Goal: Information Seeking & Learning: Learn about a topic

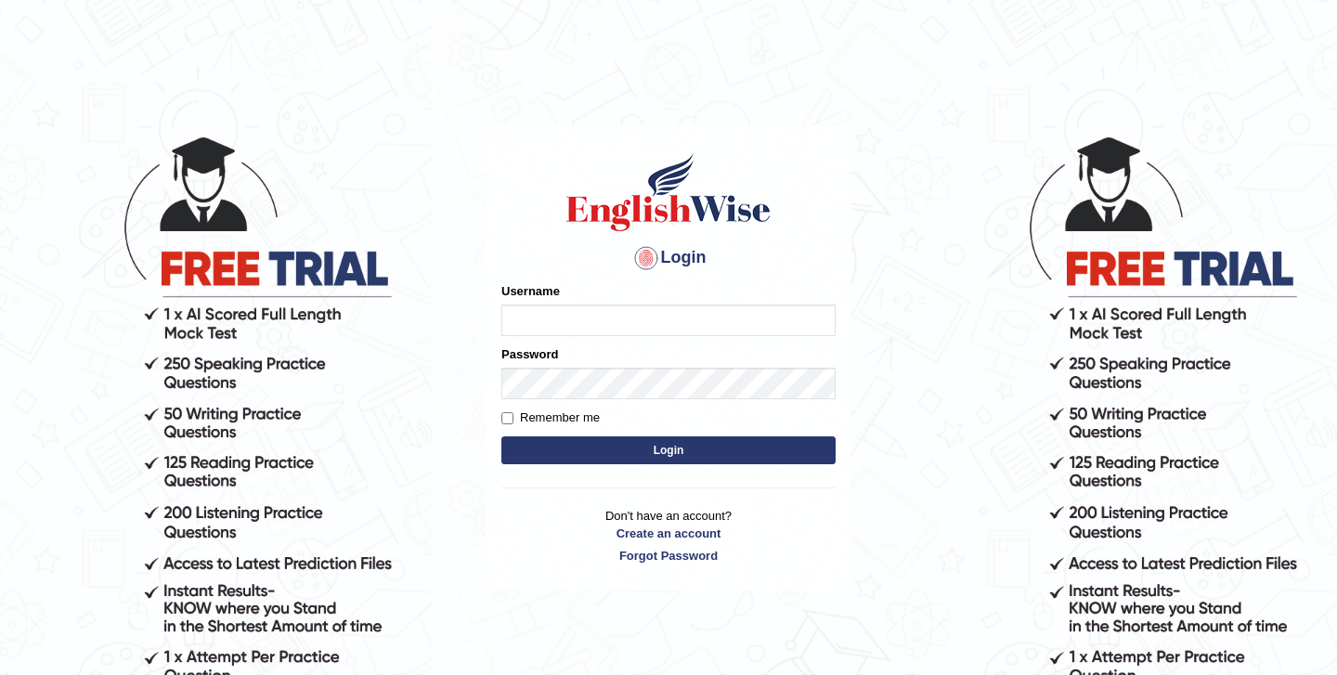
type input "SandhyaG"
click at [641, 448] on button "Login" at bounding box center [669, 450] width 334 height 28
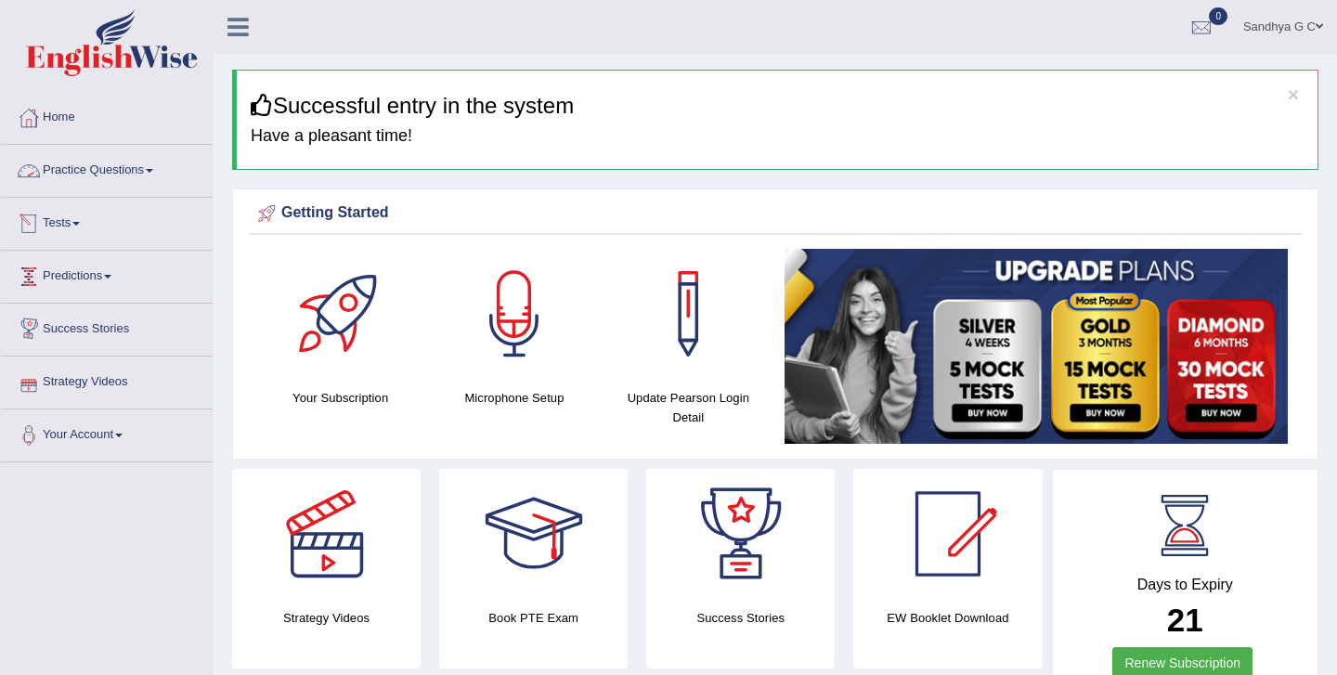
click at [152, 171] on link "Practice Questions" at bounding box center [107, 168] width 212 height 46
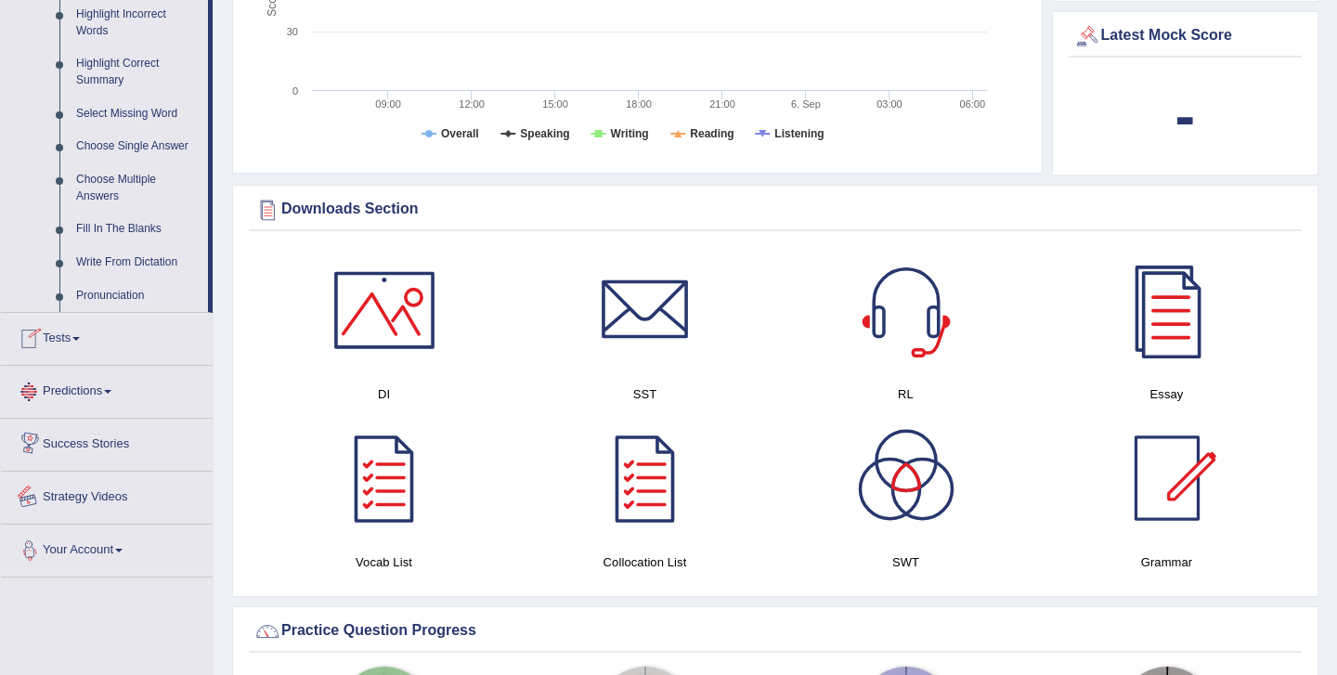
scroll to position [952, 0]
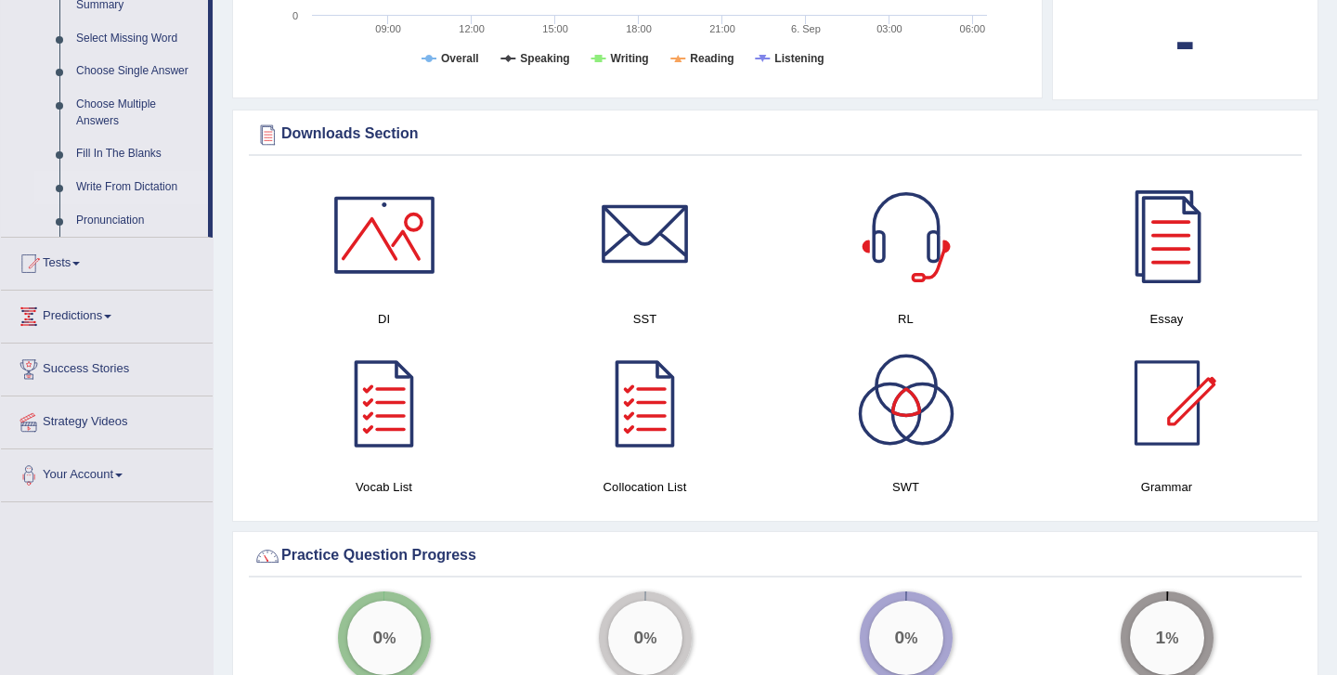
click at [115, 204] on link "Write From Dictation" at bounding box center [138, 187] width 140 height 33
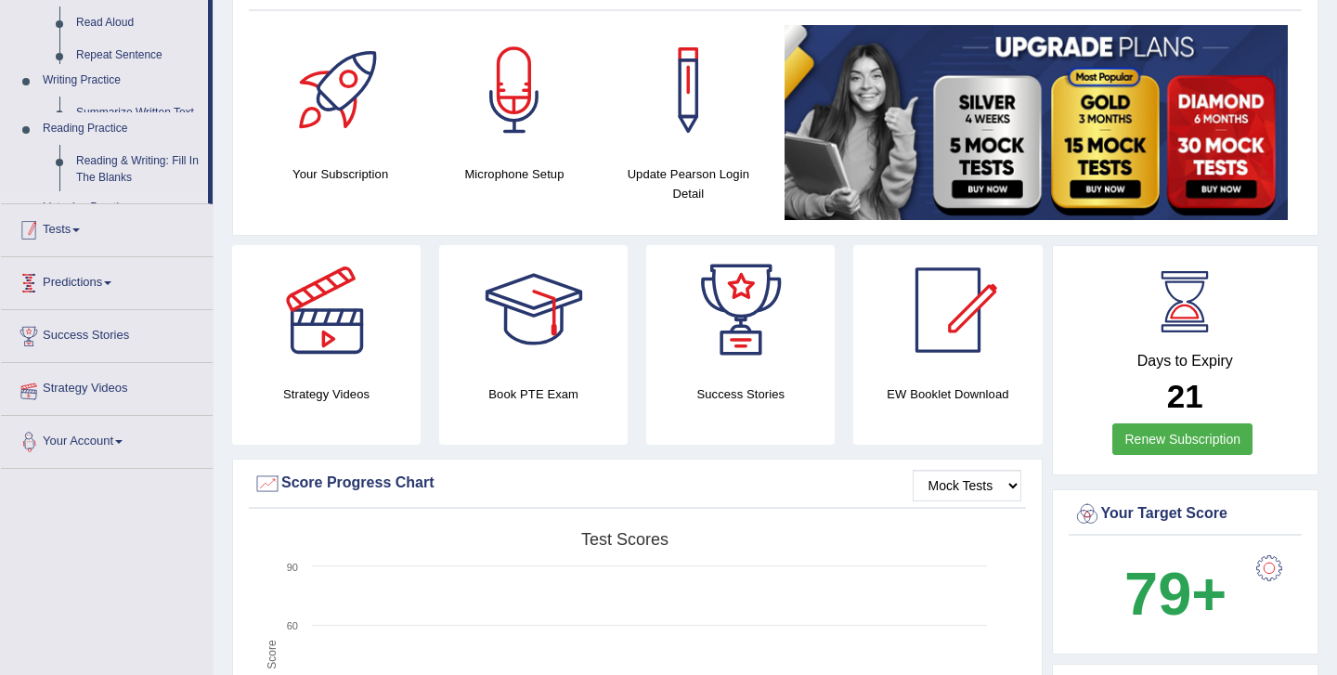
scroll to position [294, 0]
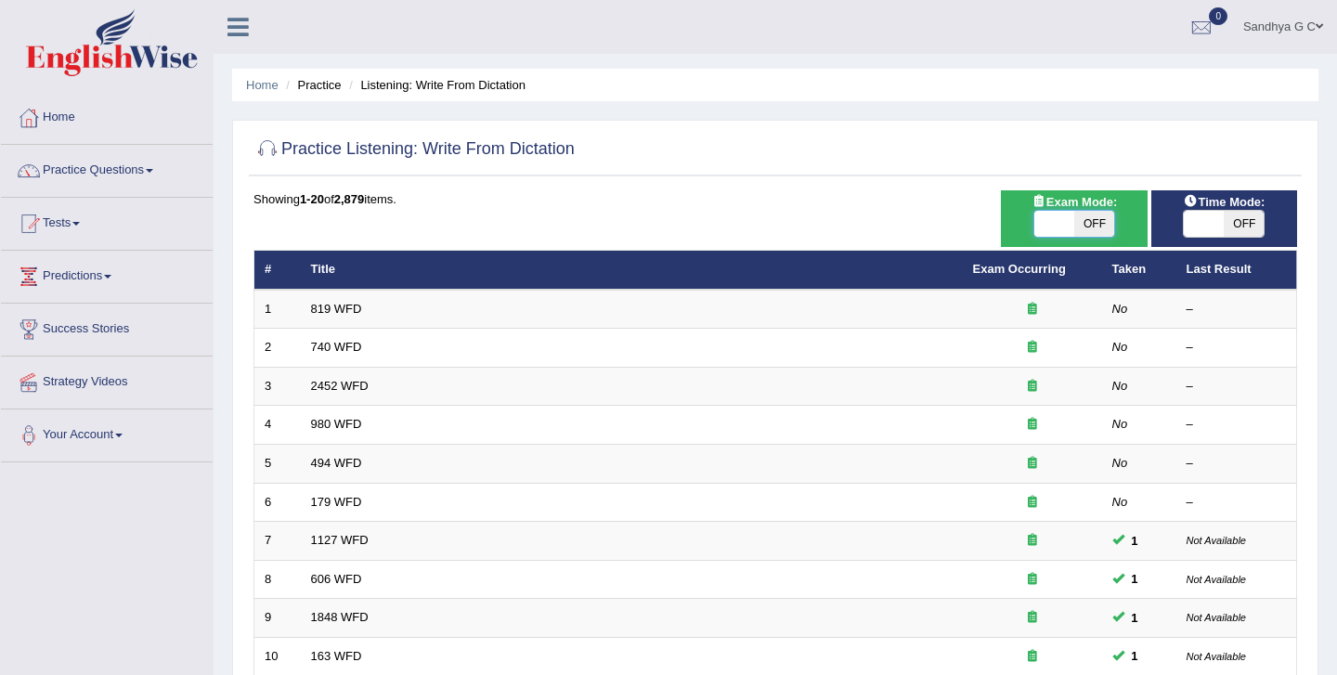
click at [1057, 216] on span at bounding box center [1055, 224] width 40 height 26
checkbox input "true"
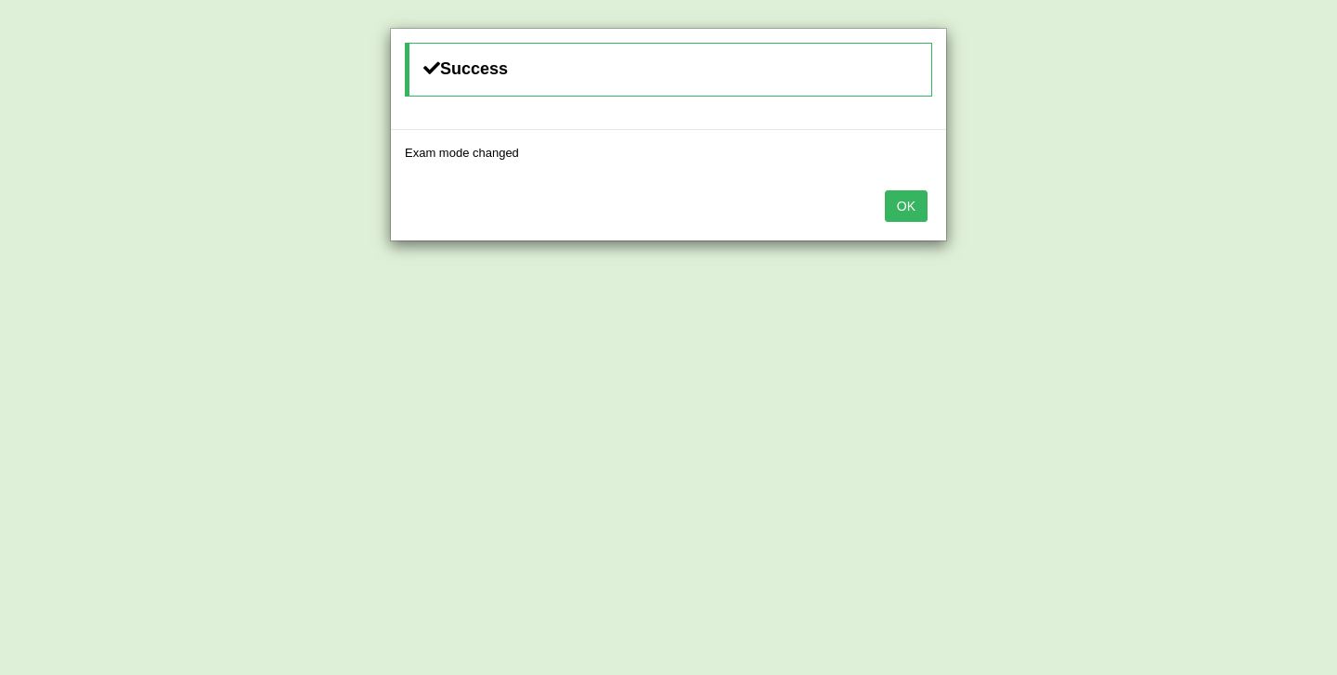
click at [906, 200] on button "OK" at bounding box center [906, 206] width 43 height 32
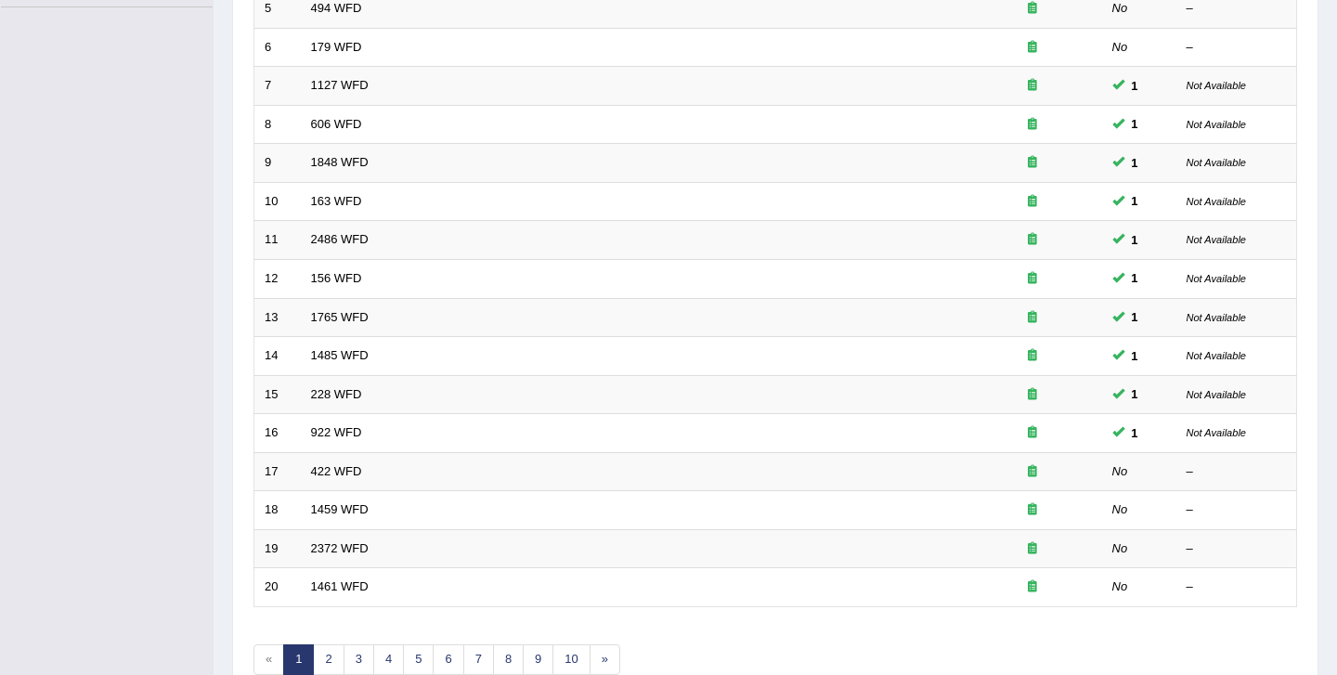
scroll to position [554, 0]
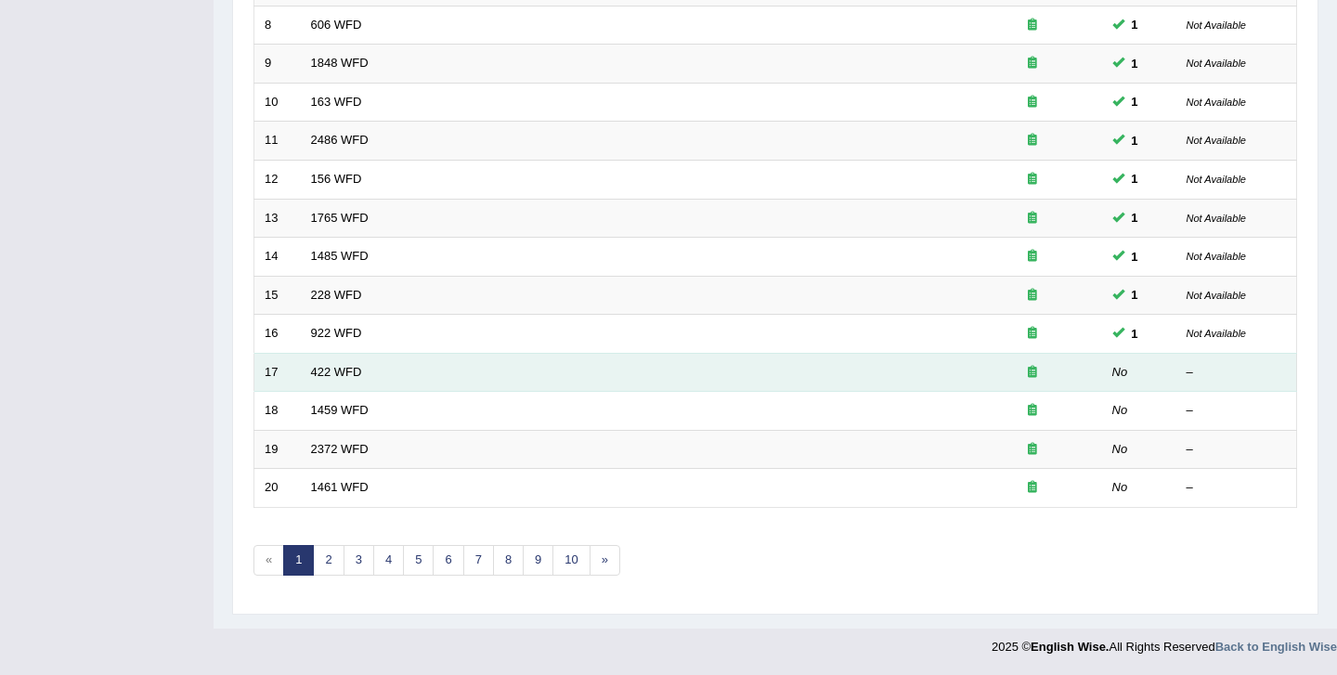
click at [330, 380] on td "422 WFD" at bounding box center [632, 372] width 662 height 39
click at [329, 371] on link "422 WFD" at bounding box center [336, 372] width 51 height 14
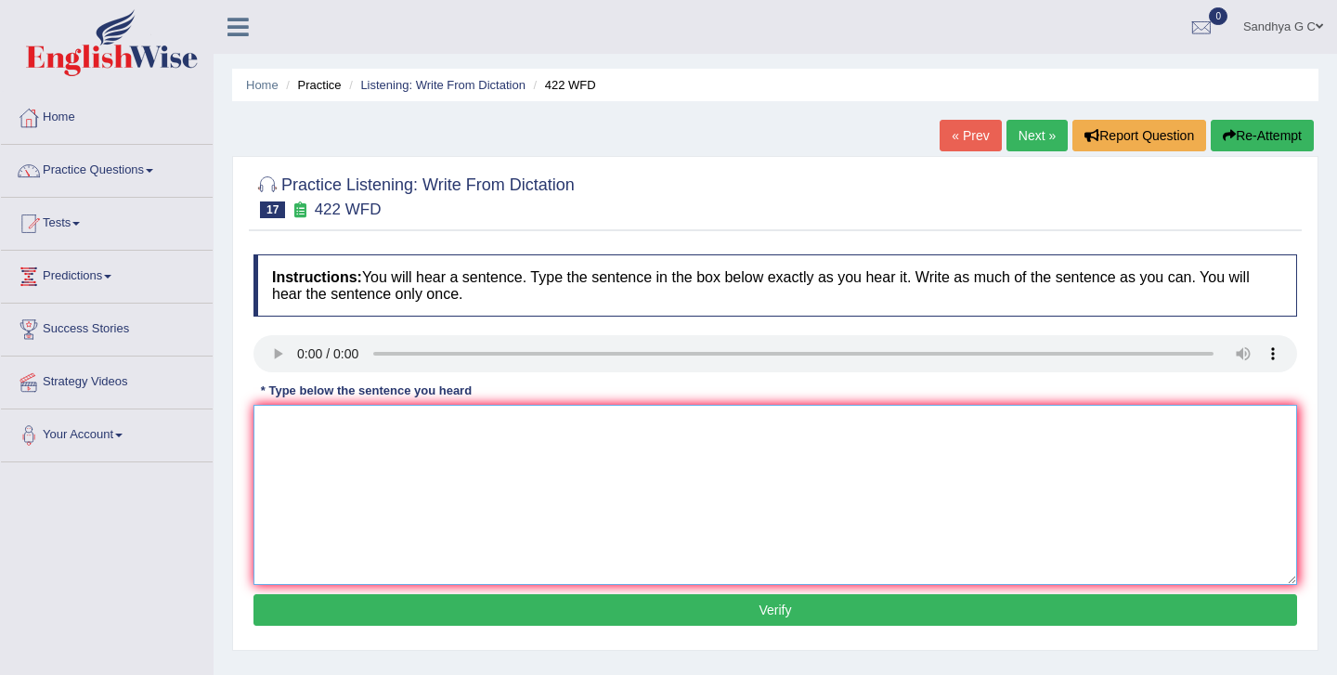
click at [306, 436] on textarea at bounding box center [776, 495] width 1044 height 180
click at [528, 431] on textarea "The most important details in this argument is missing." at bounding box center [776, 495] width 1044 height 180
type textarea "The most important details in this argument are missing."
click at [697, 617] on button "Verify" at bounding box center [776, 610] width 1044 height 32
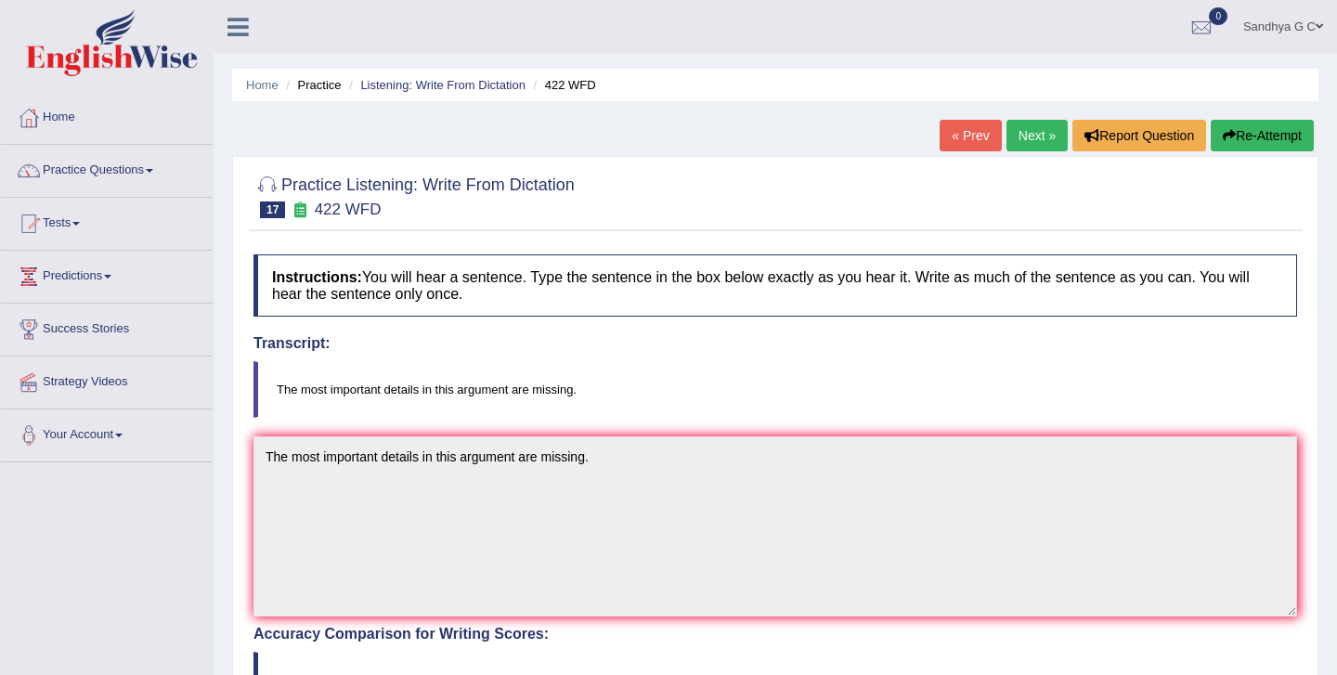
click at [1042, 136] on link "Next »" at bounding box center [1037, 136] width 61 height 32
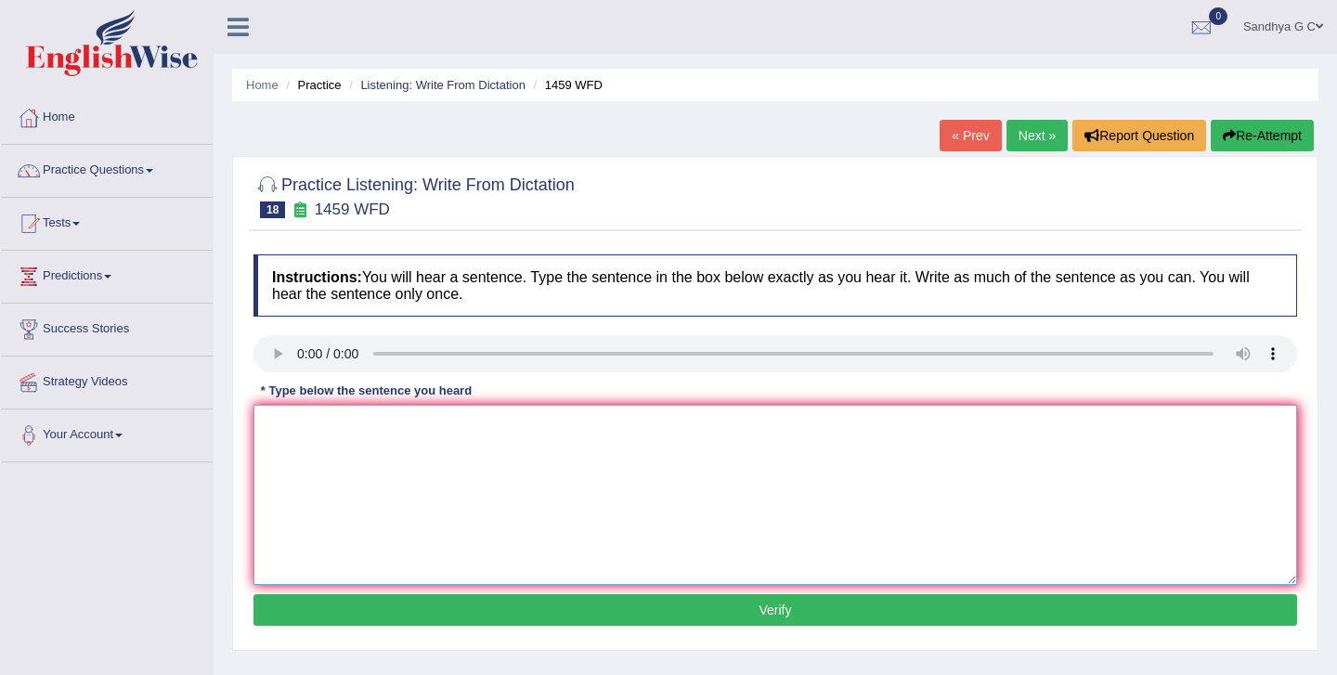
click at [581, 436] on textarea at bounding box center [776, 495] width 1044 height 180
click at [278, 427] on textarea at bounding box center [776, 495] width 1044 height 180
click at [411, 427] on textarea "All experiments and" at bounding box center [776, 495] width 1044 height 180
click at [465, 425] on textarea "All experiments and procedures in the laboratory" at bounding box center [776, 495] width 1044 height 180
click at [573, 436] on textarea "All experiments and procedures have been outlinethe laboratory" at bounding box center [776, 495] width 1044 height 180
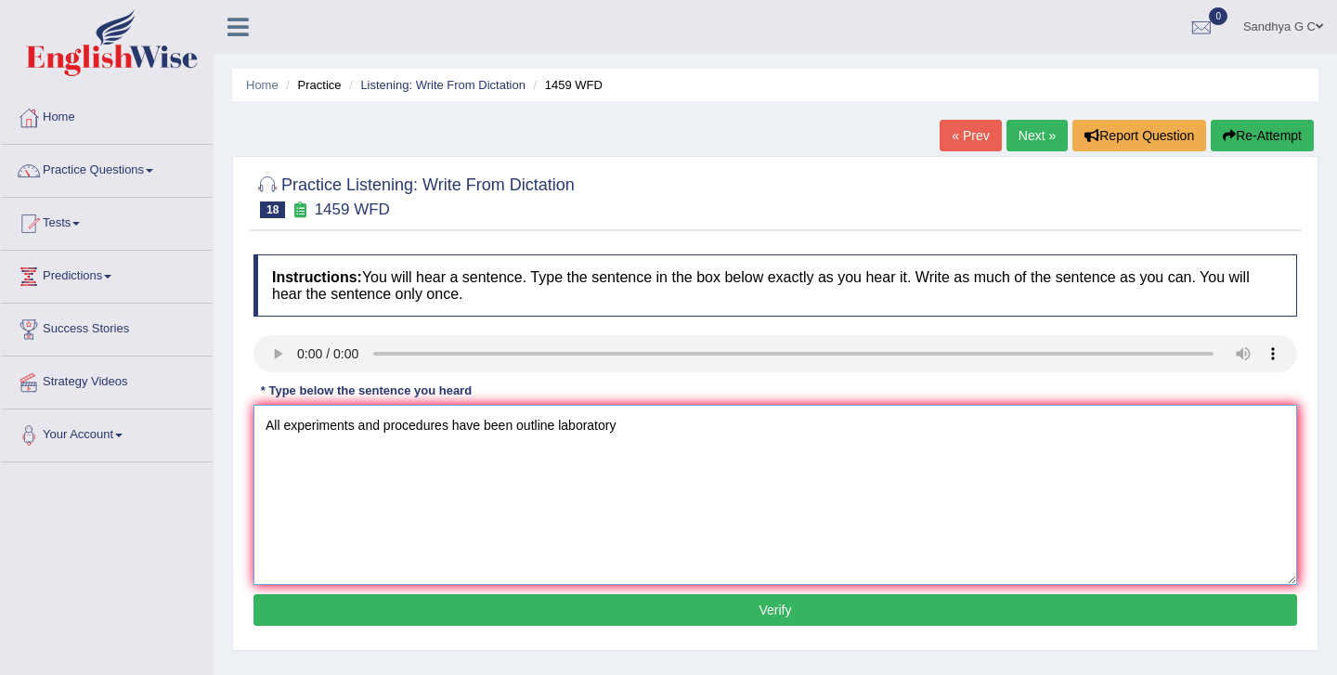
click at [556, 423] on textarea "All experiments and procedures have been outline laboratory" at bounding box center [776, 495] width 1044 height 180
click at [670, 433] on textarea "All experiments and procedures have been outline in the laboratory" at bounding box center [776, 495] width 1044 height 180
type textarea "All experiments and procedures have been outline in the laboratory manual."
click at [728, 615] on button "Verify" at bounding box center [776, 610] width 1044 height 32
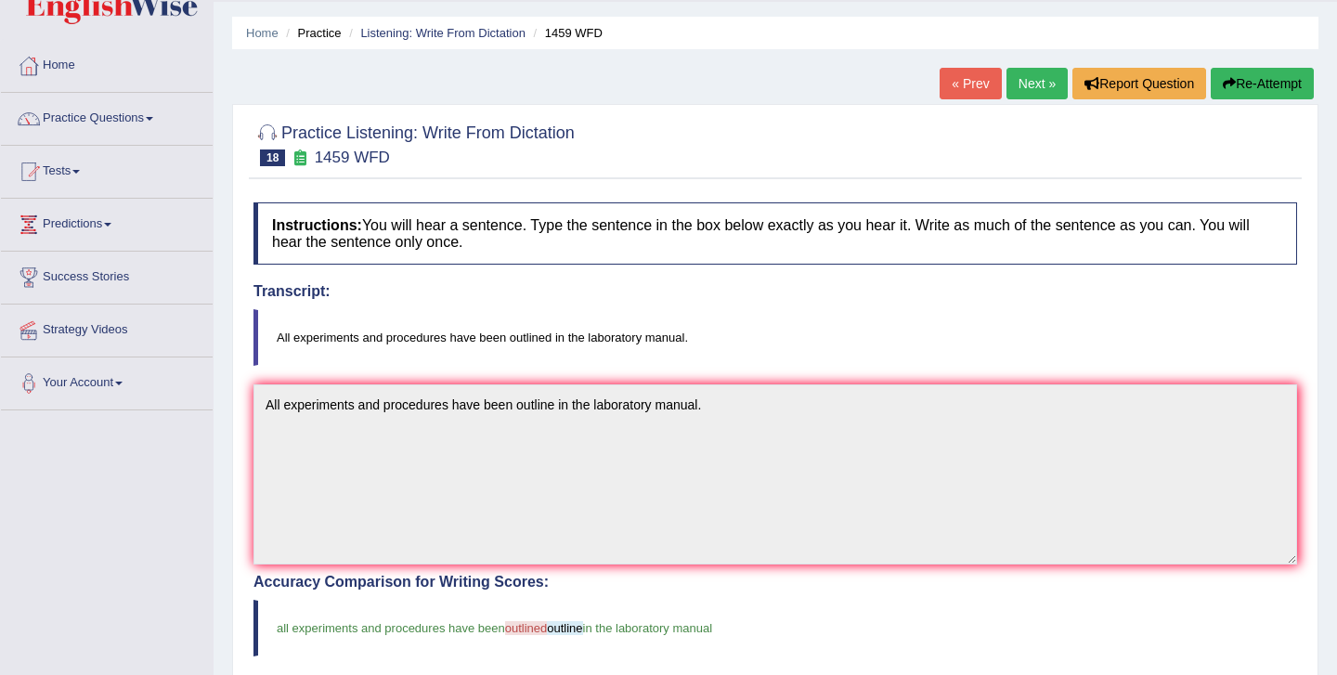
scroll to position [43, 0]
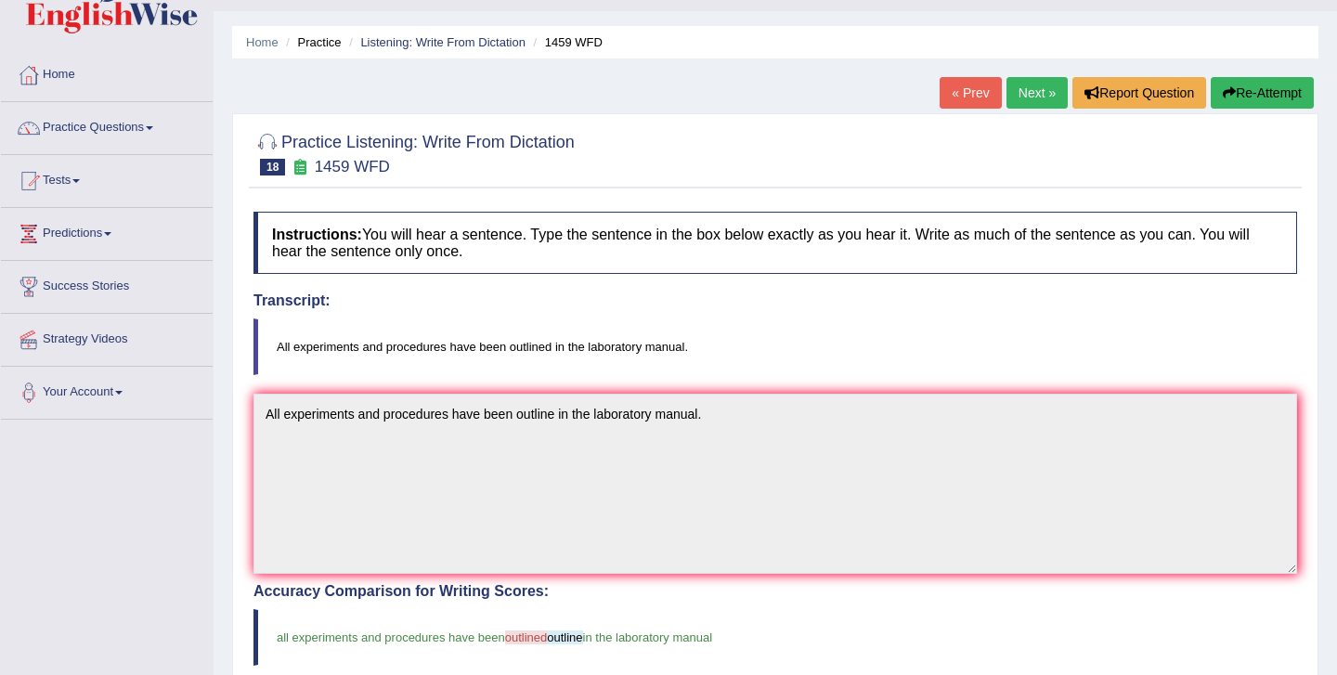
click at [1023, 98] on link "Next »" at bounding box center [1037, 93] width 61 height 32
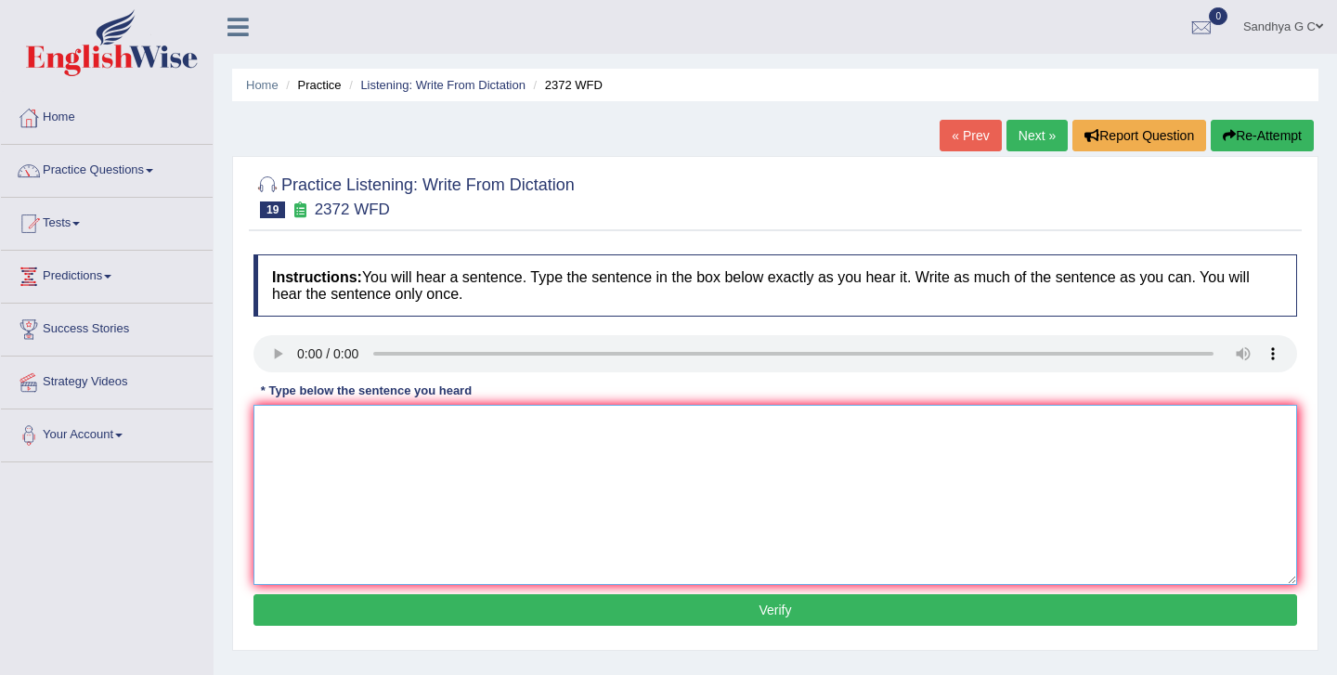
click at [609, 470] on textarea at bounding box center [776, 495] width 1044 height 180
click at [312, 459] on textarea at bounding box center [776, 495] width 1044 height 180
type textarea "We must hand in our assignment by the end of this semester."
click at [697, 599] on button "Verify" at bounding box center [776, 610] width 1044 height 32
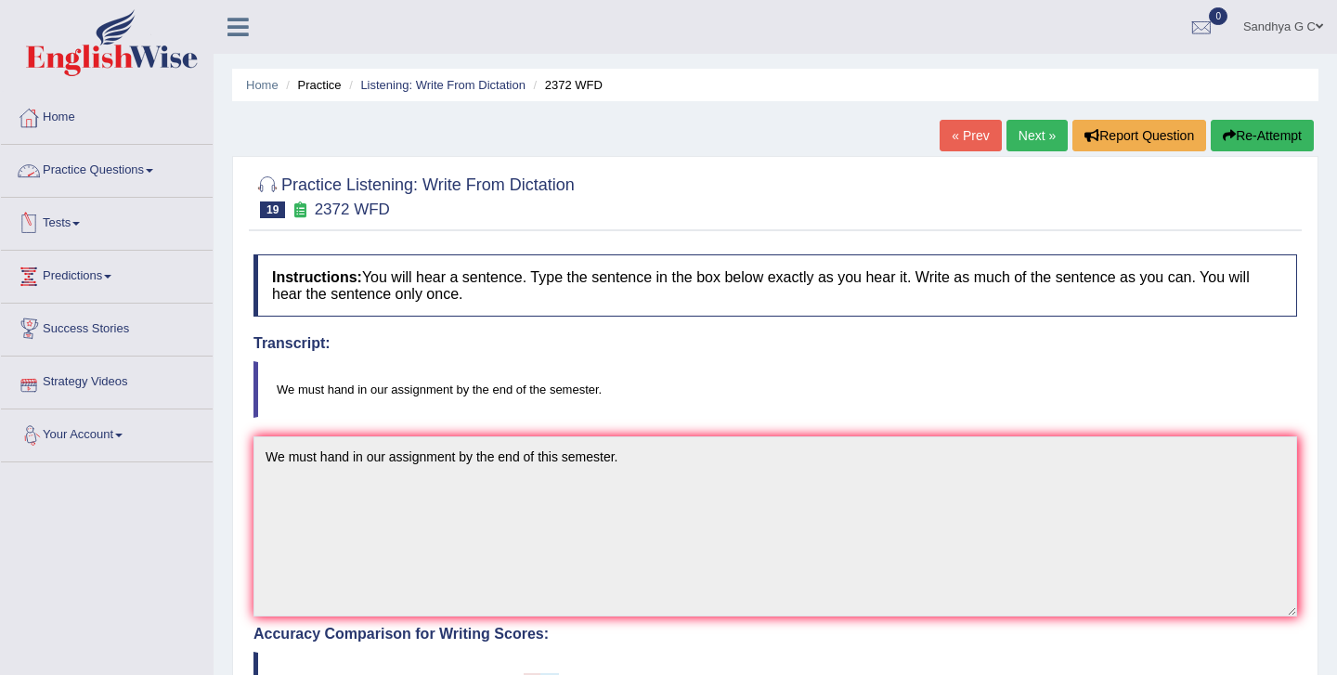
click at [171, 167] on link "Practice Questions" at bounding box center [107, 168] width 212 height 46
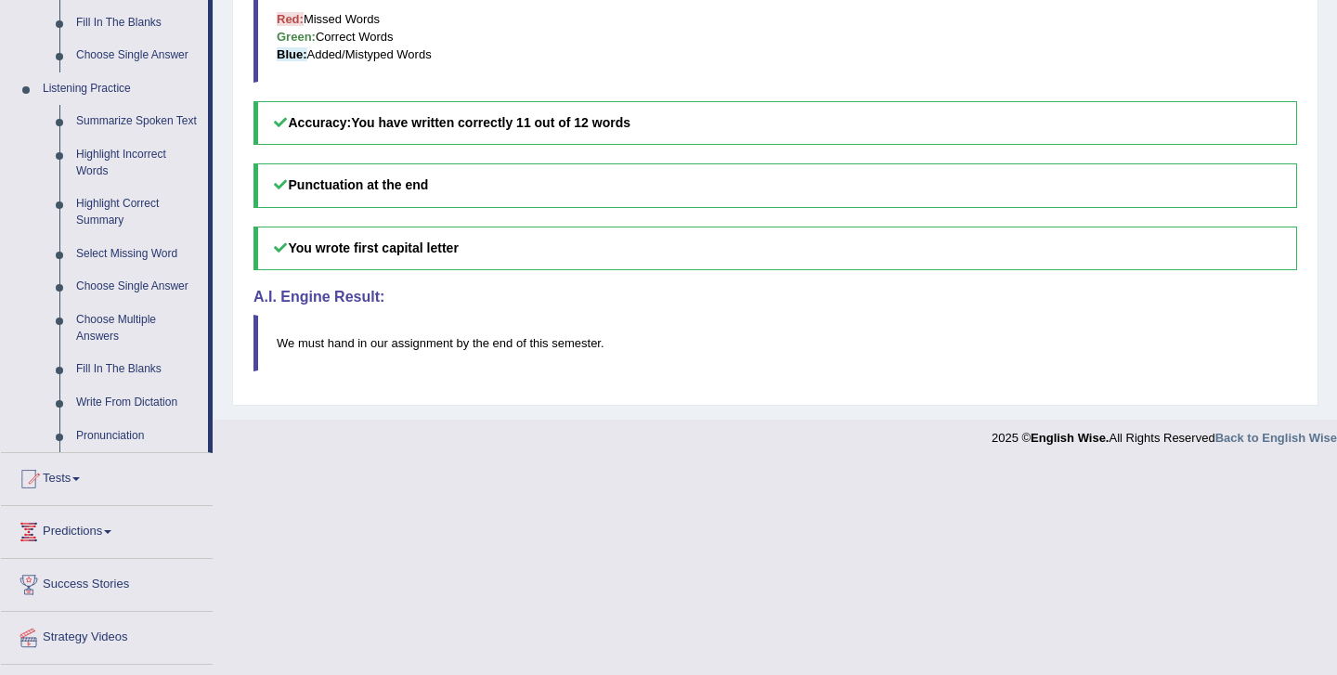
scroll to position [797, 0]
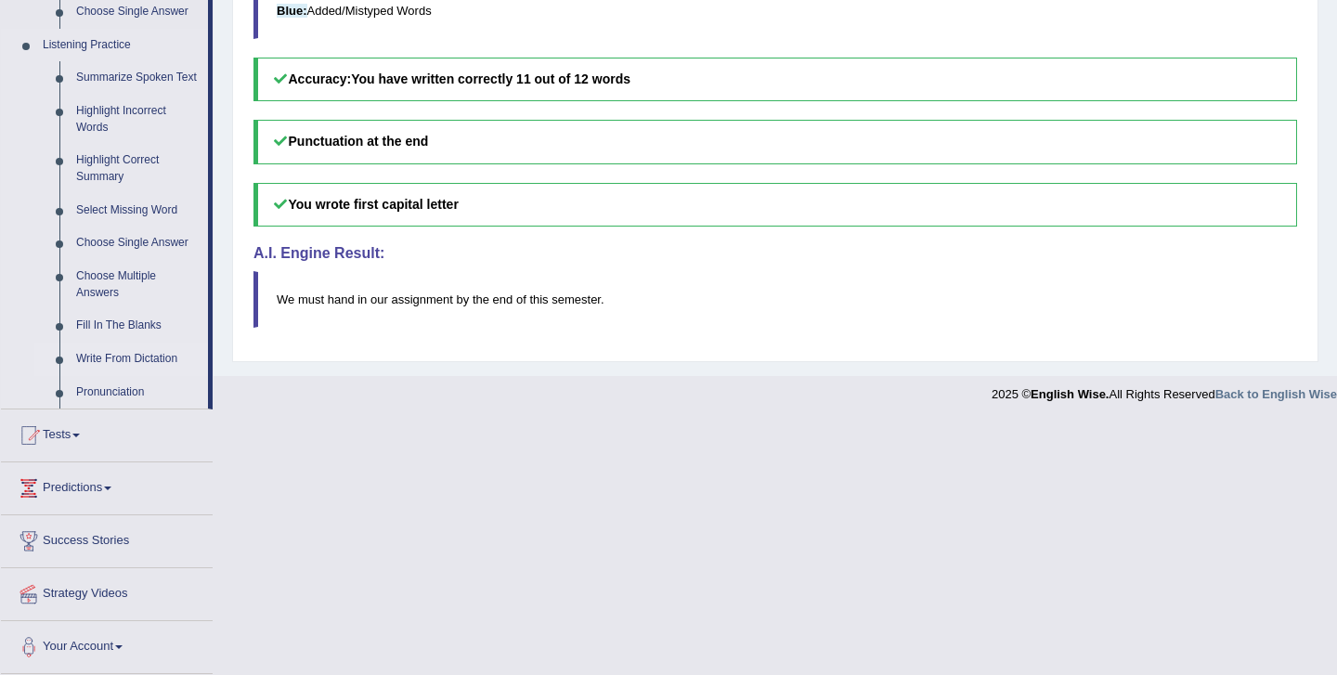
click at [137, 362] on link "Write From Dictation" at bounding box center [138, 359] width 140 height 33
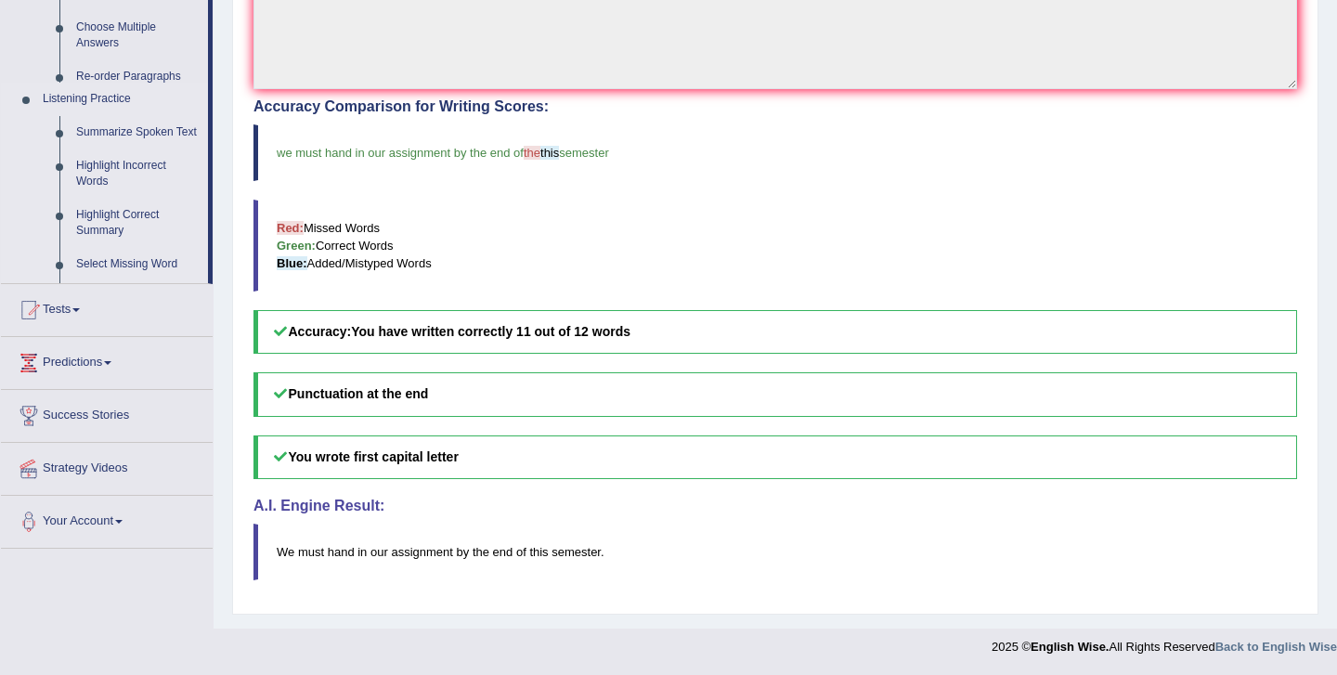
scroll to position [528, 0]
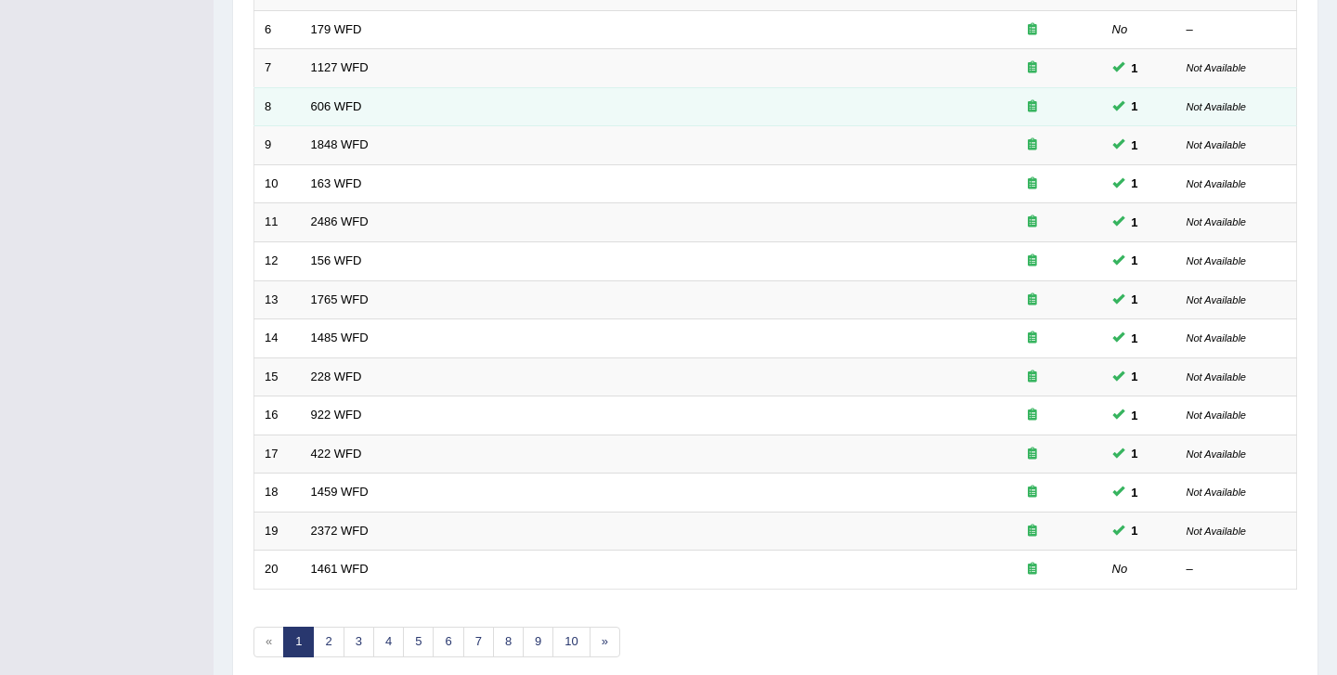
scroll to position [475, 0]
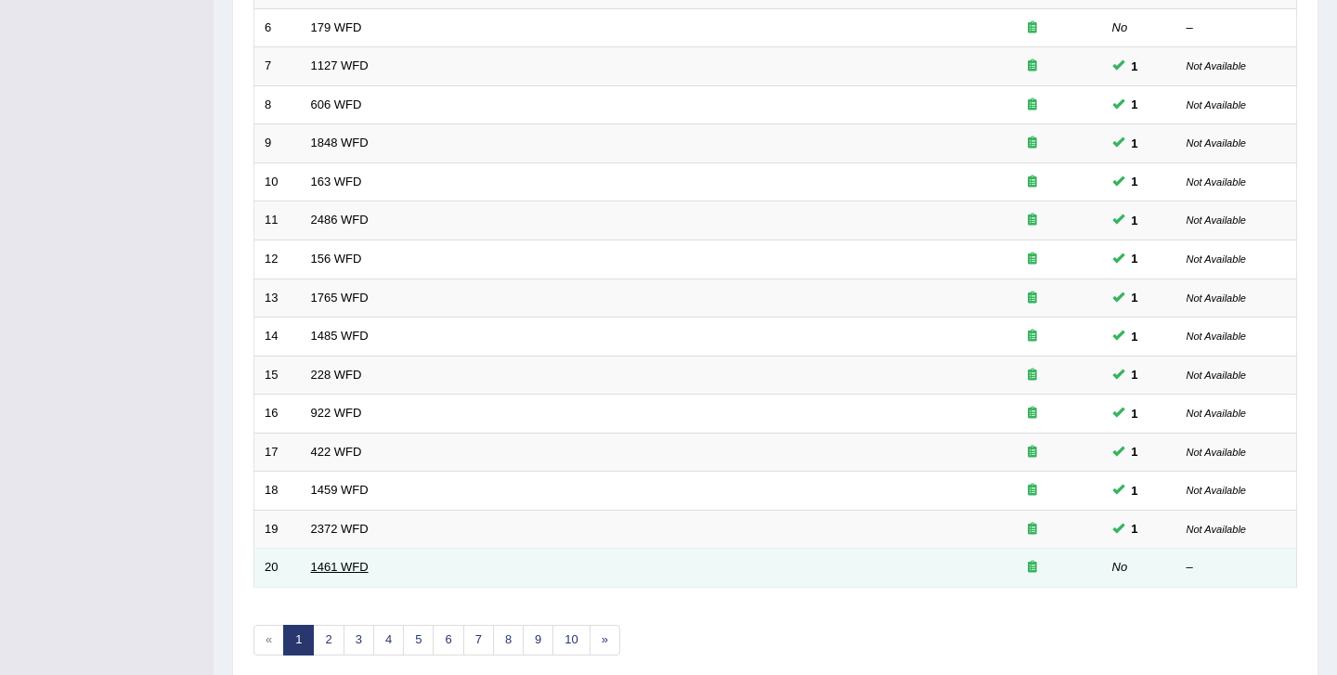
click at [331, 570] on link "1461 WFD" at bounding box center [340, 567] width 58 height 14
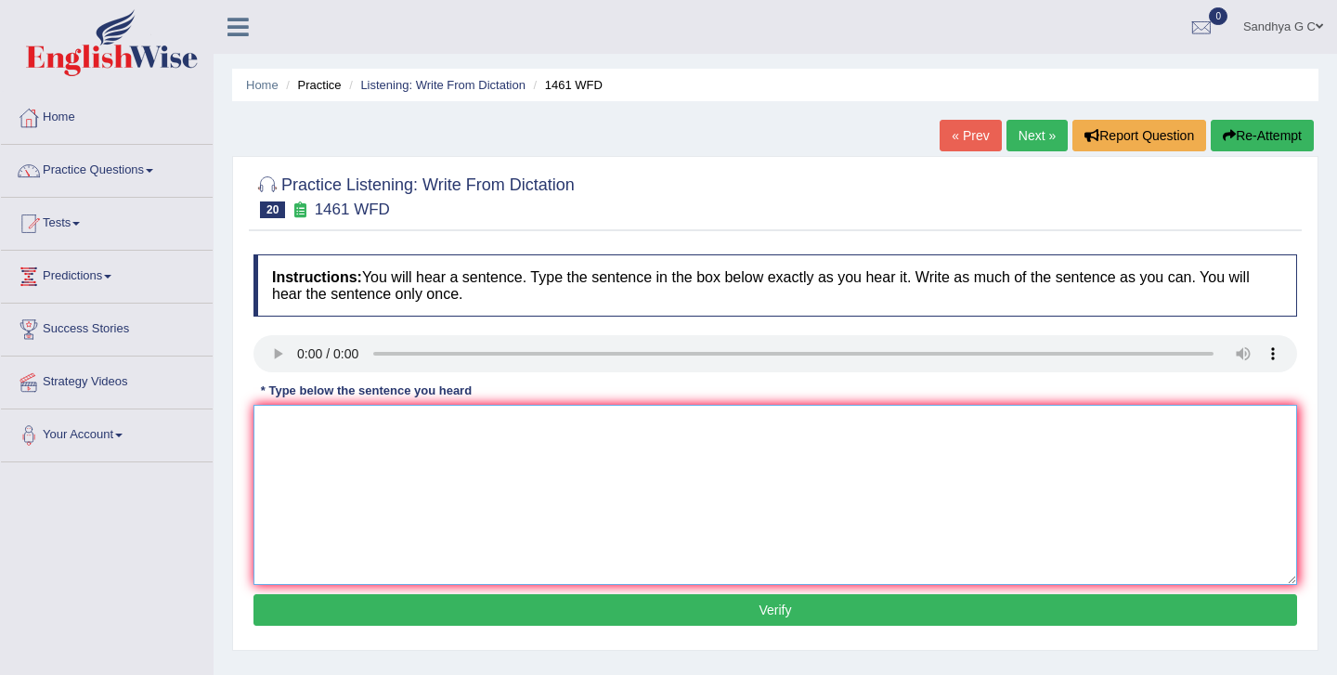
click at [288, 436] on textarea at bounding box center [776, 495] width 1044 height 180
click at [485, 429] on textarea "My sister runs the business about the small toy." at bounding box center [776, 495] width 1044 height 180
click at [370, 428] on textarea "My sister runs the business about a small toy." at bounding box center [776, 495] width 1044 height 180
type textarea "My sister runs a business about a small toy."
click at [436, 609] on button "Verify" at bounding box center [776, 610] width 1044 height 32
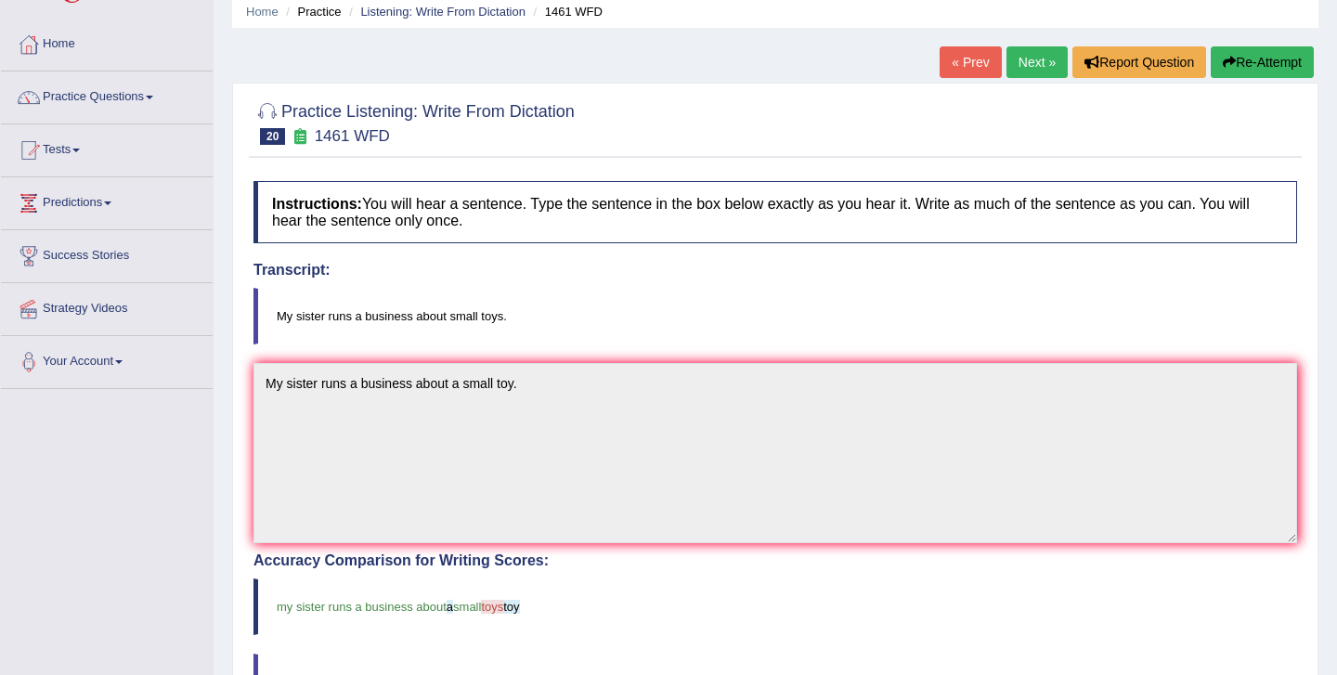
scroll to position [91, 0]
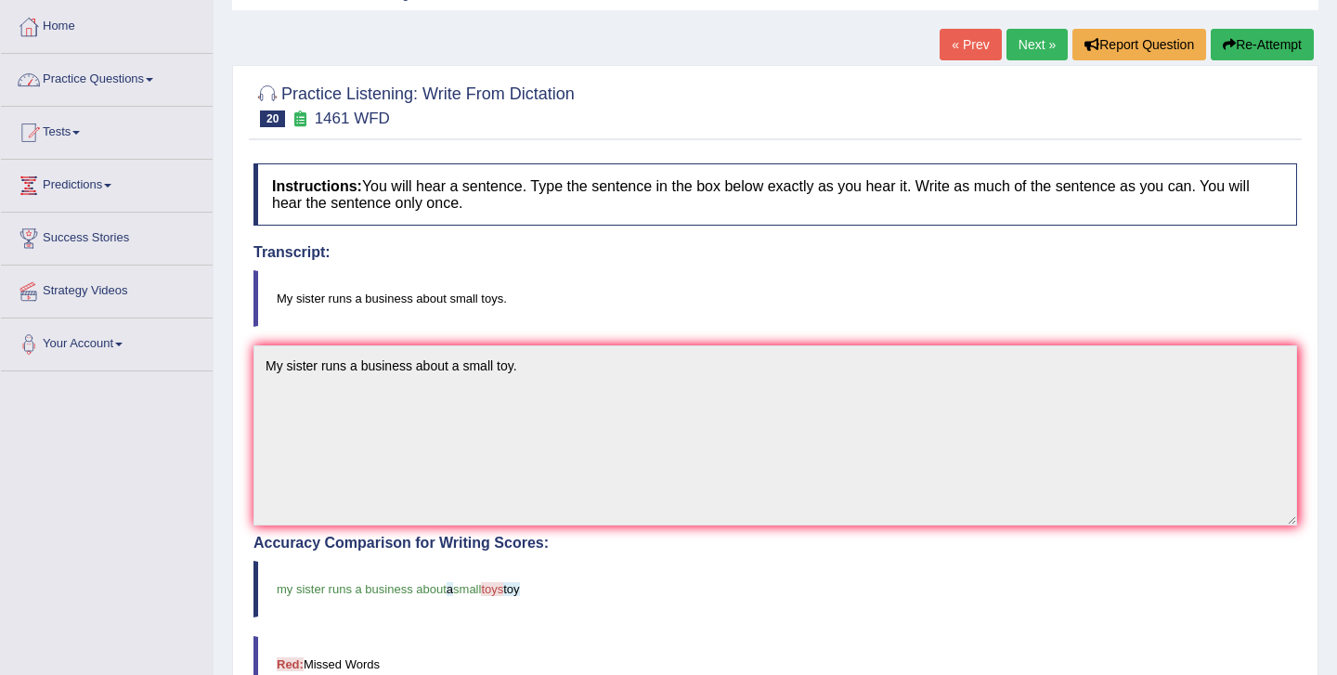
click at [149, 86] on link "Practice Questions" at bounding box center [107, 77] width 212 height 46
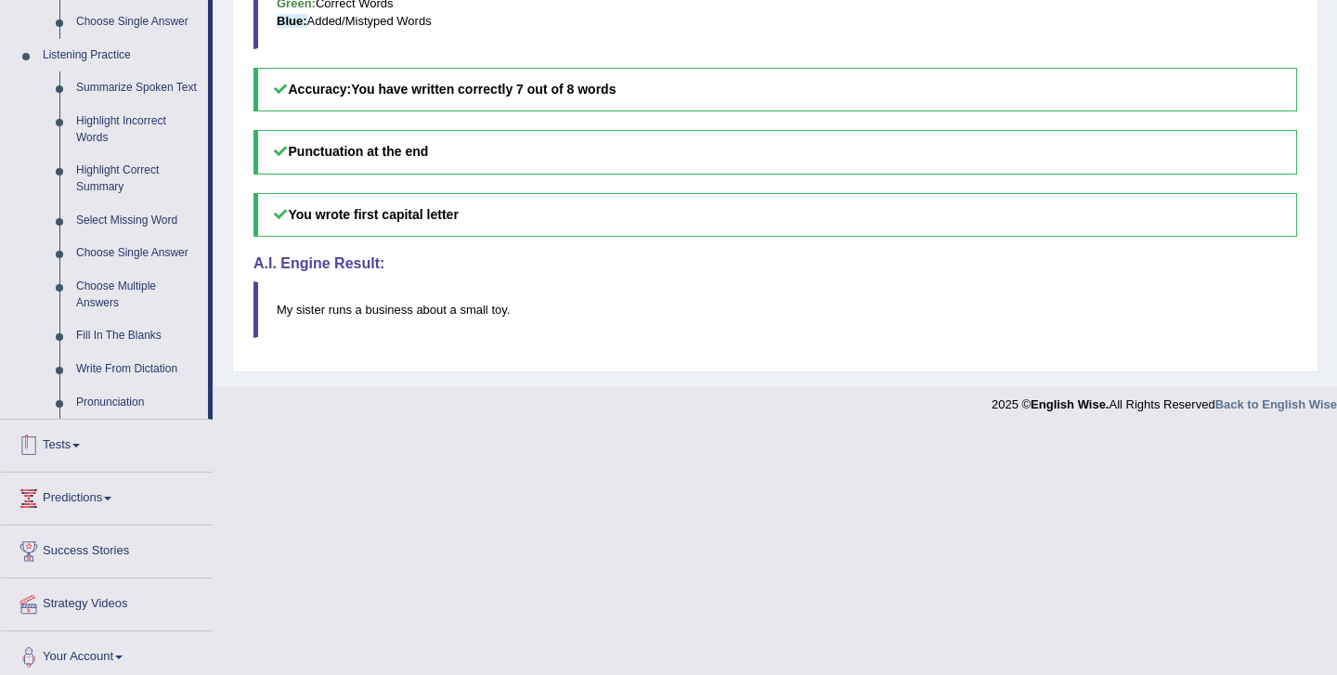
scroll to position [775, 0]
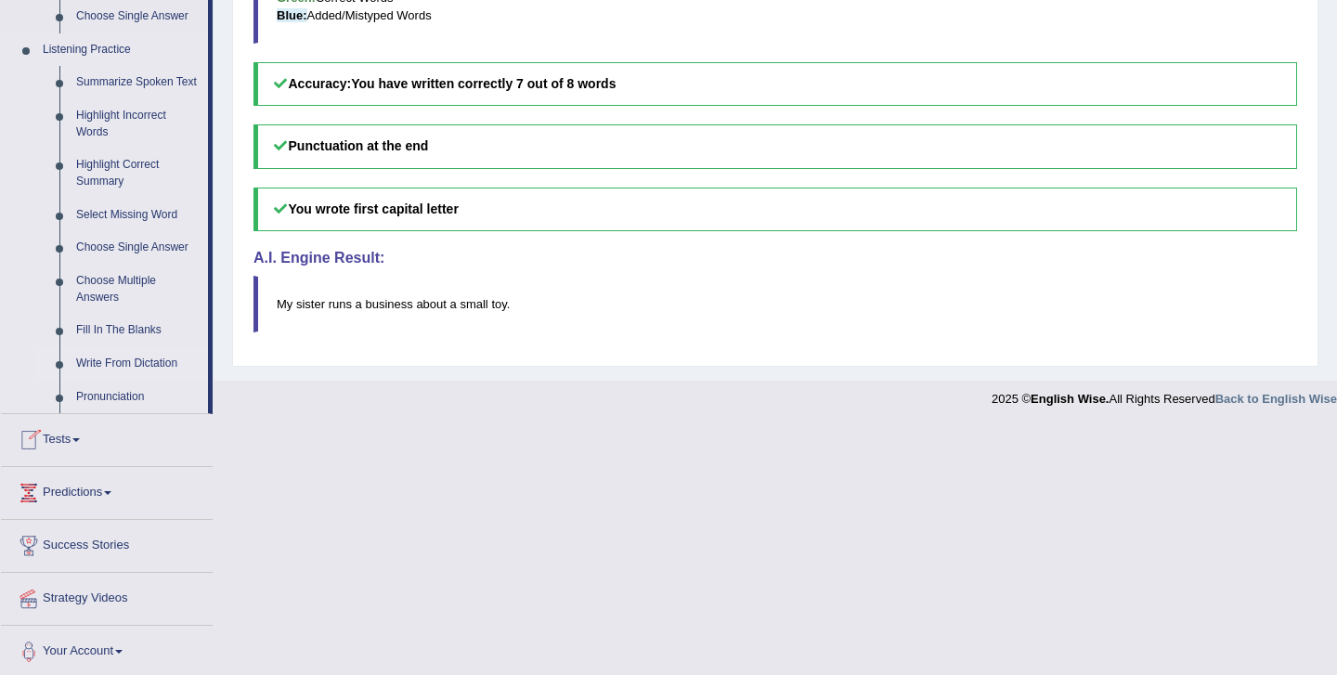
click at [111, 378] on link "Write From Dictation" at bounding box center [138, 363] width 140 height 33
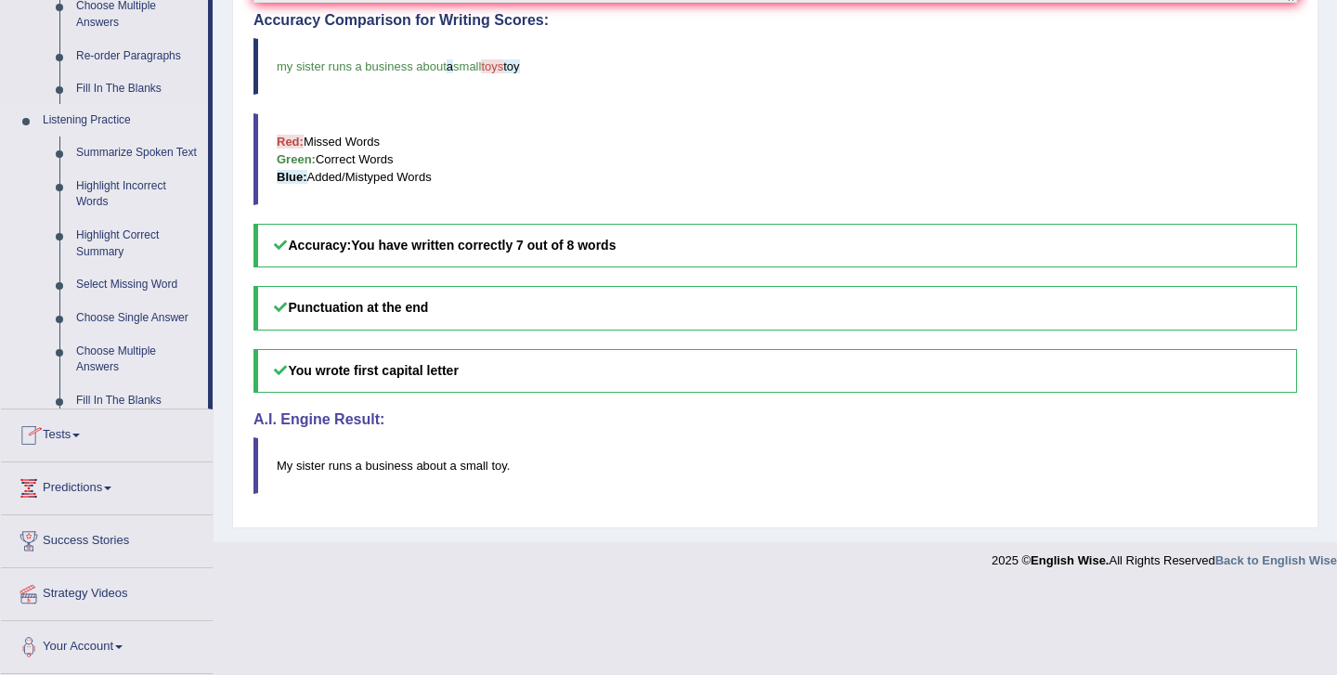
scroll to position [528, 0]
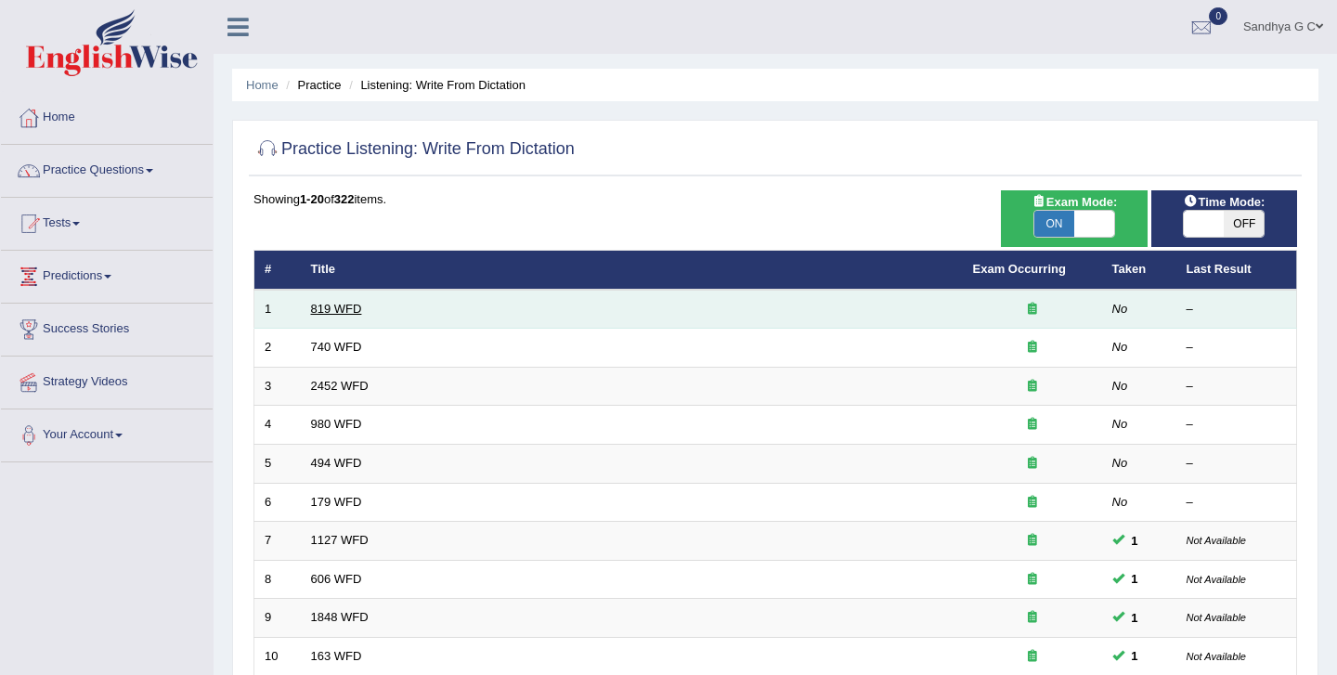
click at [345, 306] on link "819 WFD" at bounding box center [336, 309] width 51 height 14
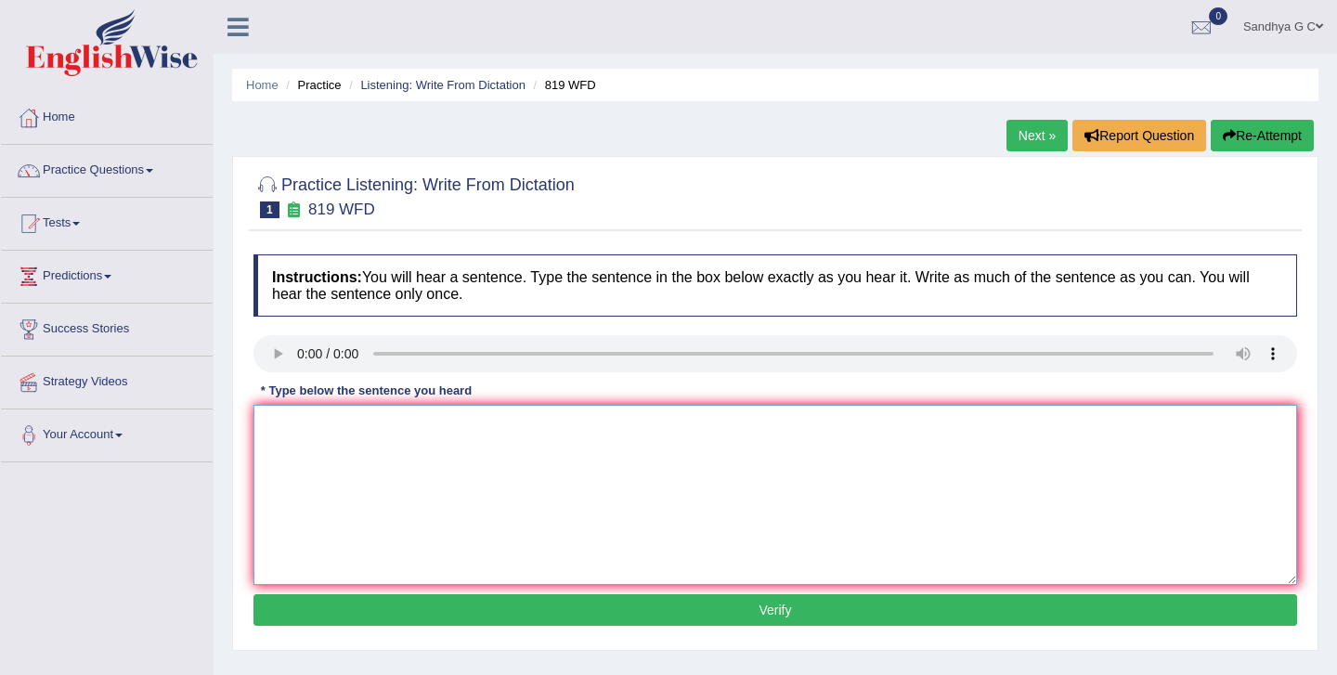
click at [289, 438] on textarea at bounding box center [776, 495] width 1044 height 180
type textarea "p"
click at [368, 429] on textarea "Plants are able to grow" at bounding box center [776, 495] width 1044 height 180
click at [436, 424] on textarea "Plants are able to cont grow" at bounding box center [776, 495] width 1044 height 180
click at [397, 423] on textarea "Plants are able to cont growing throughout their lives." at bounding box center [776, 495] width 1044 height 180
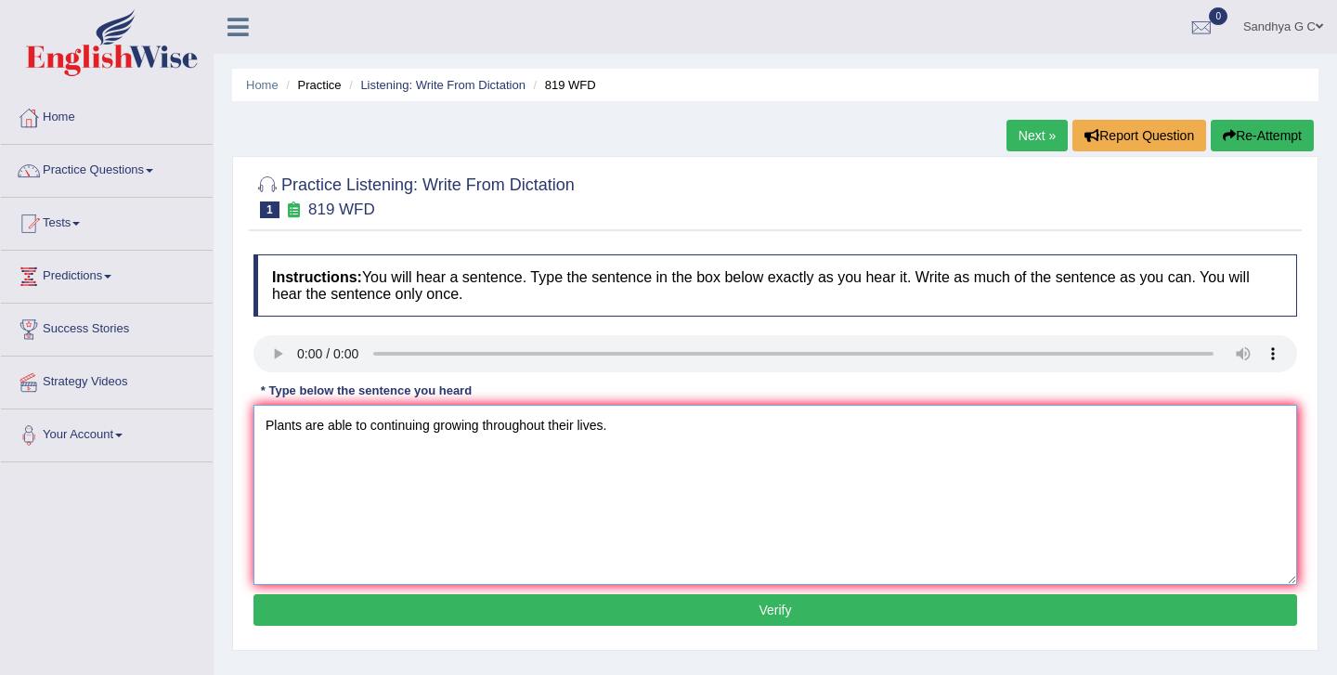
type textarea "Plants are able to continuing growing throughout their lives."
click at [434, 606] on button "Verify" at bounding box center [776, 610] width 1044 height 32
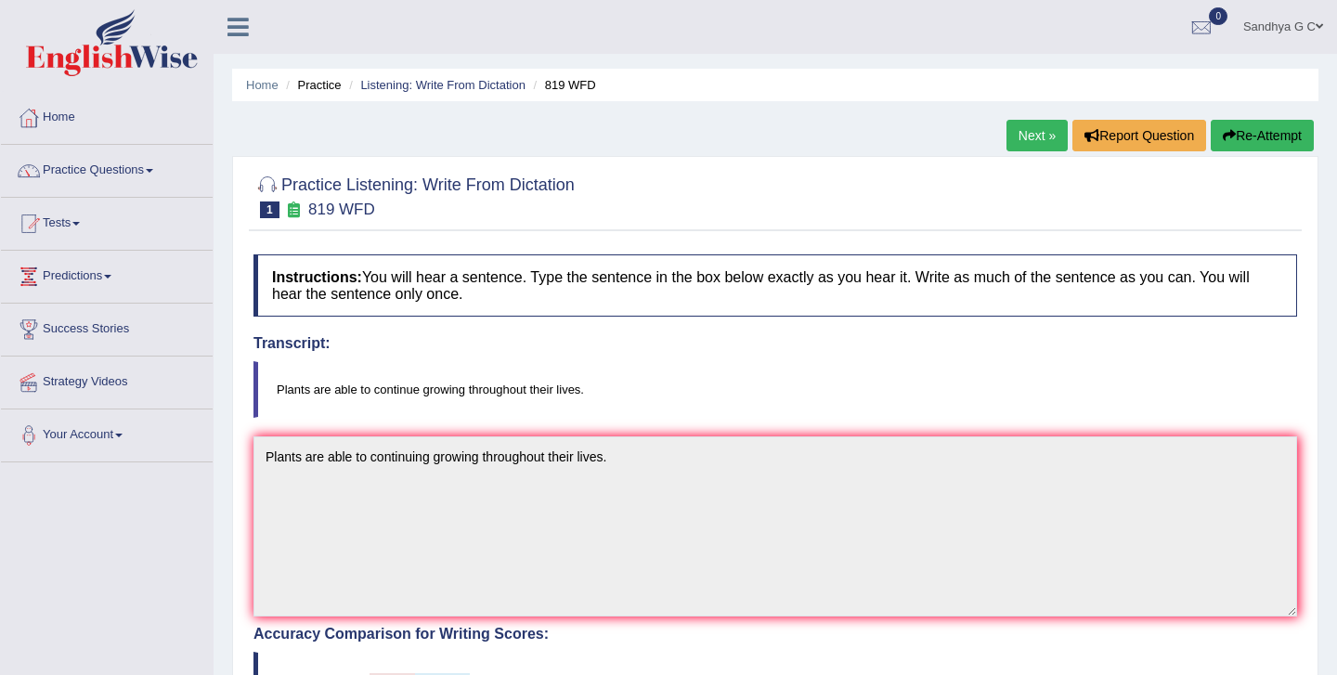
click at [1047, 140] on link "Next »" at bounding box center [1037, 136] width 61 height 32
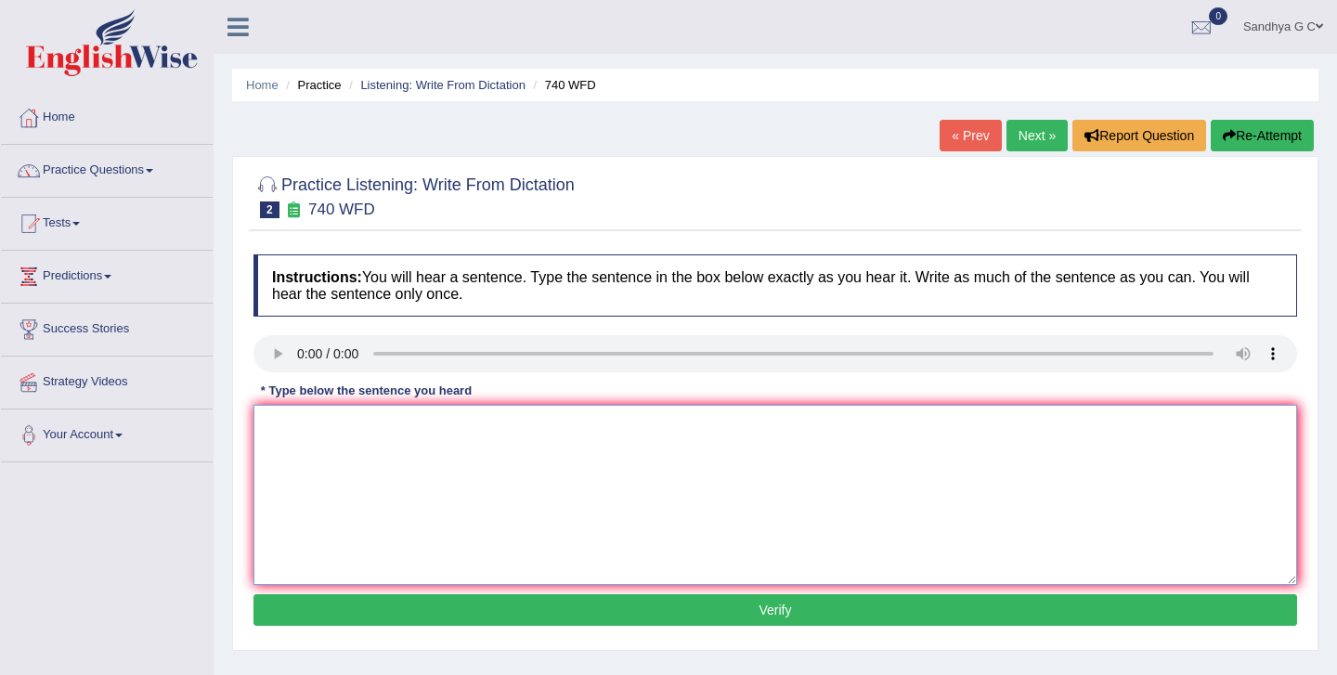
click at [287, 453] on textarea at bounding box center [776, 495] width 1044 height 180
click at [331, 428] on textarea "A series of observation is carried out in the classroom." at bounding box center [776, 495] width 1044 height 180
click at [433, 428] on textarea "A series of the observation is carried out in the classroom." at bounding box center [776, 495] width 1044 height 180
type textarea "A series of the observation were carried out in the classroom."
click at [591, 609] on button "Verify" at bounding box center [776, 610] width 1044 height 32
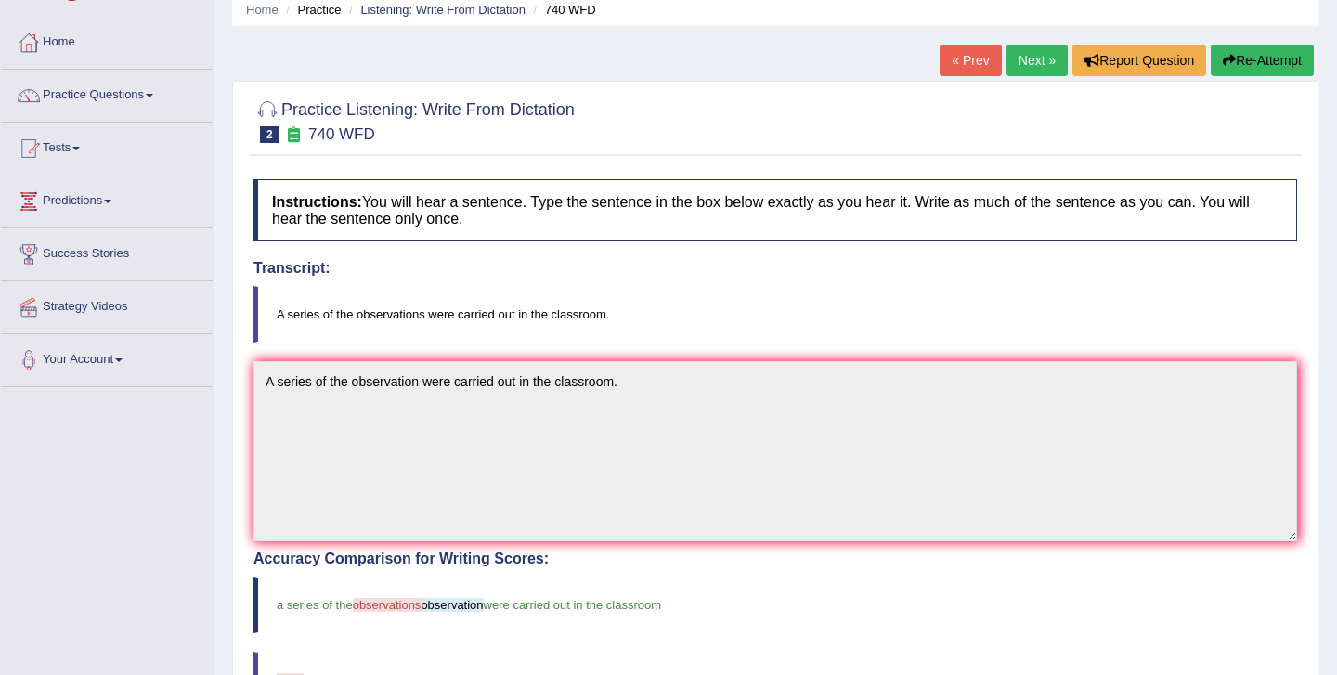
scroll to position [63, 0]
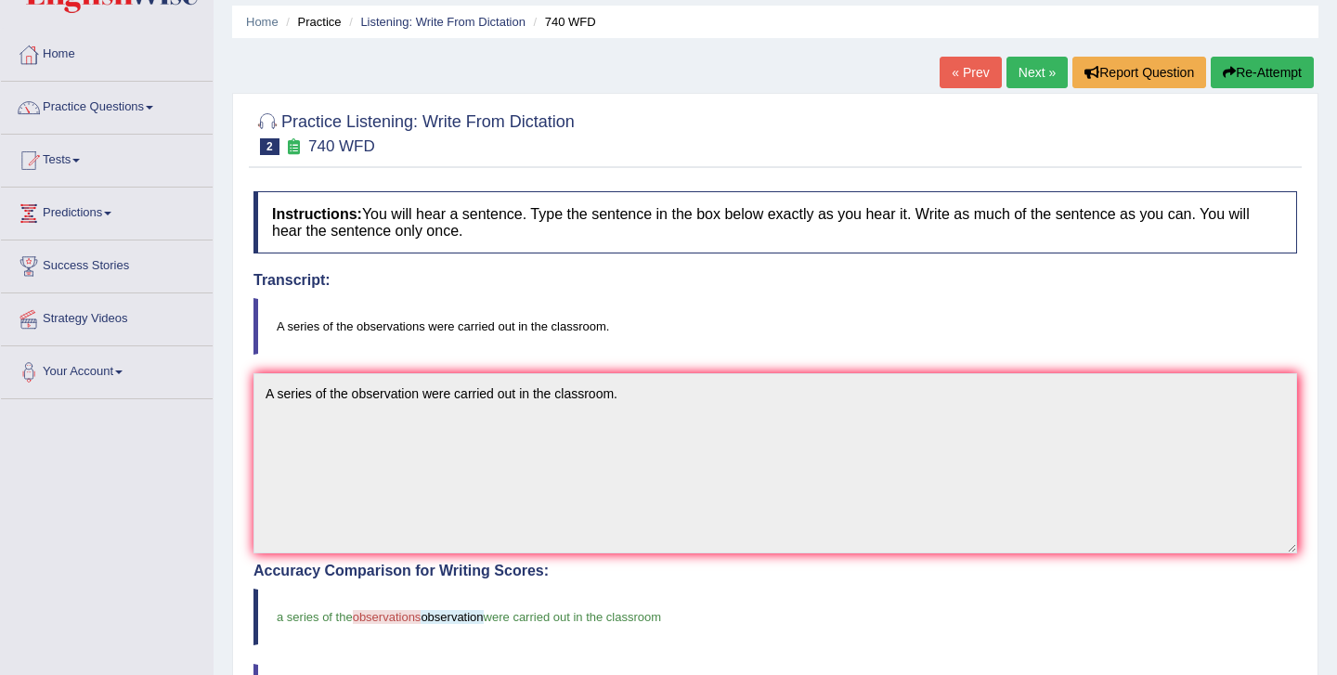
click at [1049, 71] on link "Next »" at bounding box center [1037, 73] width 61 height 32
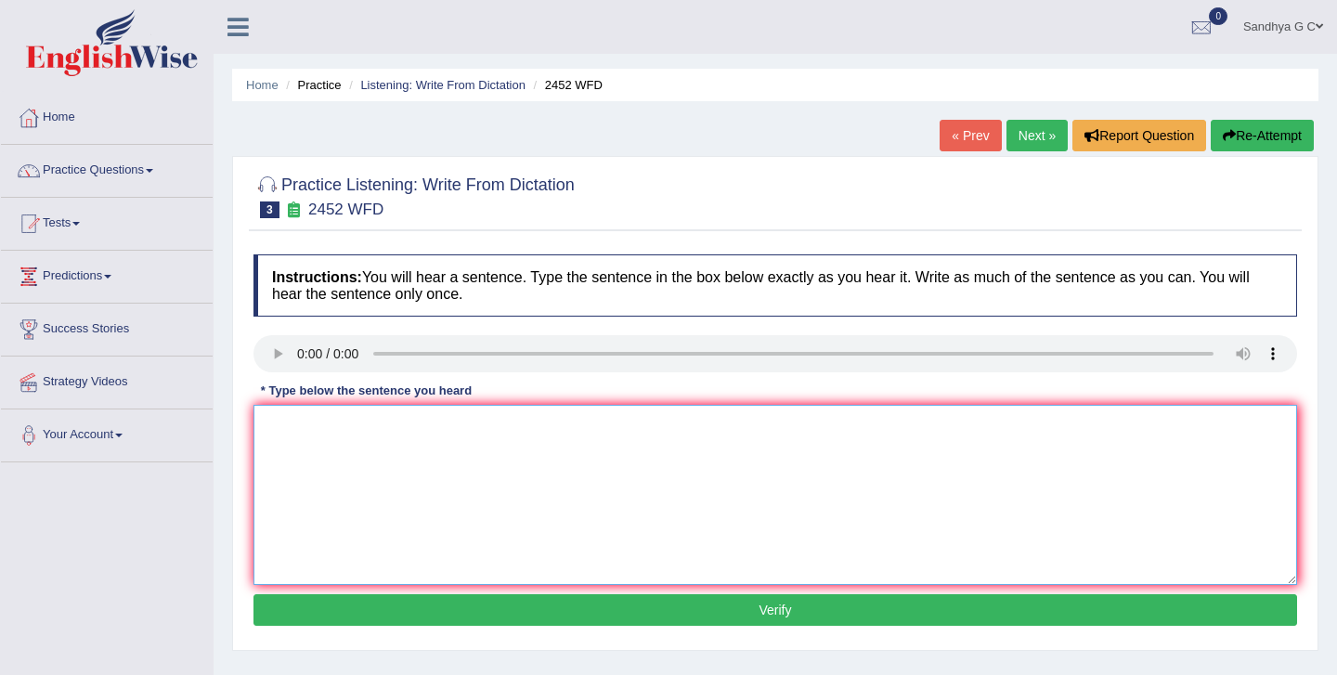
click at [290, 449] on textarea at bounding box center [776, 495] width 1044 height 180
click at [379, 424] on textarea "It is a debate about value of knowledge" at bounding box center [776, 495] width 1044 height 180
click at [530, 431] on textarea "It is a debate about the value of knowledge" at bounding box center [776, 495] width 1044 height 180
type textarea "It is a debate about the value of knowledge."
click at [518, 617] on button "Verify" at bounding box center [776, 610] width 1044 height 32
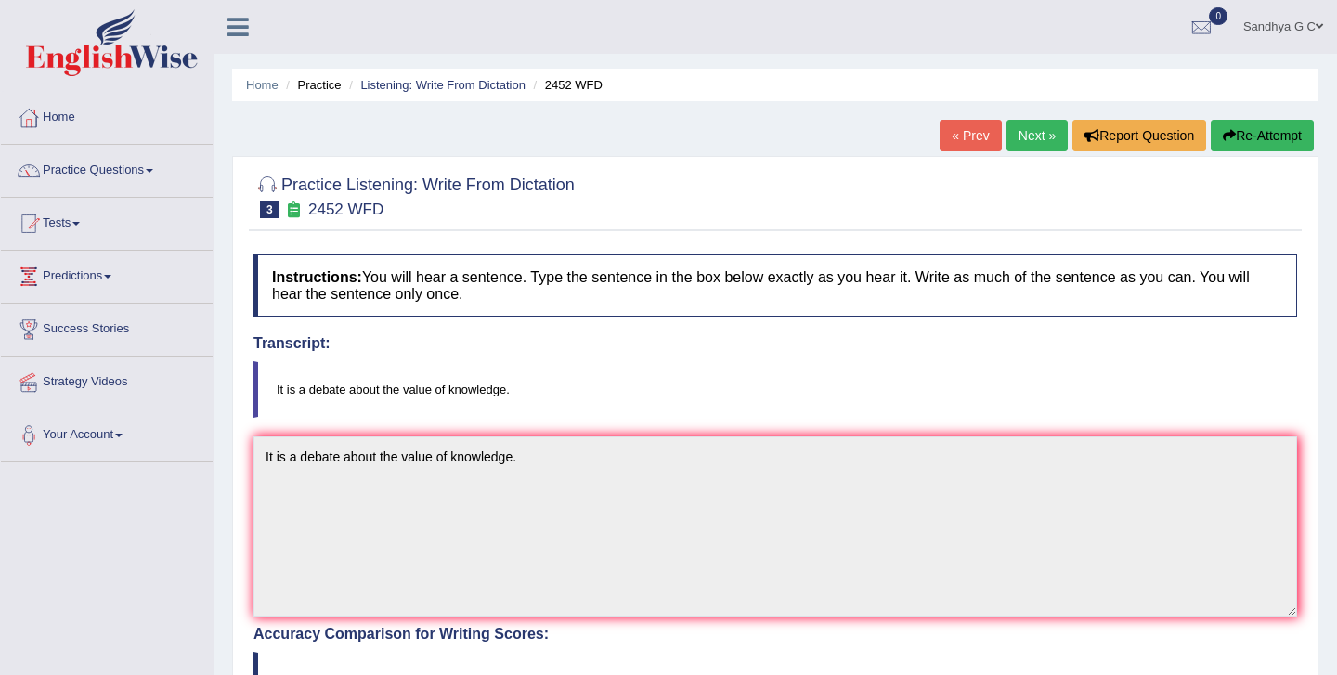
click at [1033, 134] on link "Next »" at bounding box center [1037, 136] width 61 height 32
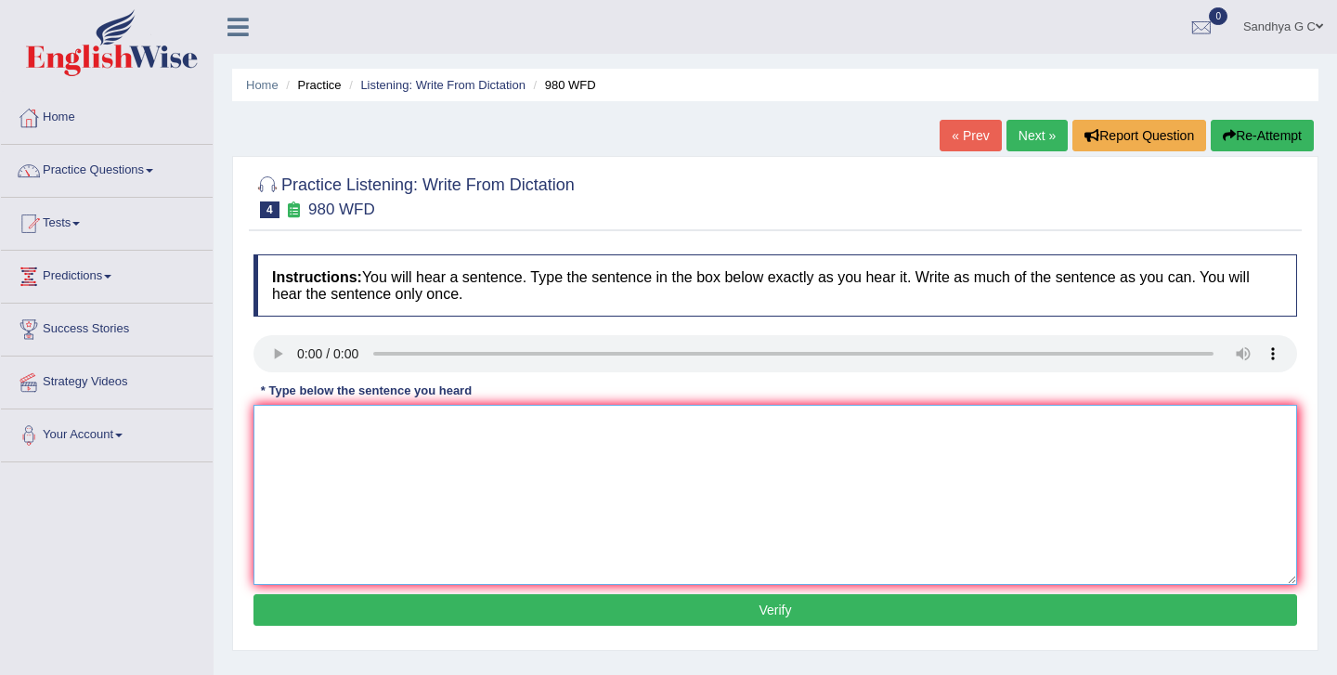
click at [289, 431] on textarea at bounding box center [776, 495] width 1044 height 180
click at [489, 423] on textarea "Your ideas have been discussed in the seminars and tutorials." at bounding box center [776, 495] width 1044 height 180
click at [542, 426] on textarea "Your ideas have been discussed in the debated seminars and tutorials." at bounding box center [776, 495] width 1044 height 180
type textarea "Your ideas have been discussed in the debated in seminars and tutorials."
click at [563, 618] on button "Verify" at bounding box center [776, 610] width 1044 height 32
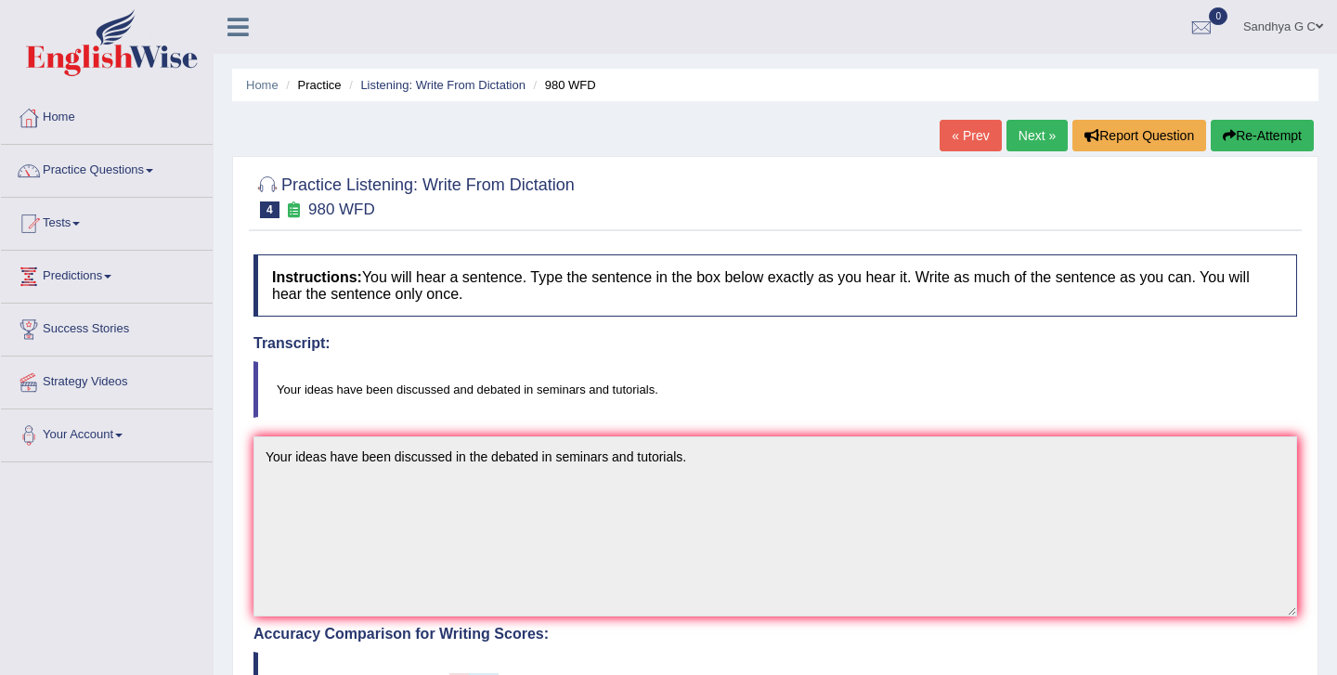
click at [1036, 137] on link "Next »" at bounding box center [1037, 136] width 61 height 32
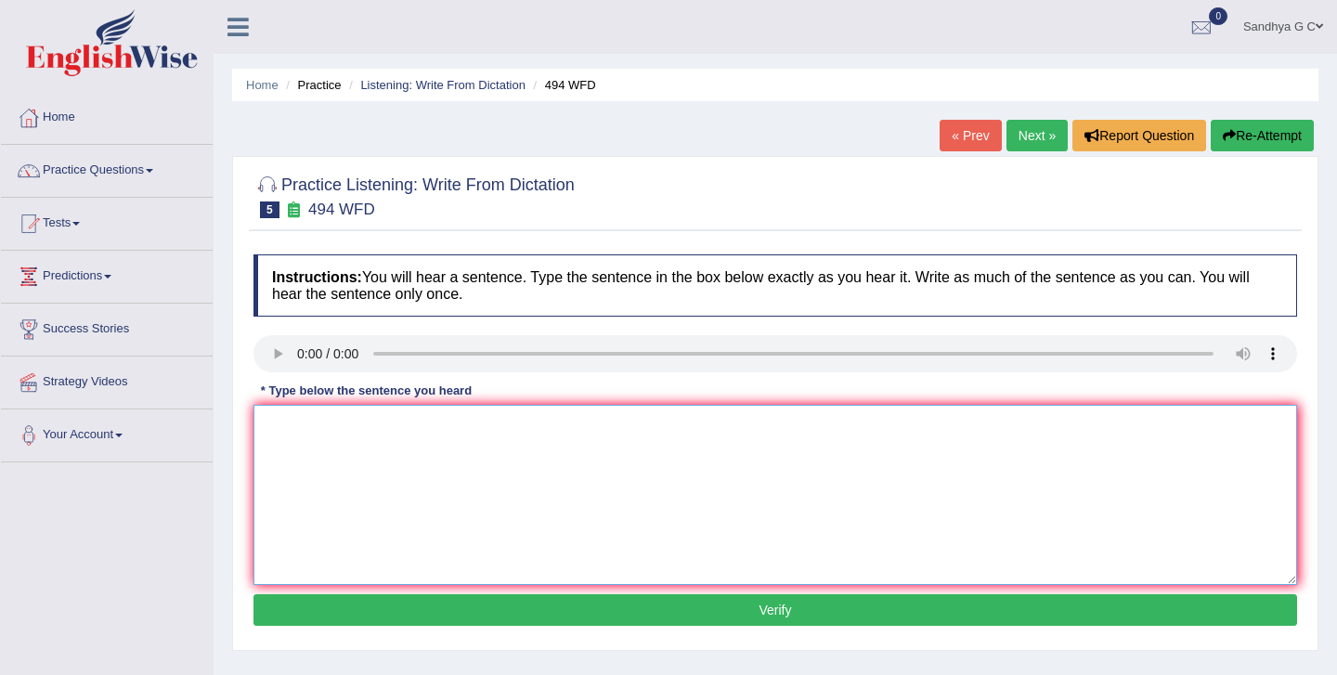
click at [269, 420] on textarea at bounding box center [776, 495] width 1044 height 180
type textarea "t"
click at [373, 436] on textarea "The vocabulary" at bounding box center [776, 495] width 1044 height 180
click at [478, 437] on textarea "The vocabulary that is praticular in" at bounding box center [776, 495] width 1044 height 180
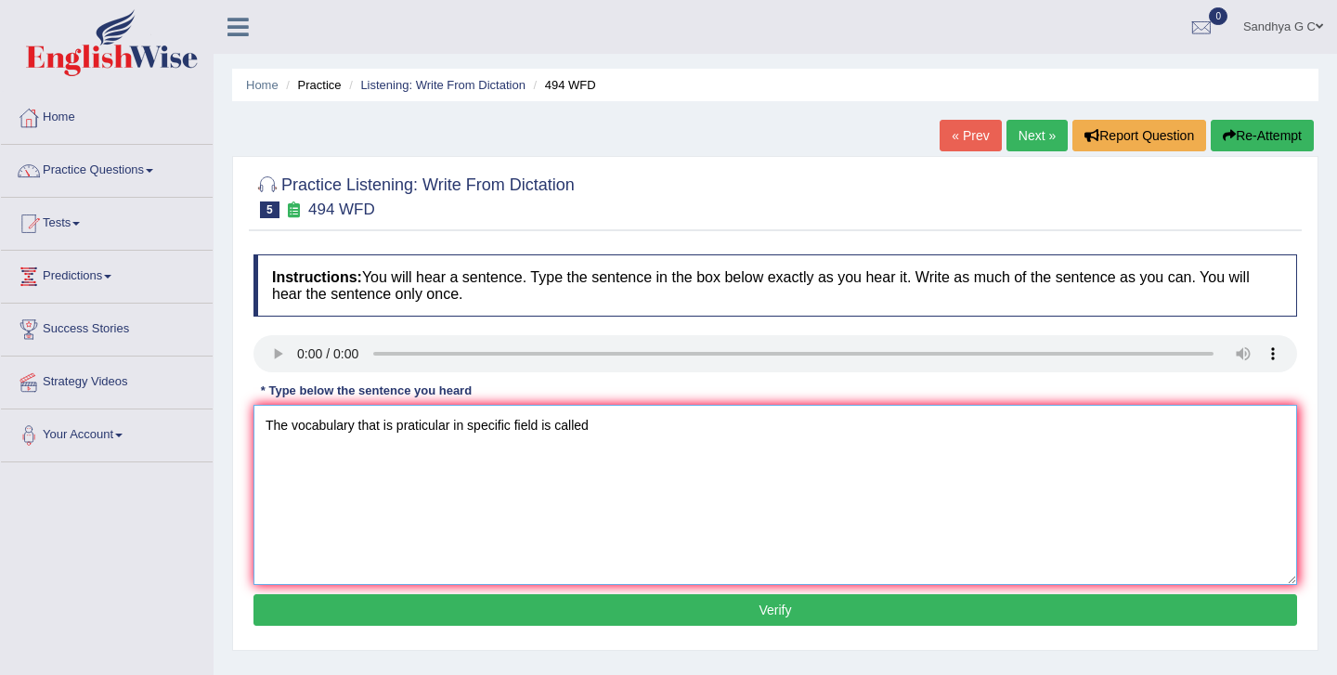
click at [617, 425] on textarea "The vocabulary that is praticular in specific field is called" at bounding box center [776, 495] width 1044 height 180
type textarea "The vocabulary that is praticular in specific field is called gergan."
click at [608, 619] on button "Verify" at bounding box center [776, 610] width 1044 height 32
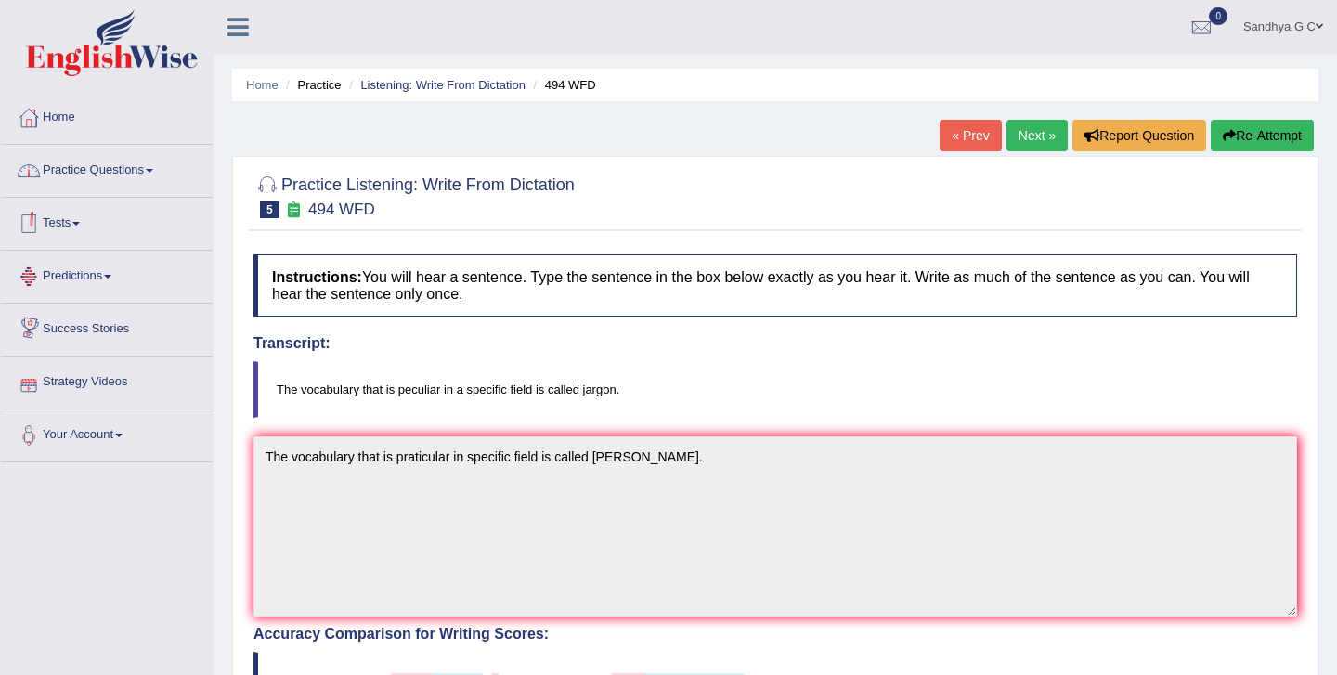
click at [153, 189] on link "Practice Questions" at bounding box center [107, 168] width 212 height 46
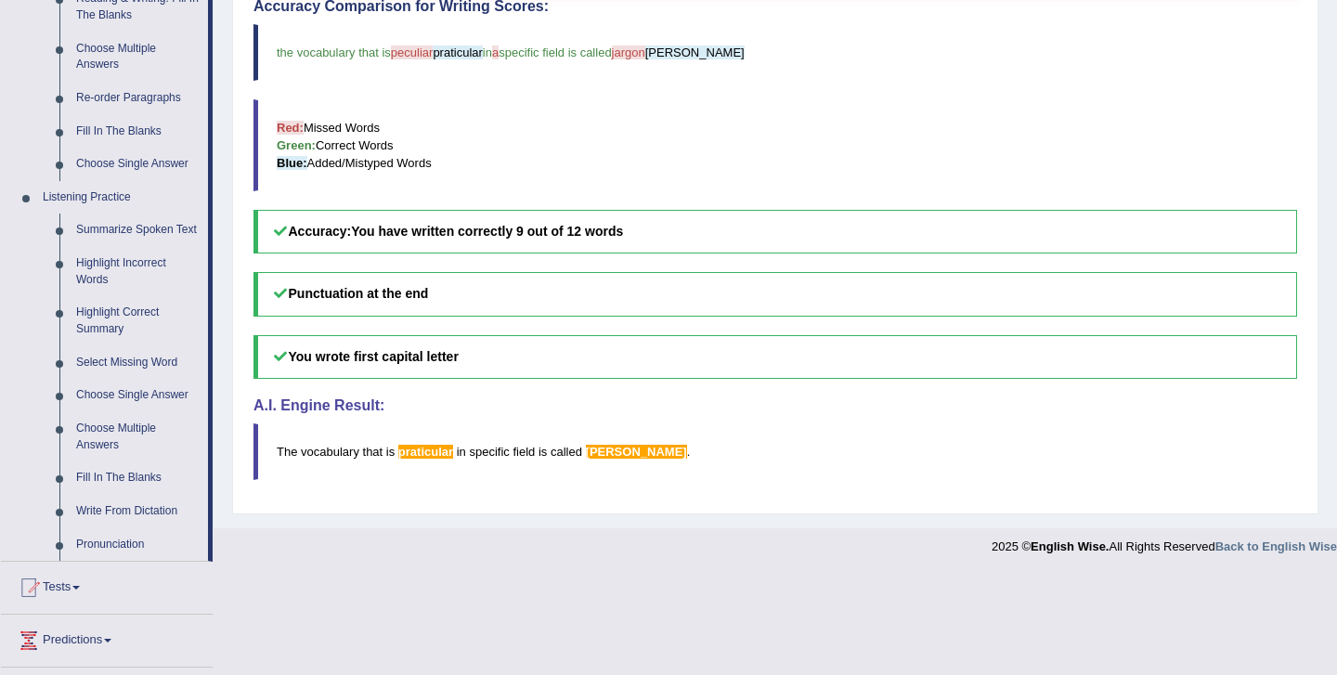
scroll to position [631, 0]
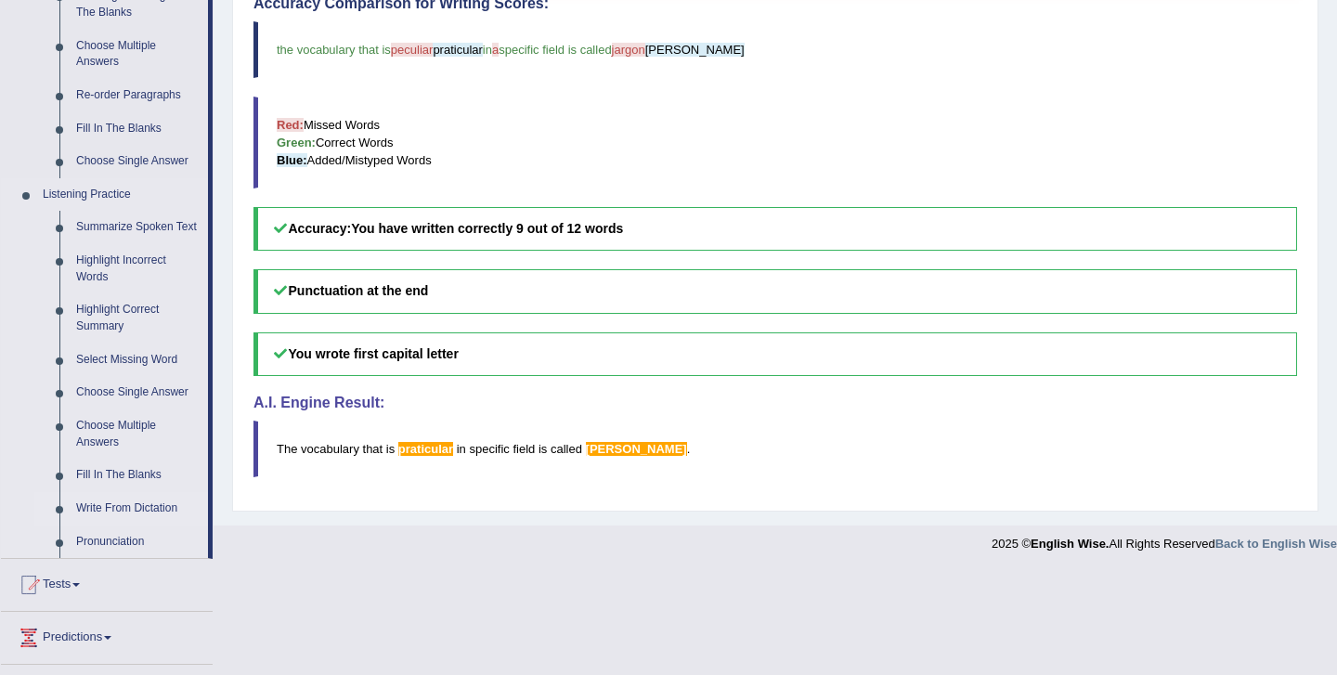
click at [160, 526] on link "Write From Dictation" at bounding box center [138, 508] width 140 height 33
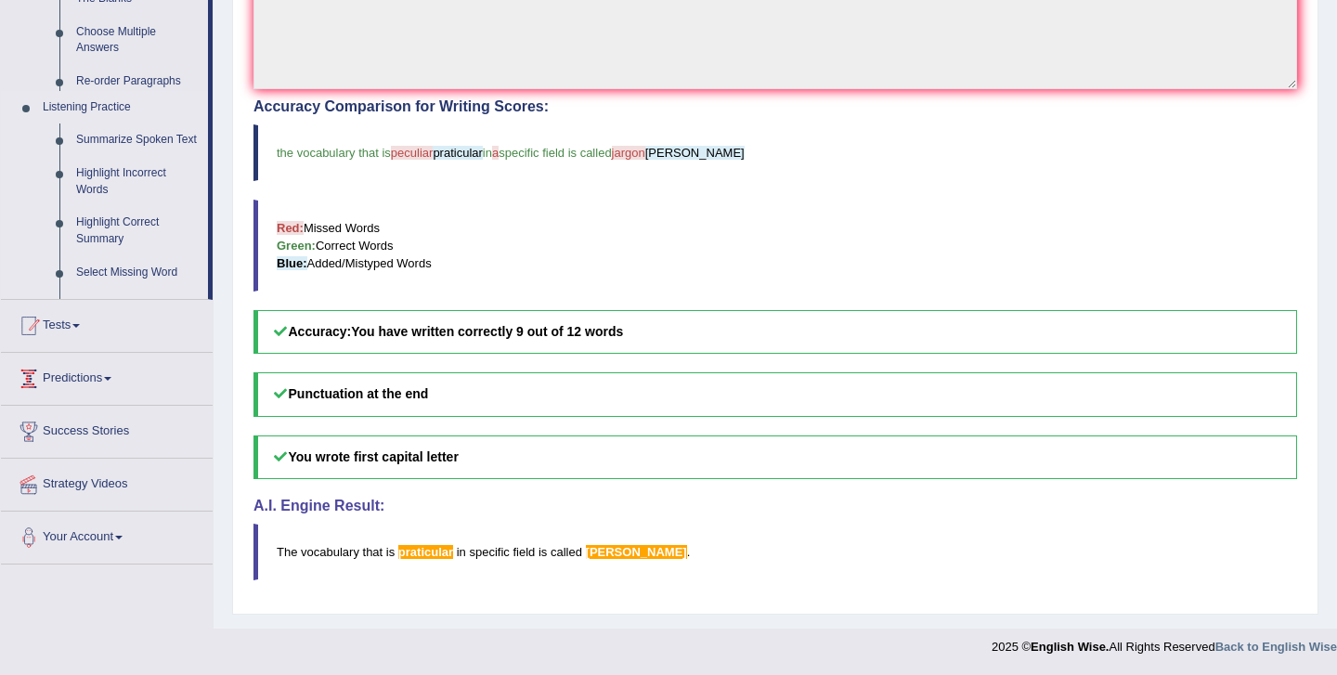
scroll to position [228, 0]
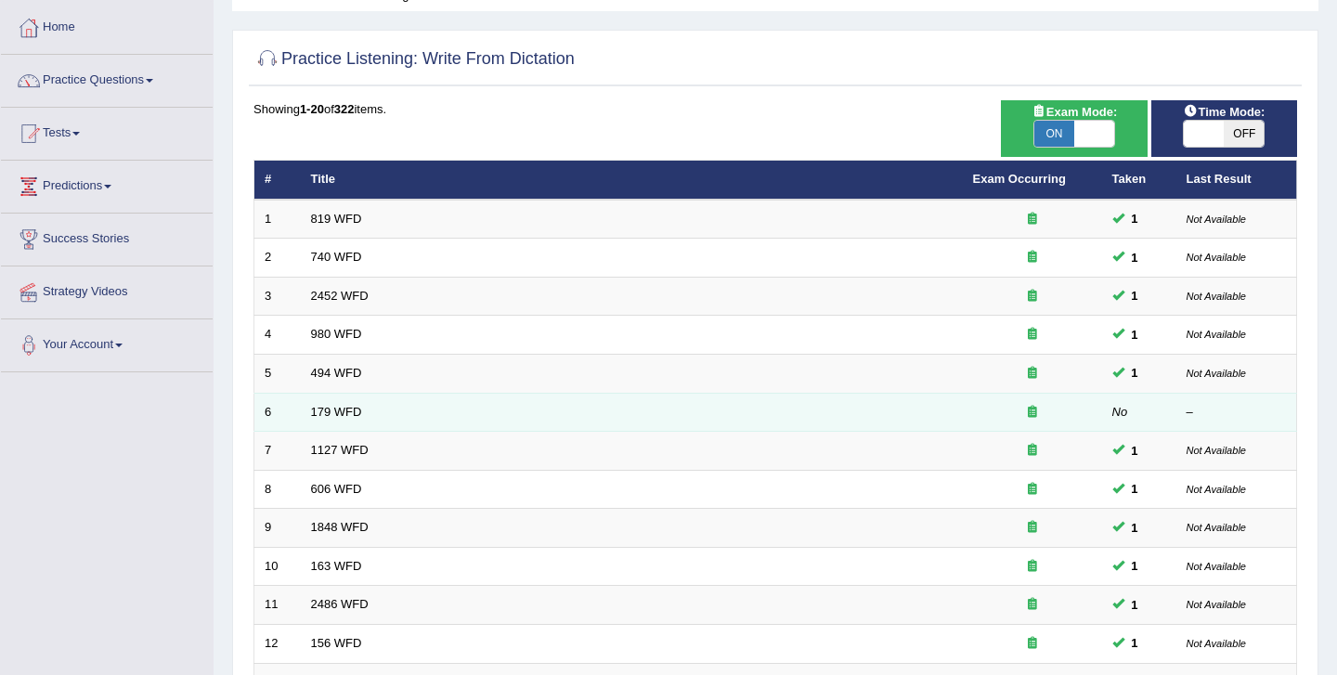
scroll to position [92, 0]
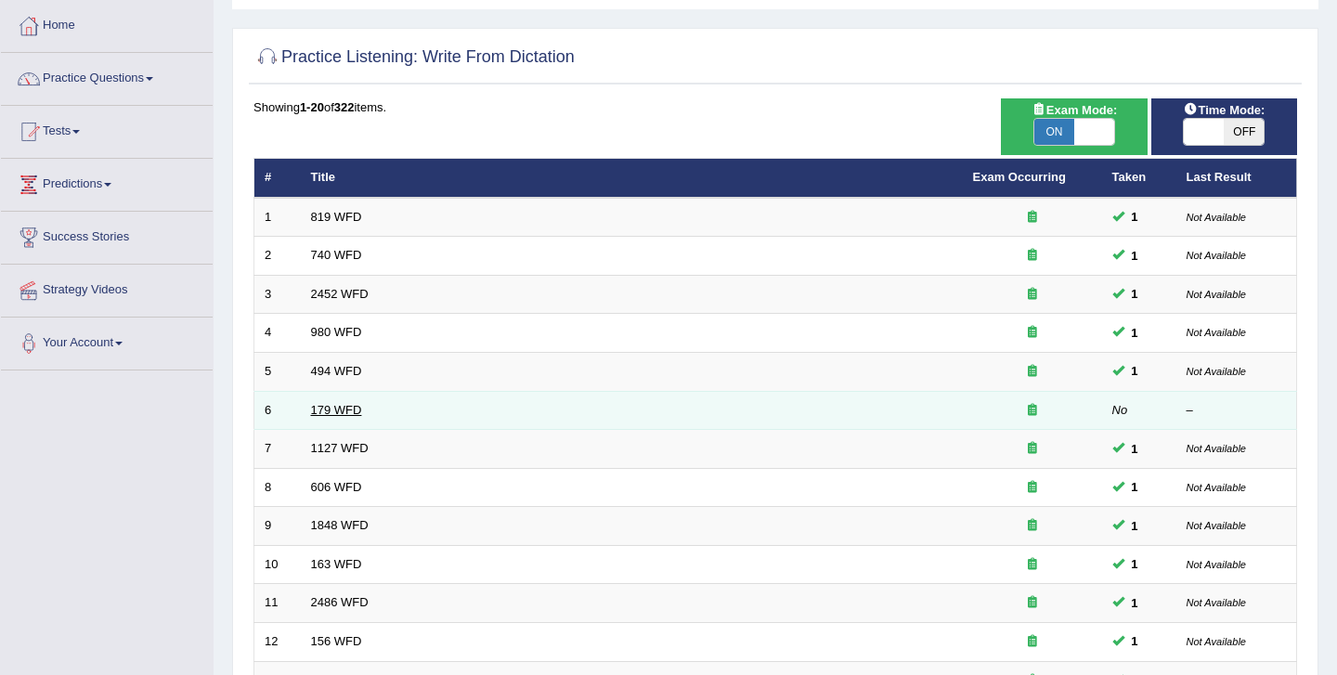
click at [335, 410] on link "179 WFD" at bounding box center [336, 410] width 51 height 14
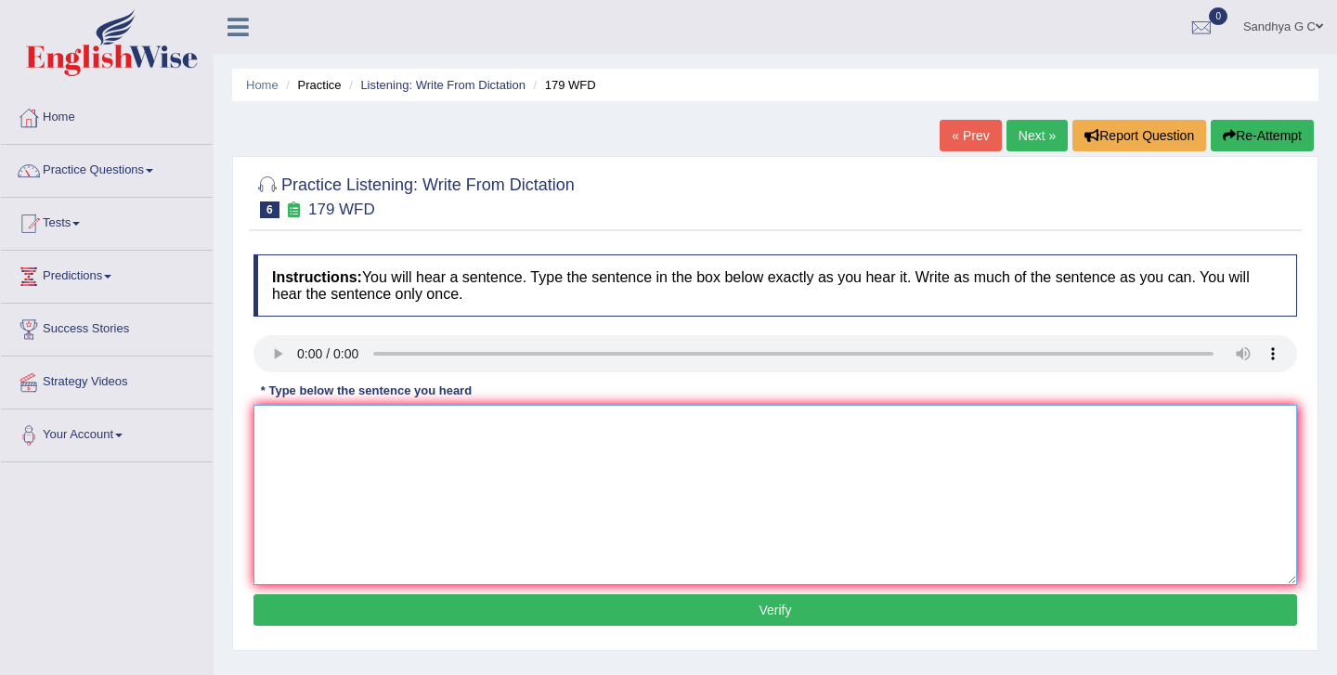
click at [302, 441] on textarea at bounding box center [776, 495] width 1044 height 180
click at [528, 426] on textarea "Lecture are the oldest and the most formest" at bounding box center [776, 495] width 1044 height 180
click at [307, 421] on textarea "Lecture are the oldest and the most formal teaching method in the universities." at bounding box center [776, 495] width 1044 height 180
type textarea "Lectures are the oldest and the most formal teaching method in the universities."
click at [441, 615] on button "Verify" at bounding box center [776, 610] width 1044 height 32
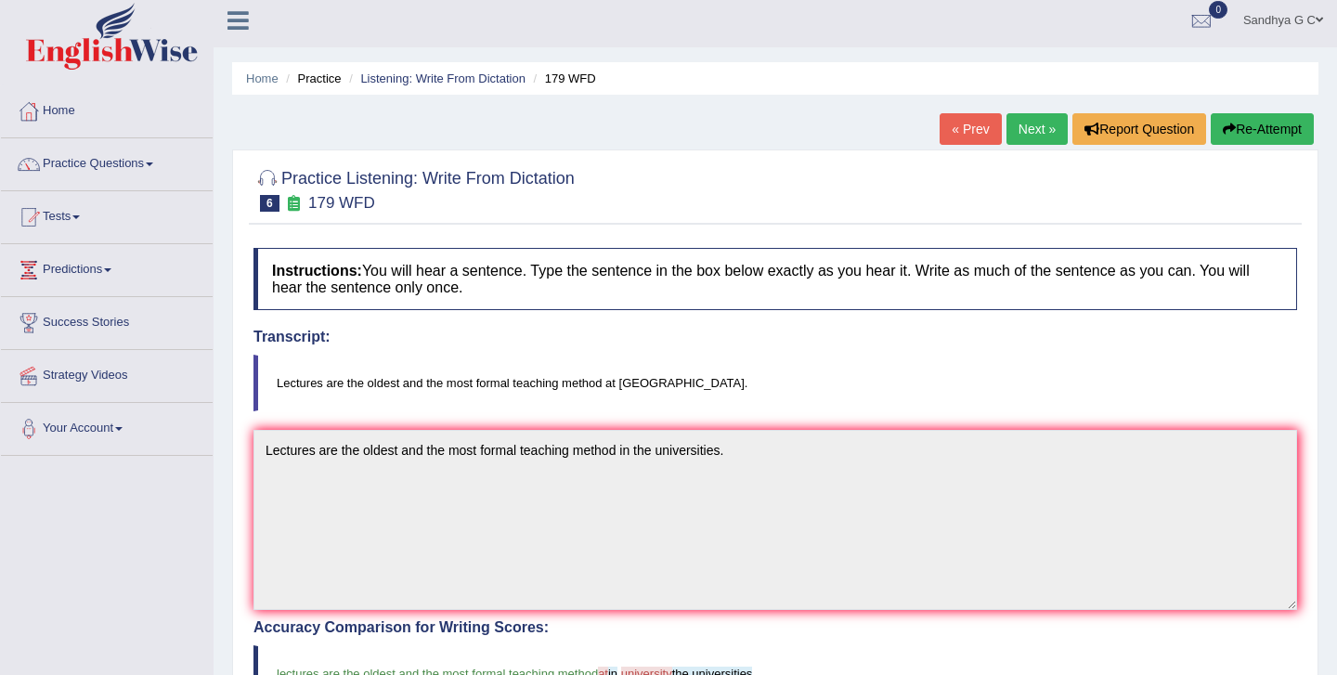
scroll to position [5, 0]
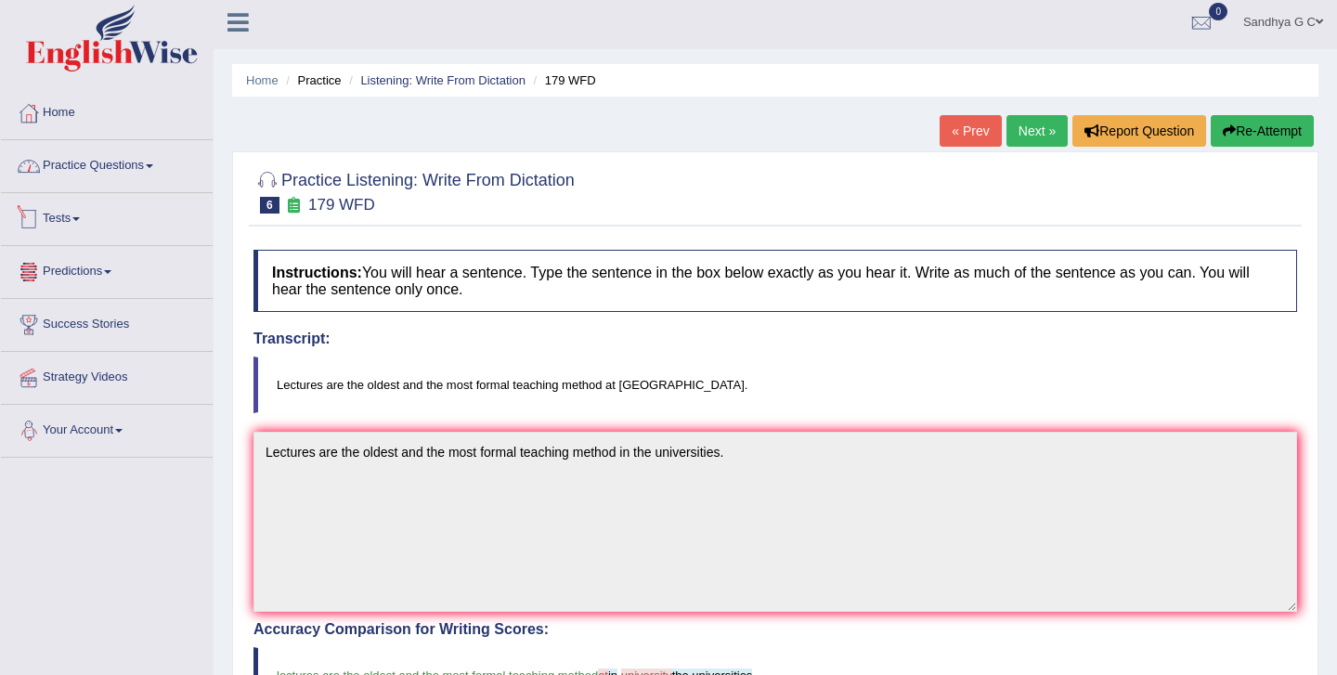
click at [183, 172] on link "Practice Questions" at bounding box center [107, 163] width 212 height 46
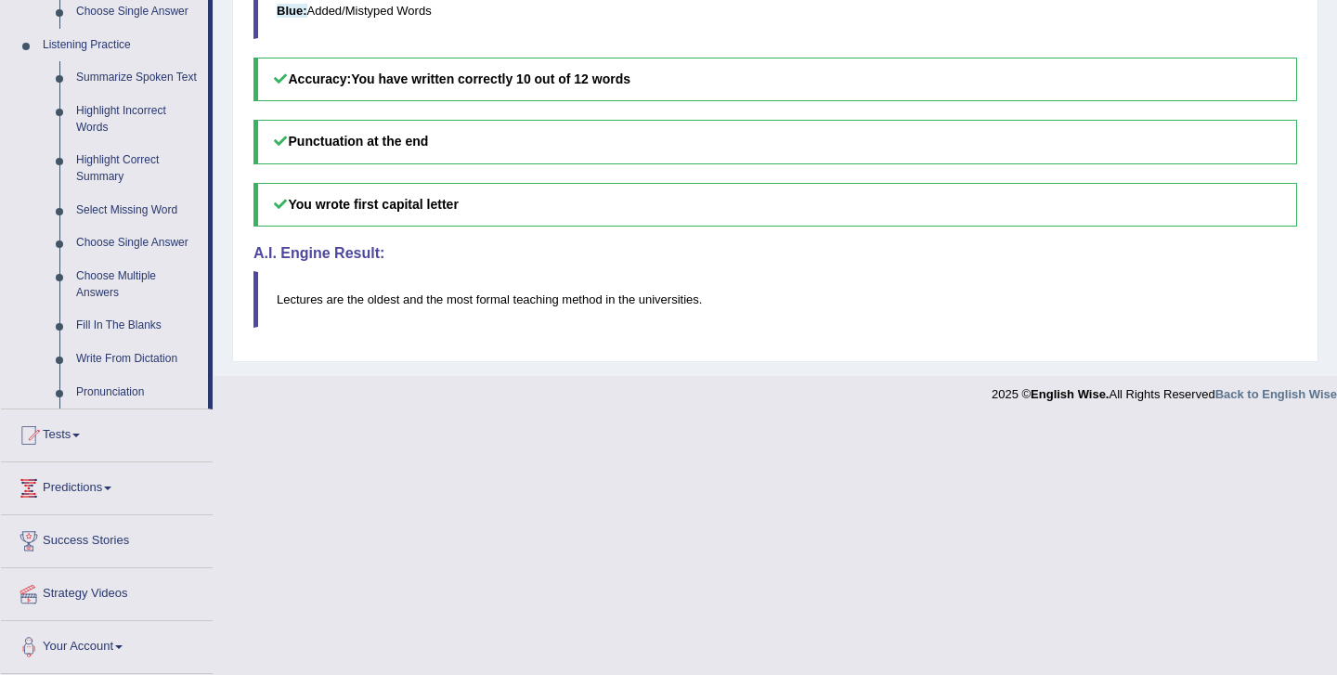
scroll to position [797, 0]
click at [129, 316] on link "Fill In The Blanks" at bounding box center [138, 325] width 140 height 33
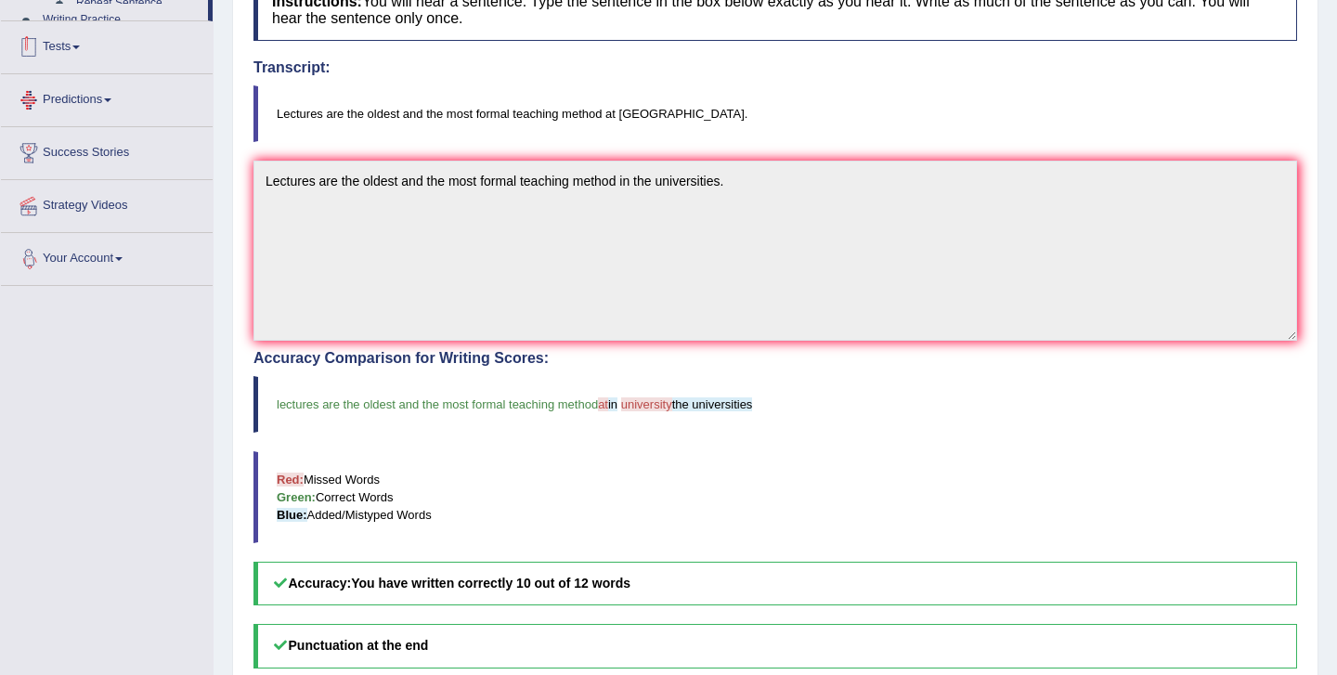
scroll to position [410, 0]
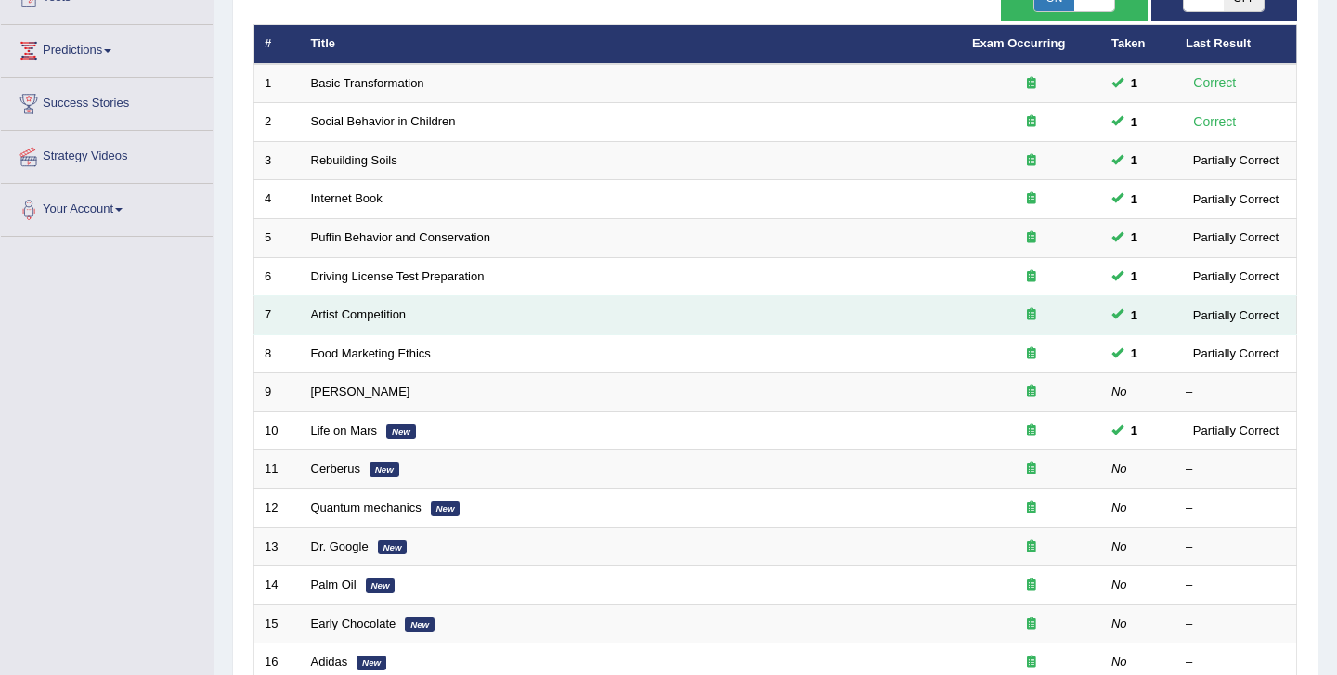
scroll to position [237, 0]
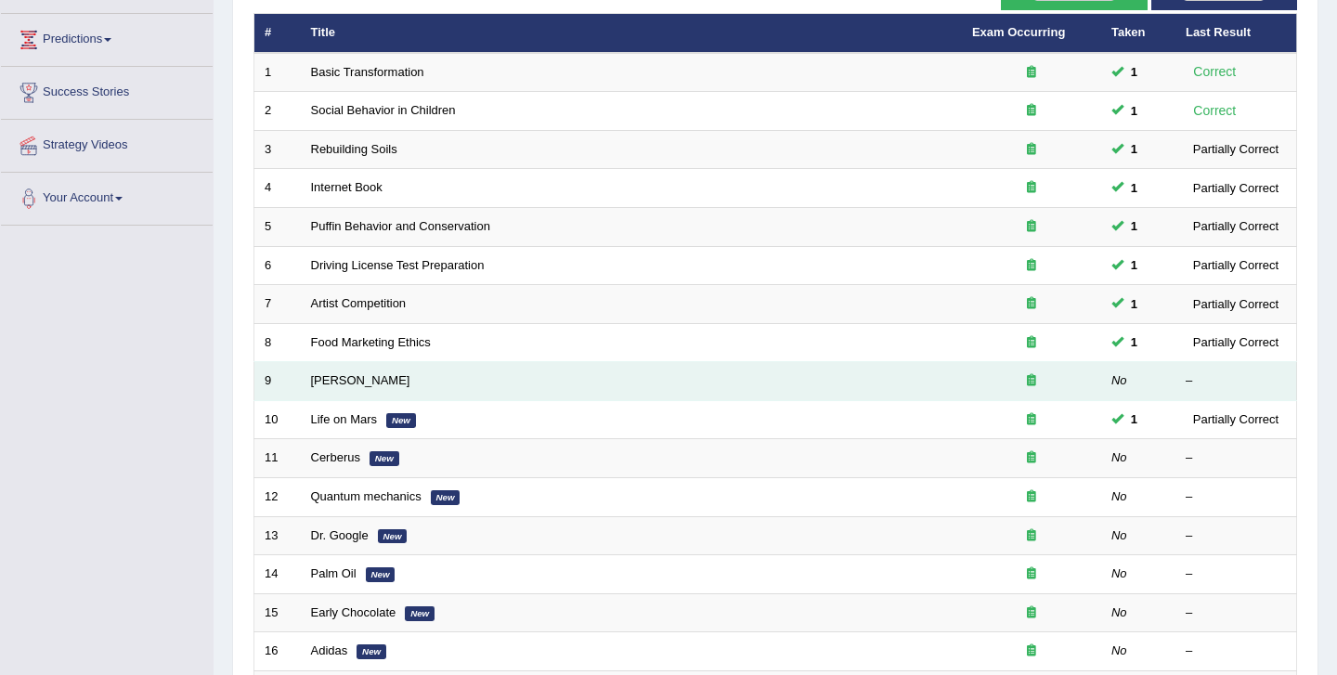
click at [320, 391] on td "[PERSON_NAME]" at bounding box center [631, 381] width 661 height 39
click at [332, 376] on link "[PERSON_NAME]" at bounding box center [360, 380] width 99 height 14
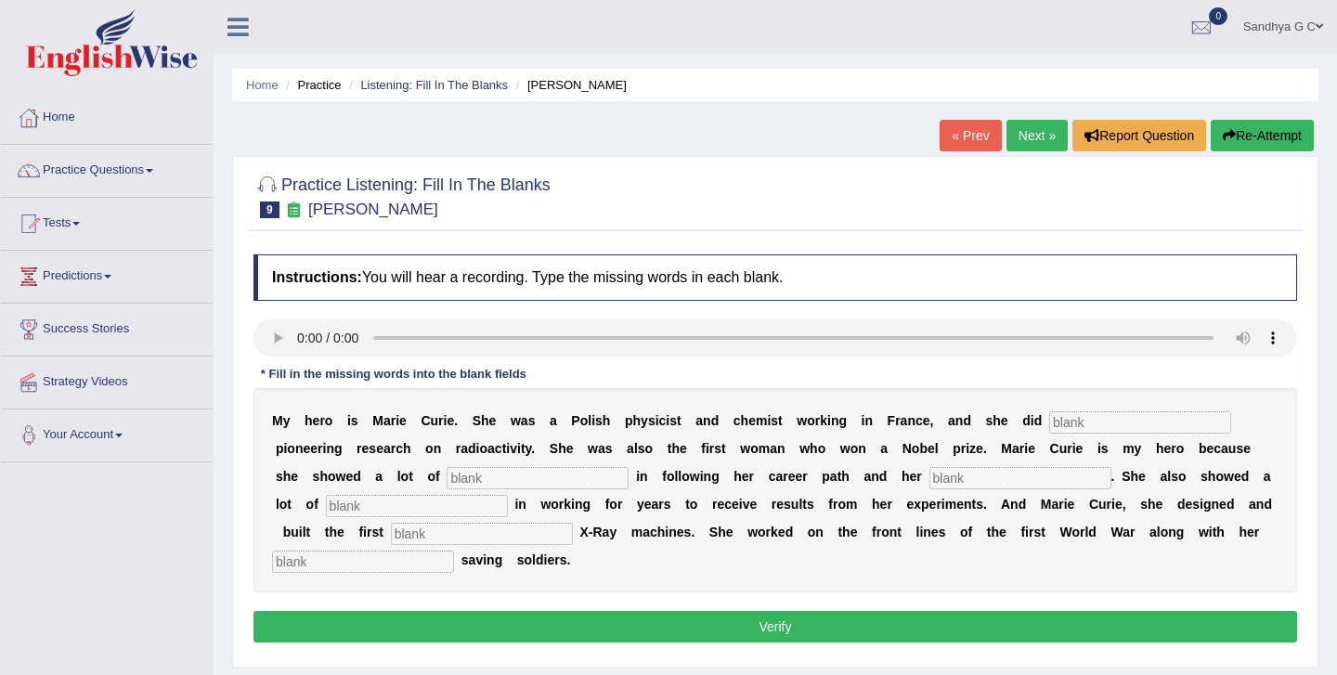
click at [1089, 427] on input "text" at bounding box center [1140, 422] width 182 height 22
type input "conducted"
click at [447, 481] on input "text" at bounding box center [538, 478] width 182 height 22
type input "deter"
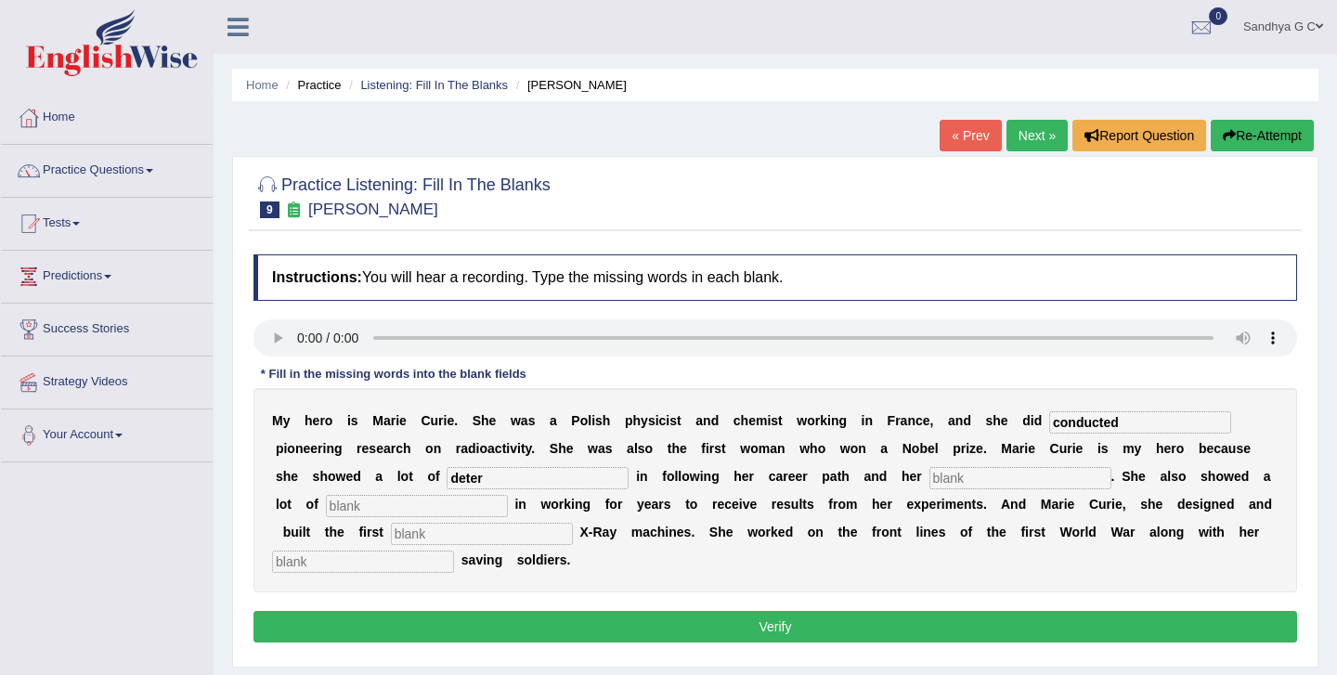
click at [930, 474] on input "text" at bounding box center [1021, 478] width 182 height 22
type input "passion"
click at [447, 483] on input "deter" at bounding box center [538, 478] width 182 height 22
type input "determination"
click at [354, 515] on input "text" at bounding box center [417, 506] width 182 height 22
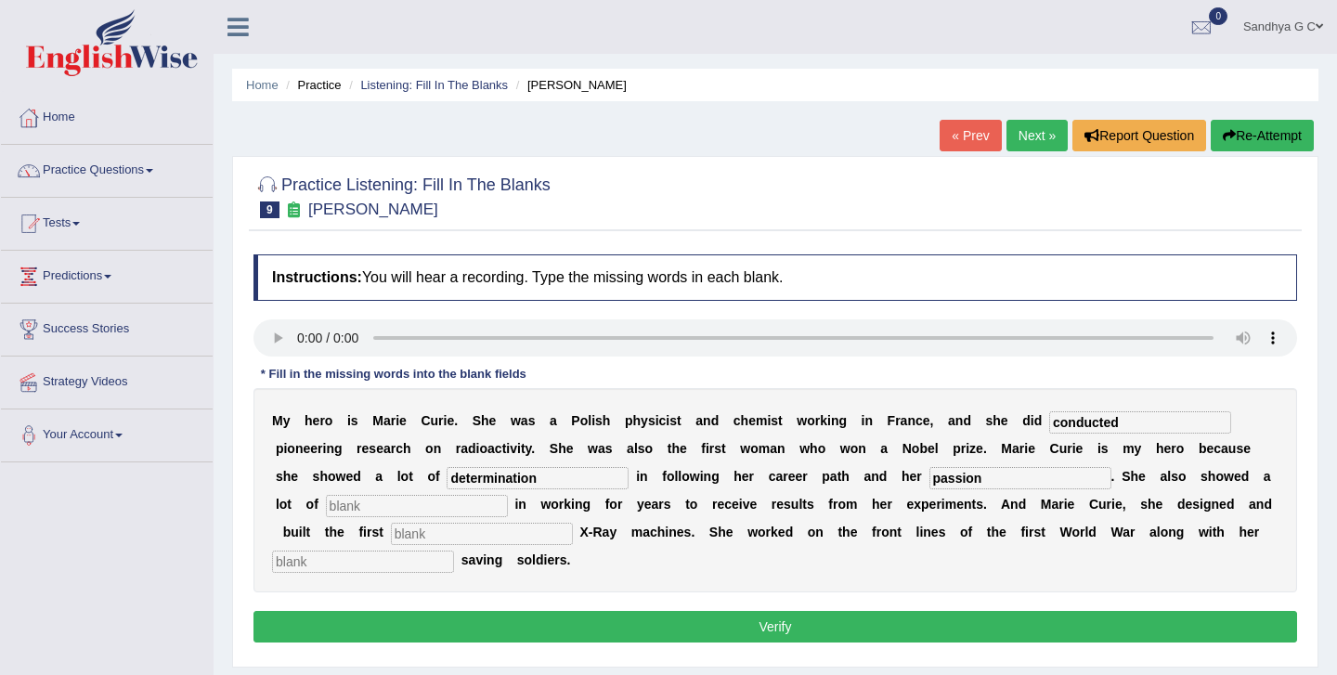
click at [930, 484] on input "passion" at bounding box center [1021, 478] width 182 height 22
type input "passions"
click at [368, 500] on input "text" at bounding box center [417, 506] width 182 height 22
type input "patience"
click at [391, 539] on input "text" at bounding box center [482, 534] width 182 height 22
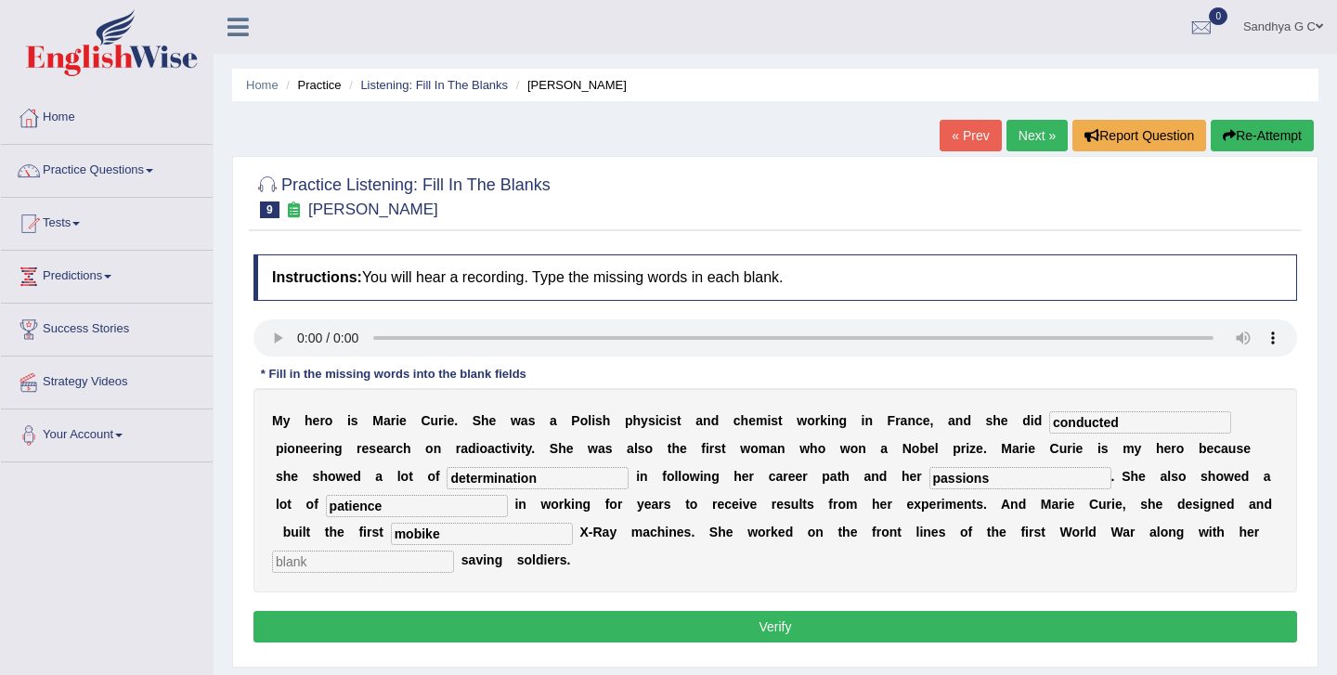
type input "mobike"
click at [328, 569] on input "text" at bounding box center [363, 562] width 182 height 22
type input "daughter"
click at [391, 534] on input "mobike" at bounding box center [482, 534] width 182 height 22
type input "mobile"
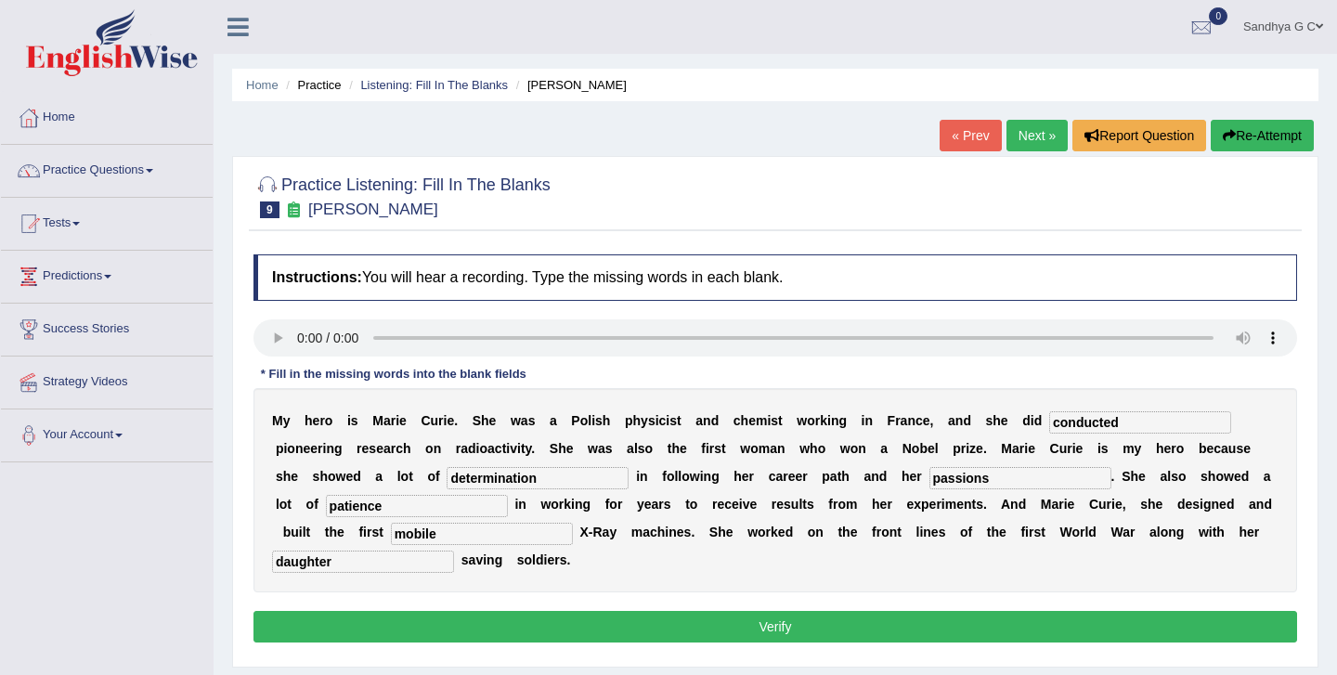
click at [423, 630] on button "Verify" at bounding box center [776, 627] width 1044 height 32
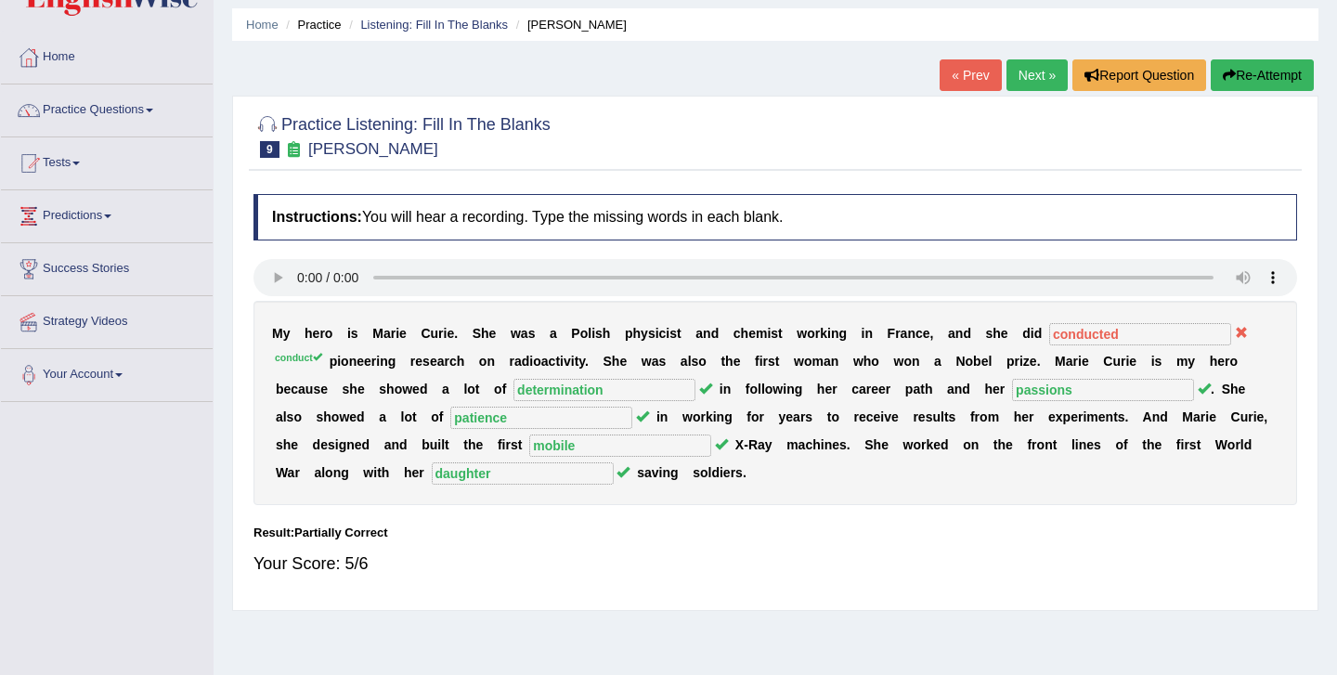
scroll to position [64, 0]
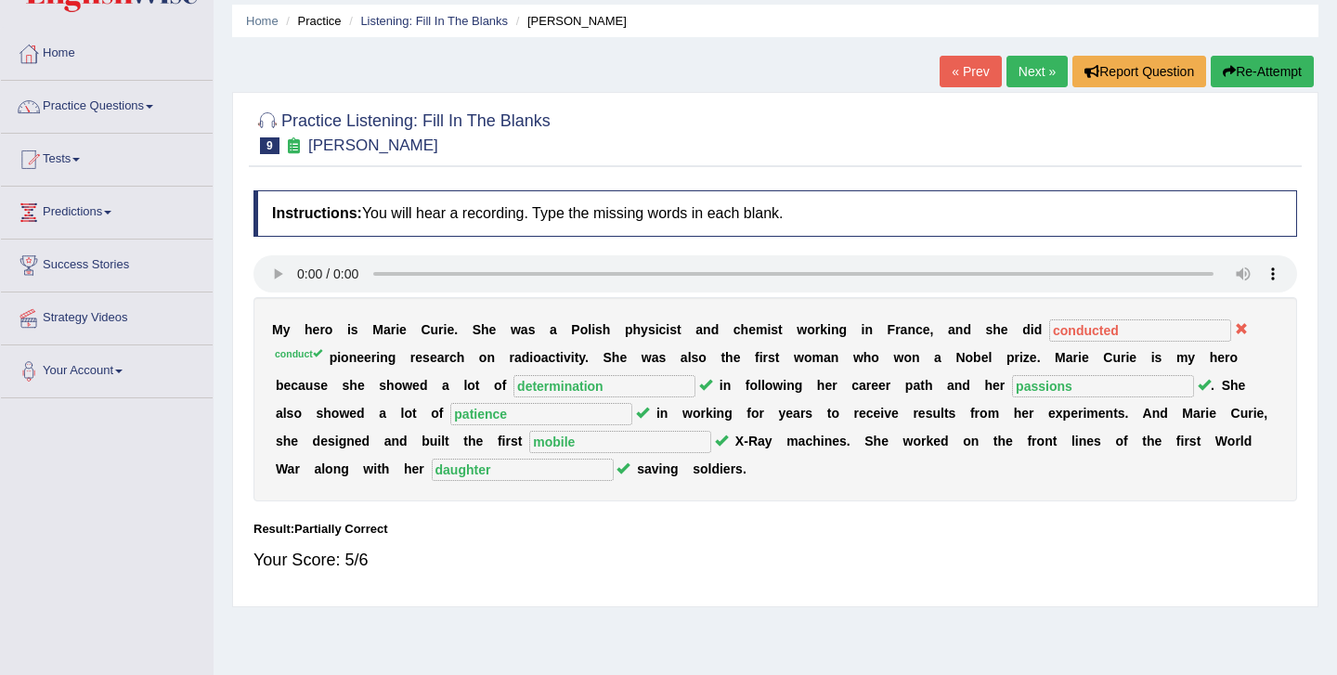
click at [1035, 85] on link "Next »" at bounding box center [1037, 72] width 61 height 32
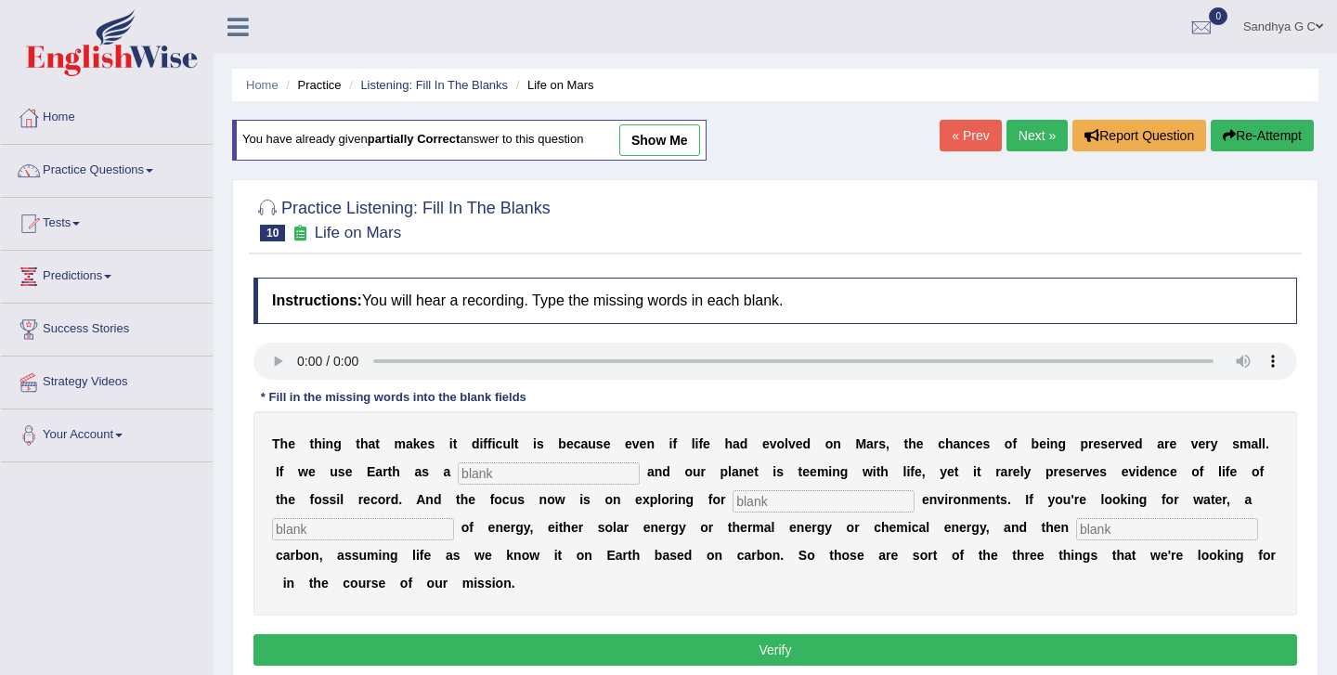
click at [564, 476] on input "text" at bounding box center [549, 473] width 182 height 22
click at [535, 472] on input "text" at bounding box center [549, 473] width 182 height 22
type input "reference"
click at [753, 502] on input "text" at bounding box center [824, 501] width 182 height 22
type input "habitat"
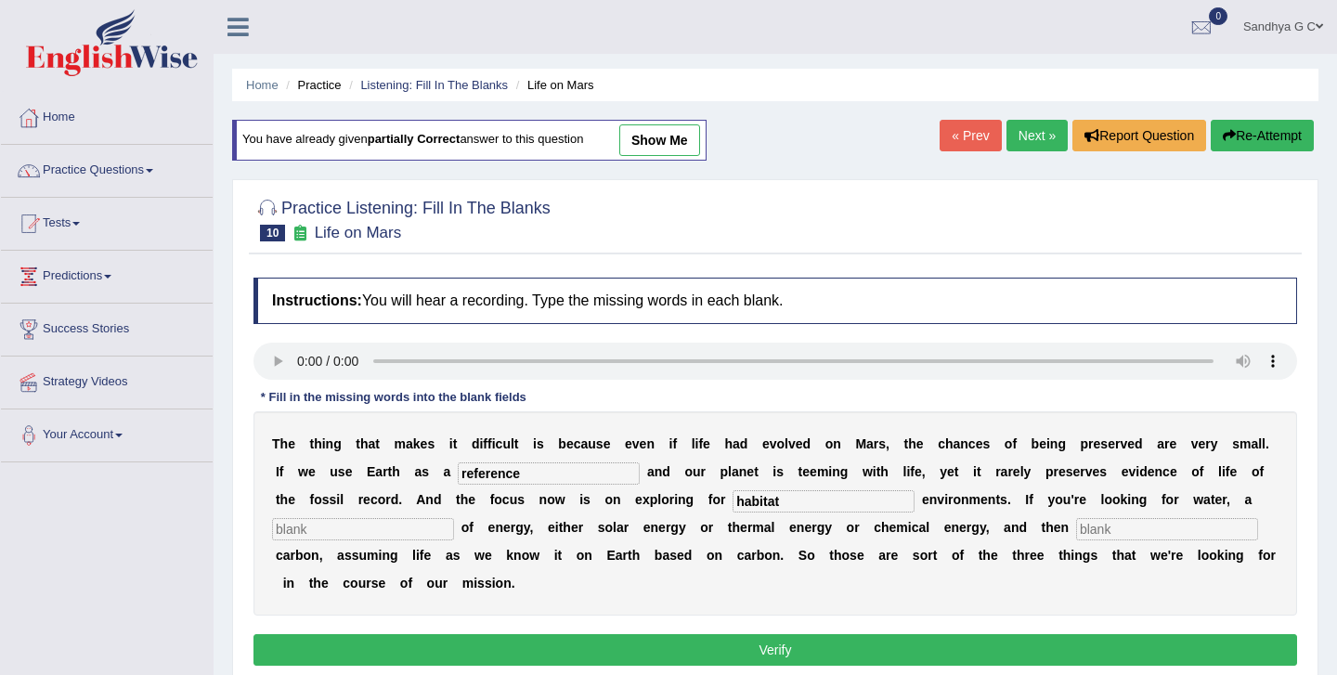
click at [371, 523] on input "text" at bounding box center [363, 529] width 182 height 22
type input "source"
click at [1091, 532] on input "text" at bounding box center [1167, 529] width 182 height 22
type input "organic"
click at [833, 645] on button "Verify" at bounding box center [776, 650] width 1044 height 32
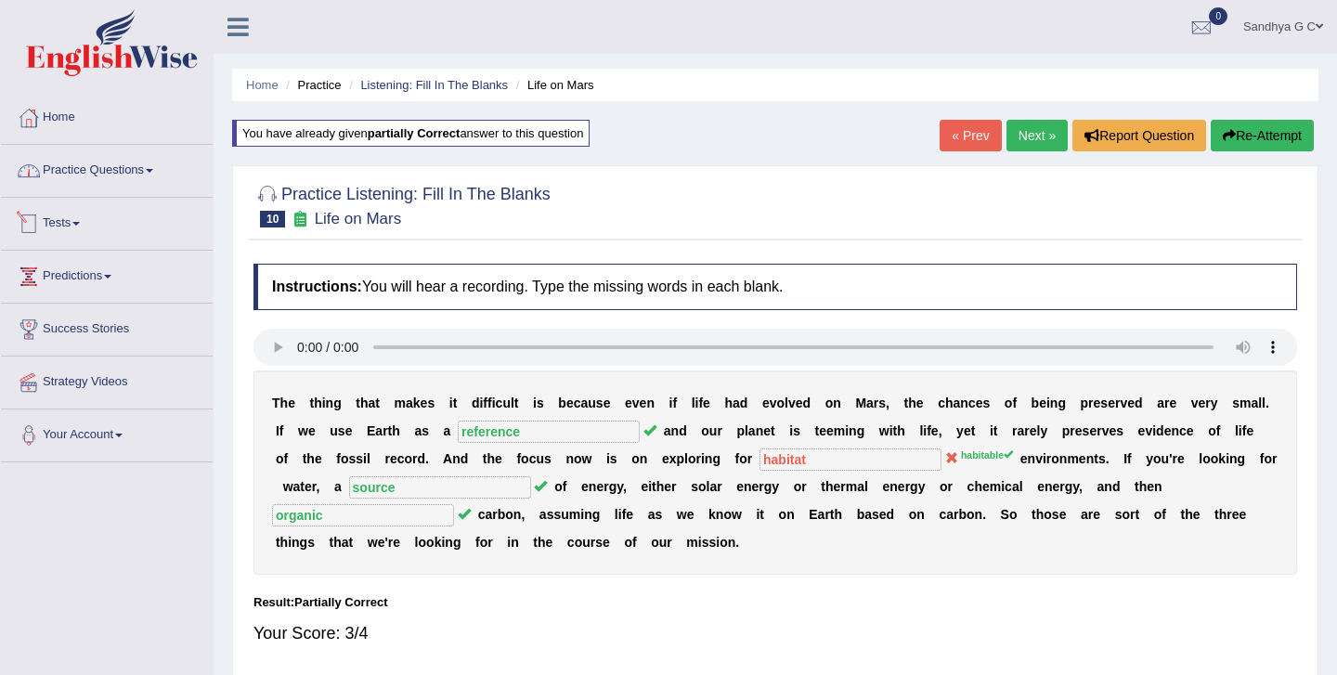
click at [176, 170] on link "Practice Questions" at bounding box center [107, 168] width 212 height 46
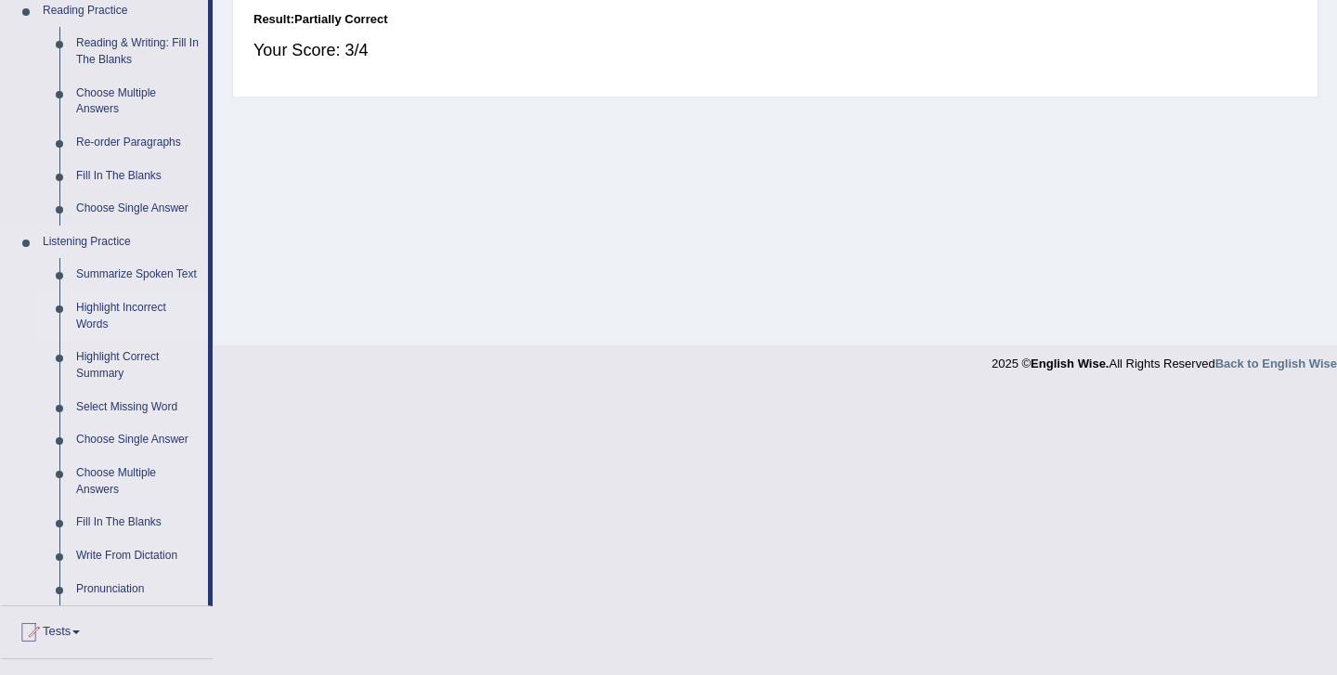
scroll to position [602, 0]
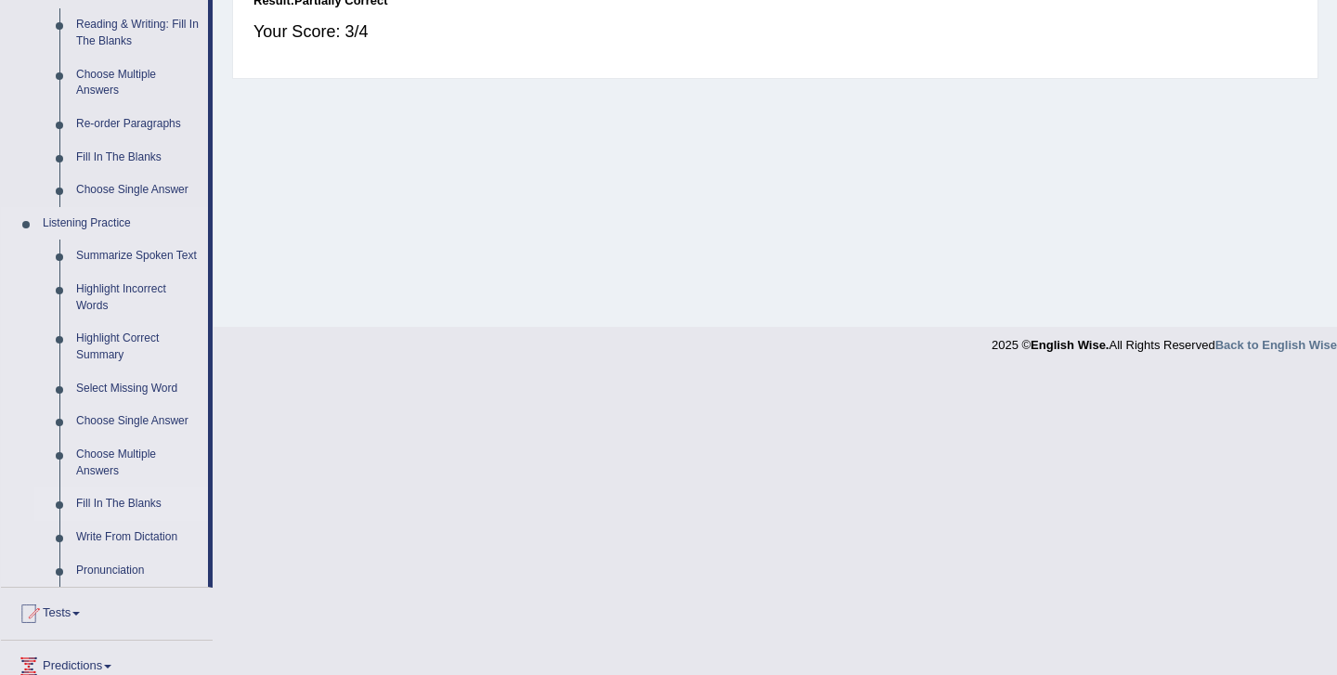
click at [130, 520] on link "Fill In The Blanks" at bounding box center [138, 504] width 140 height 33
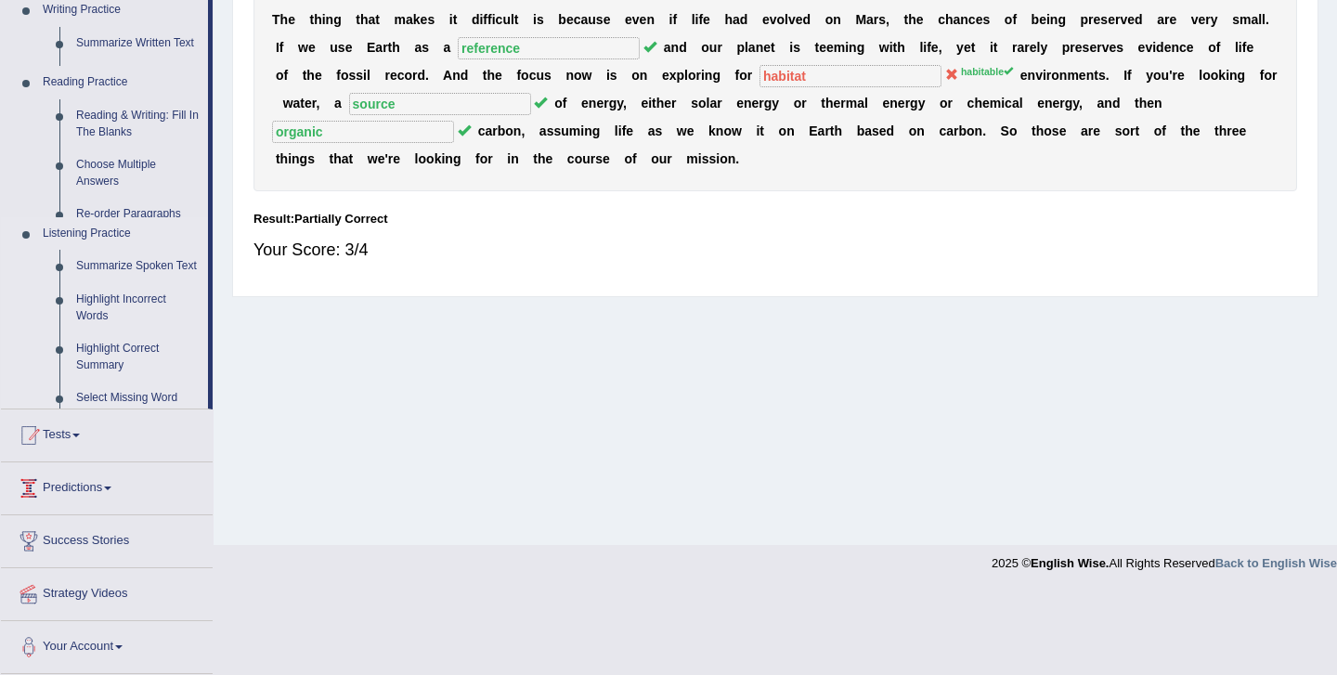
scroll to position [300, 0]
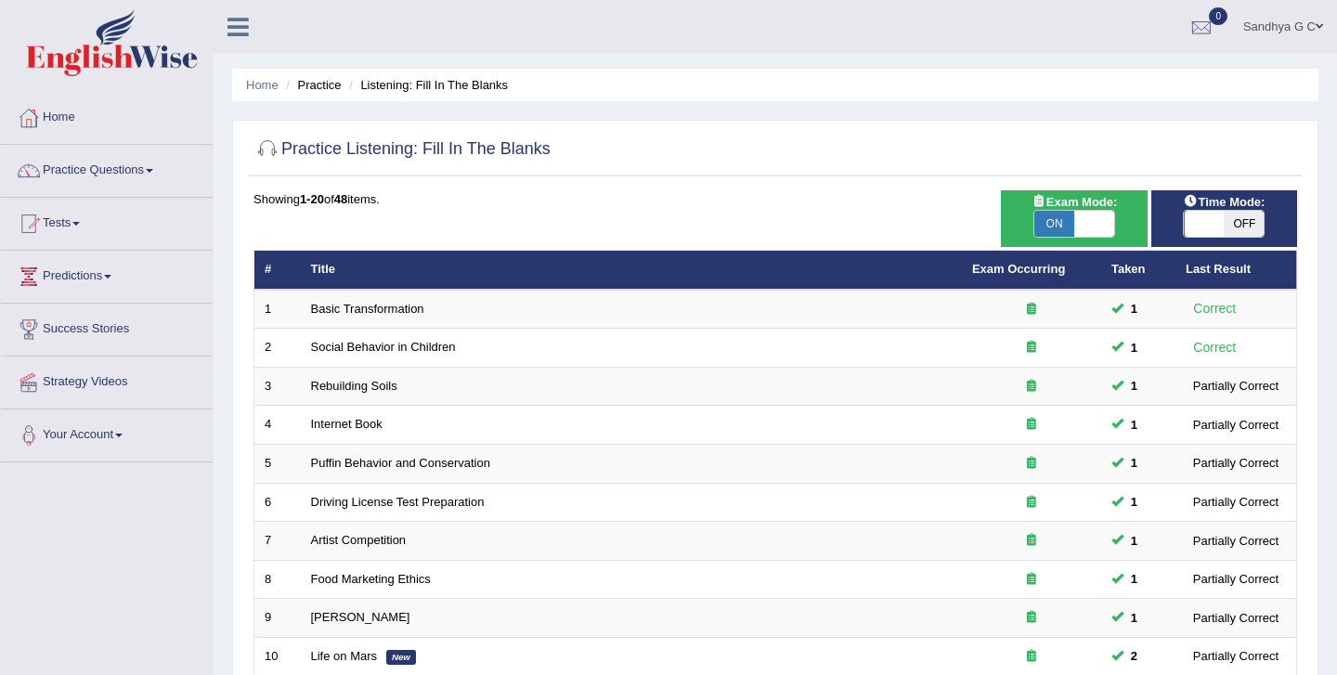
click at [130, 520] on div "Toggle navigation Home Practice Questions Speaking Practice Read Aloud Repeat S…" at bounding box center [668, 610] width 1337 height 1220
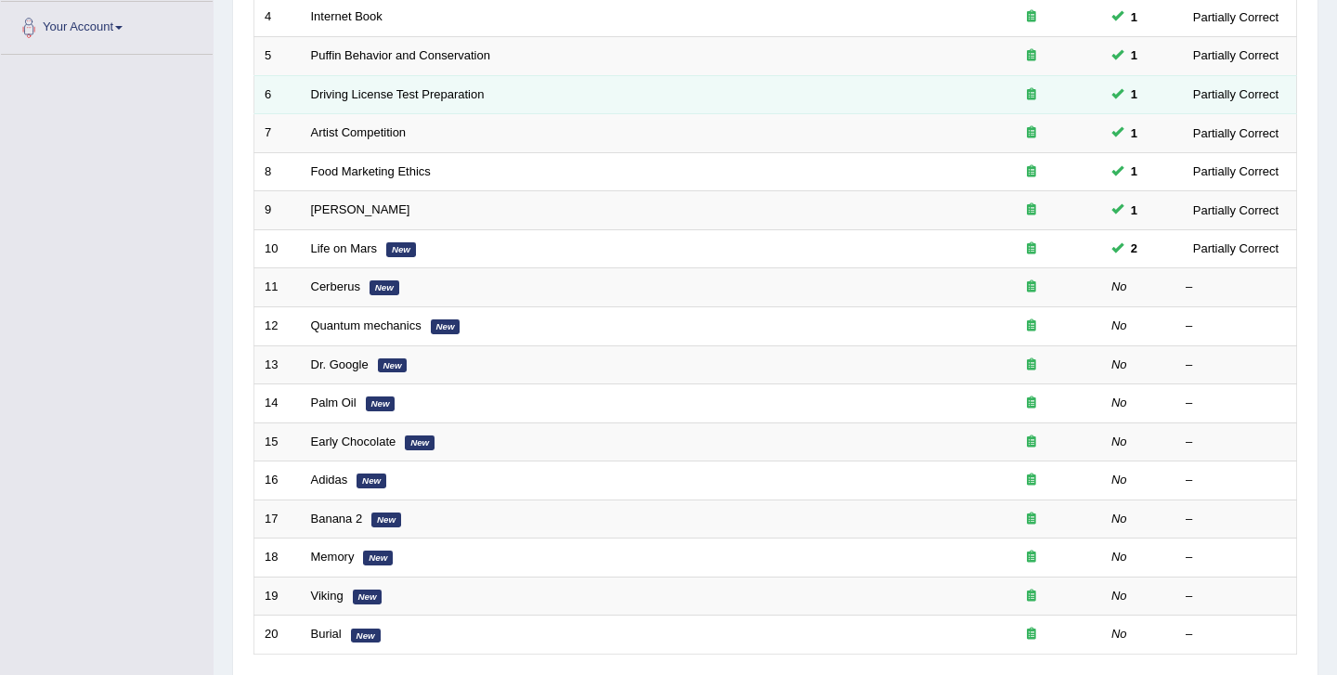
scroll to position [389, 0]
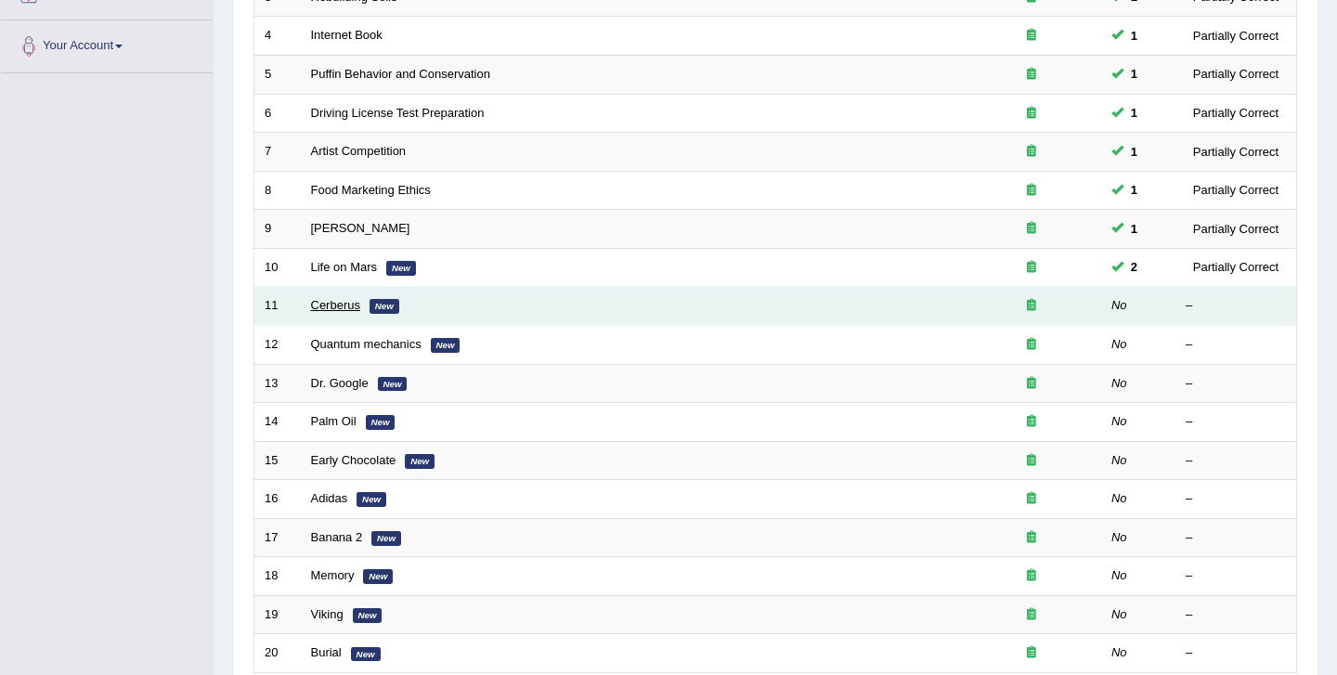
click at [340, 306] on link "Cerberus" at bounding box center [335, 305] width 49 height 14
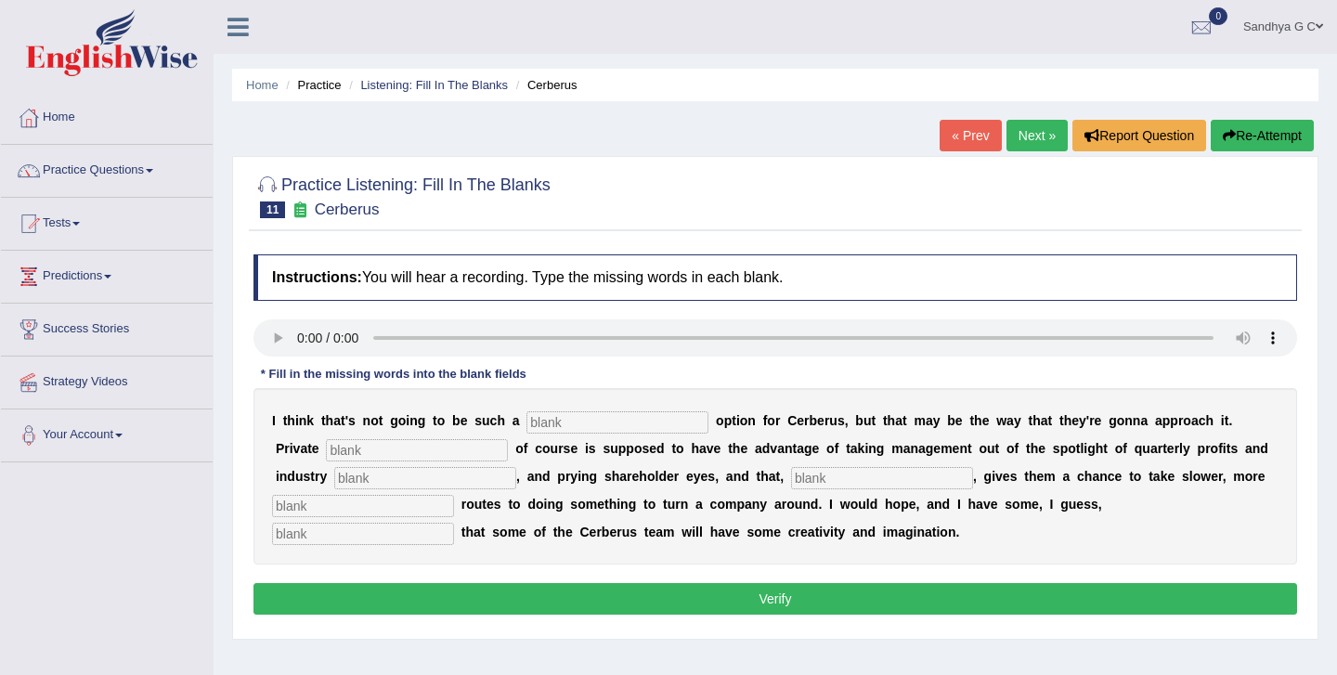
click at [545, 422] on input "text" at bounding box center [618, 422] width 182 height 22
type input "viable"
click at [382, 451] on input "text" at bounding box center [417, 450] width 182 height 22
type input "acquity"
click at [359, 475] on input "text" at bounding box center [425, 478] width 182 height 22
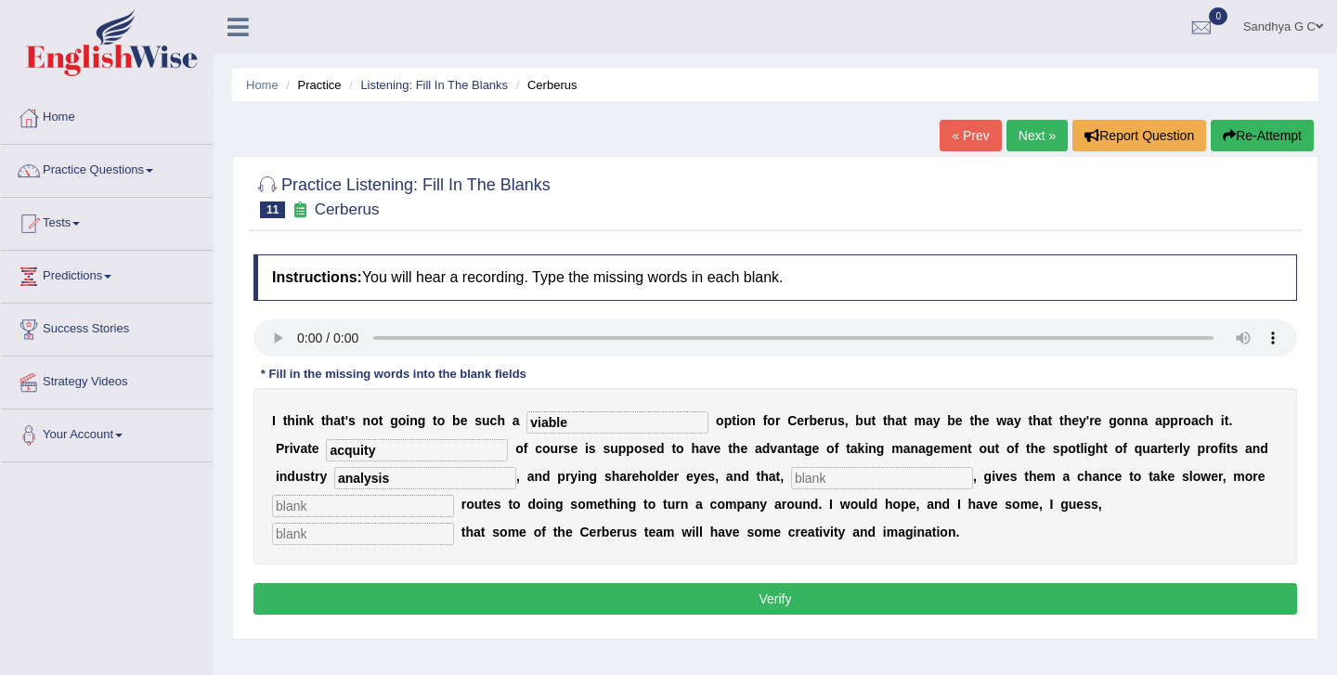
type input "analysis"
click at [791, 472] on input "text" at bounding box center [882, 478] width 182 height 22
type input "hypu"
click at [379, 513] on input "text" at bounding box center [363, 506] width 182 height 22
click at [791, 477] on input "hypu" at bounding box center [882, 478] width 182 height 22
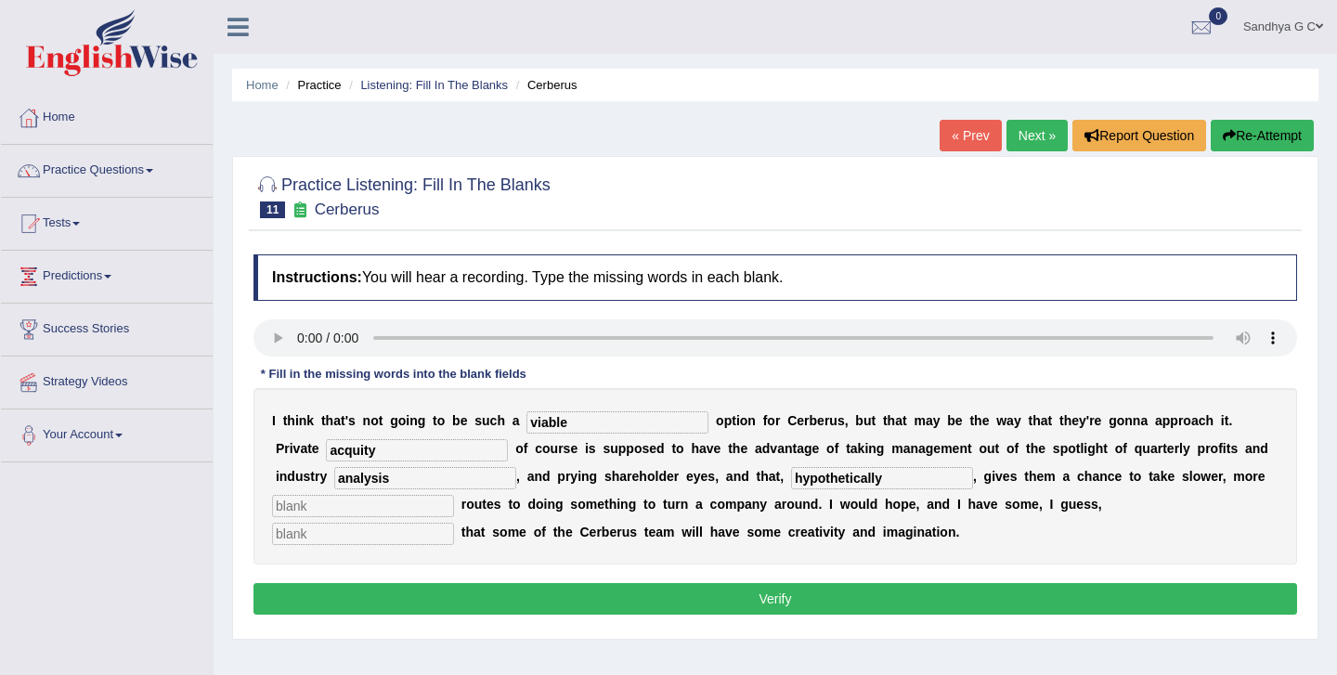
type input "hypothetically"
click at [379, 515] on input "text" at bounding box center [363, 506] width 182 height 22
type input "patient"
click at [454, 523] on input "text" at bounding box center [363, 534] width 182 height 22
type input "optinism"
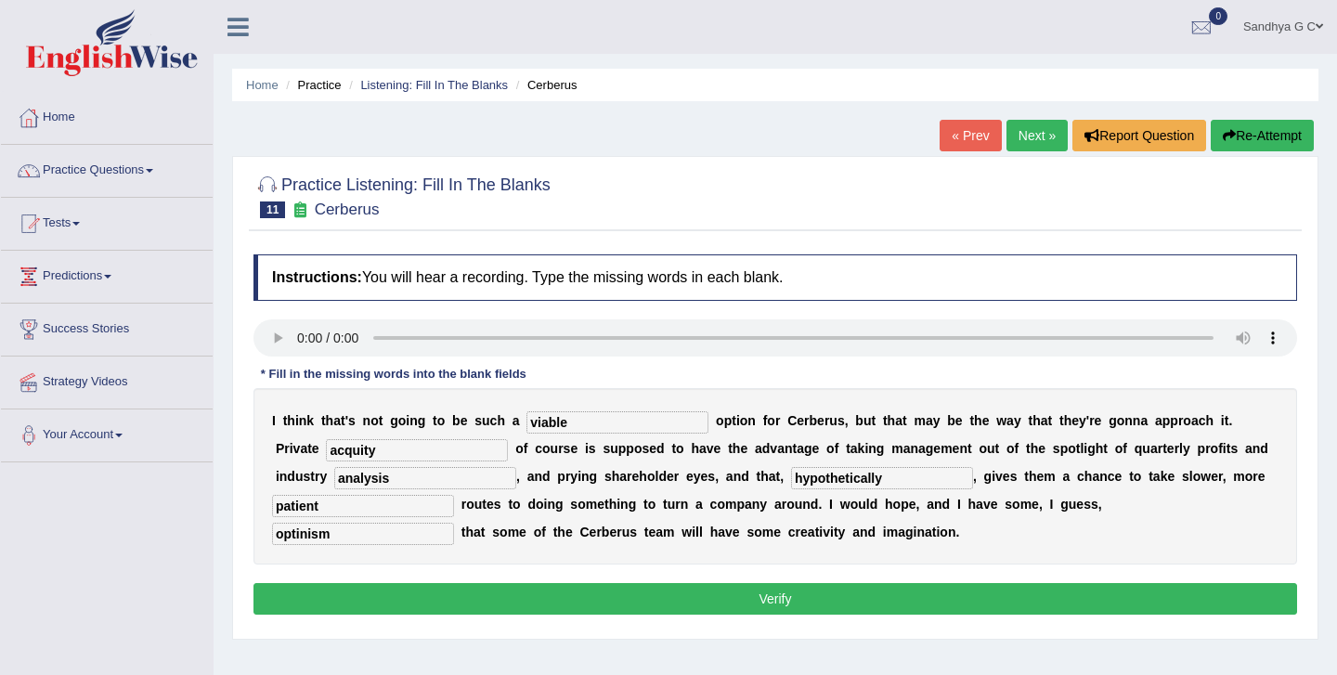
click at [979, 599] on button "Verify" at bounding box center [776, 599] width 1044 height 32
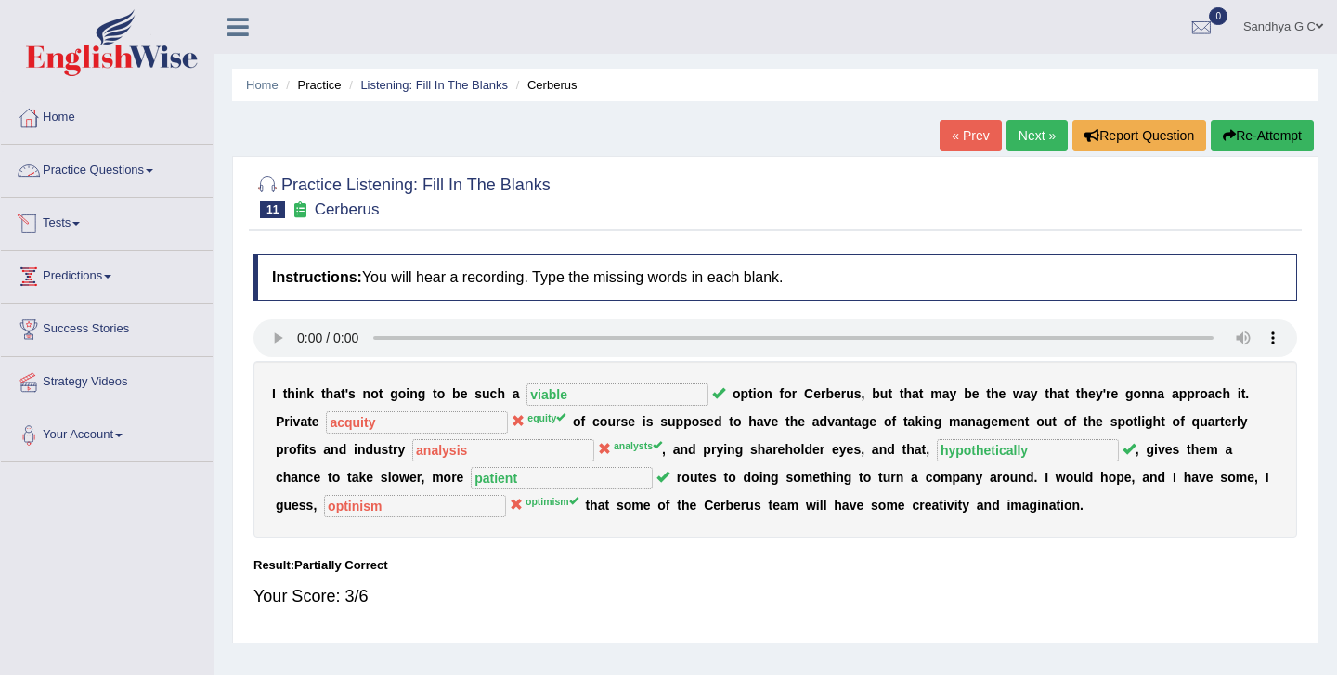
click at [150, 173] on link "Practice Questions" at bounding box center [107, 168] width 212 height 46
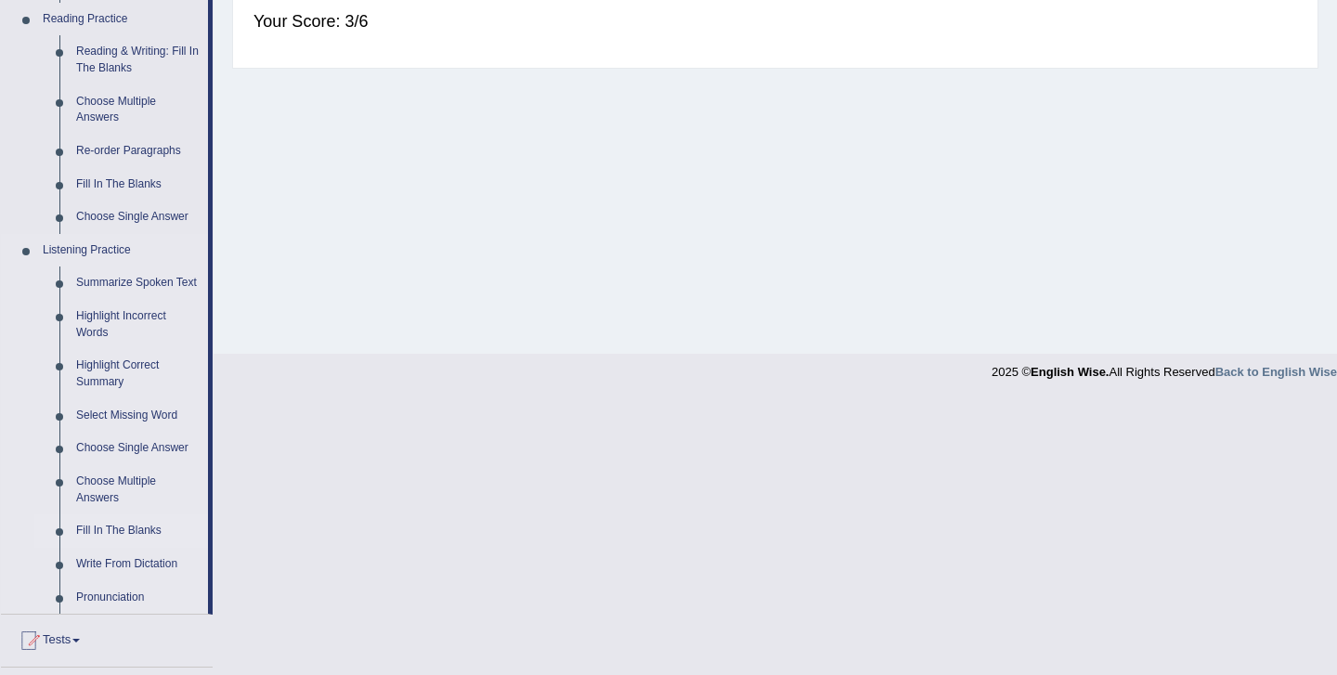
click at [99, 548] on link "Fill In The Blanks" at bounding box center [138, 531] width 140 height 33
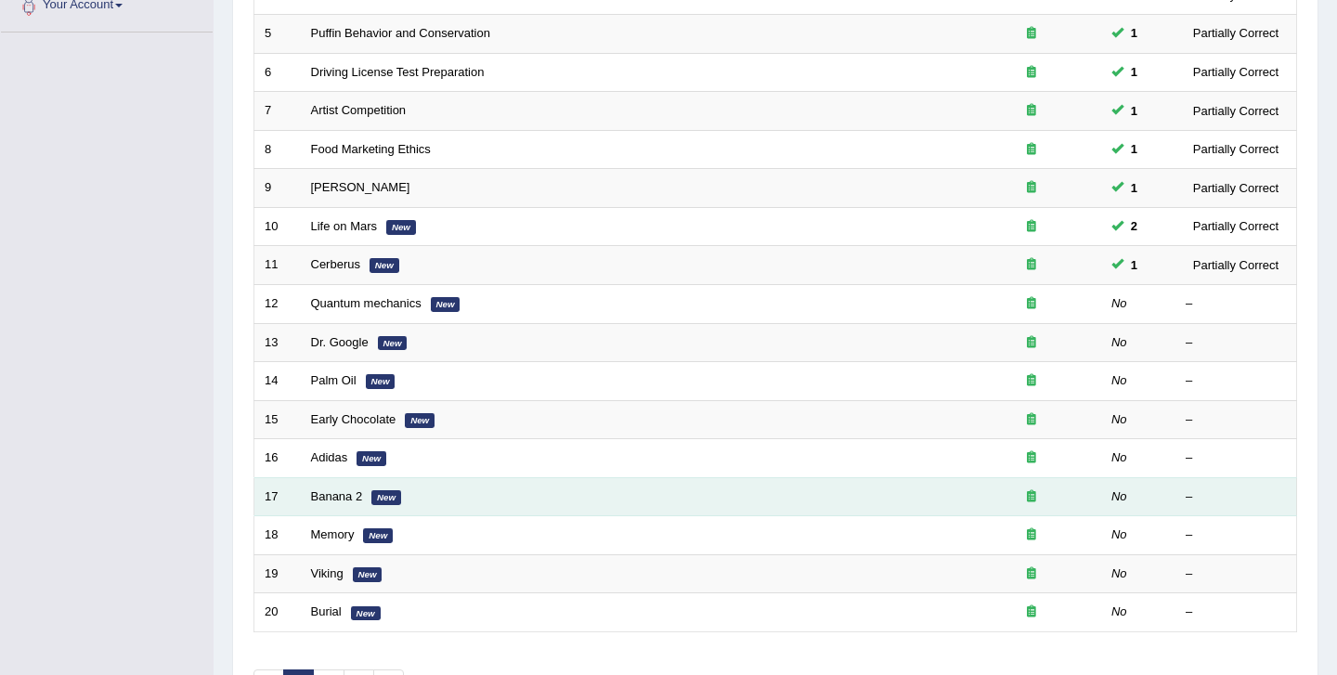
scroll to position [429, 0]
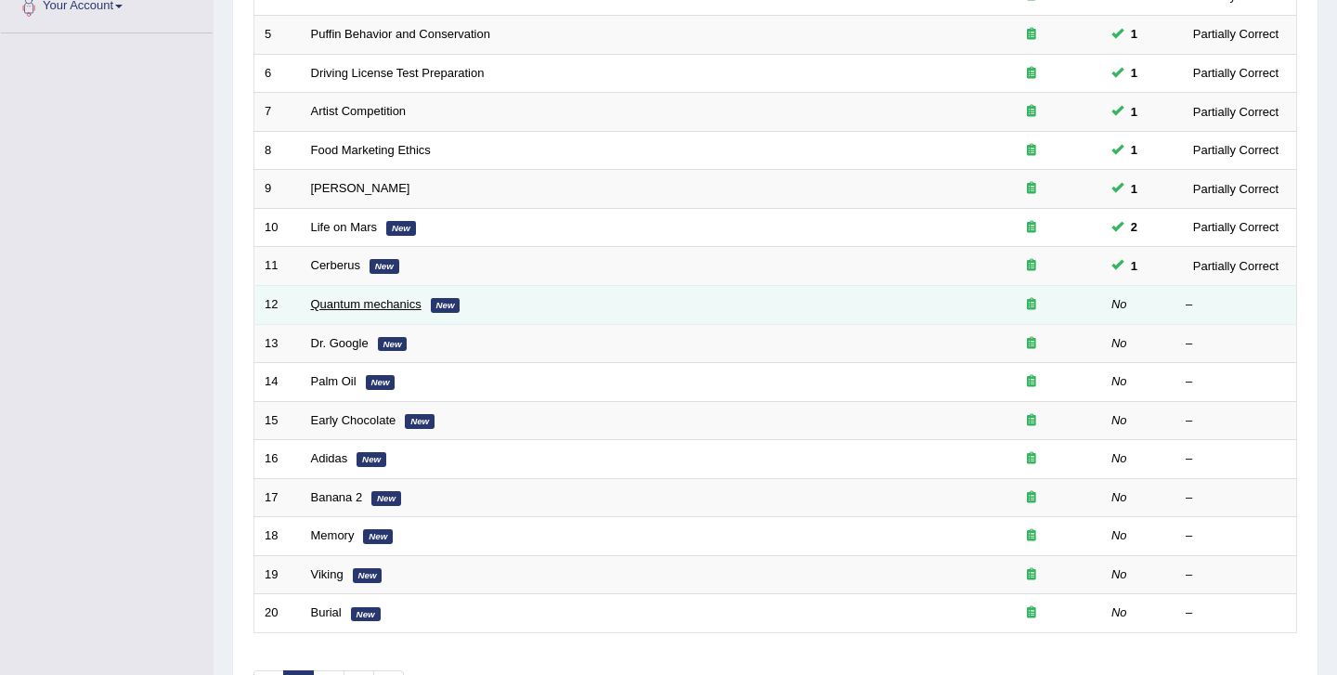
click at [389, 304] on link "Quantum mechanics" at bounding box center [366, 304] width 111 height 14
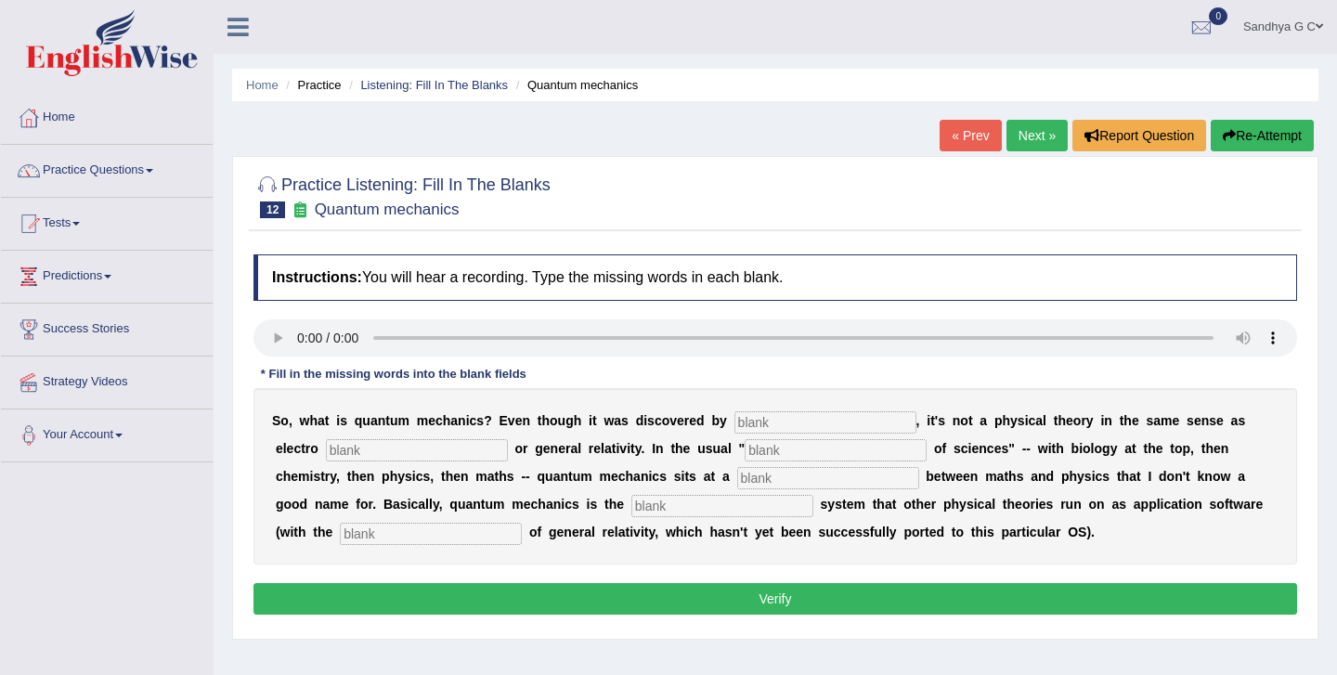
click at [786, 424] on input "text" at bounding box center [826, 422] width 182 height 22
type input "phys"
click at [342, 450] on input "text" at bounding box center [417, 450] width 182 height 22
type input "mag"
click at [745, 460] on input "text" at bounding box center [836, 450] width 182 height 22
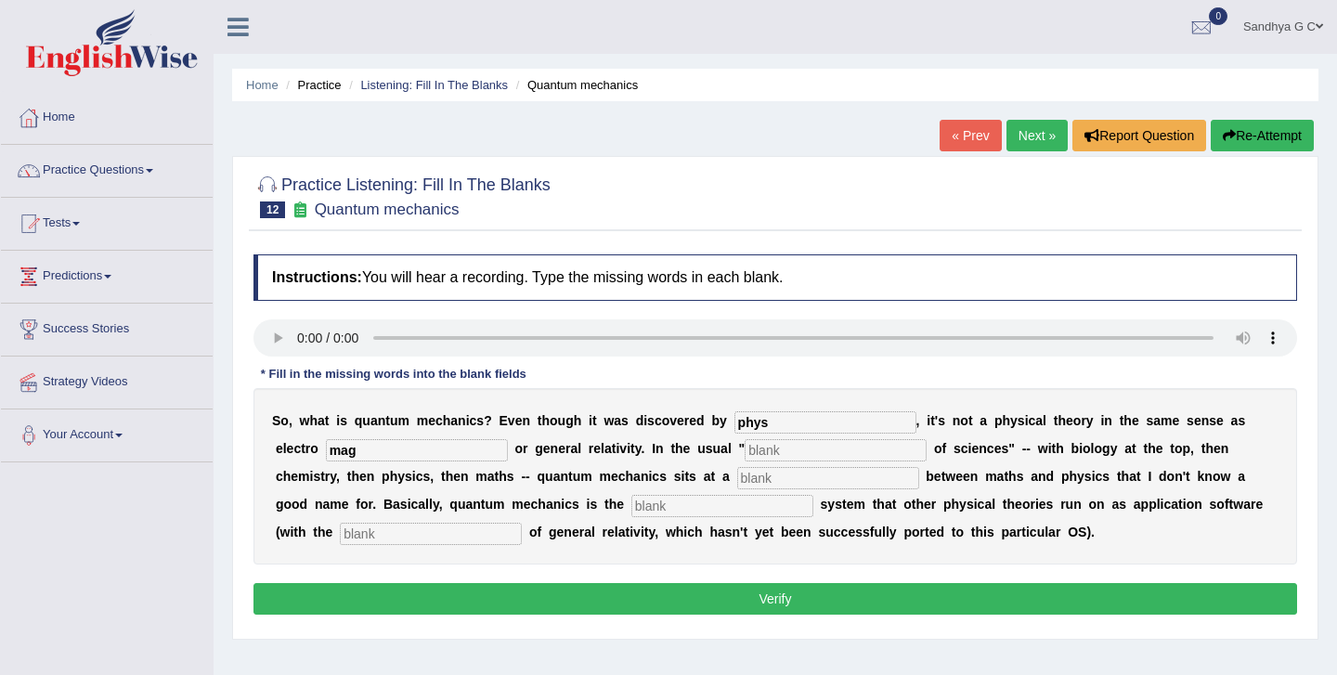
click at [745, 460] on input "text" at bounding box center [836, 450] width 182 height 22
type input "hierarchy"
click at [737, 479] on input "text" at bounding box center [828, 478] width 182 height 22
click at [737, 474] on input "text" at bounding box center [828, 478] width 182 height 22
type input "level"
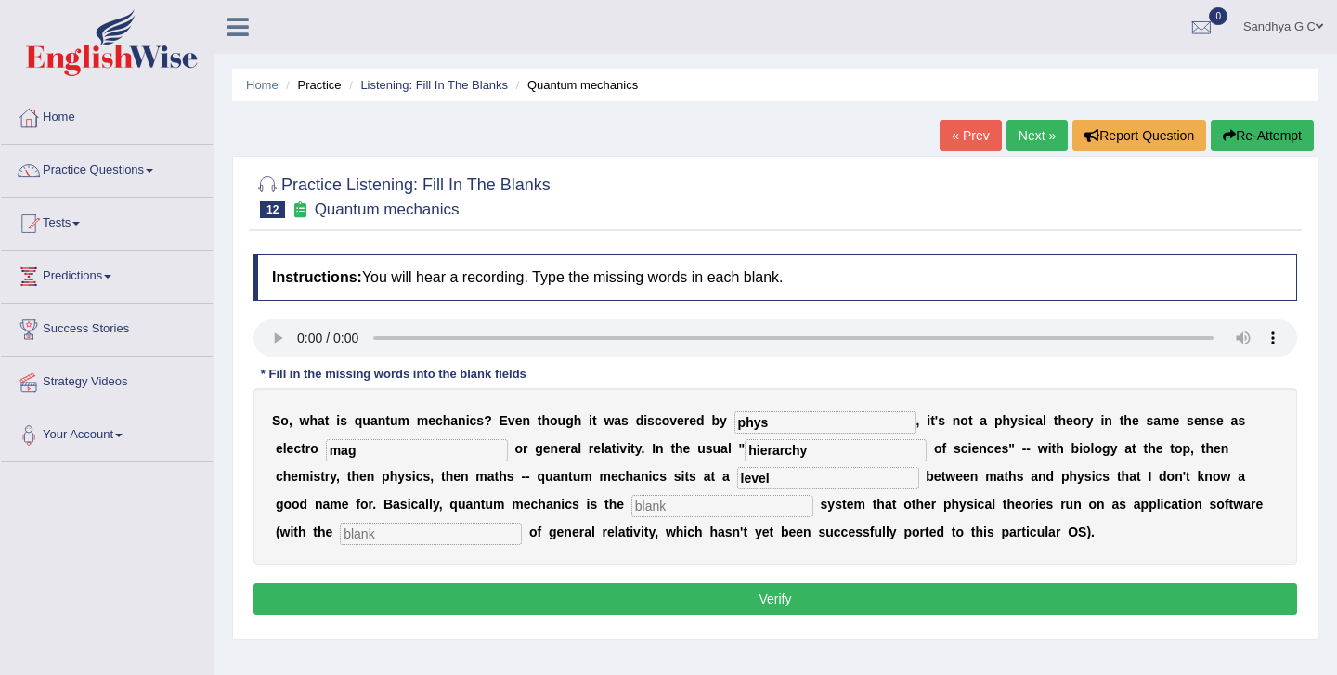
click at [632, 507] on input "text" at bounding box center [723, 506] width 182 height 22
type input "operating"
click at [296, 547] on div "S o , w h a t i s q u a n t u m m e c h a n i c s ? E v e n t h o u g h i t w a…" at bounding box center [776, 476] width 1044 height 176
click at [340, 533] on input "text" at bounding box center [431, 534] width 182 height 22
type input "exception"
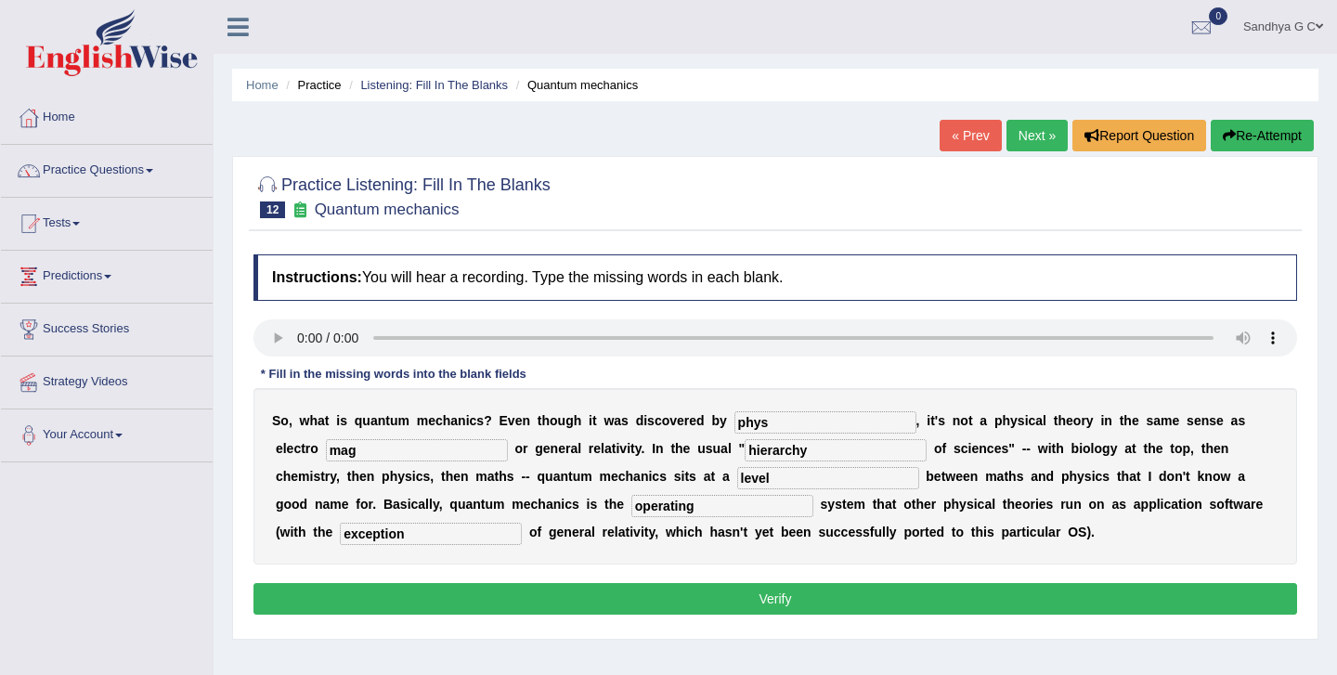
click at [771, 423] on input "phys" at bounding box center [826, 422] width 182 height 22
type input "physicits"
click at [338, 455] on input "mag" at bounding box center [417, 450] width 182 height 22
type input "magnetisum"
click at [578, 598] on button "Verify" at bounding box center [776, 599] width 1044 height 32
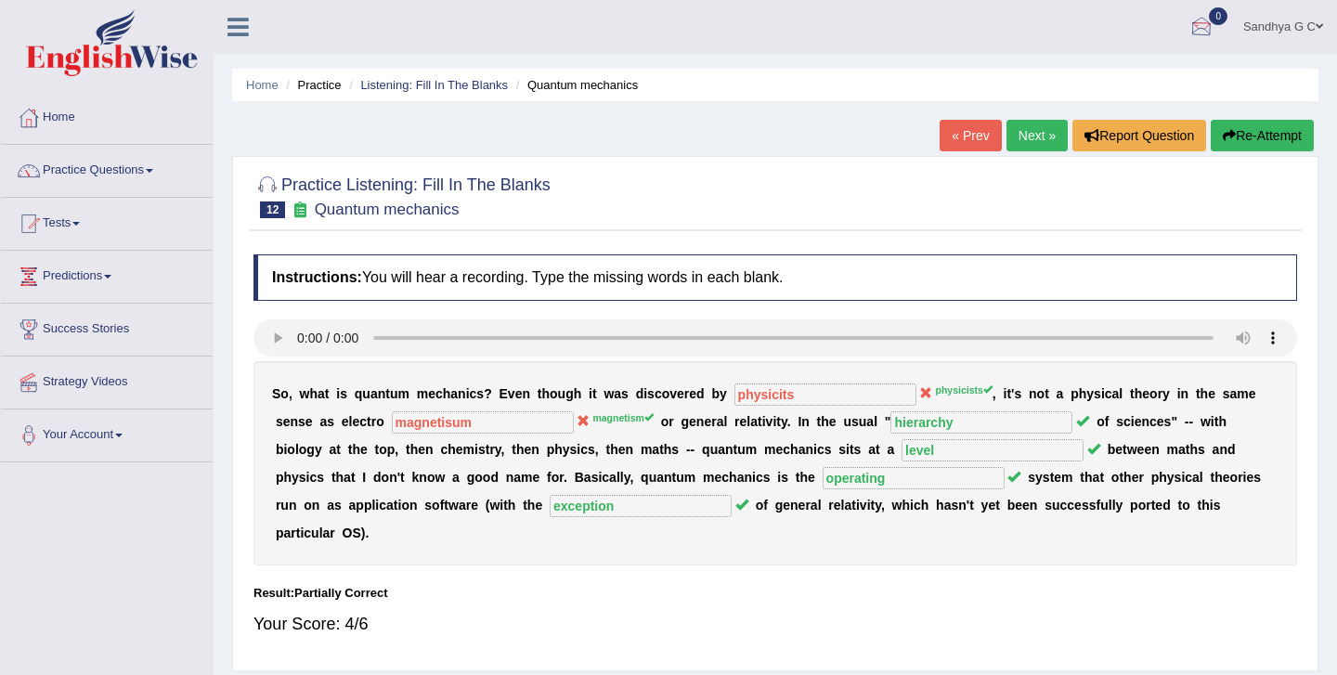
click at [1016, 134] on link "Next »" at bounding box center [1037, 136] width 61 height 32
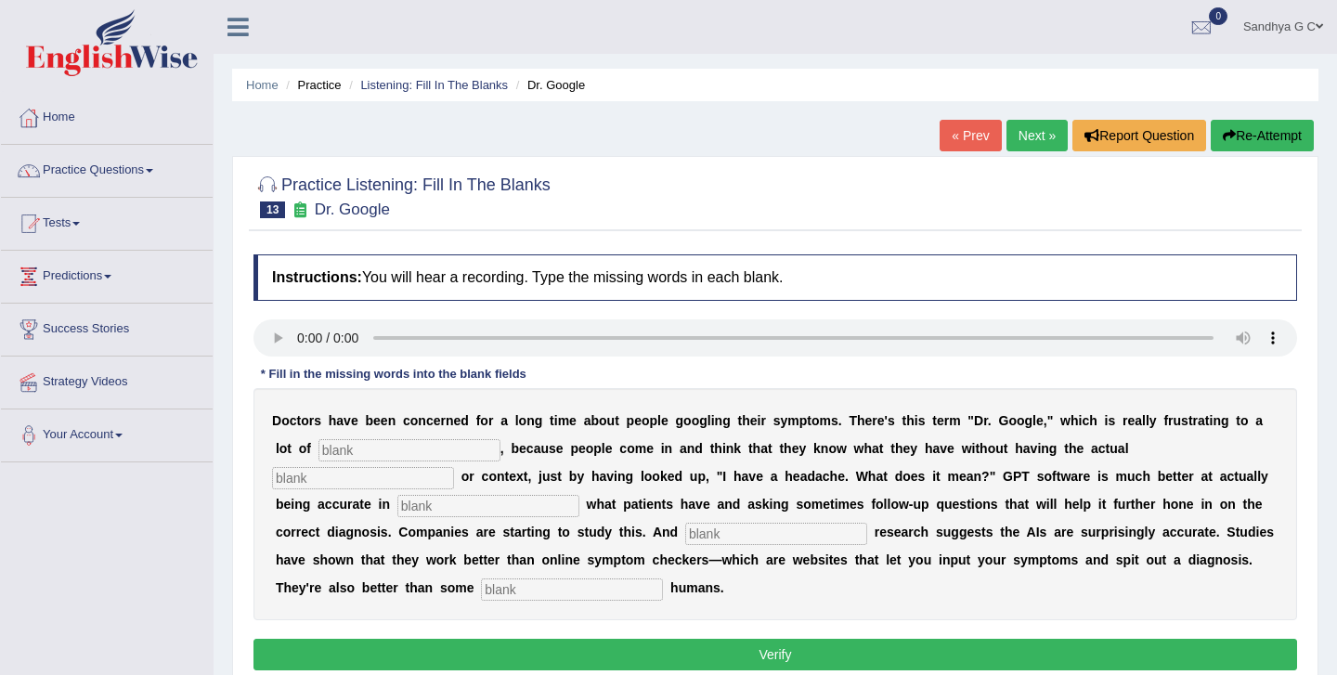
click at [344, 460] on input "text" at bounding box center [410, 450] width 182 height 22
type input "physicians"
click at [454, 467] on input "text" at bounding box center [363, 478] width 182 height 22
type input "expertisee"
click at [397, 513] on input "text" at bounding box center [488, 506] width 182 height 22
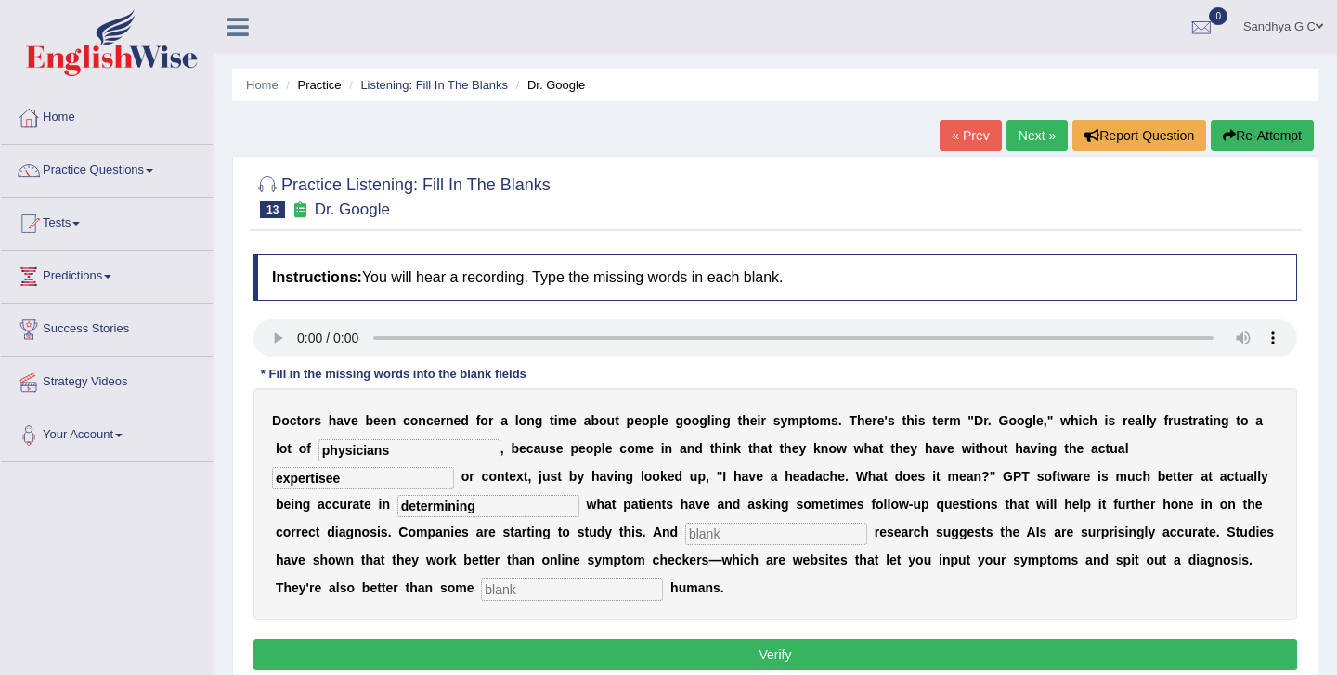
type input "determining"
click at [685, 540] on input "text" at bounding box center [776, 534] width 182 height 22
type input "preliminary"
click at [414, 603] on div "D o c t o r s h a v e b e e n c o n c e r n e d f o r a l o n g t i m e a b o u…" at bounding box center [776, 504] width 1044 height 232
click at [481, 594] on input "text" at bounding box center [572, 590] width 182 height 22
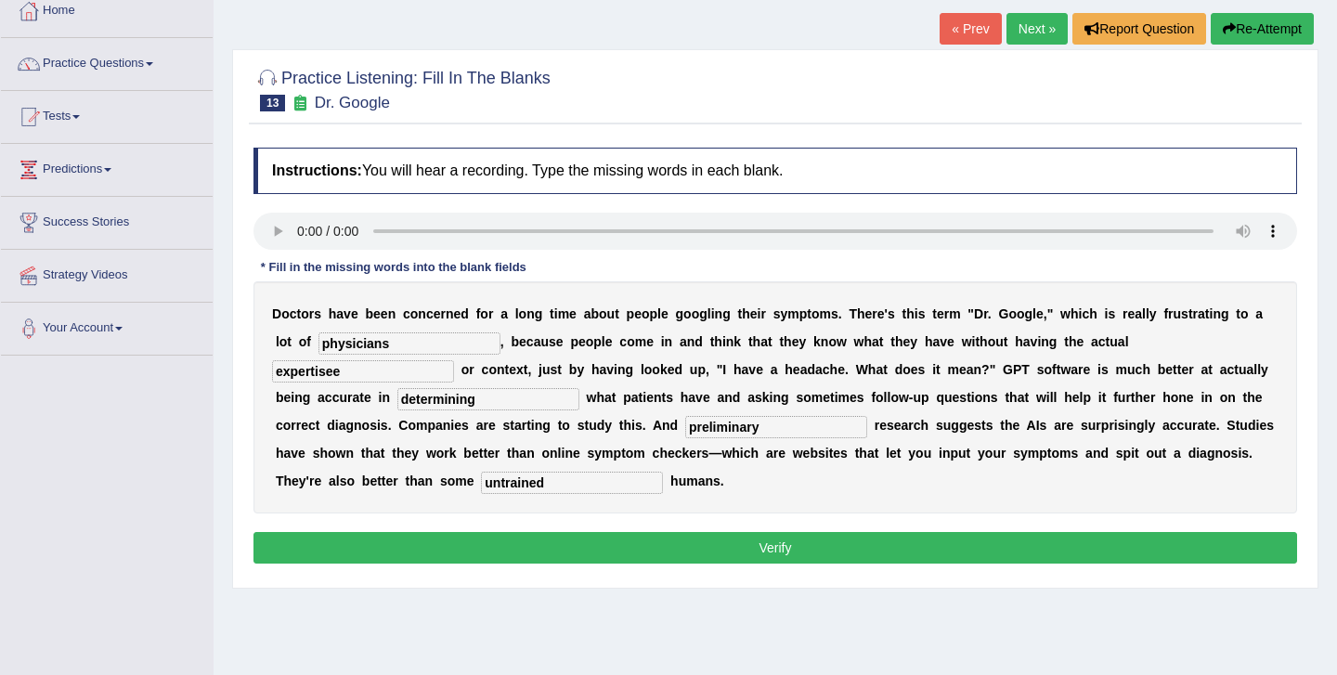
scroll to position [109, 0]
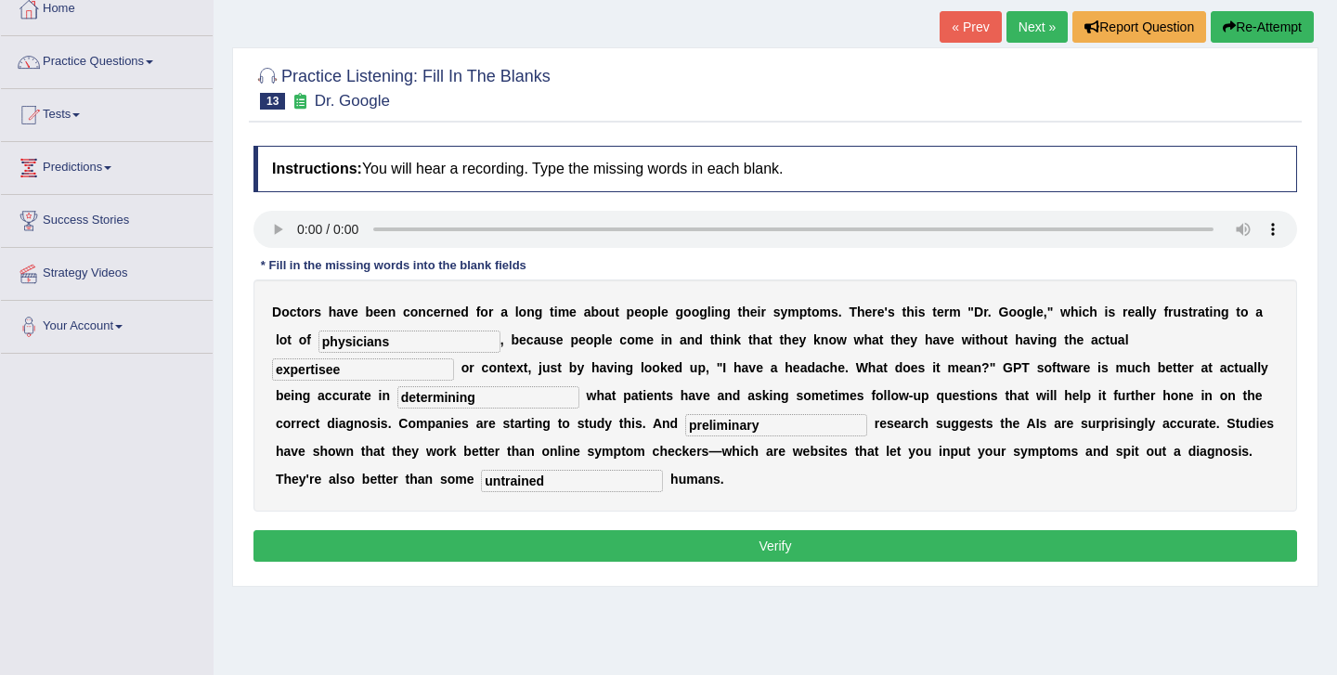
type input "untrained"
click at [528, 547] on button "Verify" at bounding box center [776, 546] width 1044 height 32
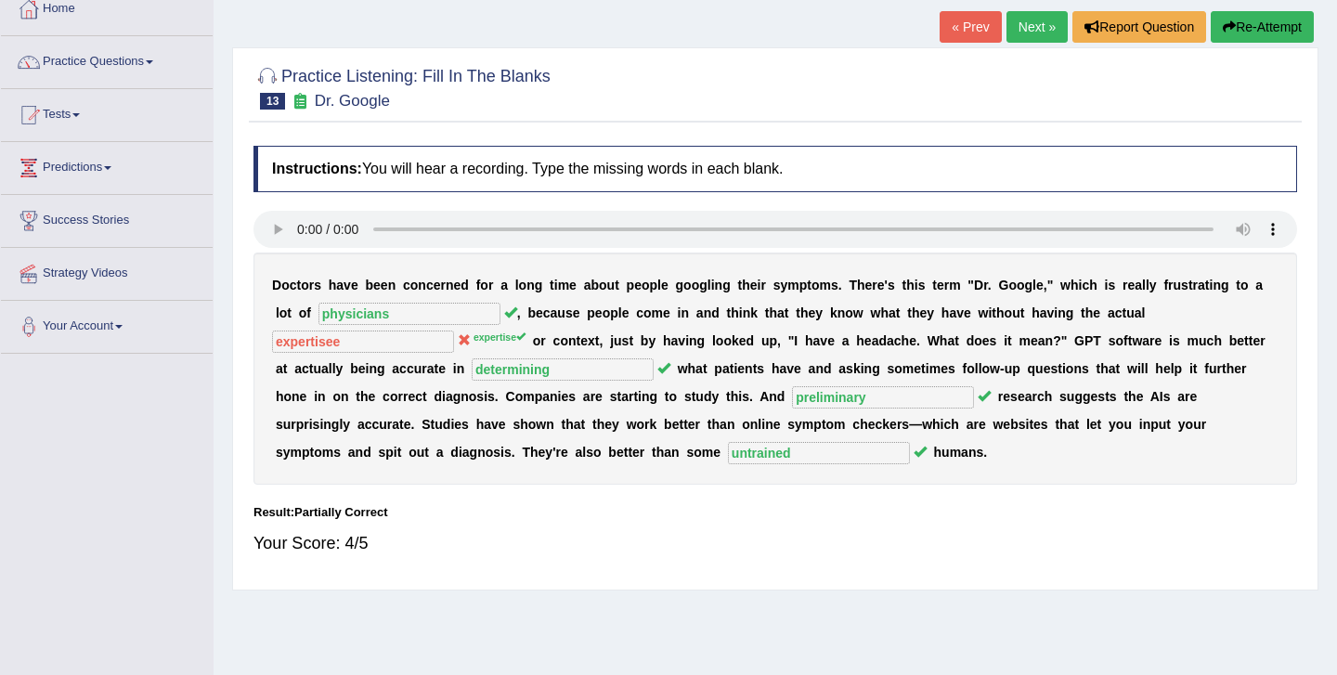
click at [1019, 28] on link "Next »" at bounding box center [1037, 27] width 61 height 32
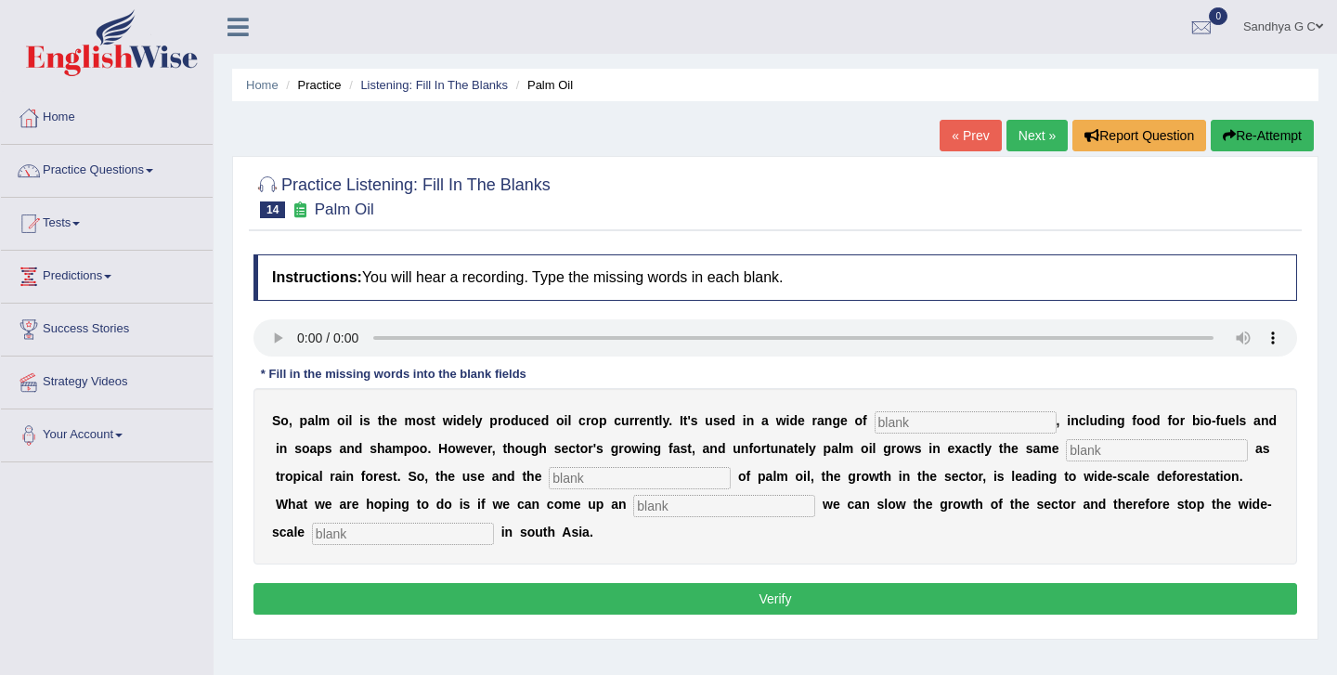
click at [884, 424] on input "text" at bounding box center [966, 422] width 182 height 22
type input "industries"
click at [1103, 439] on input "text" at bounding box center [1157, 450] width 182 height 22
type input "en"
click at [582, 482] on input "text" at bounding box center [640, 478] width 182 height 22
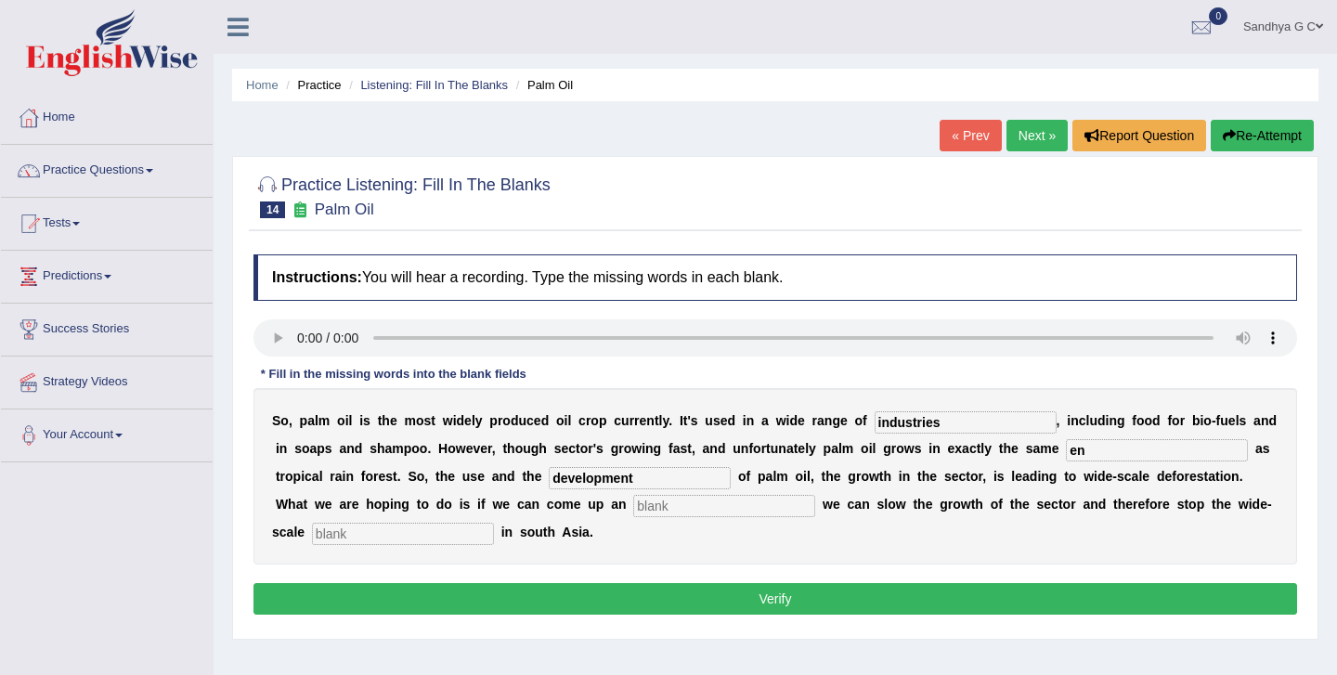
type input "development"
click at [633, 508] on input "text" at bounding box center [724, 506] width 182 height 22
type input "alternative"
click at [312, 526] on input "text" at bounding box center [403, 534] width 182 height 22
type input "deforestation"
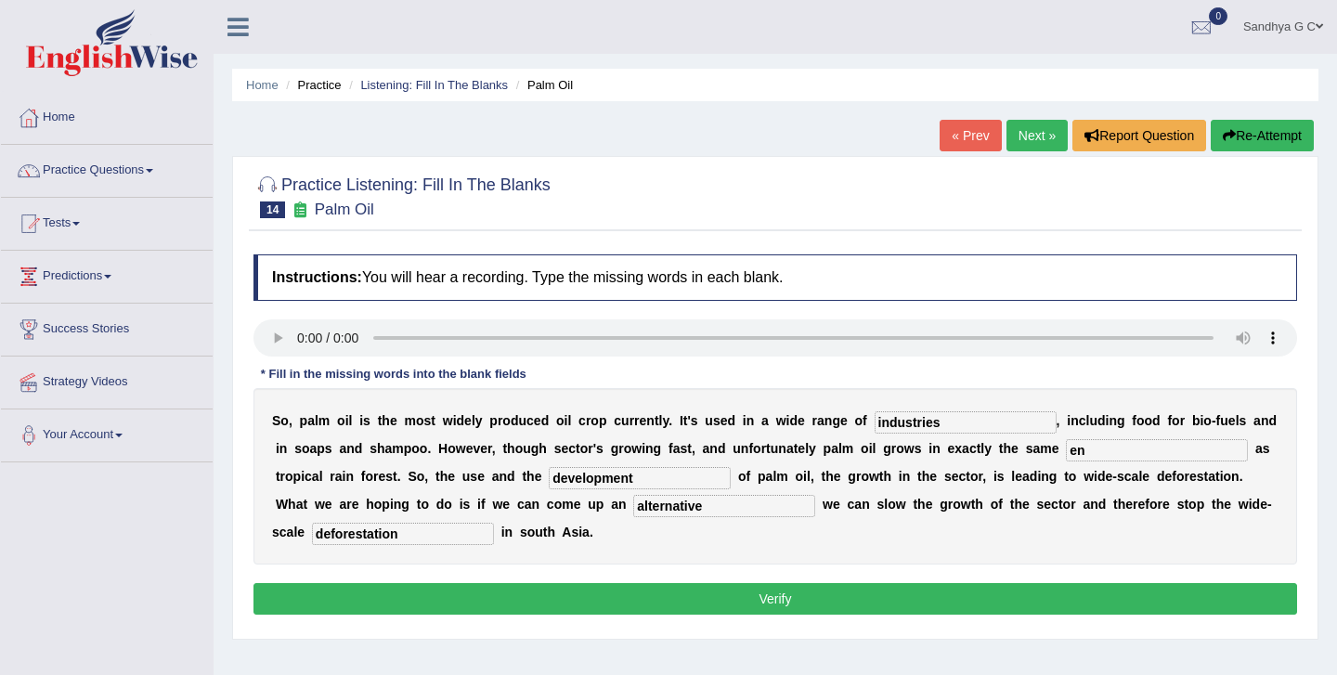
click at [1071, 453] on input "en" at bounding box center [1157, 450] width 182 height 22
type input "environment"
click at [883, 603] on button "Verify" at bounding box center [776, 599] width 1044 height 32
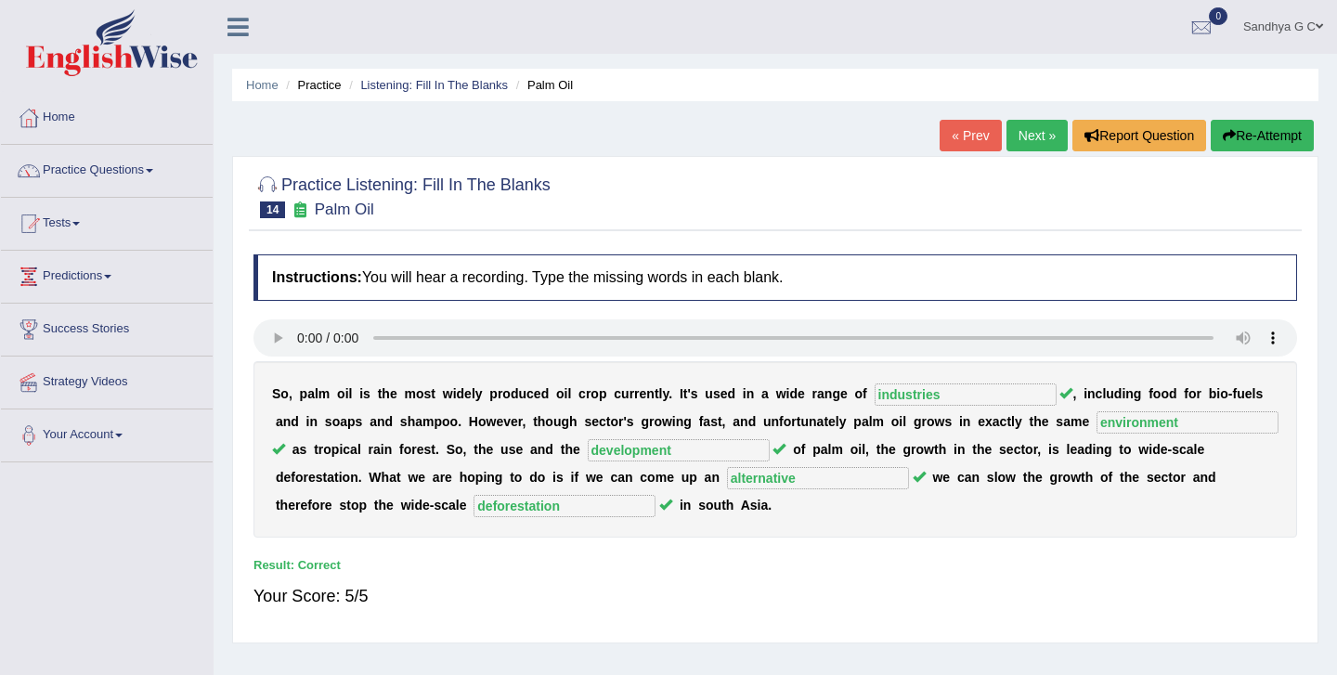
click at [1019, 137] on link "Next »" at bounding box center [1037, 136] width 61 height 32
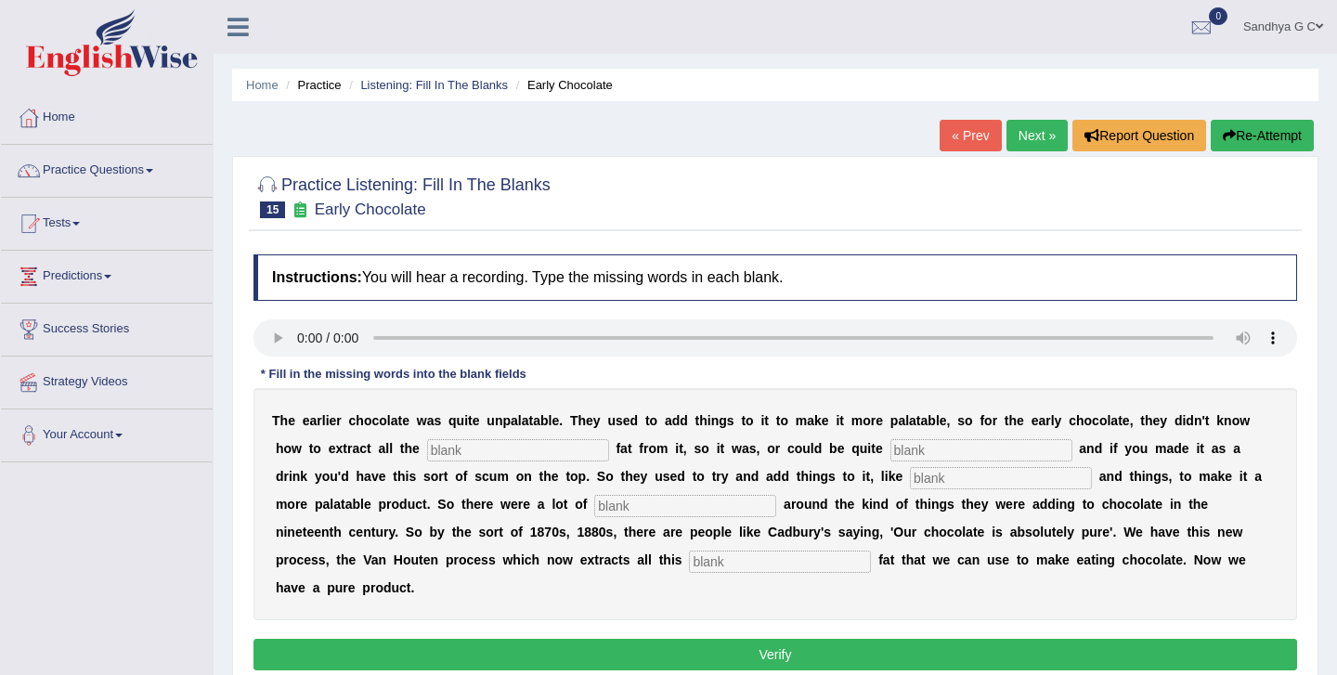
click at [459, 454] on input "text" at bounding box center [518, 450] width 182 height 22
type input "c"
click at [891, 449] on input "text" at bounding box center [982, 450] width 182 height 22
type input "greasy"
click at [910, 483] on input "text" at bounding box center [1001, 478] width 182 height 22
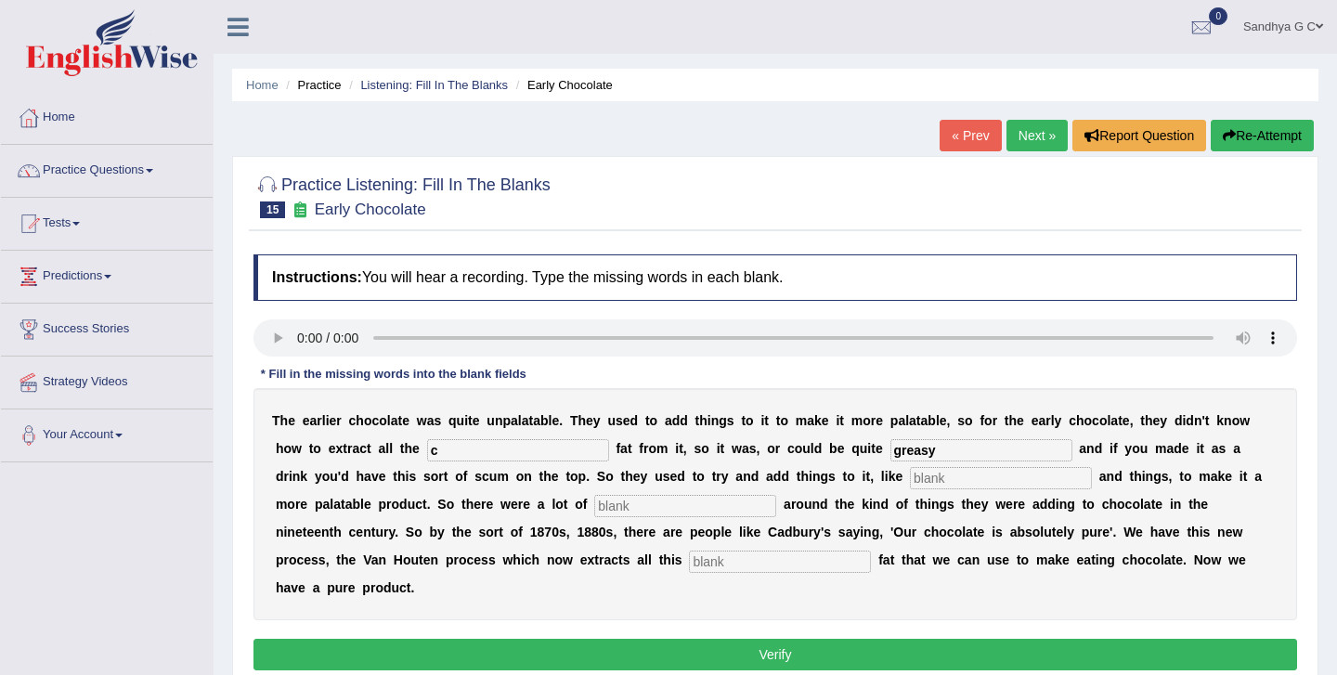
click at [594, 515] on input "text" at bounding box center [685, 506] width 182 height 22
type input "scandles"
click at [479, 455] on input "c" at bounding box center [518, 450] width 182 height 22
type input "coco"
click at [689, 563] on input "text" at bounding box center [780, 562] width 182 height 22
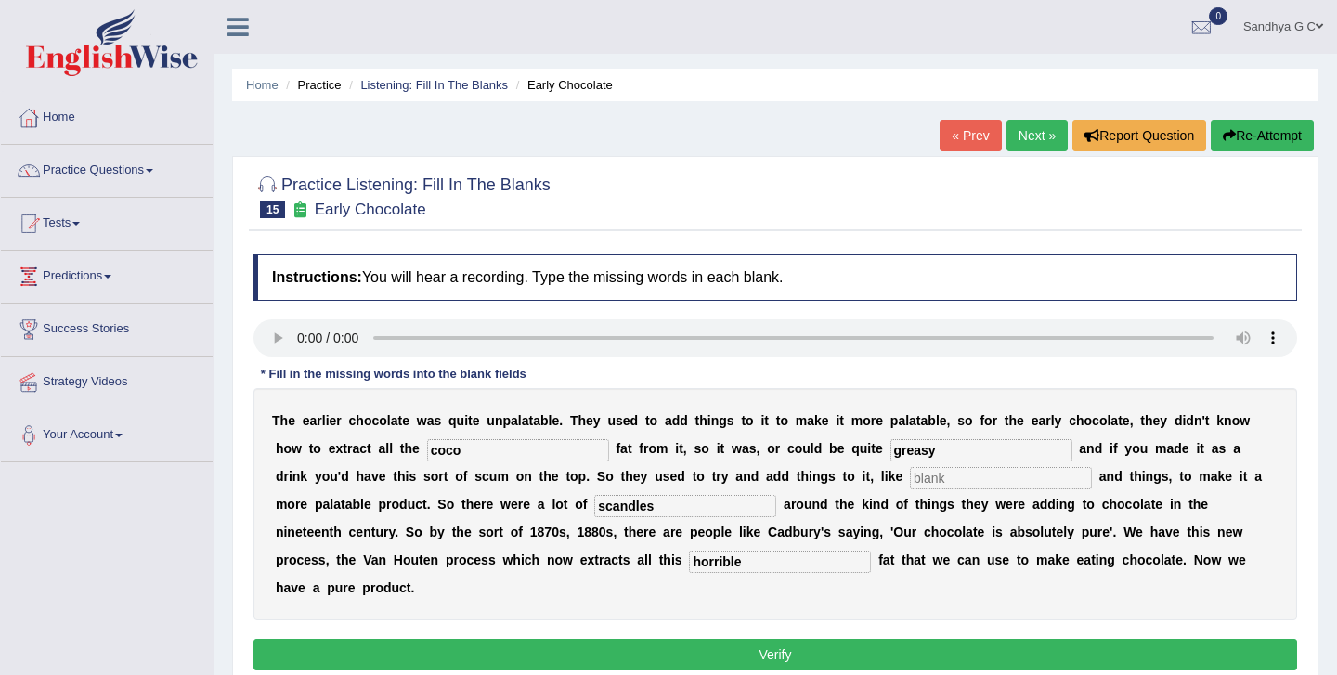
type input "horrible"
click at [910, 475] on input "text" at bounding box center [1001, 478] width 182 height 22
type input "starchan"
click at [816, 639] on button "Verify" at bounding box center [776, 655] width 1044 height 32
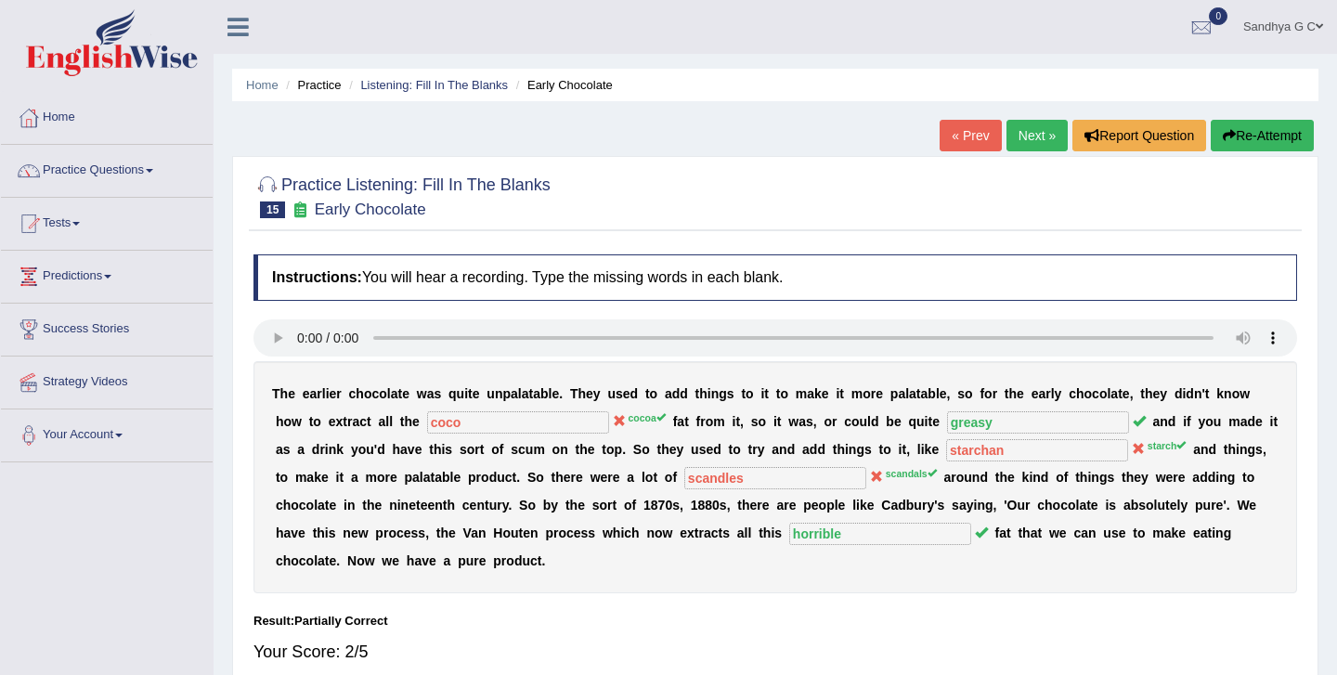
click at [1040, 134] on link "Next »" at bounding box center [1037, 136] width 61 height 32
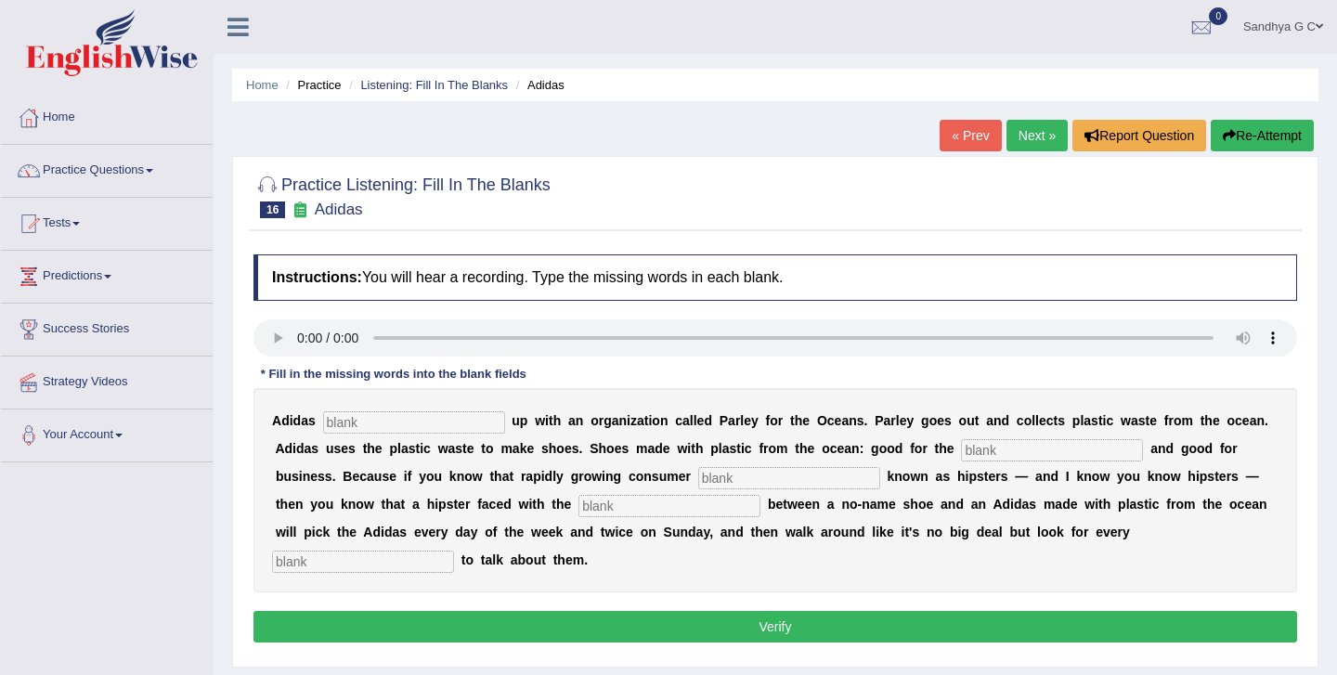
click at [330, 423] on input "text" at bounding box center [414, 422] width 182 height 22
type input "teamed"
click at [1007, 453] on input "text" at bounding box center [1052, 450] width 182 height 22
type input "environment"
click at [698, 484] on input "text" at bounding box center [789, 478] width 182 height 22
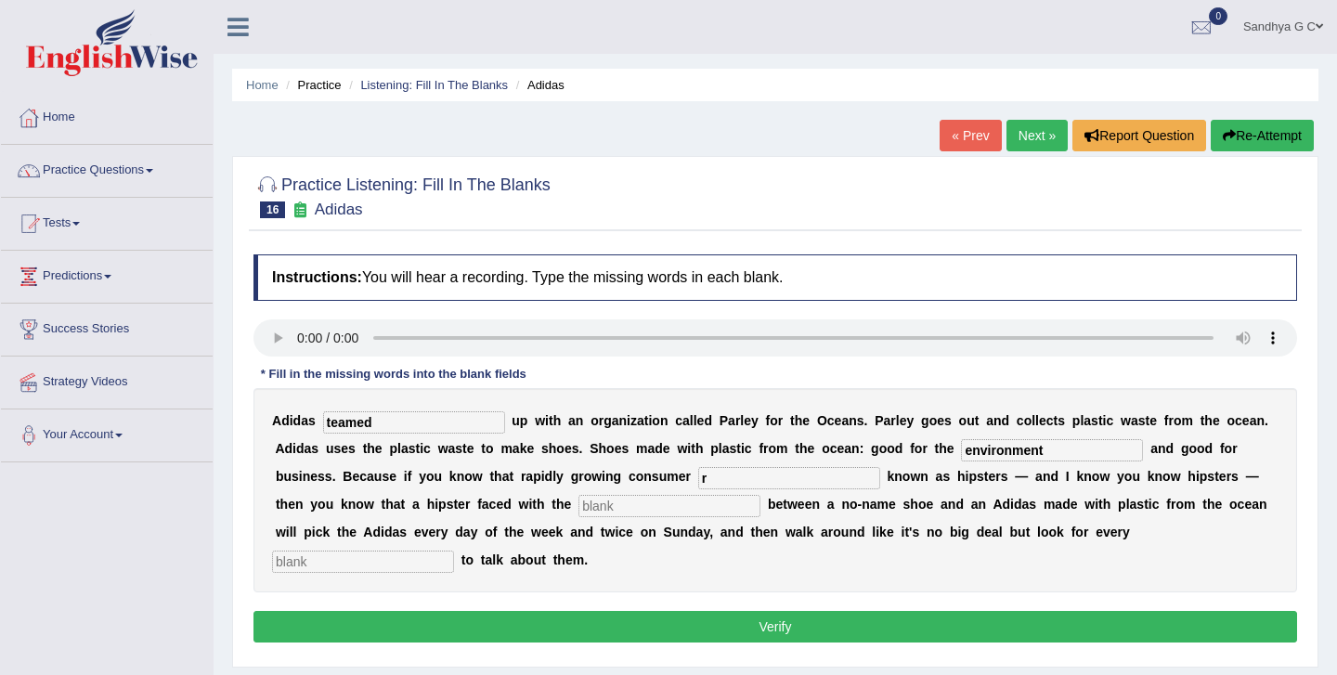
type input "r"
click at [698, 474] on input "r" at bounding box center [789, 478] width 182 height 22
type input "segments"
click at [579, 508] on input "text" at bounding box center [670, 506] width 182 height 22
type input "choice"
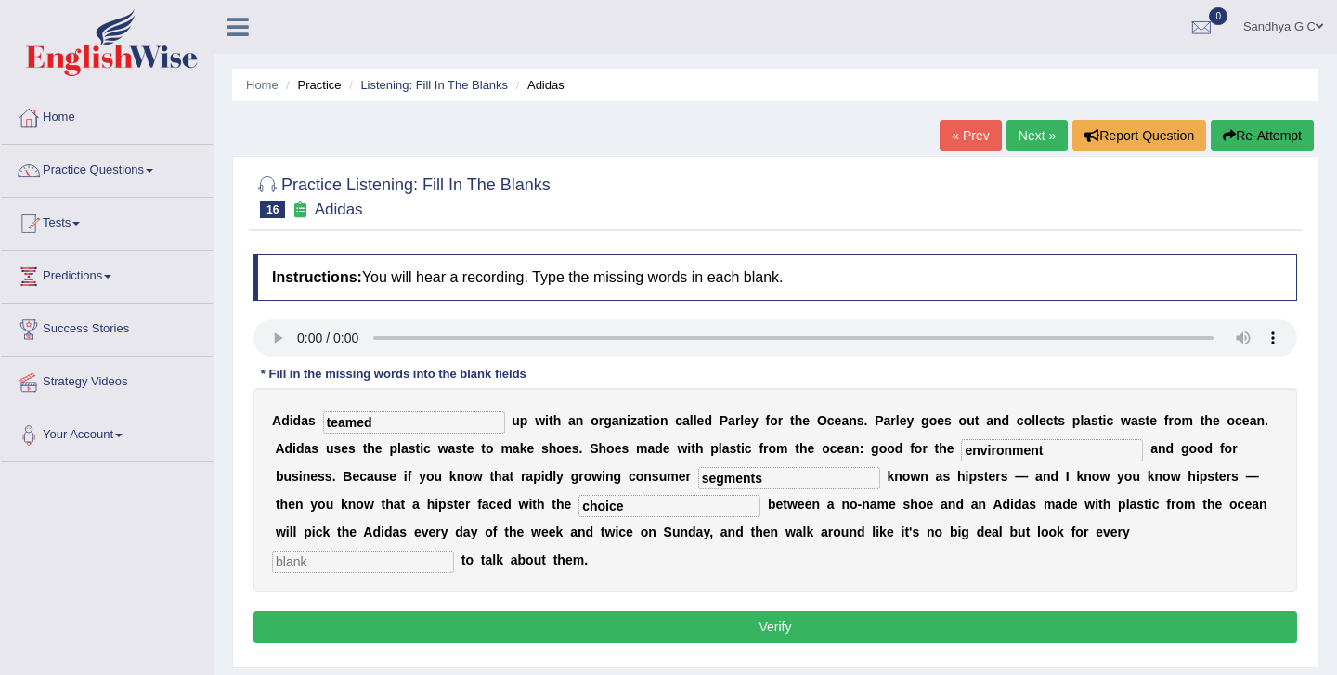
click at [454, 551] on input "text" at bounding box center [363, 562] width 182 height 22
type input "opportunity"
click at [995, 622] on button "Verify" at bounding box center [776, 627] width 1044 height 32
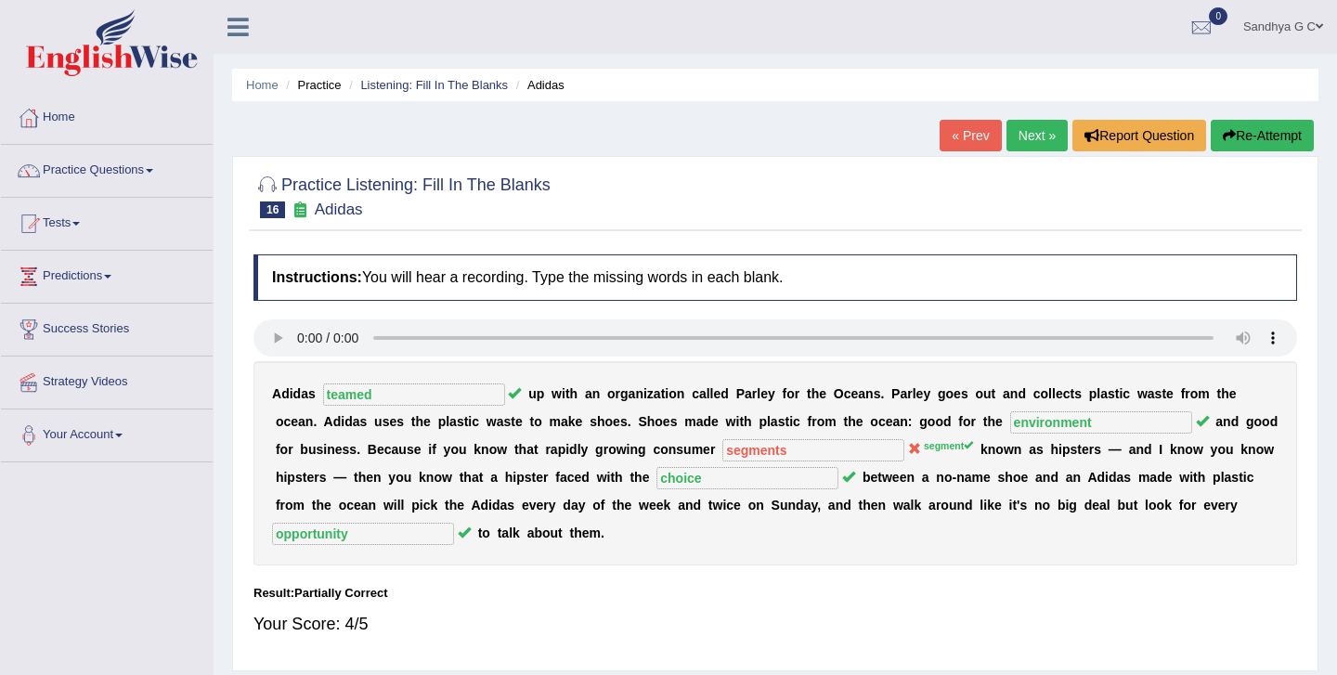
click at [1030, 135] on link "Next »" at bounding box center [1037, 136] width 61 height 32
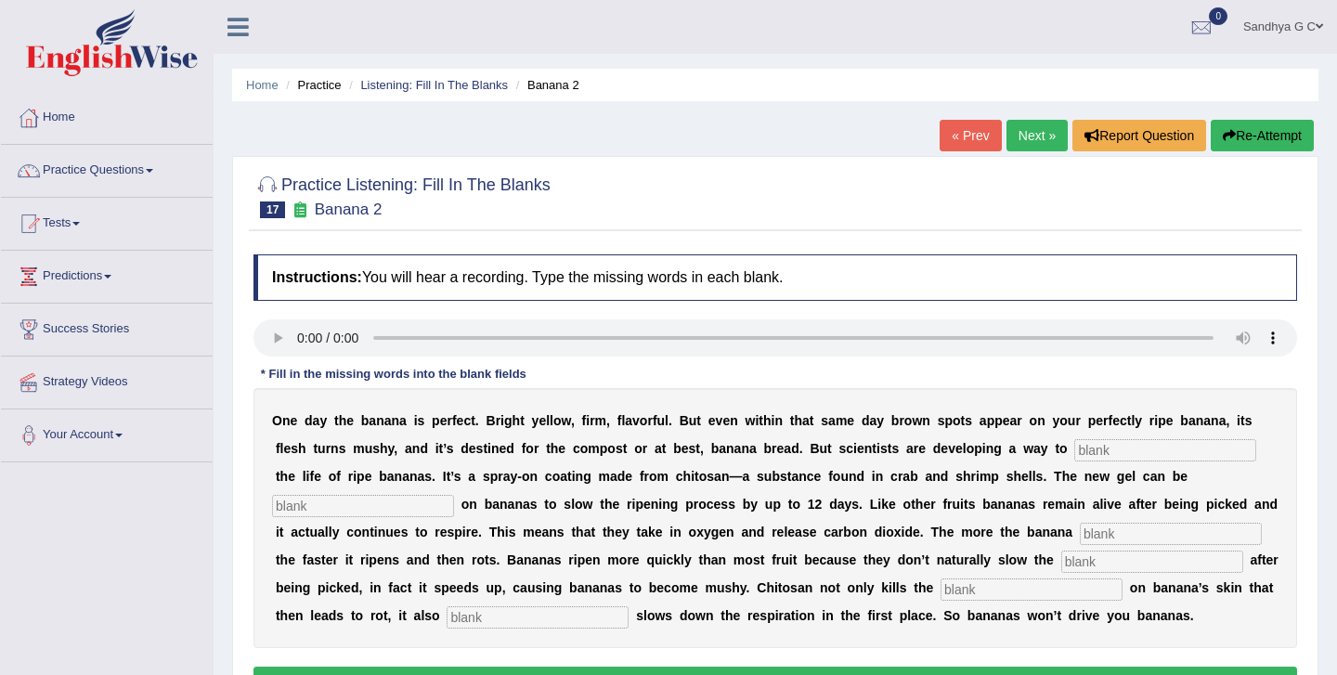
click at [1097, 443] on input "text" at bounding box center [1166, 450] width 182 height 22
type input "extend"
click at [405, 513] on input "text" at bounding box center [363, 506] width 182 height 22
type input "spread"
click at [1080, 527] on input "text" at bounding box center [1171, 534] width 182 height 22
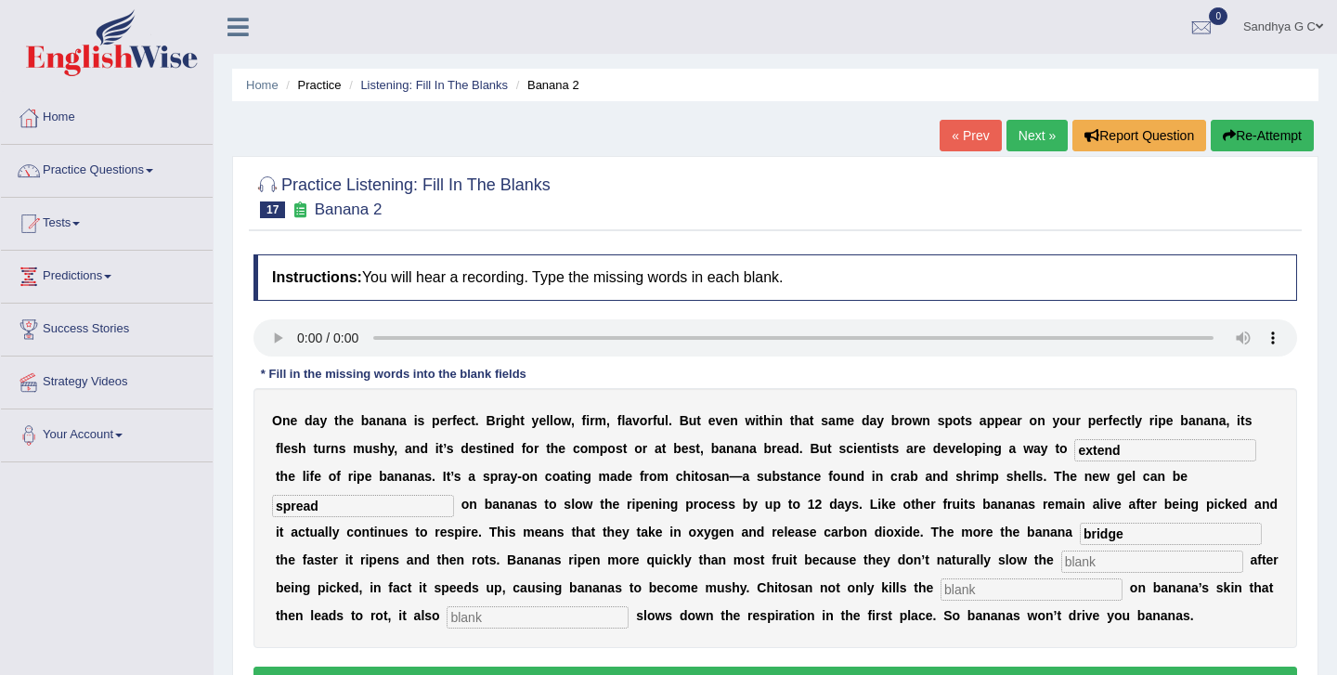
type input "bridge"
click at [1071, 567] on input "text" at bounding box center [1153, 562] width 182 height 22
click at [1062, 562] on input "text" at bounding box center [1153, 562] width 182 height 22
type input "respiration"
click at [972, 587] on input "text" at bounding box center [1032, 590] width 182 height 22
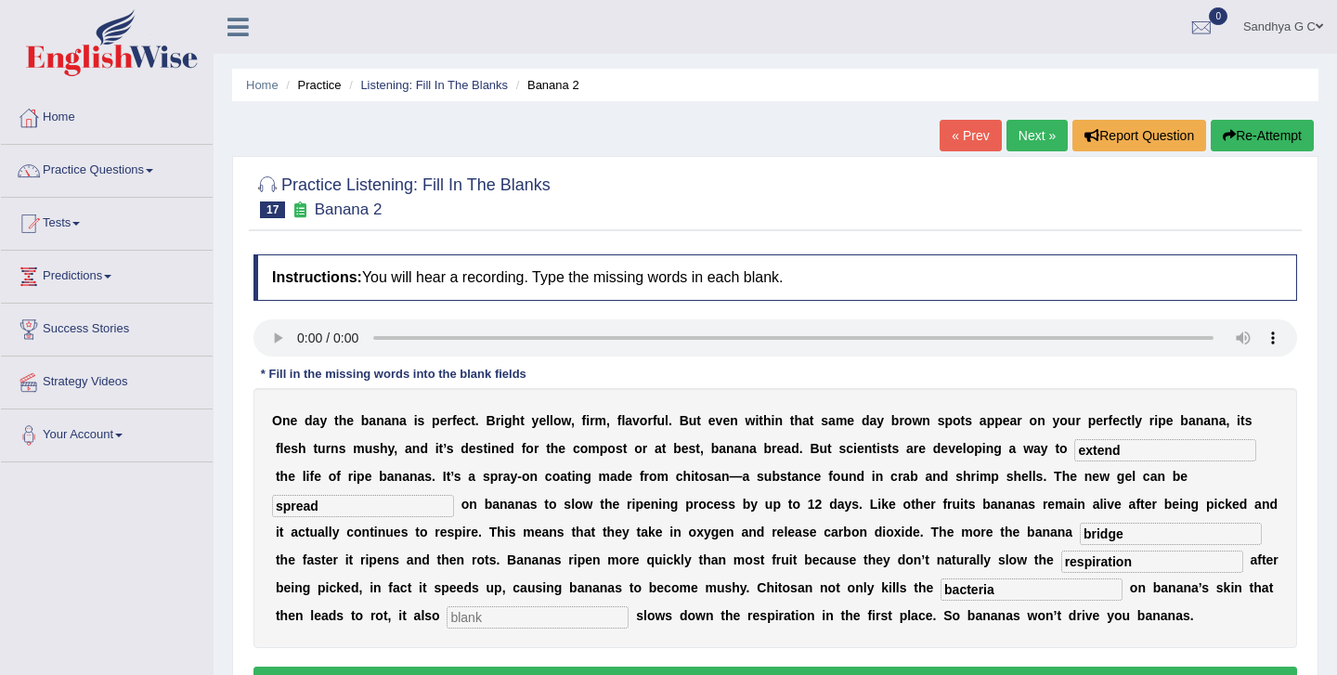
type input "bacteria"
click at [467, 617] on input "text" at bounding box center [538, 617] width 182 height 22
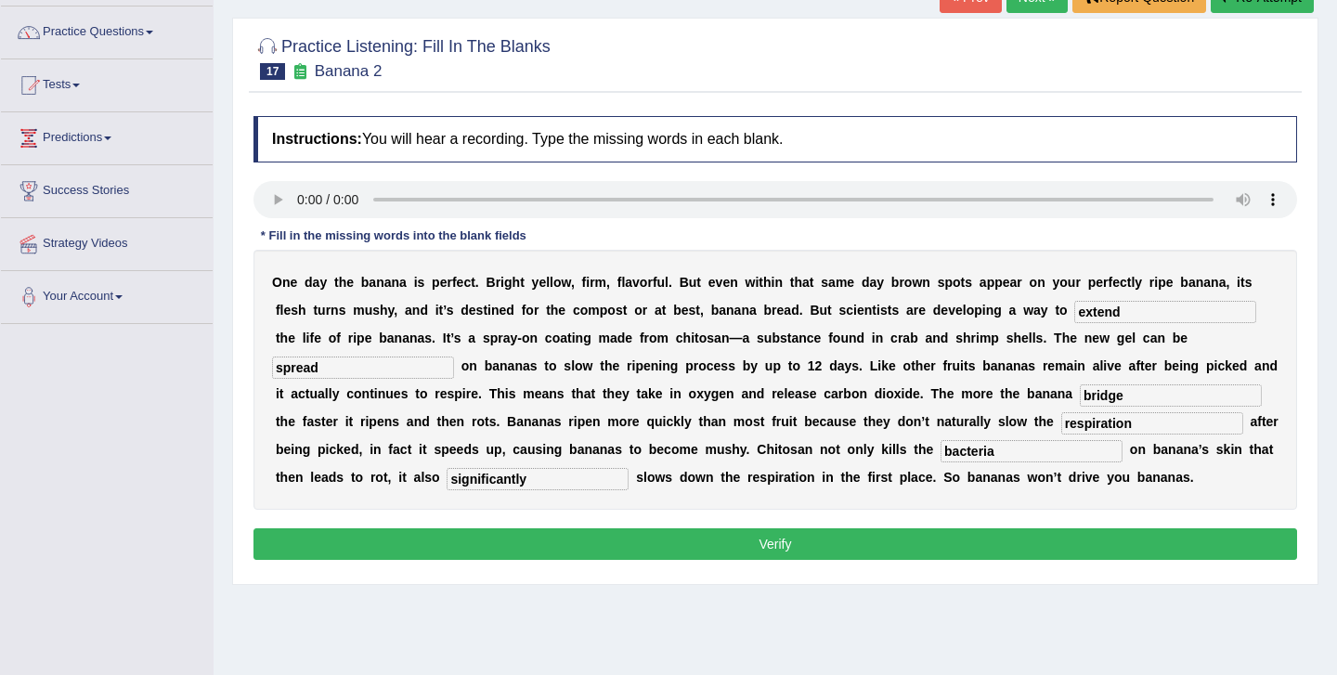
scroll to position [139, 0]
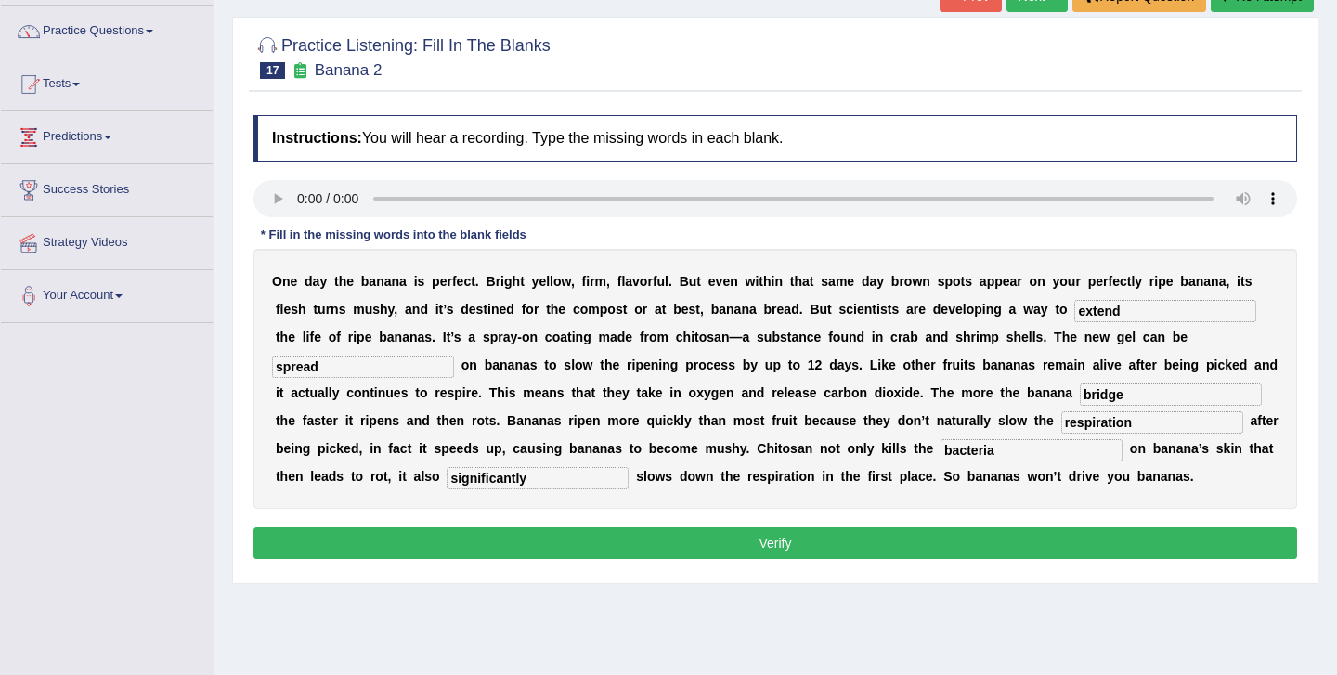
type input "significantly"
click at [786, 548] on button "Verify" at bounding box center [776, 544] width 1044 height 32
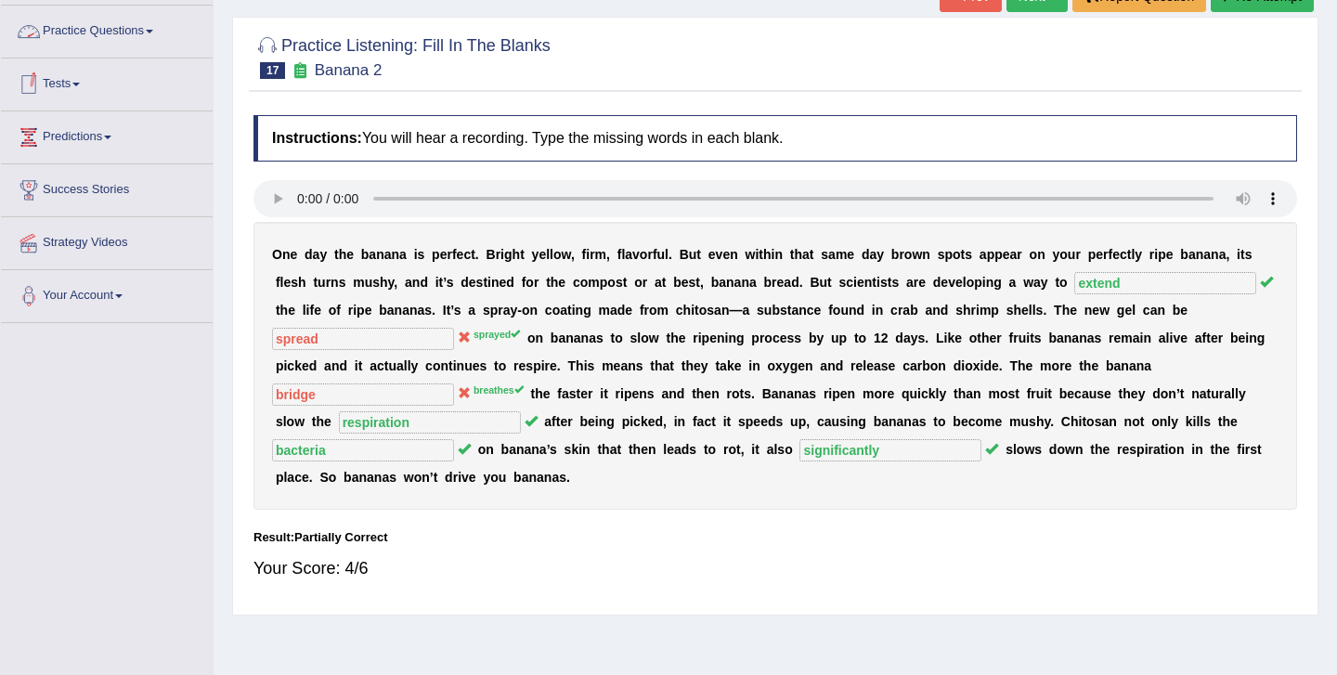
click at [150, 40] on link "Practice Questions" at bounding box center [107, 29] width 212 height 46
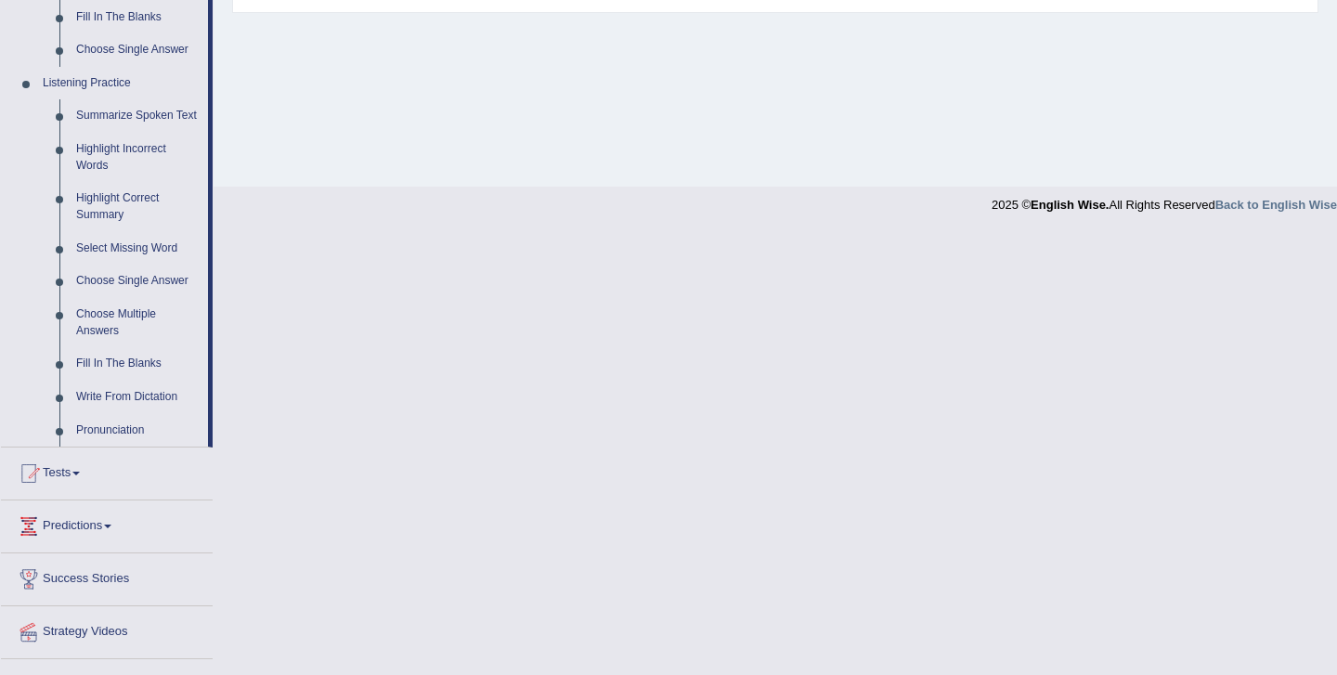
scroll to position [797, 0]
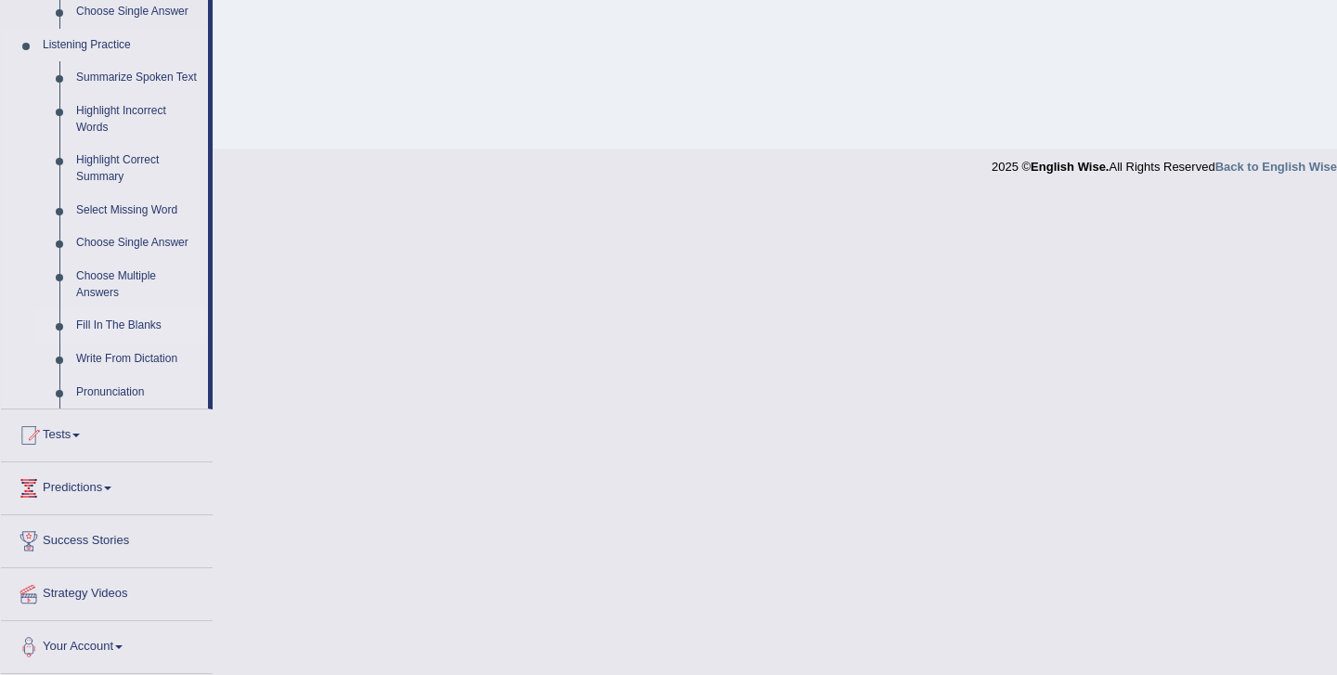
click at [132, 326] on link "Fill In The Blanks" at bounding box center [138, 325] width 140 height 33
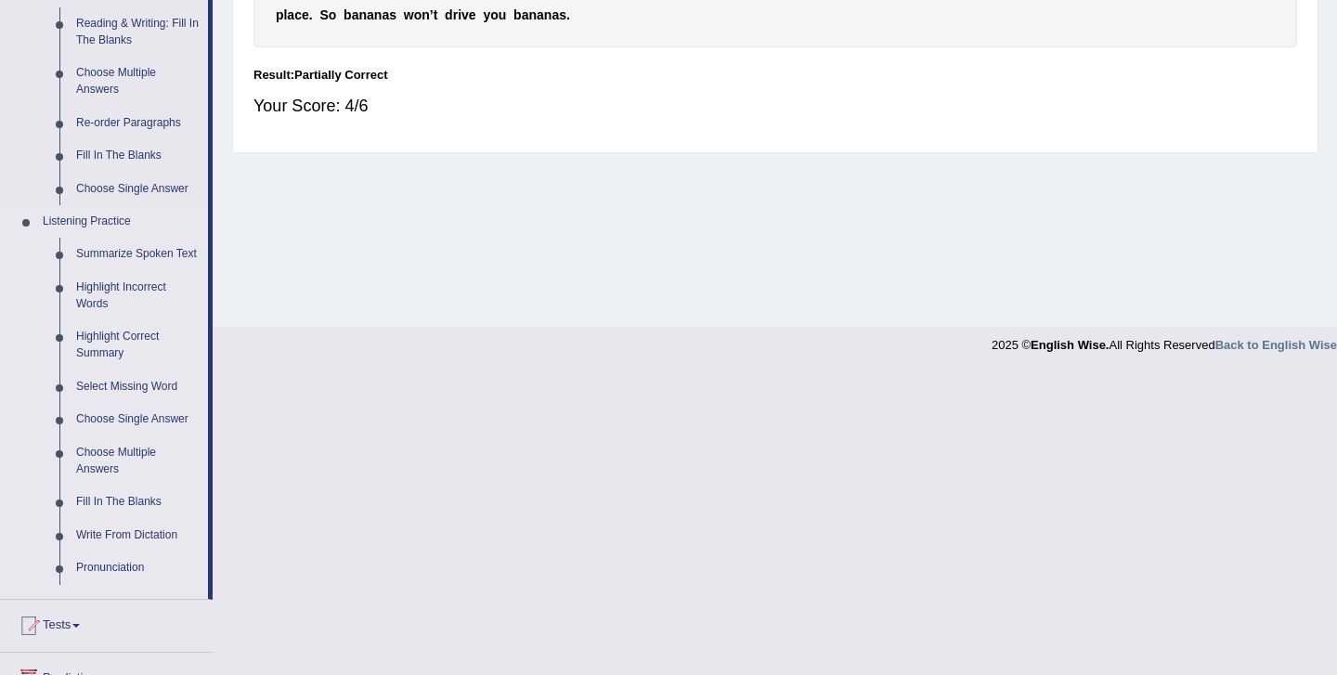
scroll to position [300, 0]
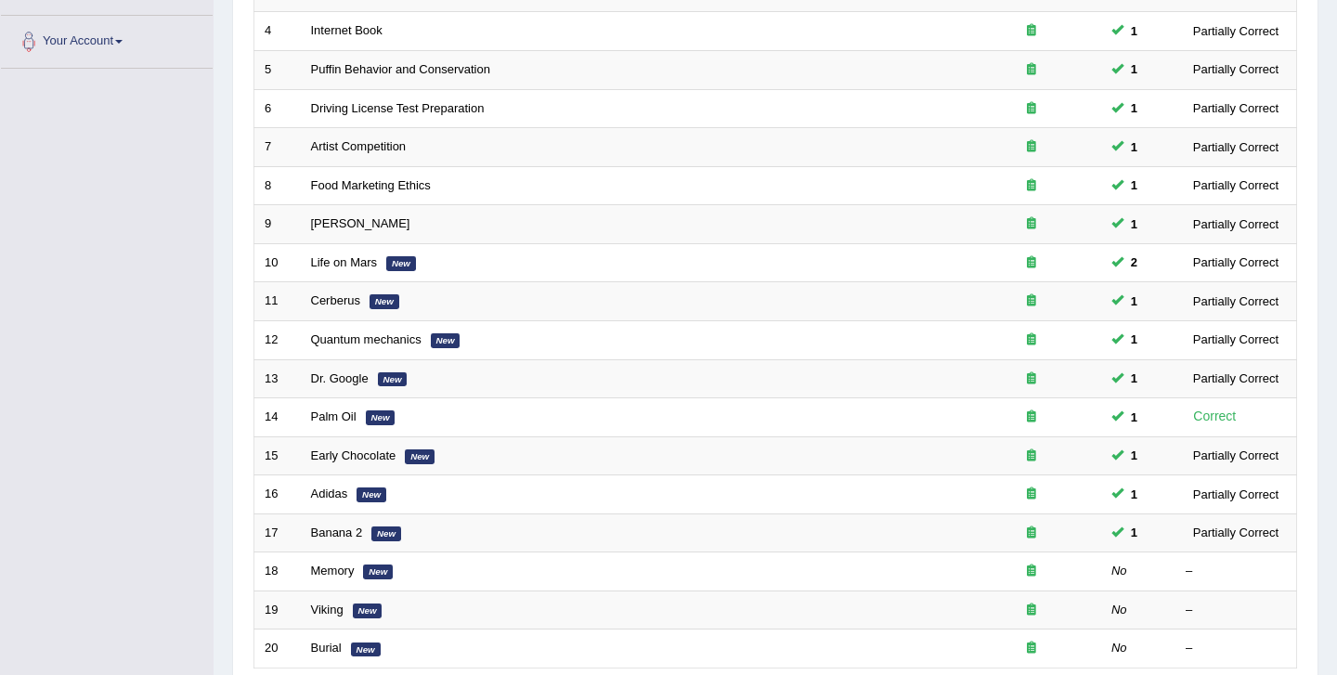
scroll to position [554, 0]
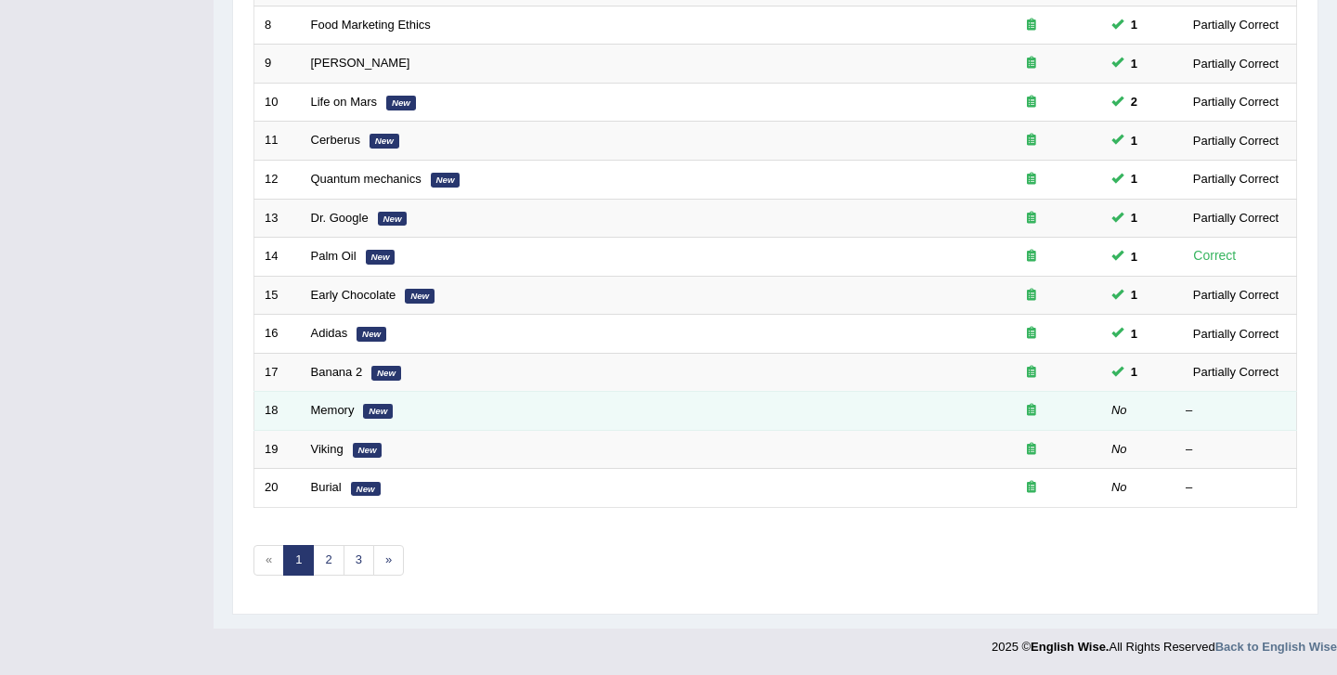
click at [1035, 415] on icon at bounding box center [1031, 410] width 9 height 12
click at [338, 413] on link "Memory" at bounding box center [333, 410] width 44 height 14
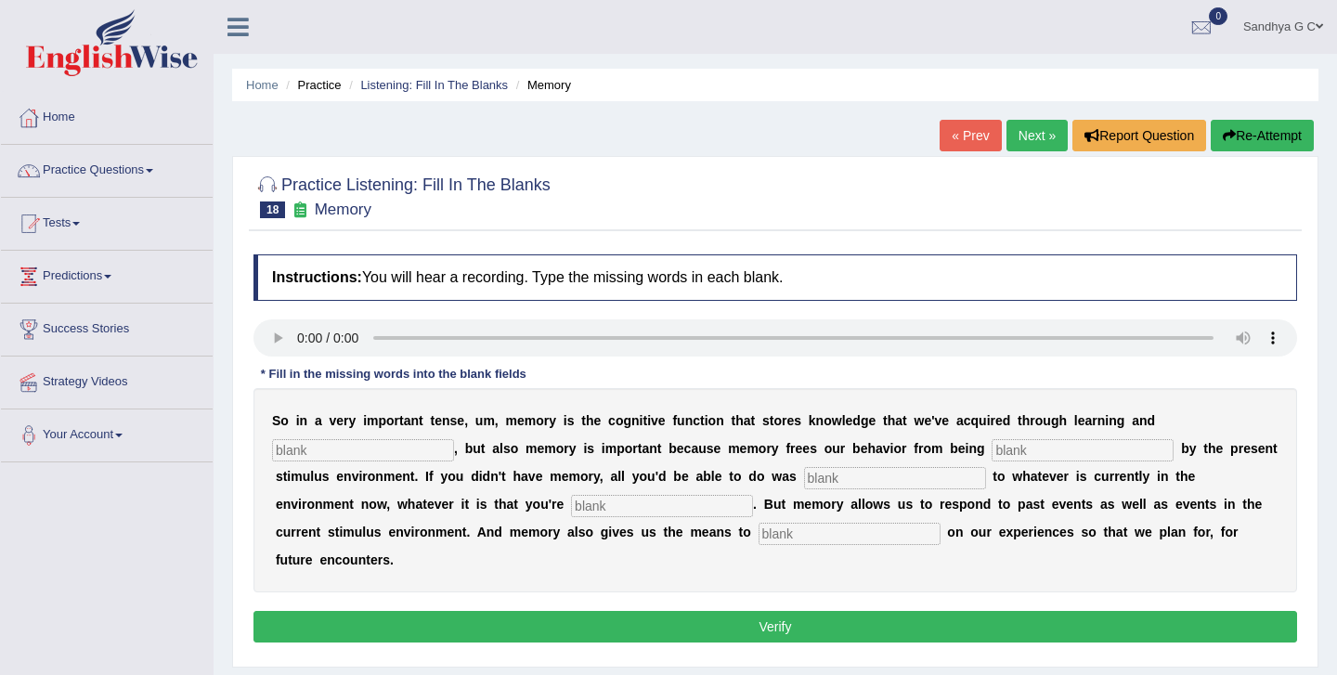
click at [326, 457] on input "text" at bounding box center [363, 450] width 182 height 22
type input "perception"
click at [992, 450] on input "text" at bounding box center [1083, 450] width 182 height 22
type input "controlled"
click at [807, 486] on input "text" at bounding box center [895, 478] width 182 height 22
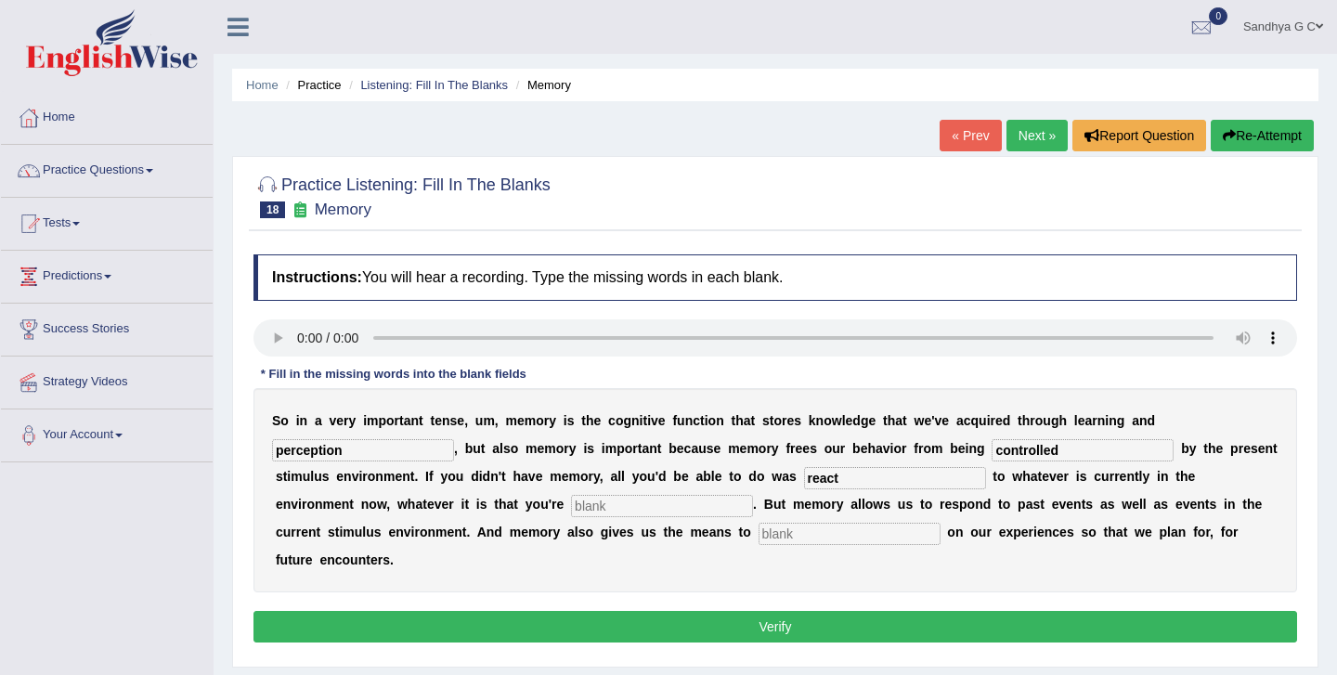
type input "react"
click at [571, 512] on input "text" at bounding box center [662, 506] width 182 height 22
click at [571, 511] on input "text" at bounding box center [662, 506] width 182 height 22
type input "experiencing"
click at [759, 539] on input "text" at bounding box center [850, 534] width 182 height 22
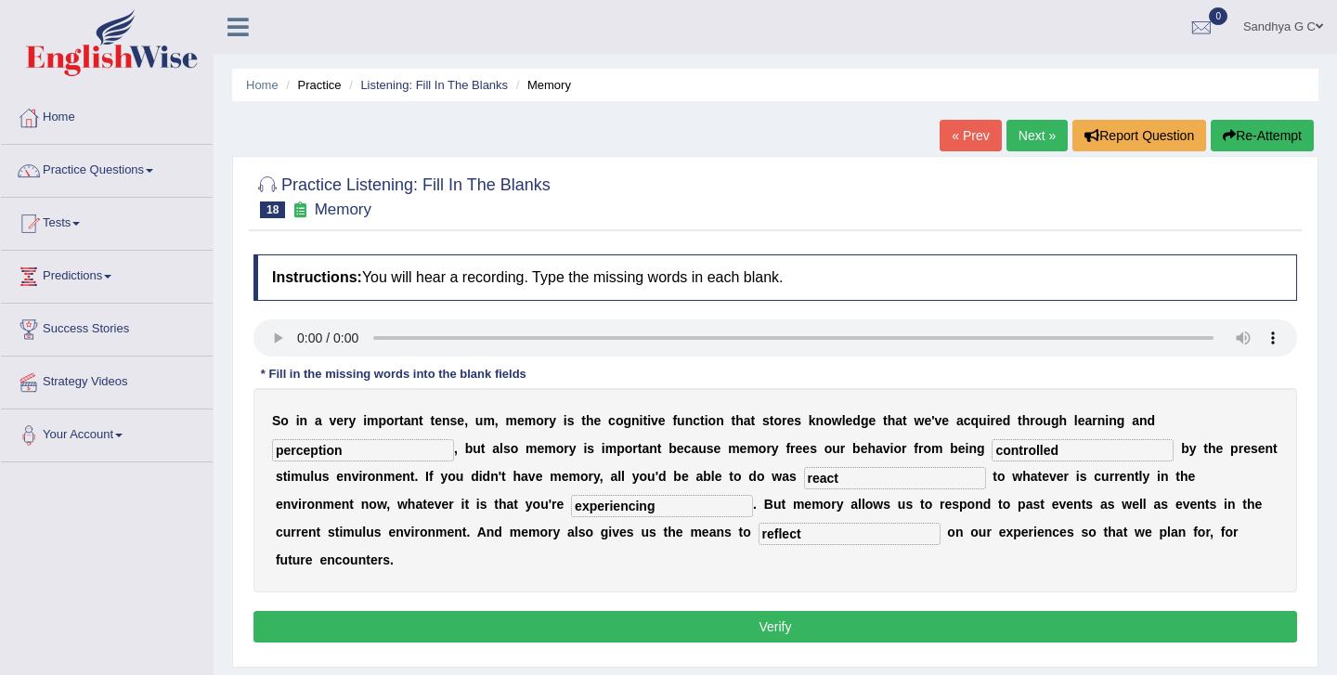
type input "reflect"
click at [570, 611] on button "Verify" at bounding box center [776, 627] width 1044 height 32
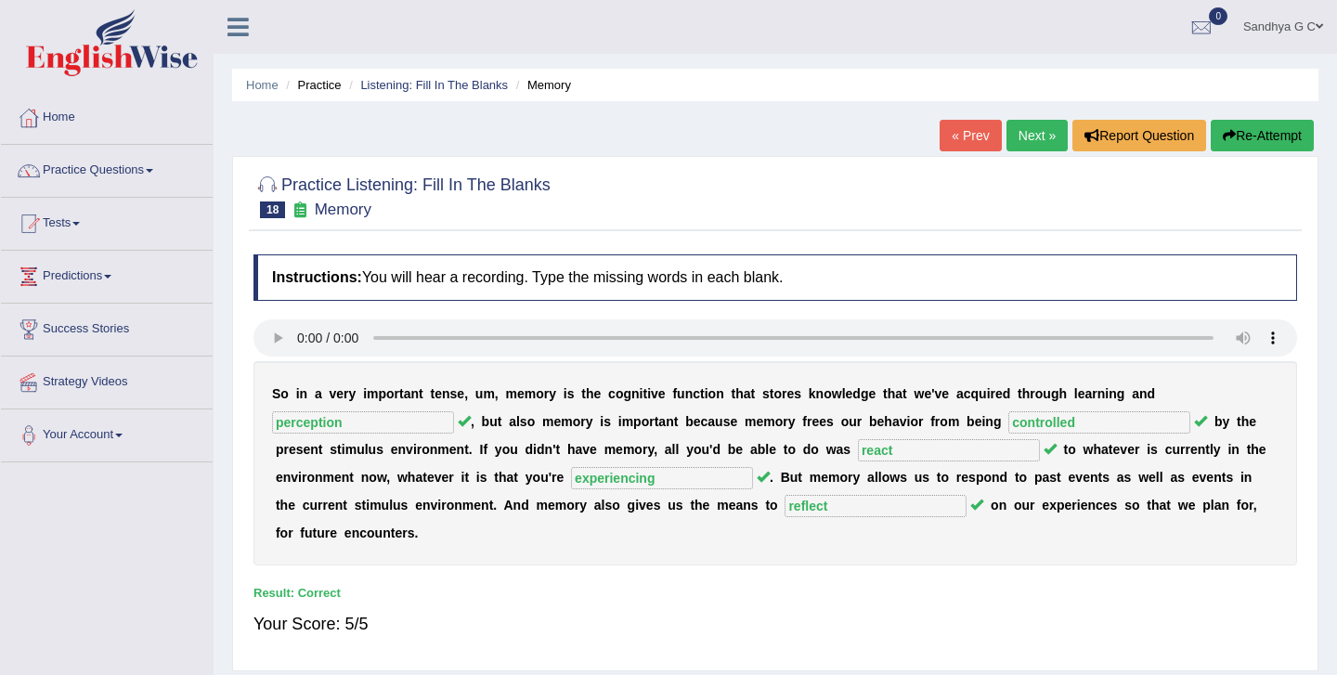
click at [1035, 133] on link "Next »" at bounding box center [1037, 136] width 61 height 32
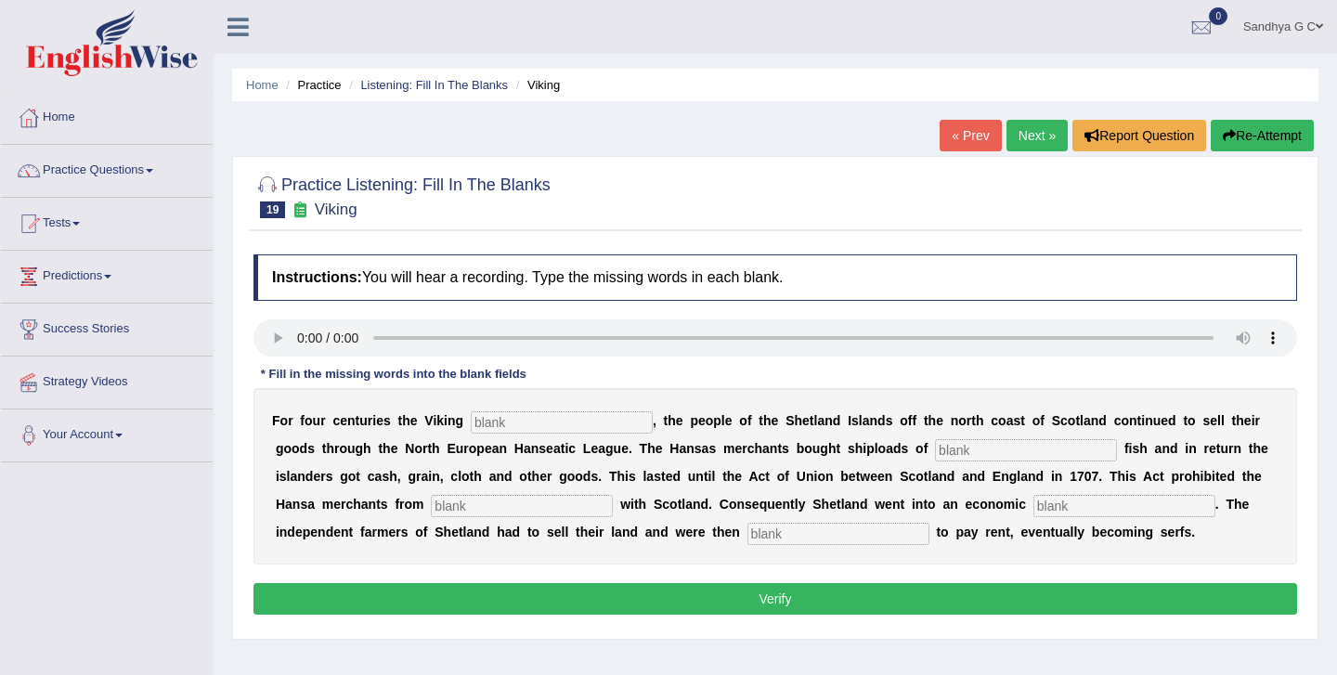
click at [497, 427] on input "text" at bounding box center [562, 422] width 182 height 22
type input "decline"
click at [515, 420] on input "decline" at bounding box center [562, 422] width 182 height 22
type input "declined"
click at [948, 459] on input "text" at bounding box center [1026, 450] width 182 height 22
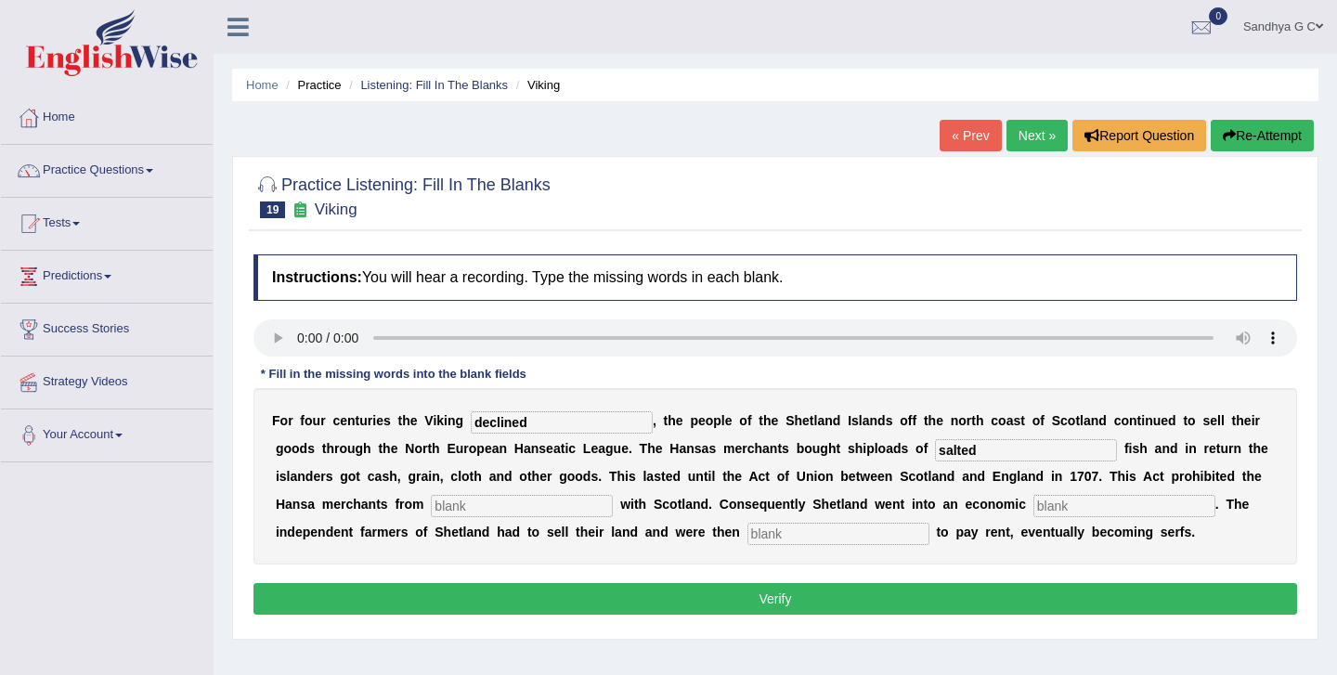
type input "salted"
click at [442, 516] on input "text" at bounding box center [522, 506] width 182 height 22
type input "trading"
click at [748, 530] on input "text" at bounding box center [839, 534] width 182 height 22
click at [1034, 500] on input "text" at bounding box center [1125, 506] width 182 height 22
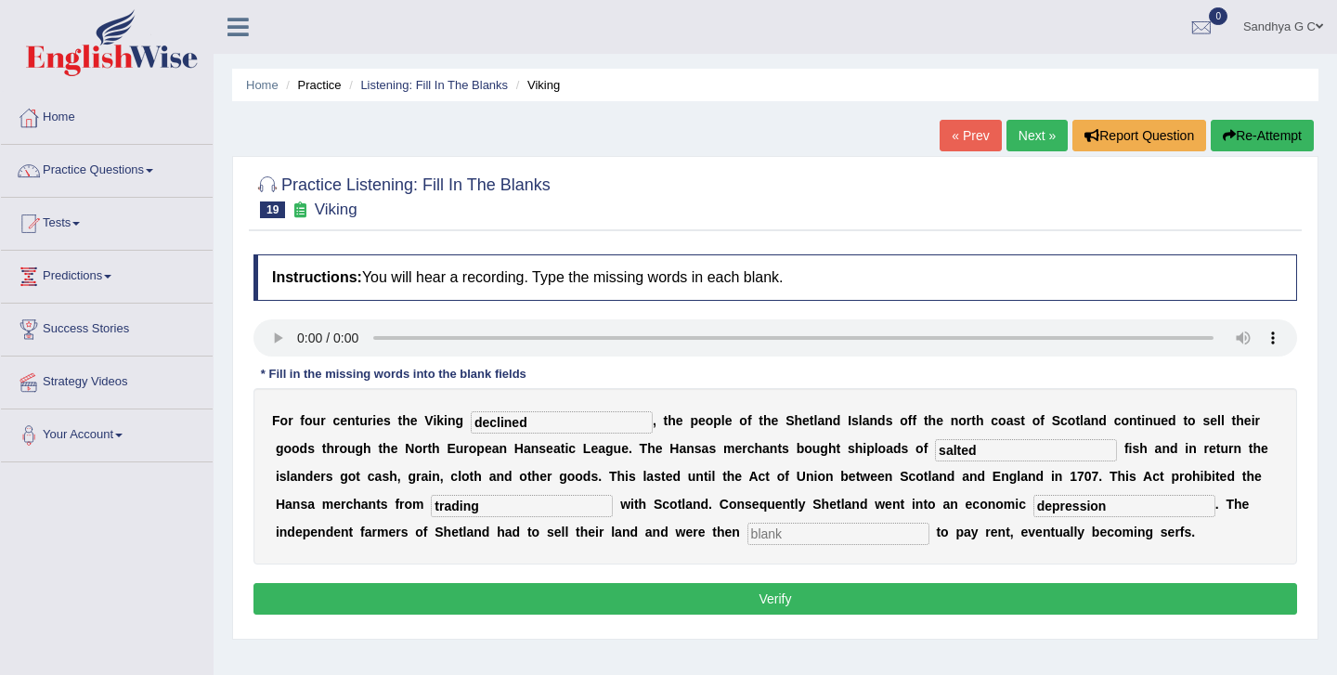
type input "depression"
click at [748, 529] on input "text" at bounding box center [839, 534] width 182 height 22
type input "obligated"
click at [709, 600] on button "Verify" at bounding box center [776, 599] width 1044 height 32
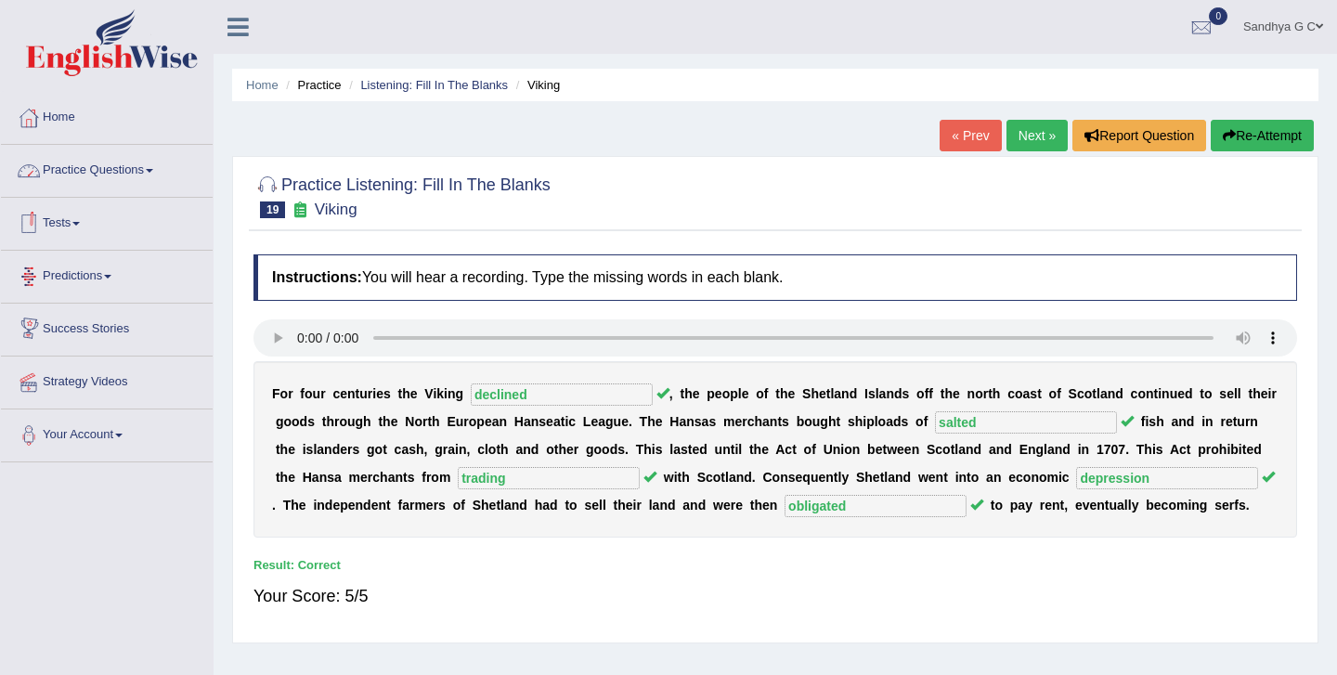
click at [171, 172] on link "Practice Questions" at bounding box center [107, 168] width 212 height 46
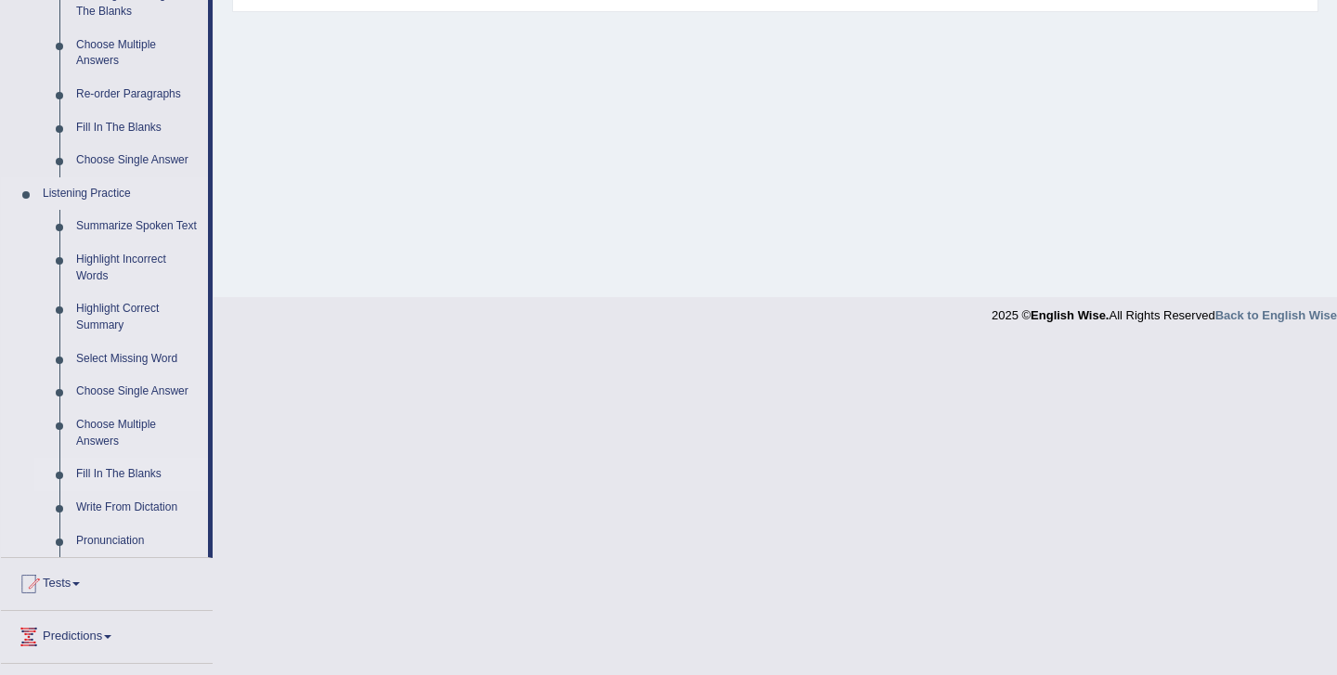
click at [105, 491] on link "Fill In The Blanks" at bounding box center [138, 474] width 140 height 33
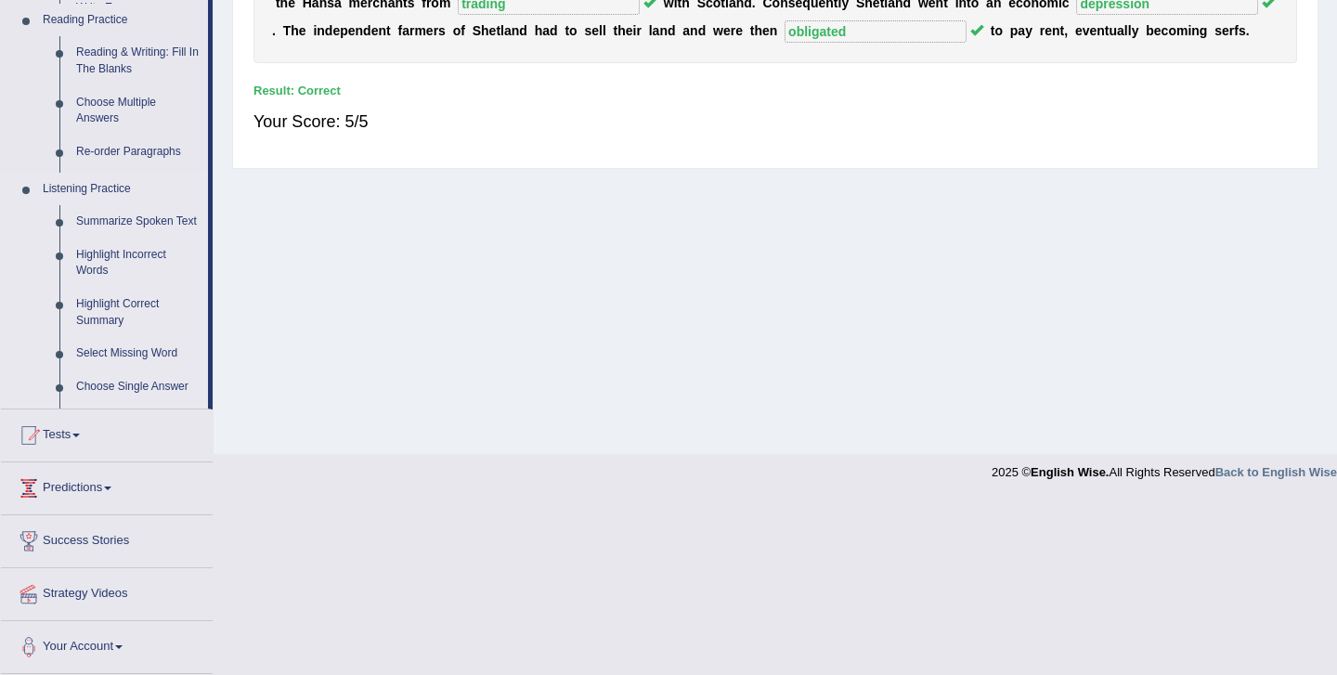
scroll to position [300, 0]
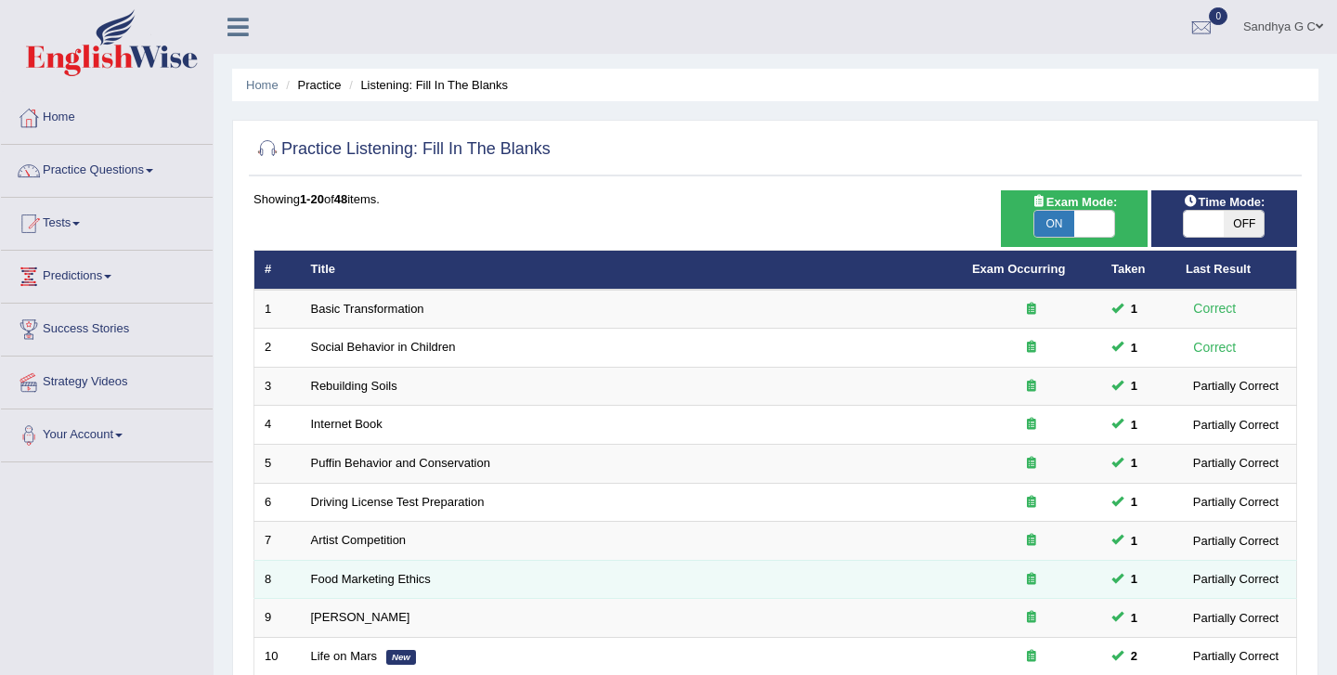
scroll to position [554, 0]
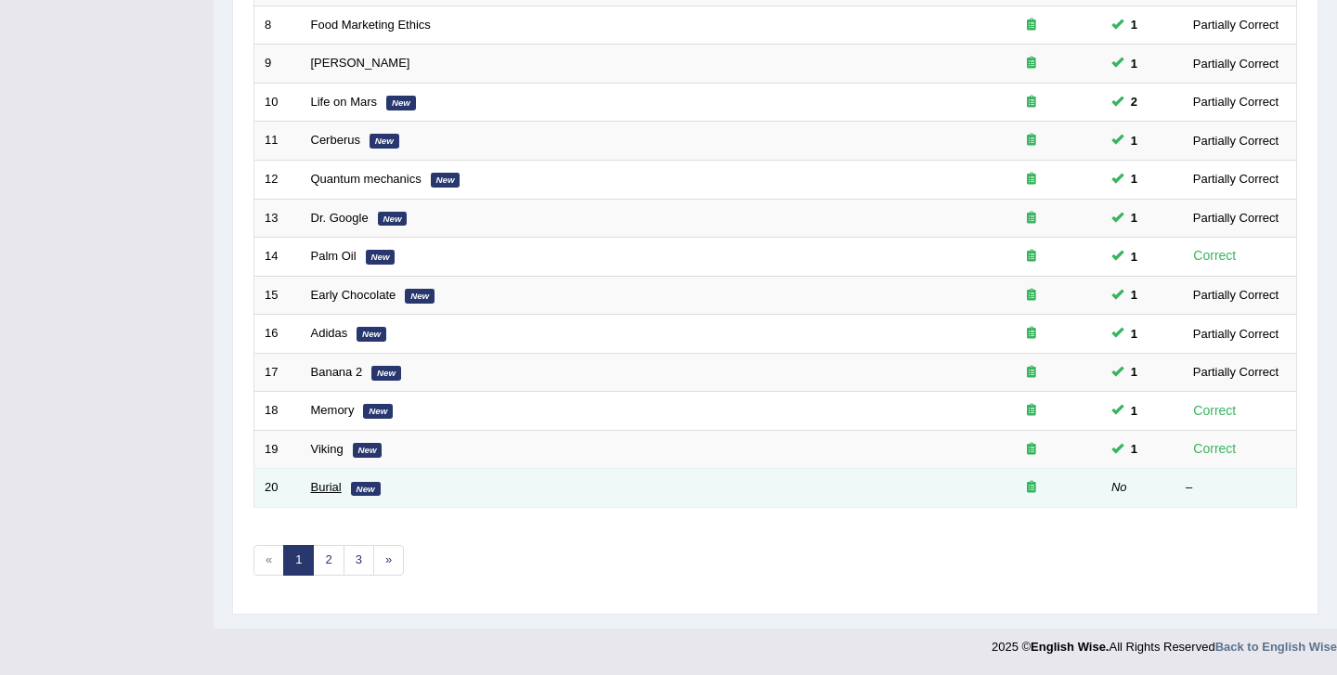
click at [329, 484] on link "Burial" at bounding box center [326, 487] width 31 height 14
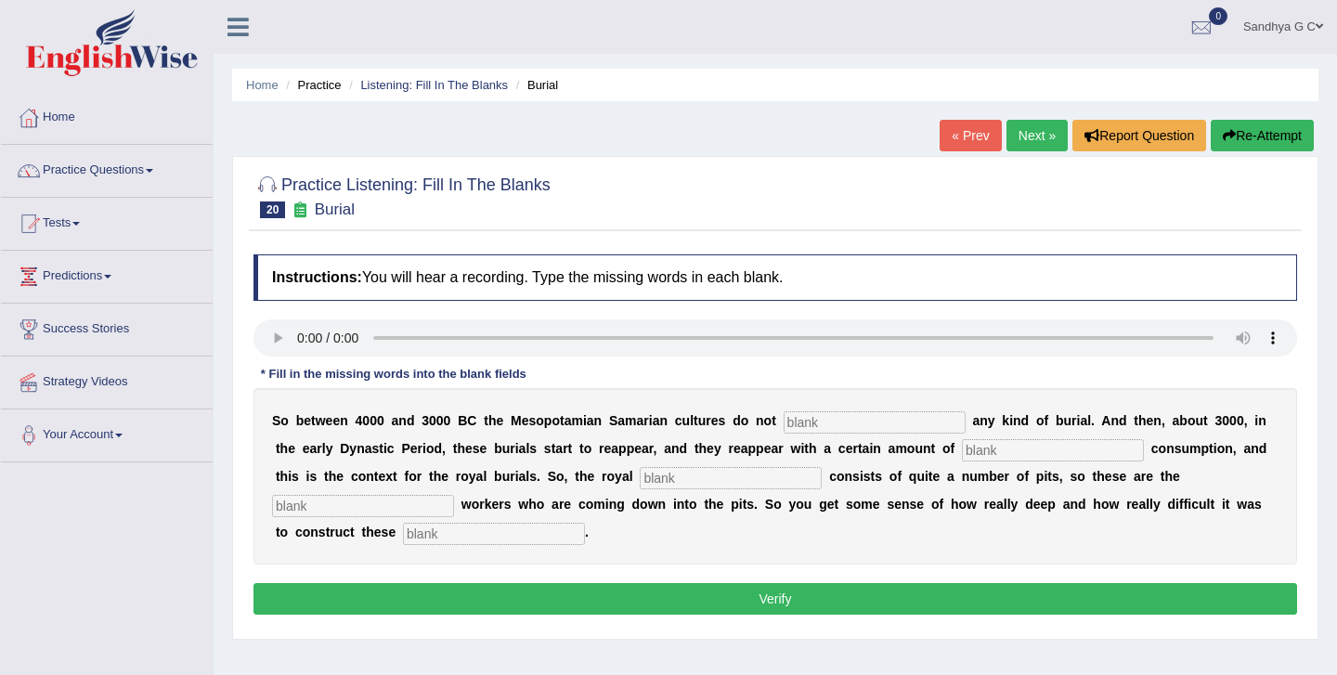
click at [840, 433] on input "text" at bounding box center [875, 422] width 182 height 22
click at [864, 418] on input "text" at bounding box center [875, 422] width 182 height 22
type input "practice"
click at [1005, 446] on input "text" at bounding box center [1053, 450] width 182 height 22
type input "cons"
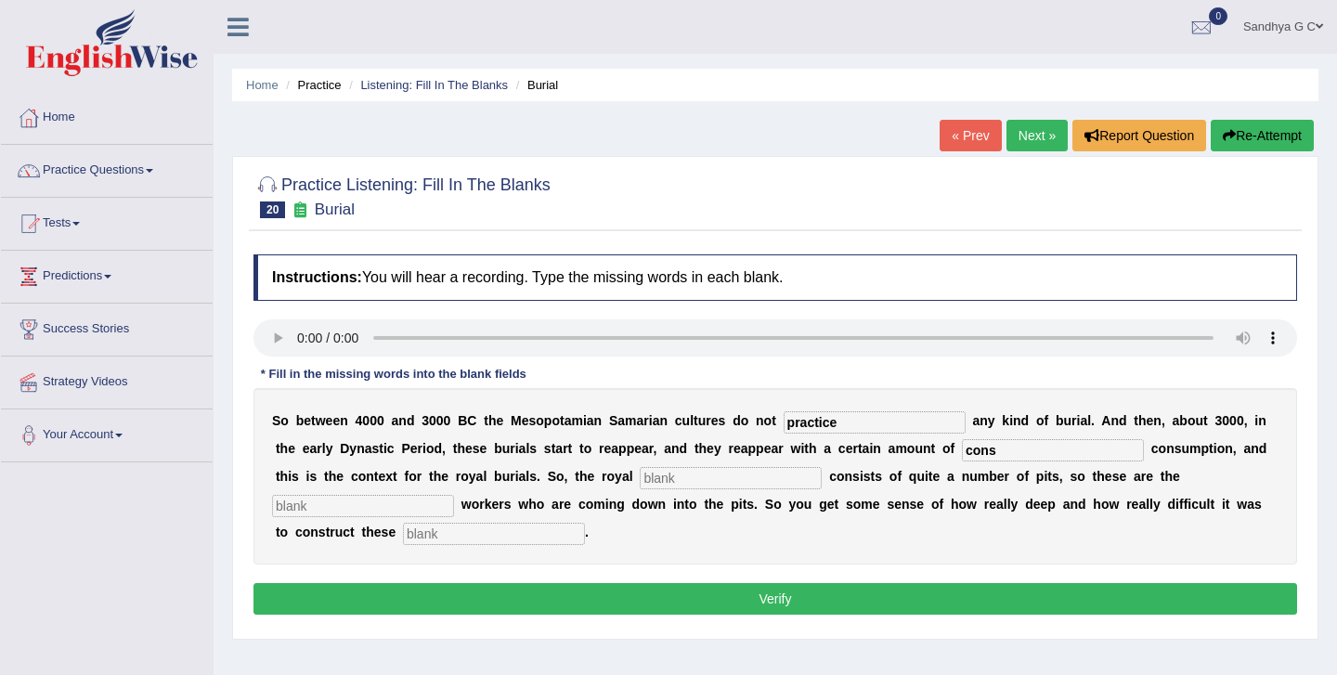
click at [692, 489] on div "S o b e t w e e n 4 0 0 0 a n d 3 0 0 0 B C t h e M e s o p o t a m i a n S a m…" at bounding box center [776, 476] width 1044 height 176
click at [692, 484] on input "text" at bounding box center [731, 478] width 182 height 22
click at [454, 495] on input "text" at bounding box center [363, 506] width 182 height 22
click at [866, 611] on button "Verify" at bounding box center [776, 599] width 1044 height 32
click at [403, 542] on input "text" at bounding box center [494, 534] width 182 height 22
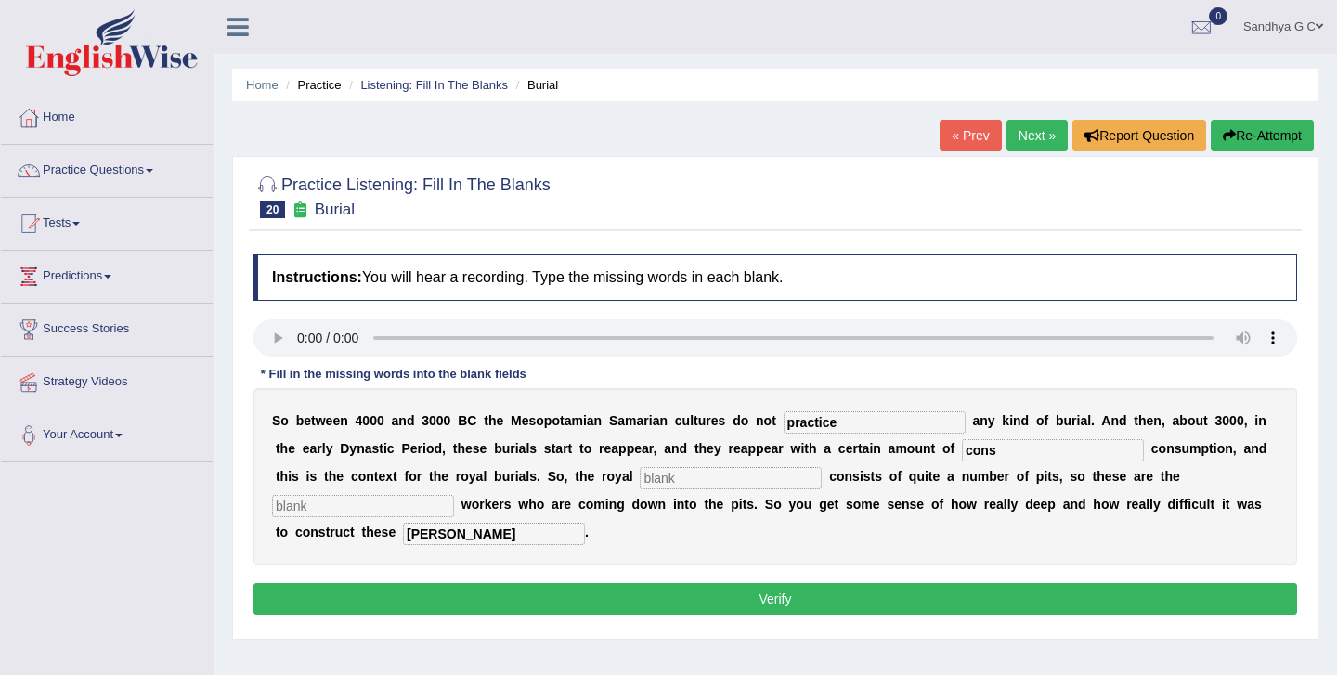
type input "chambers"
click at [981, 455] on input "cons" at bounding box center [1053, 450] width 182 height 22
click at [989, 460] on input "cons" at bounding box center [1053, 450] width 182 height 22
click at [685, 490] on div "S o b e t w e e n 4 0 0 0 a n d 3 0 0 0 B C t h e M e s o p o t a m i a n S a m…" at bounding box center [776, 476] width 1044 height 176
click at [682, 487] on input "text" at bounding box center [731, 478] width 182 height 22
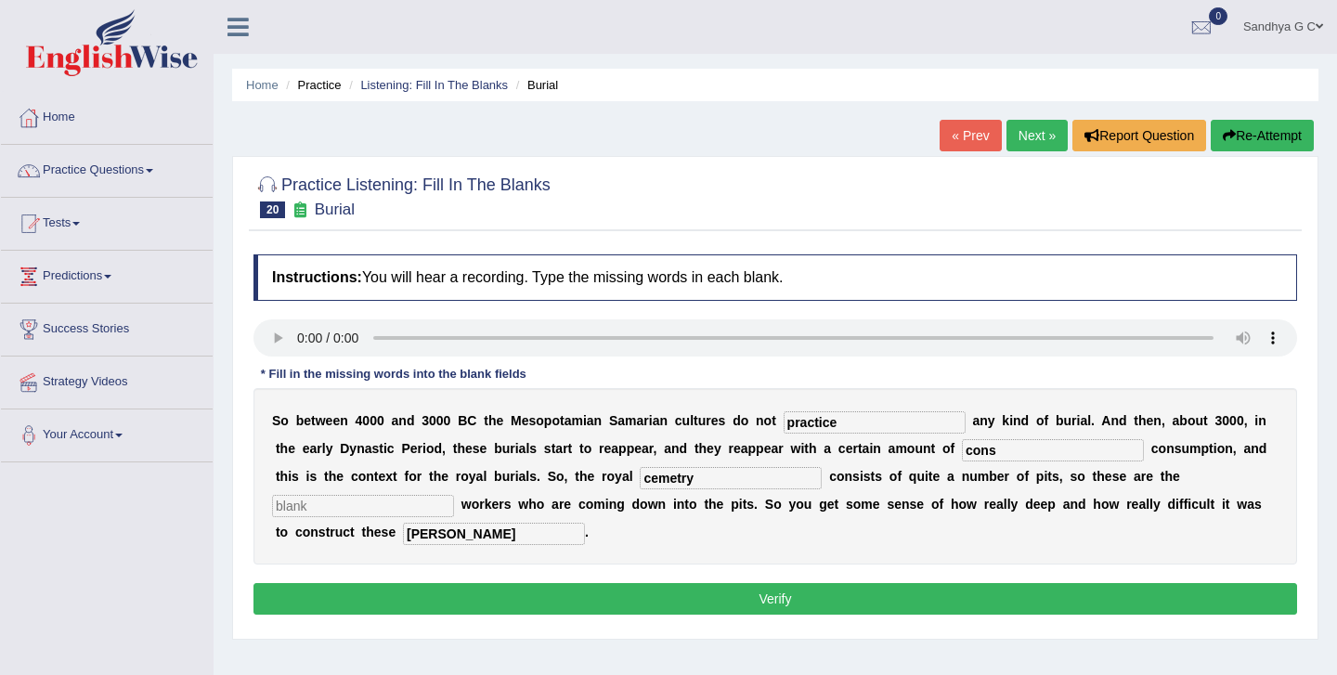
type input "cemetry"
click at [995, 444] on input "cons" at bounding box center [1053, 450] width 182 height 22
type input "conspious"
click at [454, 495] on input "text" at bounding box center [363, 506] width 182 height 22
type input "exavation"
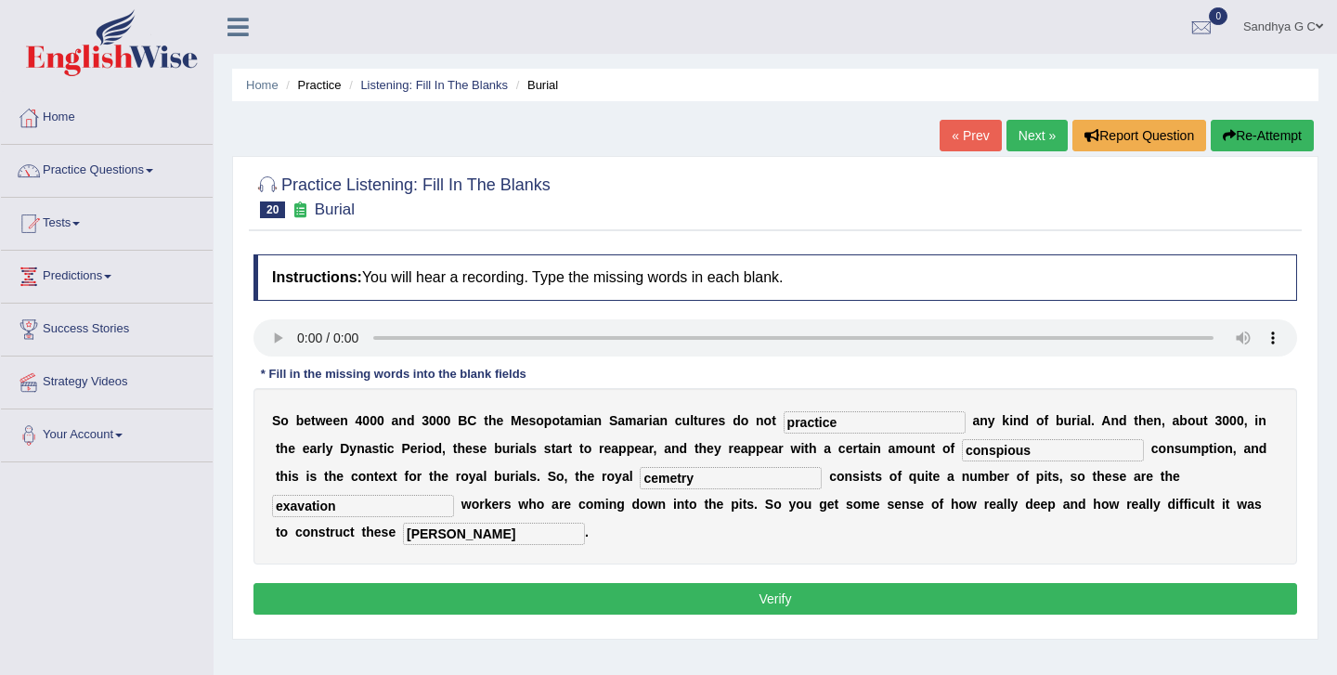
click at [1075, 593] on button "Verify" at bounding box center [776, 599] width 1044 height 32
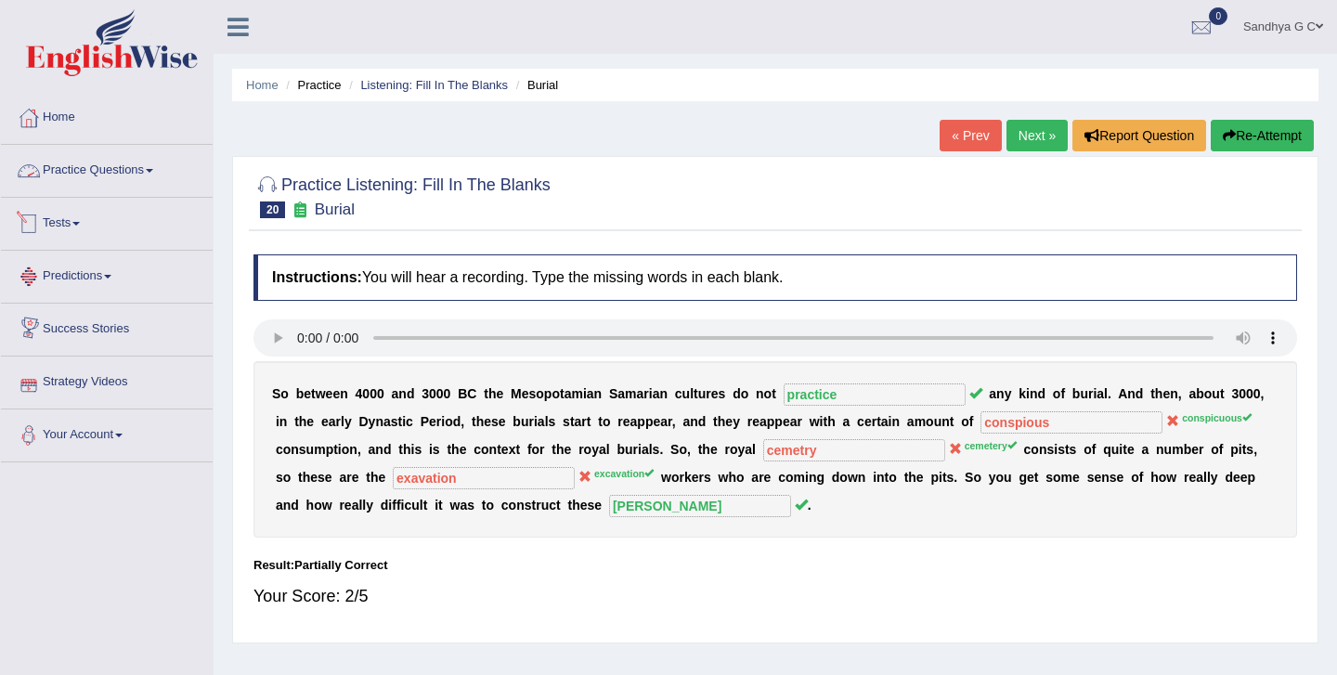
click at [102, 175] on link "Practice Questions" at bounding box center [107, 168] width 212 height 46
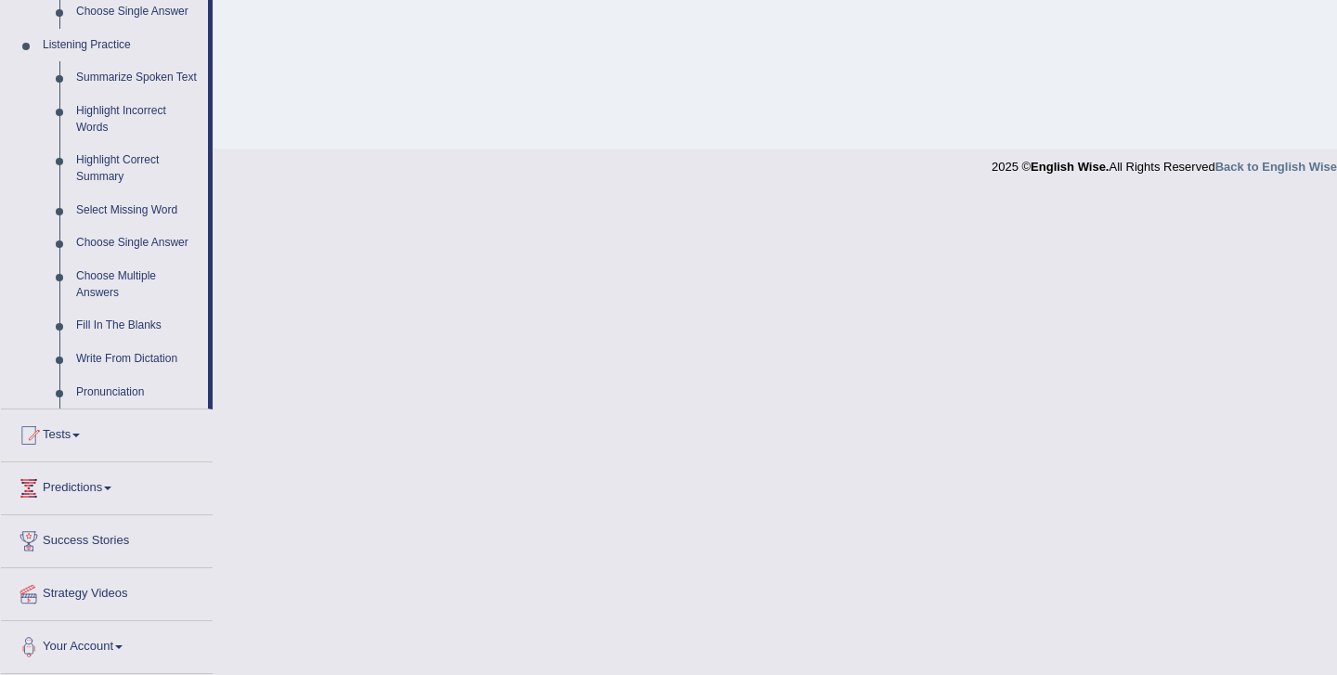
scroll to position [797, 0]
click at [137, 317] on link "Fill In The Blanks" at bounding box center [138, 325] width 140 height 33
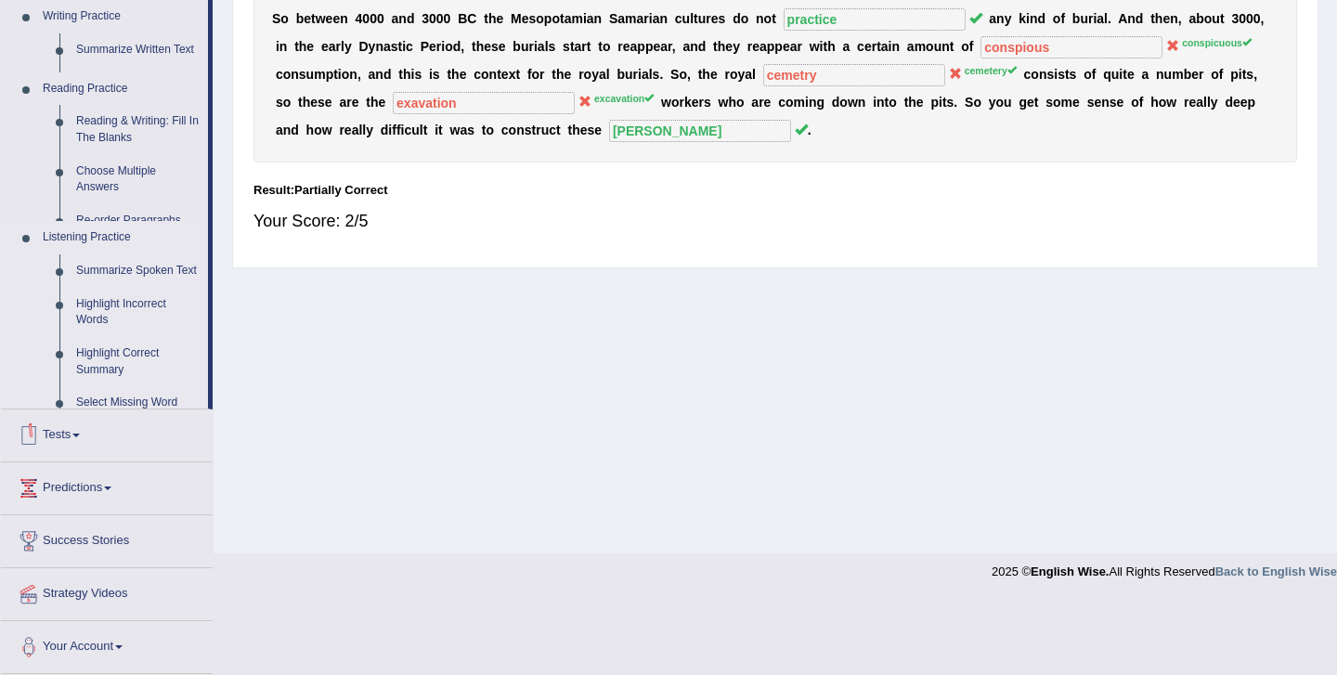
scroll to position [300, 0]
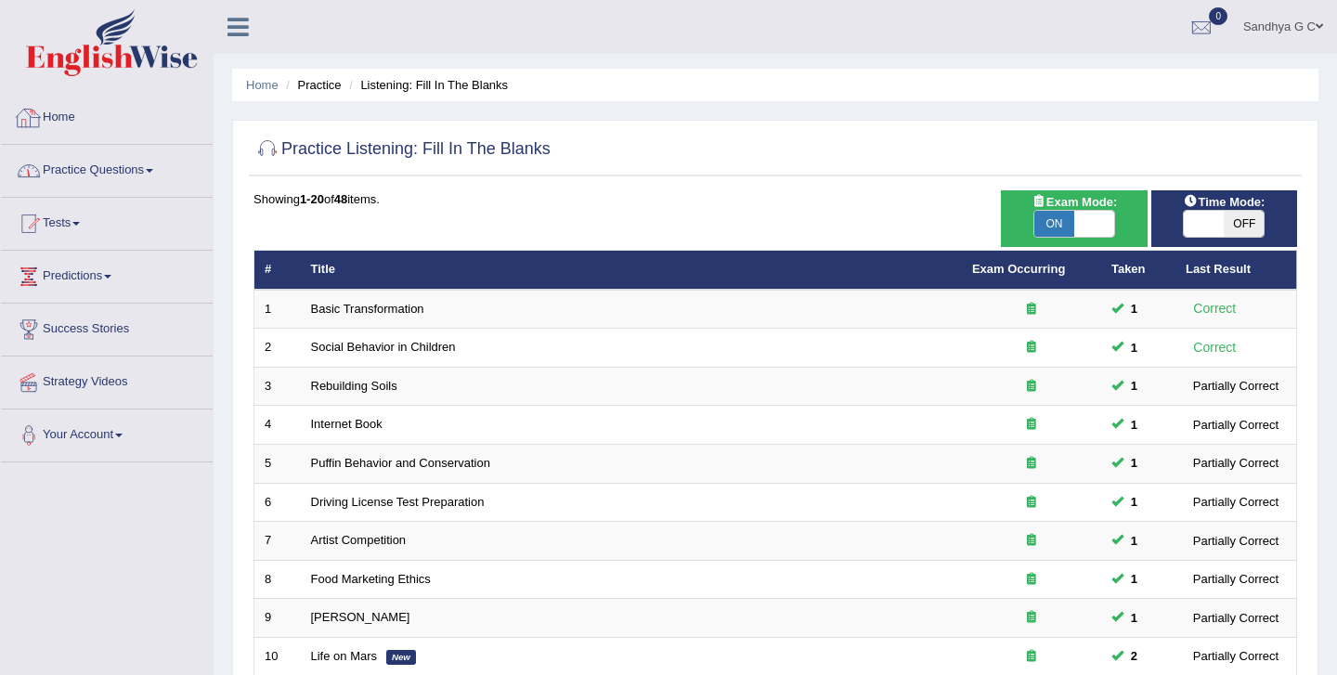
click at [143, 133] on link "Home" at bounding box center [107, 115] width 212 height 46
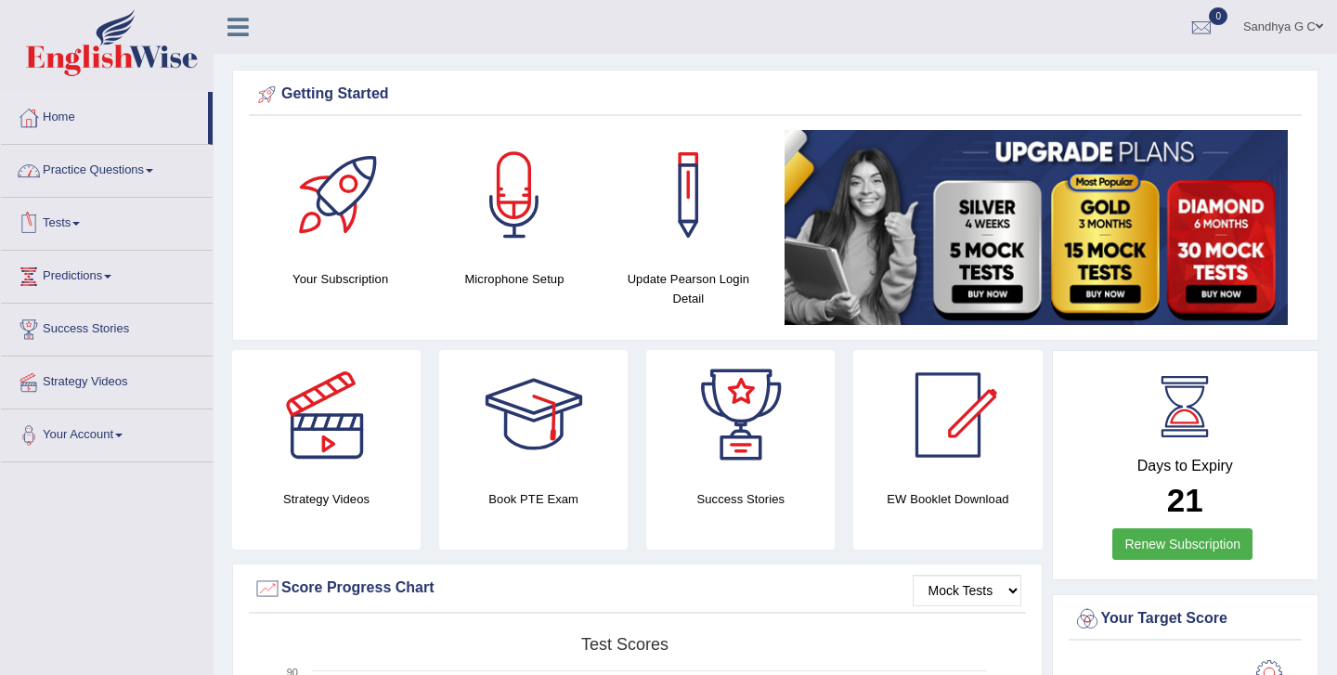
click at [160, 186] on link "Practice Questions" at bounding box center [107, 168] width 212 height 46
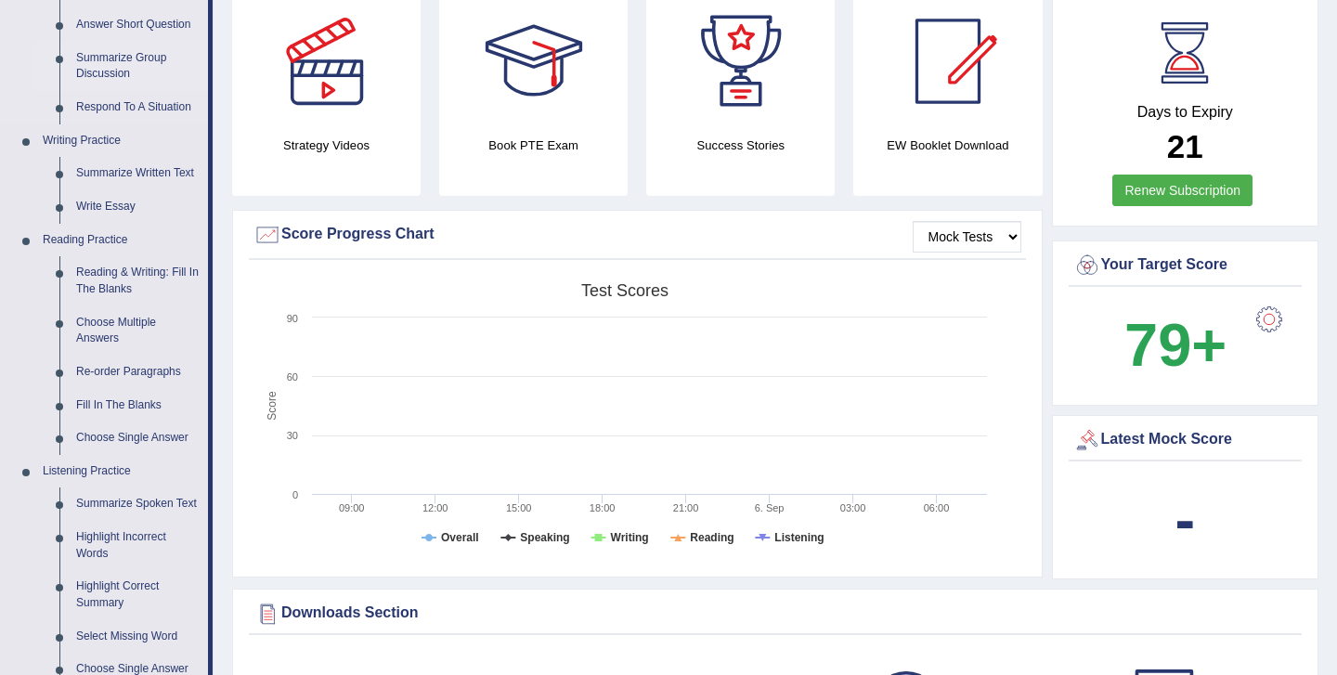
scroll to position [360, 0]
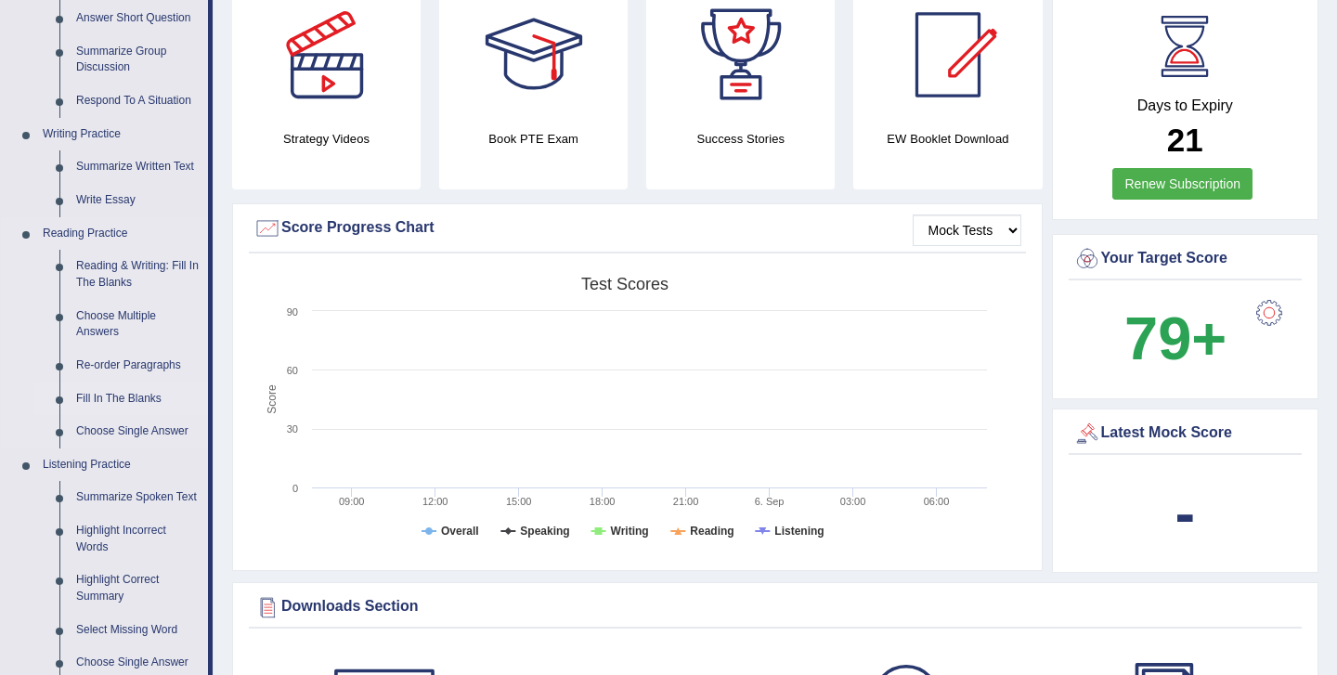
click at [130, 397] on link "Fill In The Blanks" at bounding box center [138, 399] width 140 height 33
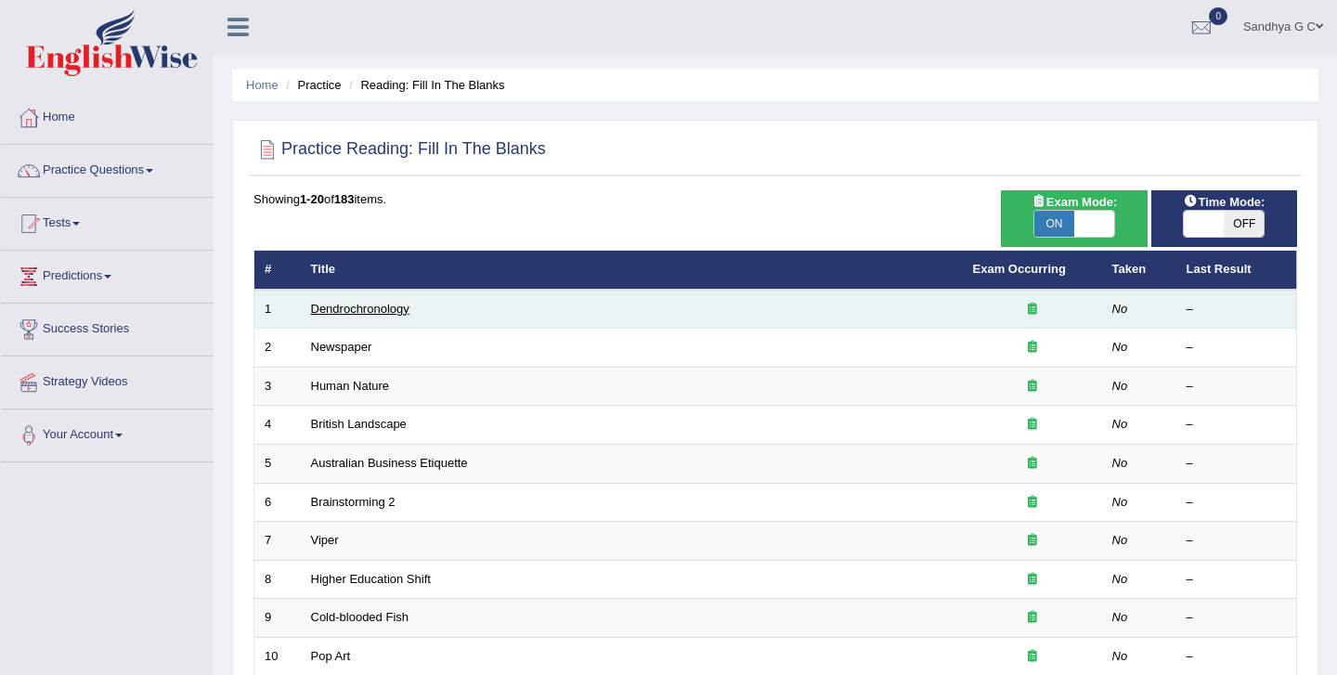
click at [395, 309] on link "Dendrochronology" at bounding box center [360, 309] width 98 height 14
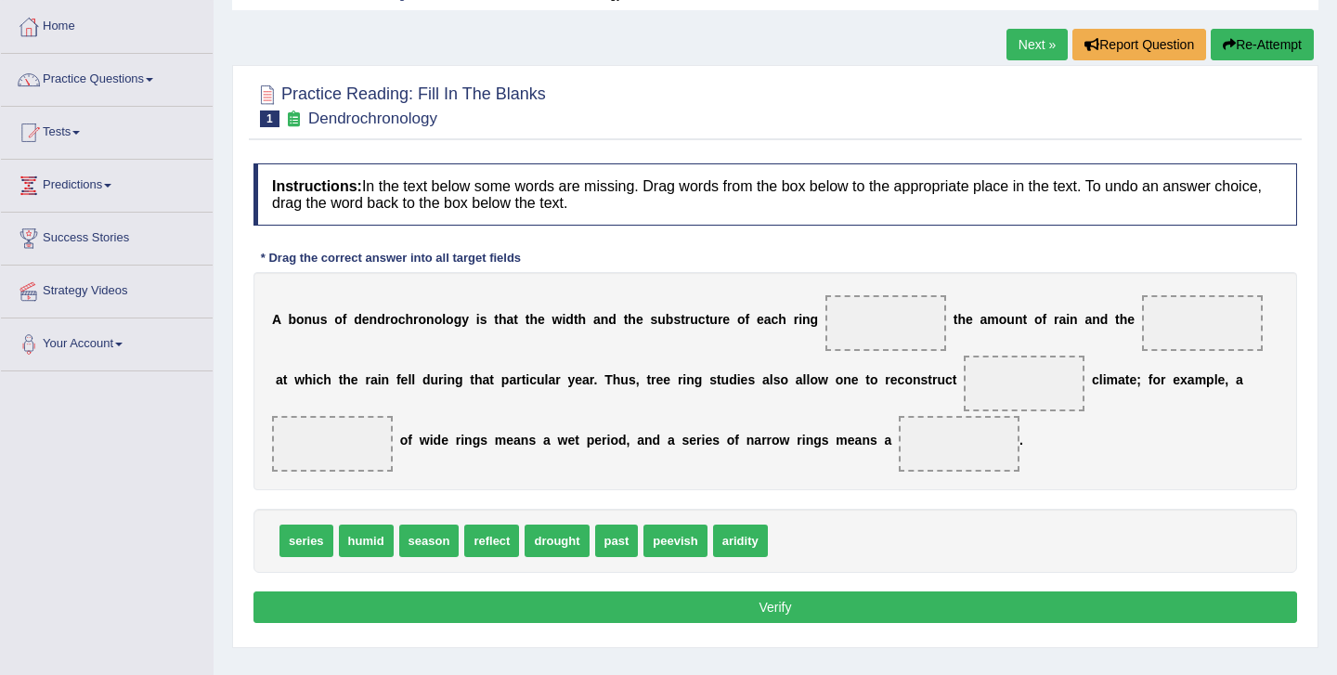
scroll to position [98, 0]
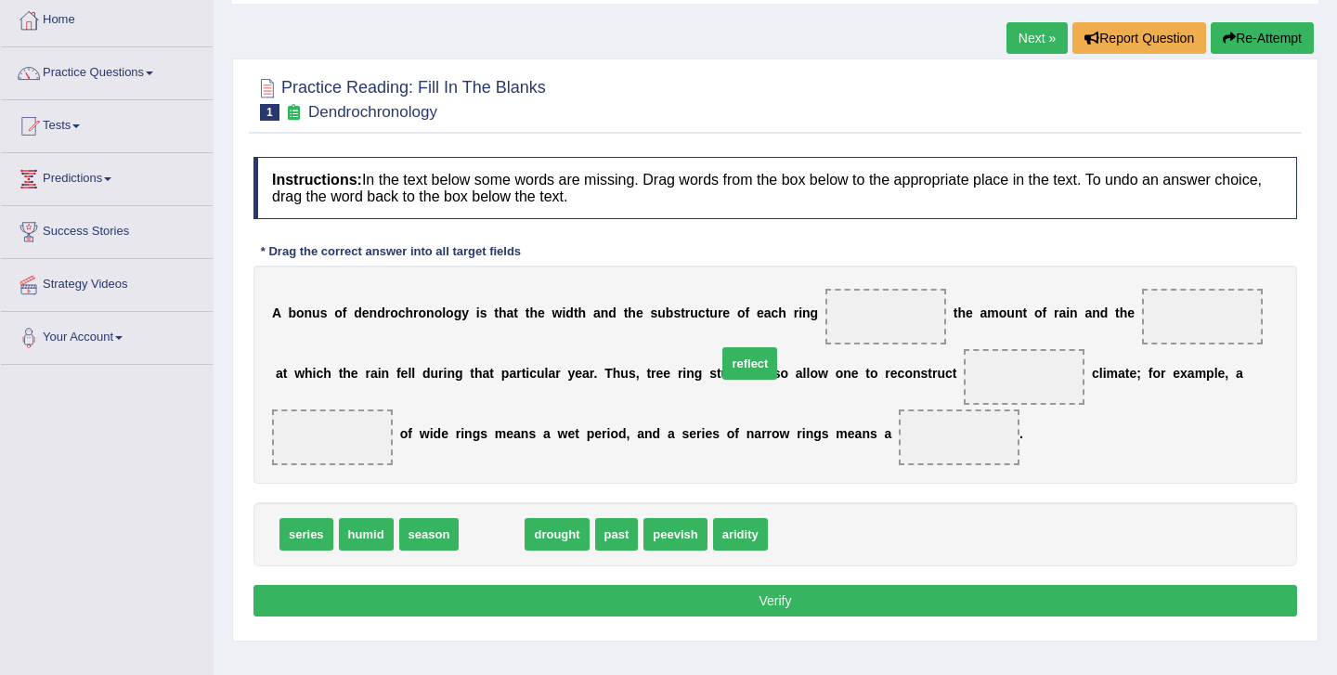
drag, startPoint x: 495, startPoint y: 533, endPoint x: 777, endPoint y: 355, distance: 333.9
click at [777, 355] on span "reflect" at bounding box center [750, 363] width 55 height 33
click at [777, 355] on div "A b o n u s o f d e n d r o c h r o n o l o g y i s t h a t t h e w i d t h a n…" at bounding box center [776, 375] width 1044 height 218
drag, startPoint x: 505, startPoint y: 513, endPoint x: 895, endPoint y: 313, distance: 438.2
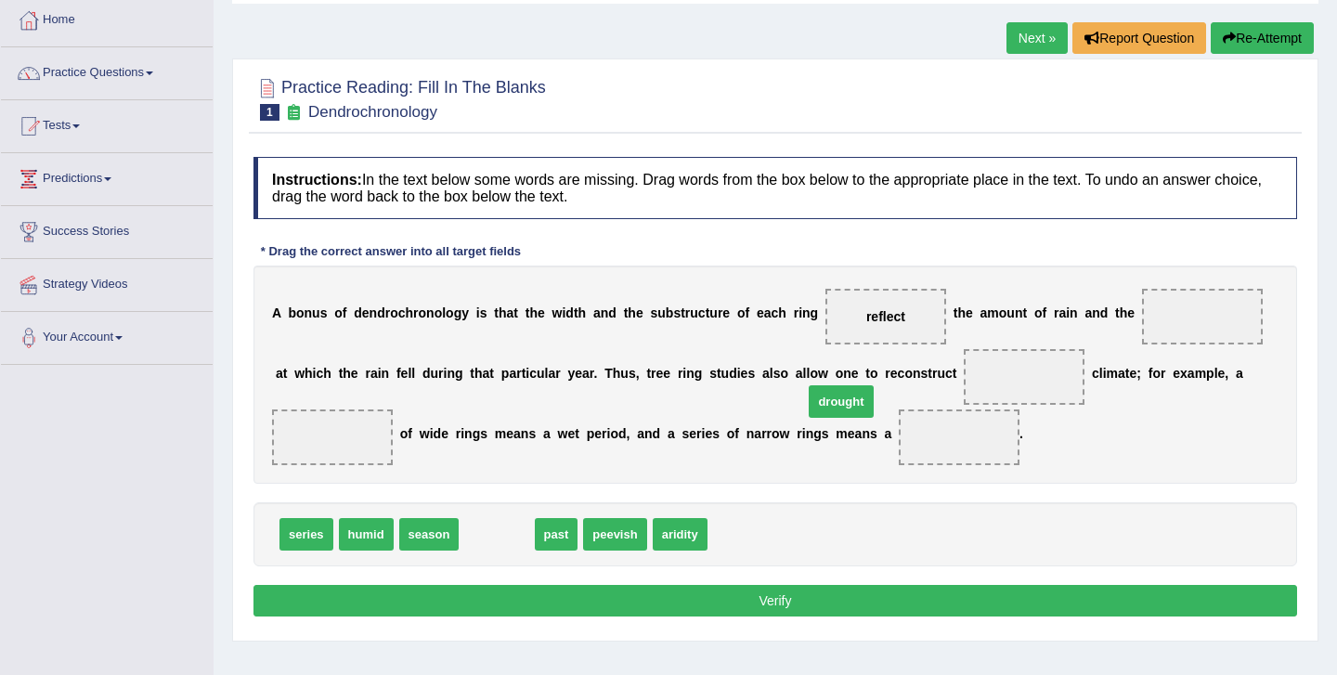
drag, startPoint x: 482, startPoint y: 533, endPoint x: 827, endPoint y: 401, distance: 368.9
click at [827, 401] on span "drought" at bounding box center [841, 401] width 64 height 33
drag, startPoint x: 485, startPoint y: 527, endPoint x: 1144, endPoint y: 318, distance: 691.7
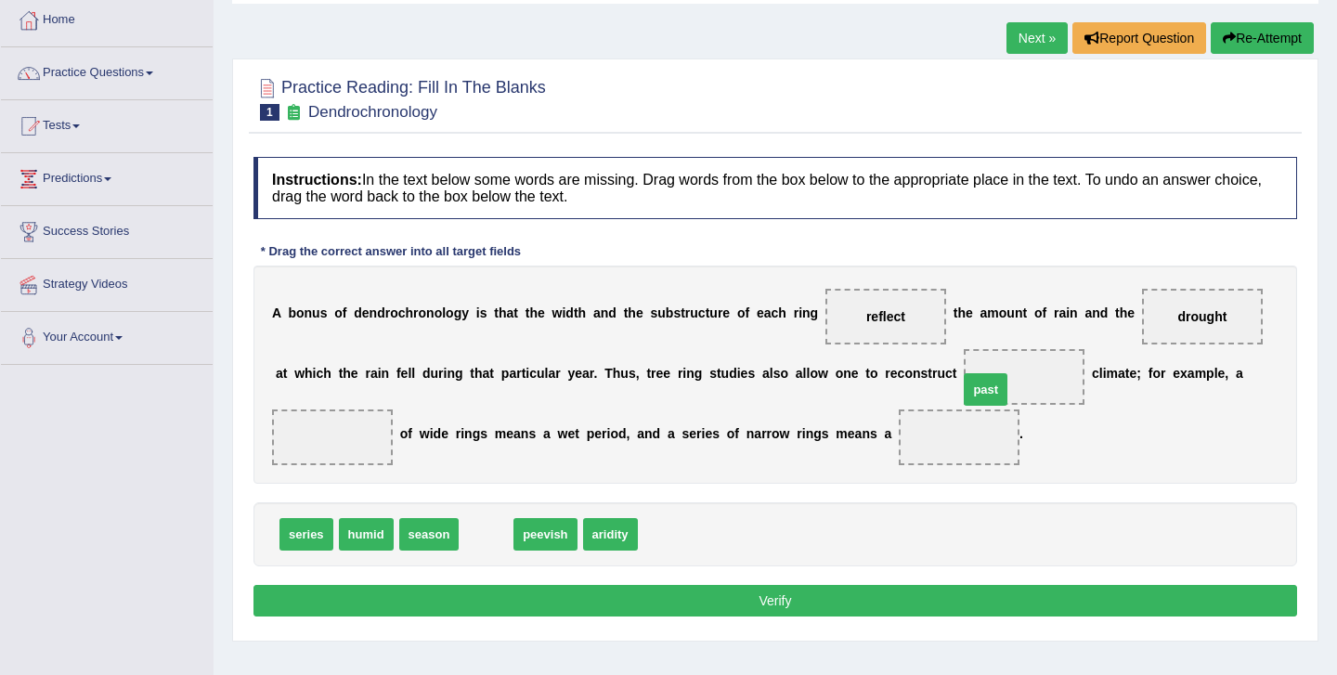
drag, startPoint x: 488, startPoint y: 535, endPoint x: 987, endPoint y: 390, distance: 520.2
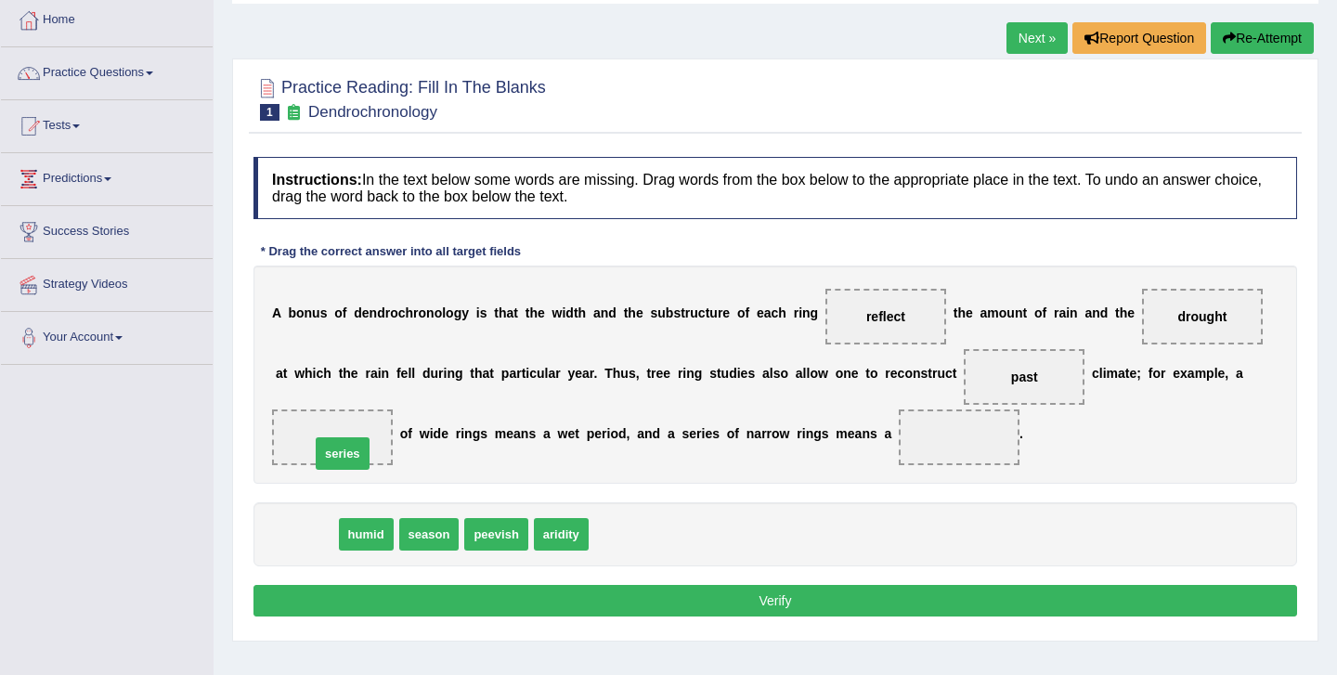
drag, startPoint x: 311, startPoint y: 546, endPoint x: 347, endPoint y: 465, distance: 88.5
drag, startPoint x: 304, startPoint y: 526, endPoint x: 885, endPoint y: 446, distance: 586.8
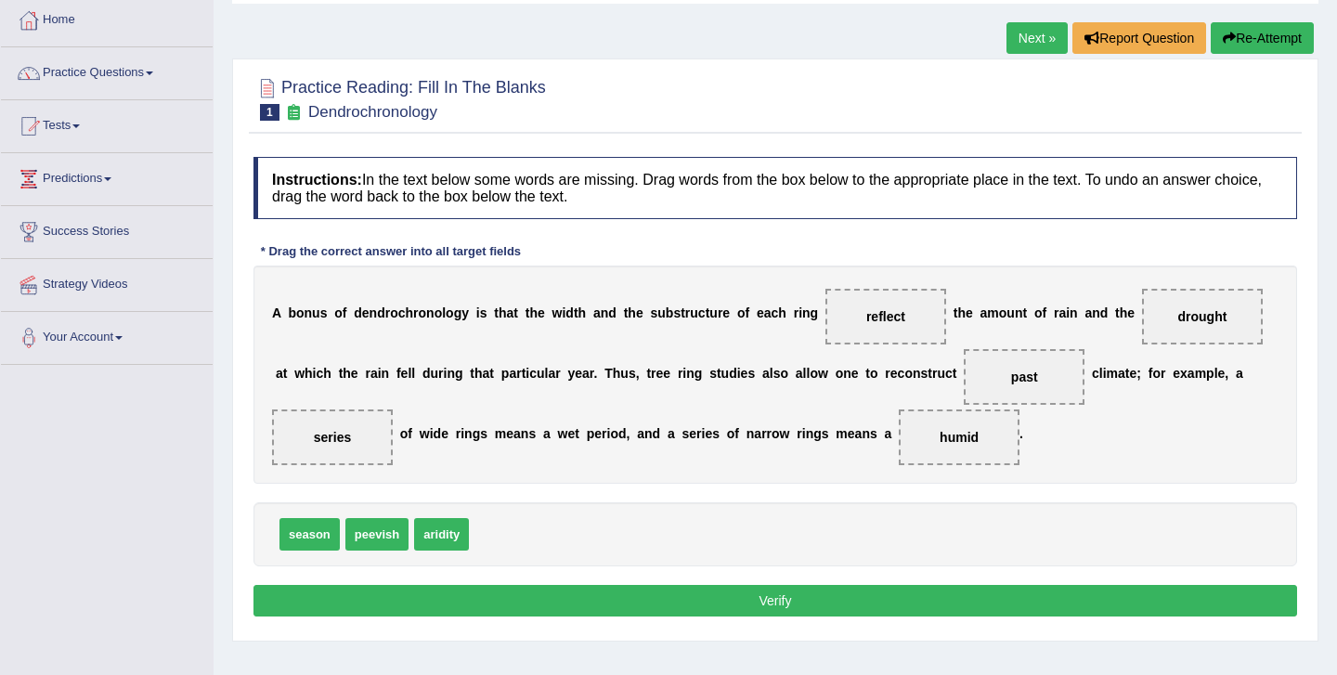
click at [784, 604] on button "Verify" at bounding box center [776, 601] width 1044 height 32
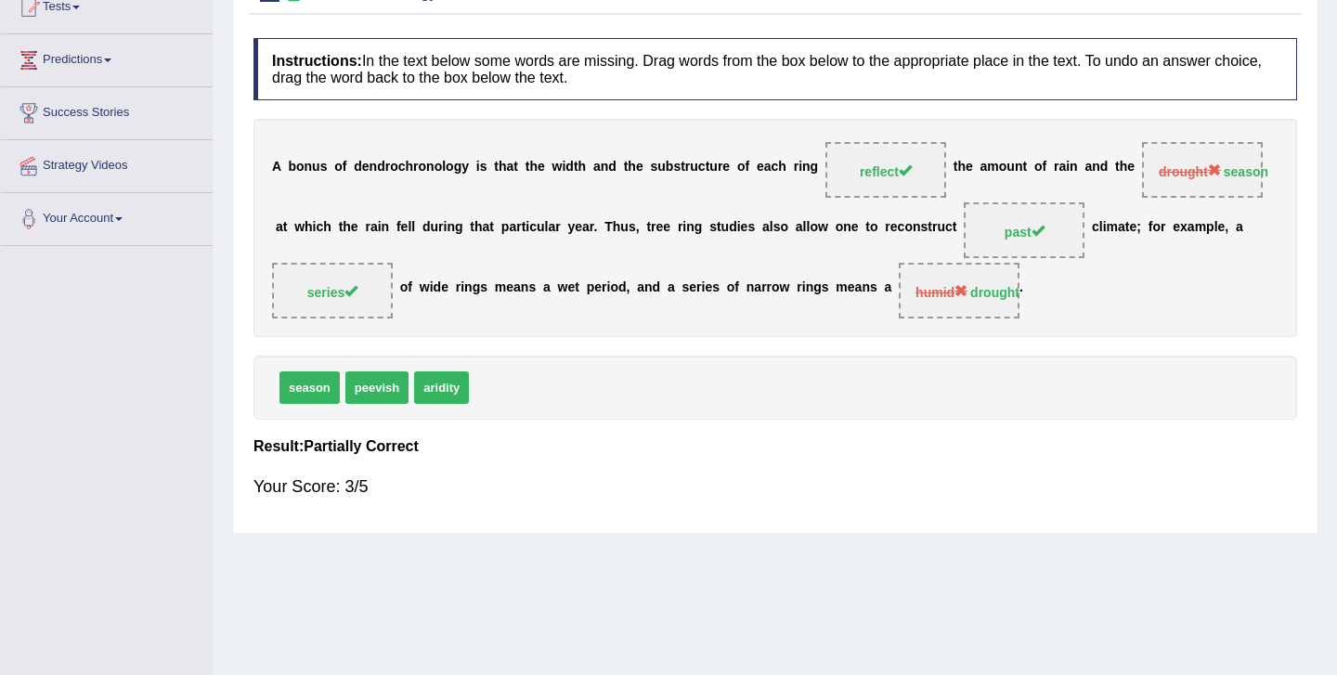
scroll to position [0, 0]
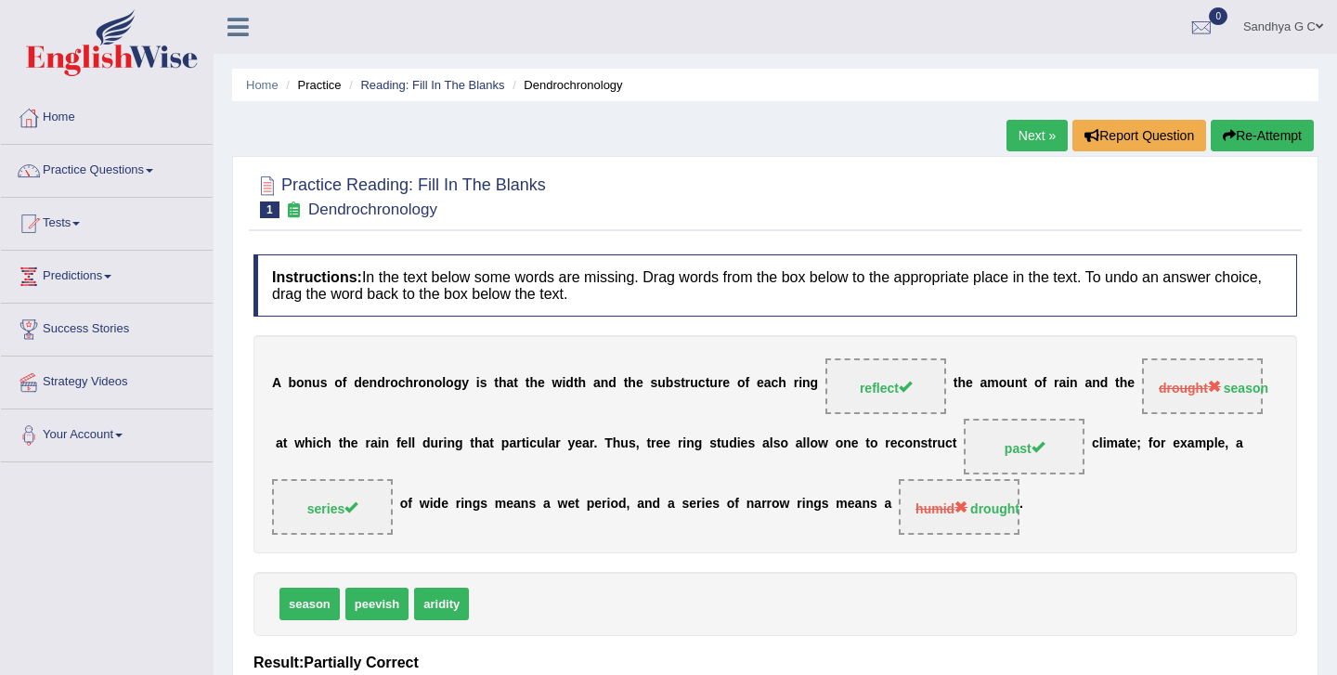
click at [1023, 131] on link "Next »" at bounding box center [1037, 136] width 61 height 32
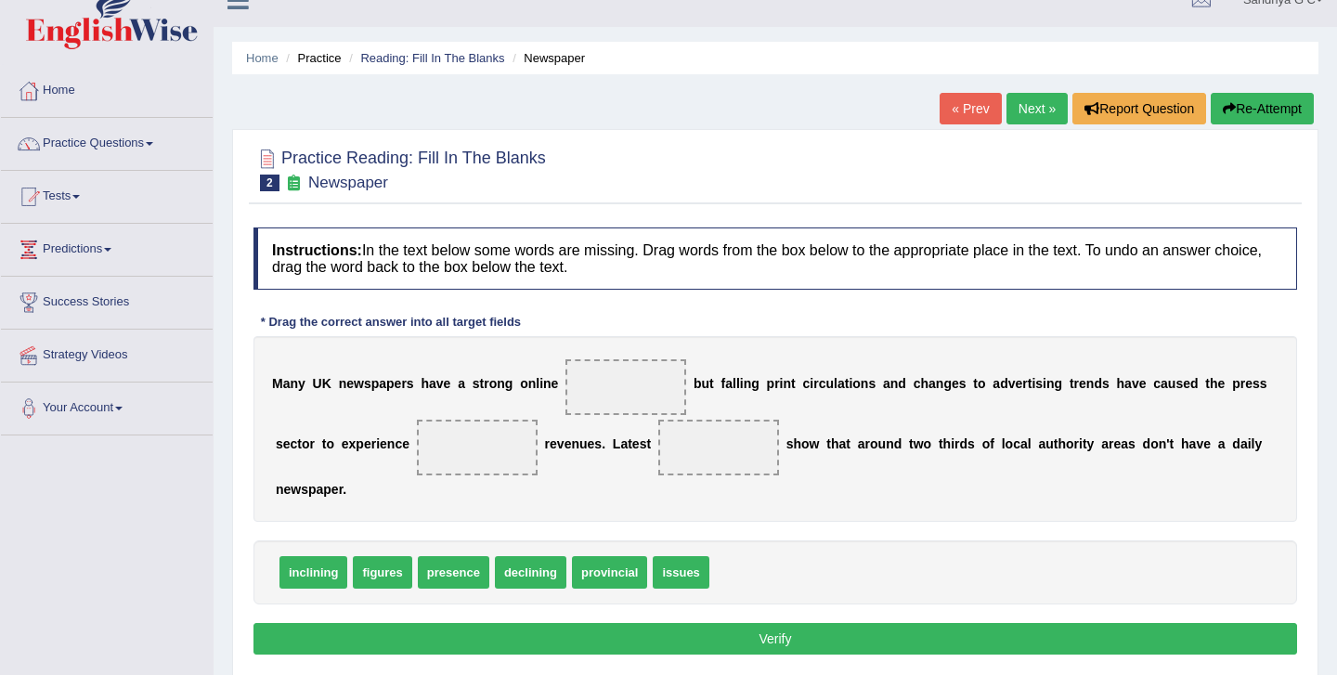
scroll to position [29, 0]
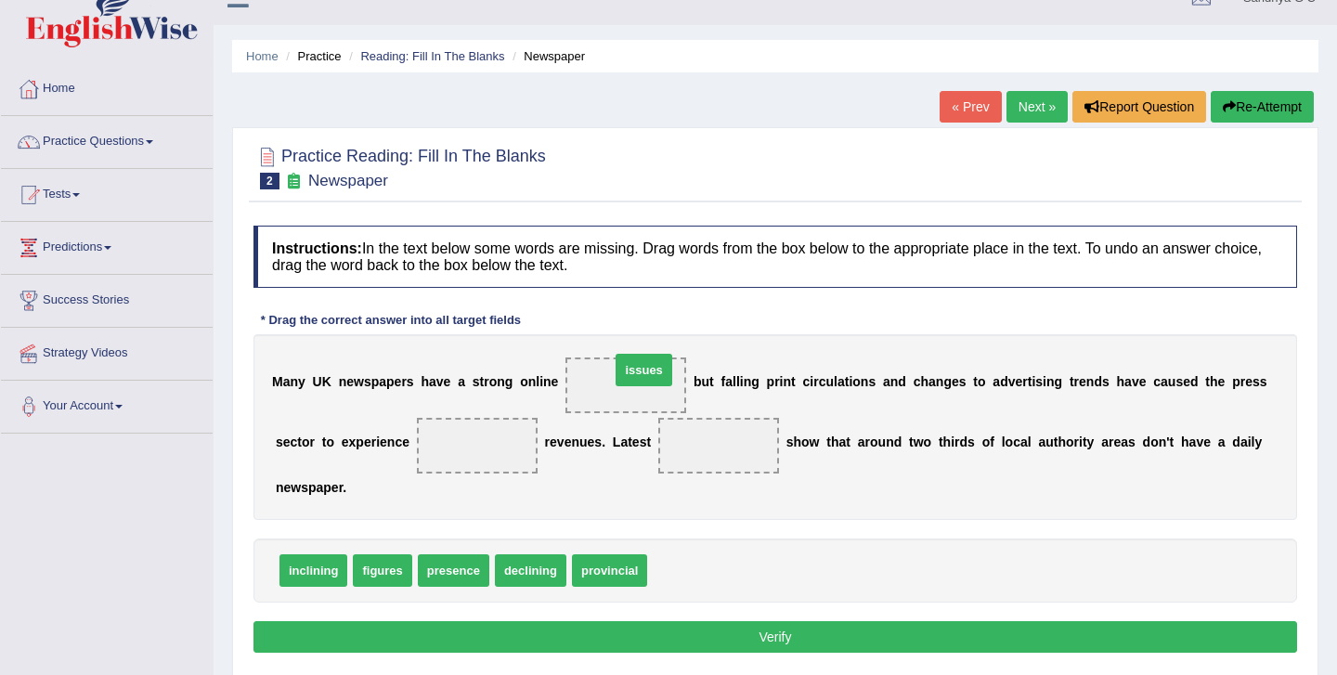
drag, startPoint x: 676, startPoint y: 580, endPoint x: 638, endPoint y: 385, distance: 197.8
drag, startPoint x: 386, startPoint y: 583, endPoint x: 720, endPoint y: 468, distance: 352.7
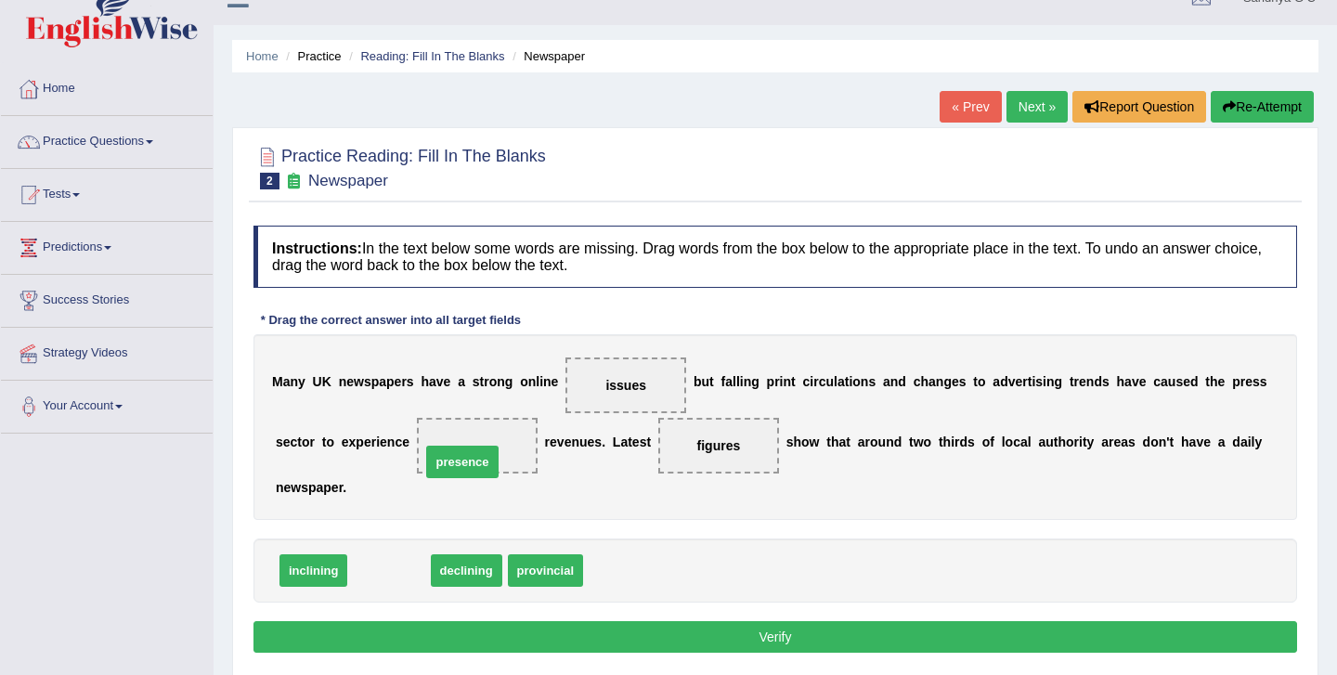
drag, startPoint x: 390, startPoint y: 577, endPoint x: 463, endPoint y: 468, distance: 131.1
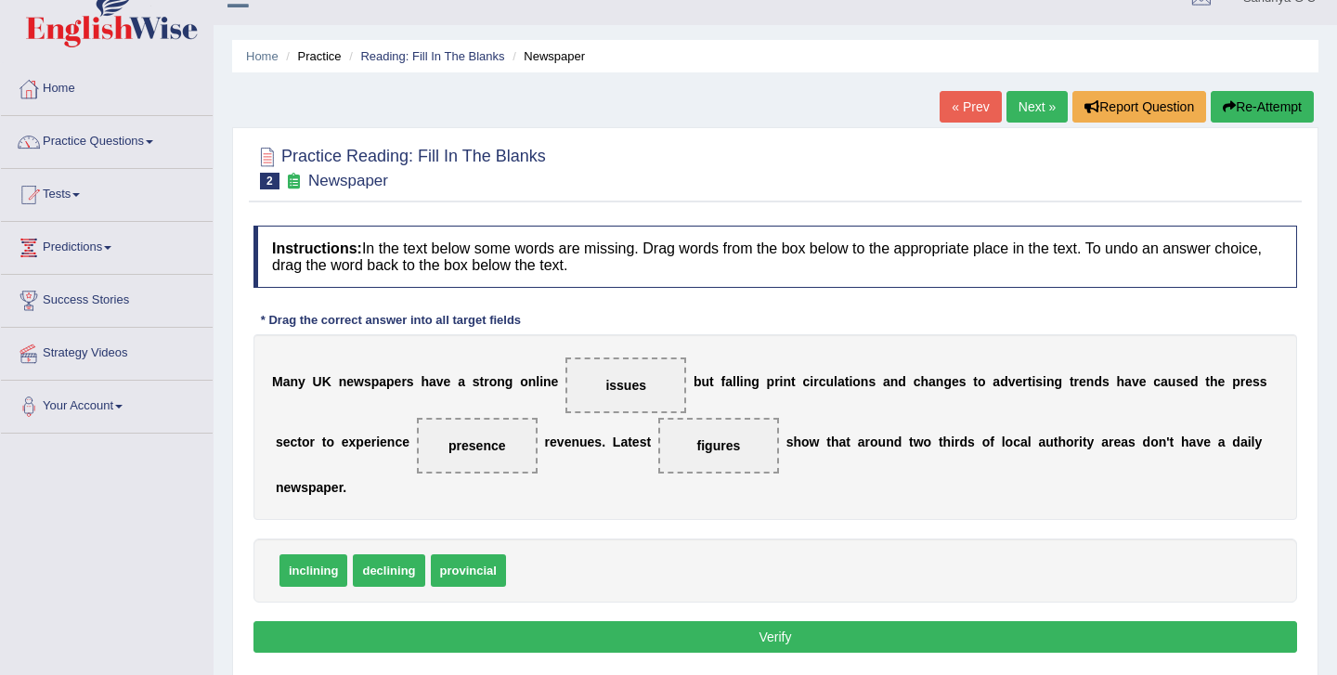
click at [486, 632] on button "Verify" at bounding box center [776, 637] width 1044 height 32
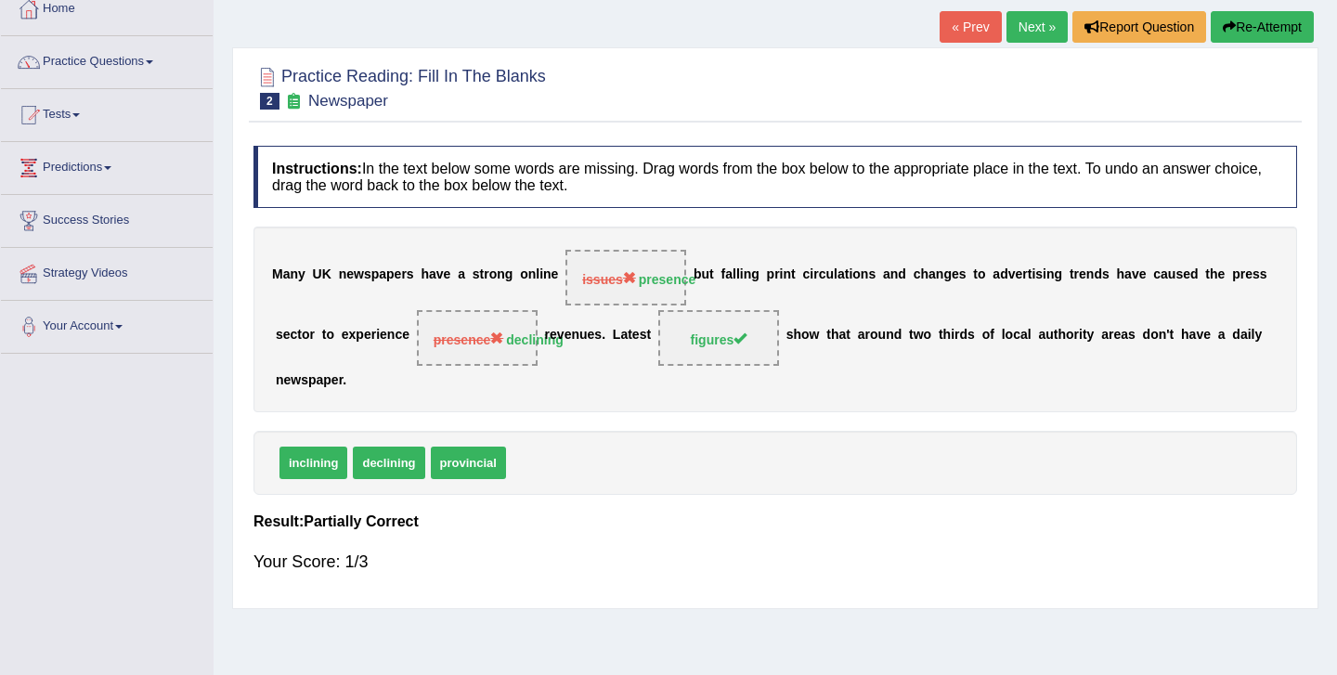
scroll to position [0, 0]
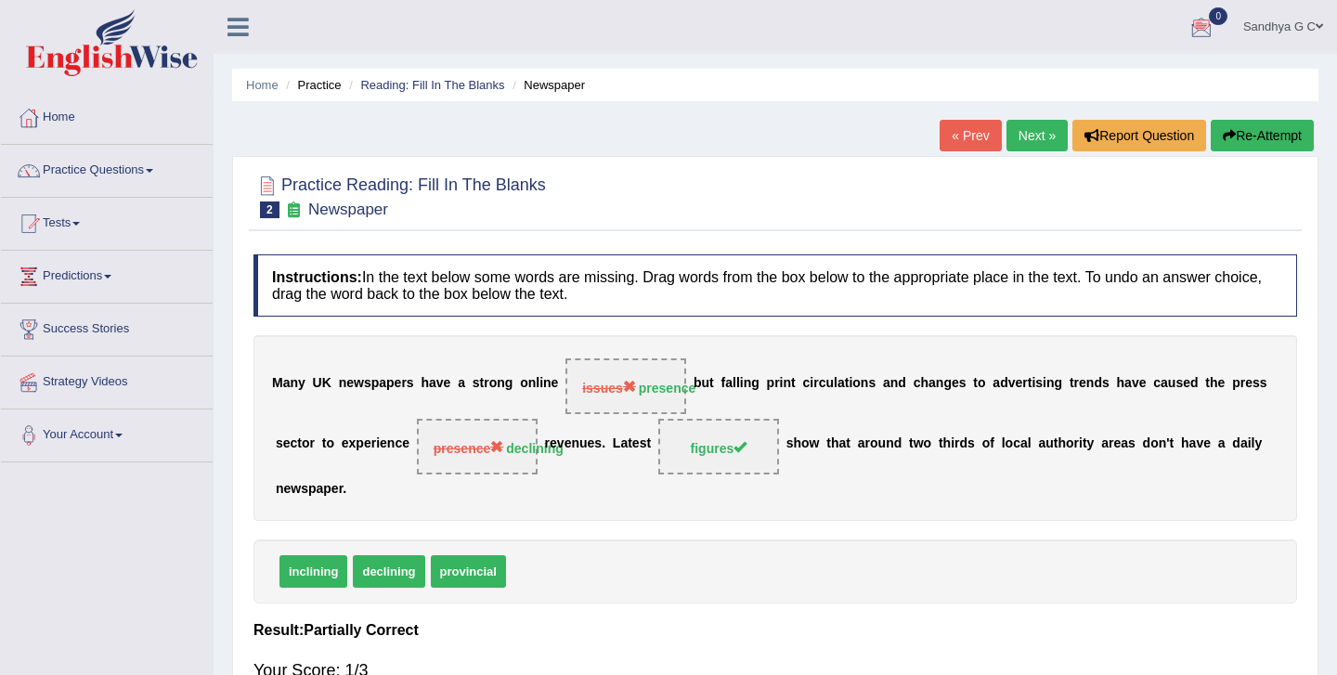
click at [1039, 140] on link "Next »" at bounding box center [1037, 136] width 61 height 32
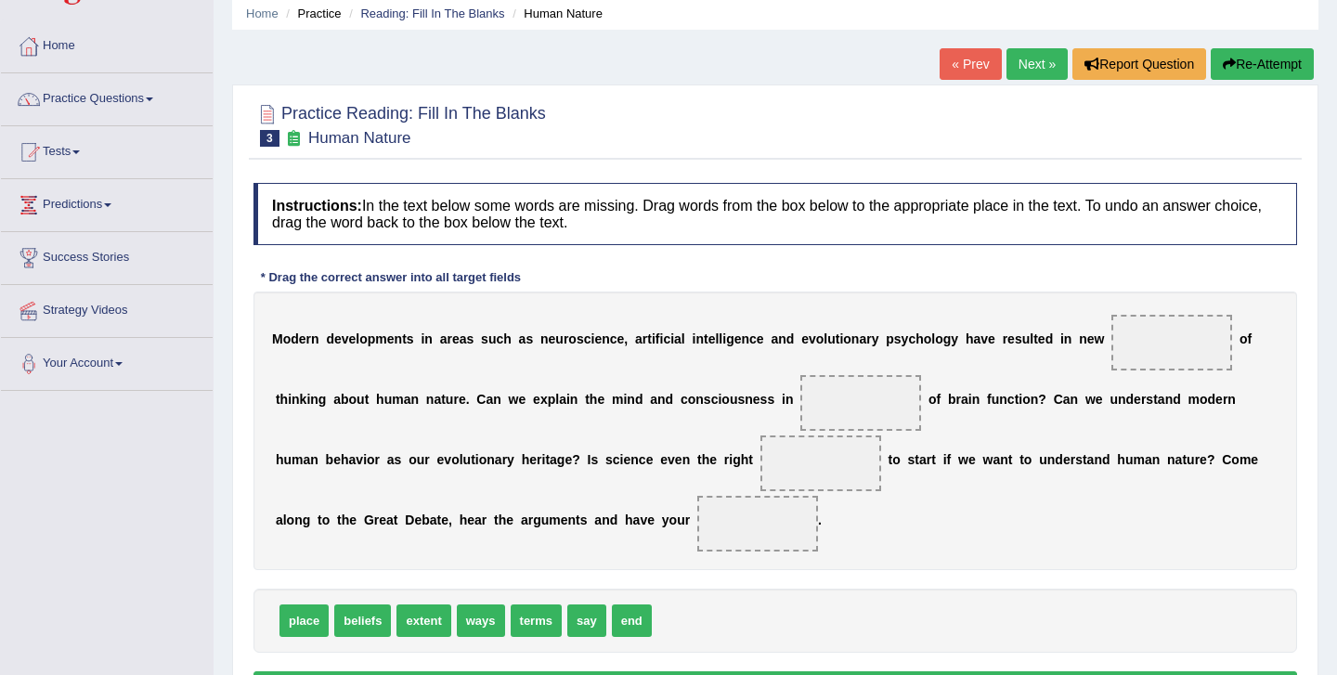
scroll to position [73, 0]
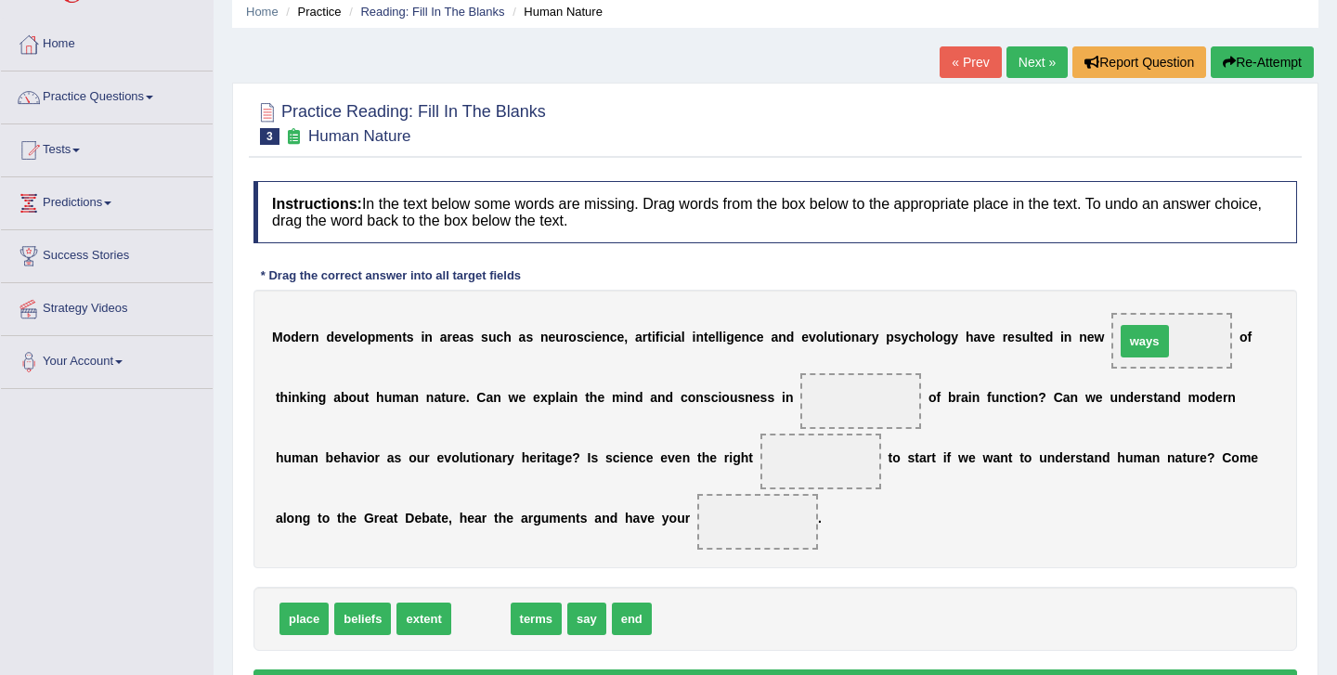
drag, startPoint x: 492, startPoint y: 624, endPoint x: 1156, endPoint y: 346, distance: 719.7
drag, startPoint x: 479, startPoint y: 618, endPoint x: 811, endPoint y: 421, distance: 385.6
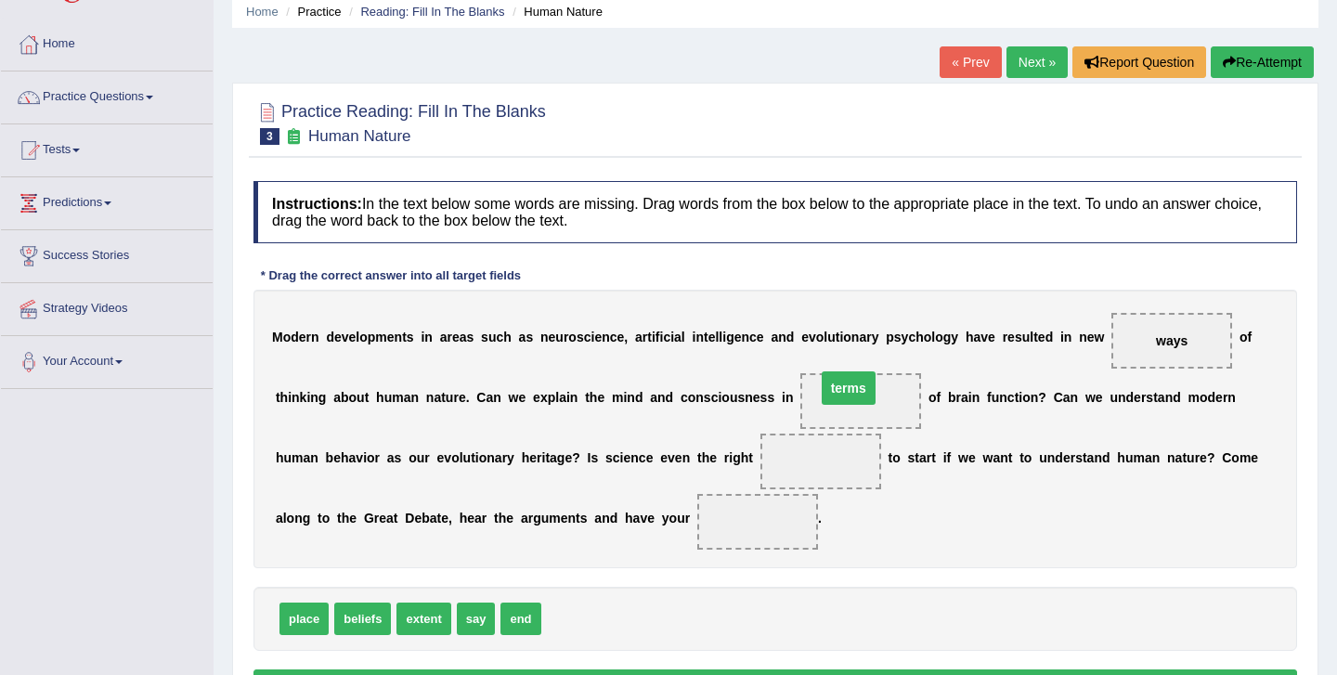
drag, startPoint x: 814, startPoint y: 463, endPoint x: 841, endPoint y: 390, distance: 78.5
drag, startPoint x: 307, startPoint y: 616, endPoint x: 799, endPoint y: 466, distance: 513.5
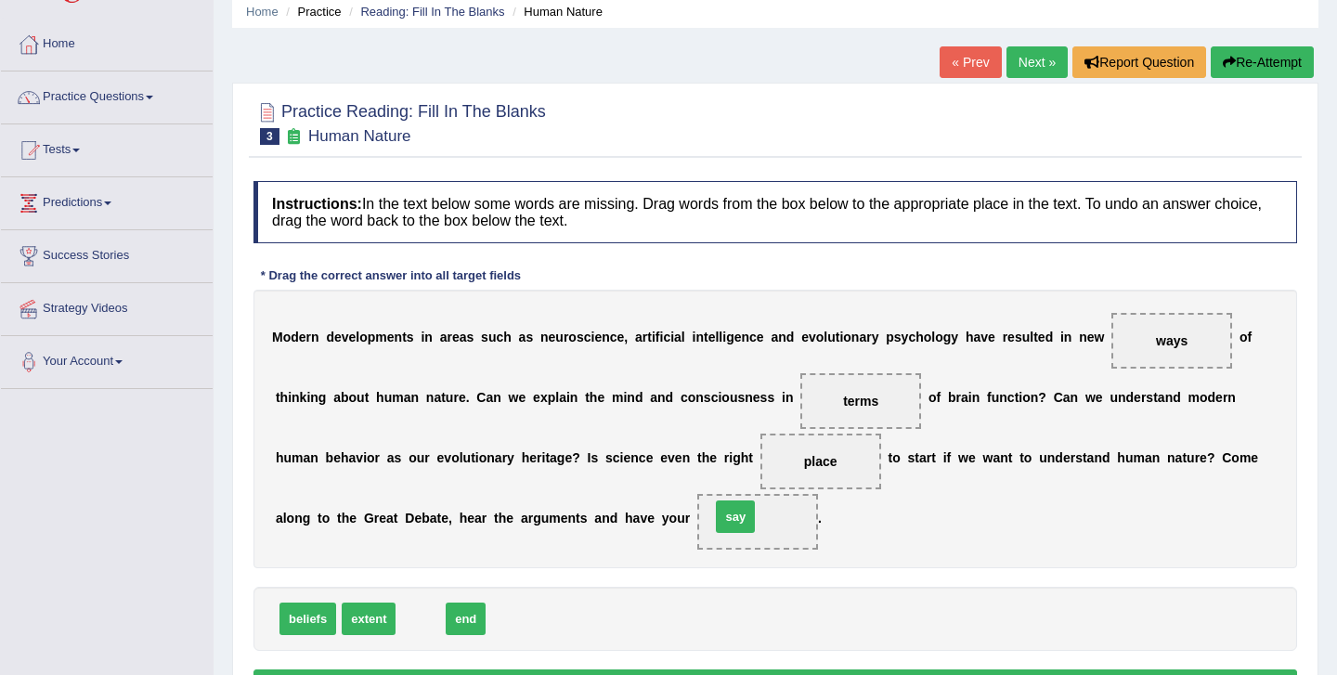
drag, startPoint x: 420, startPoint y: 619, endPoint x: 735, endPoint y: 516, distance: 331.0
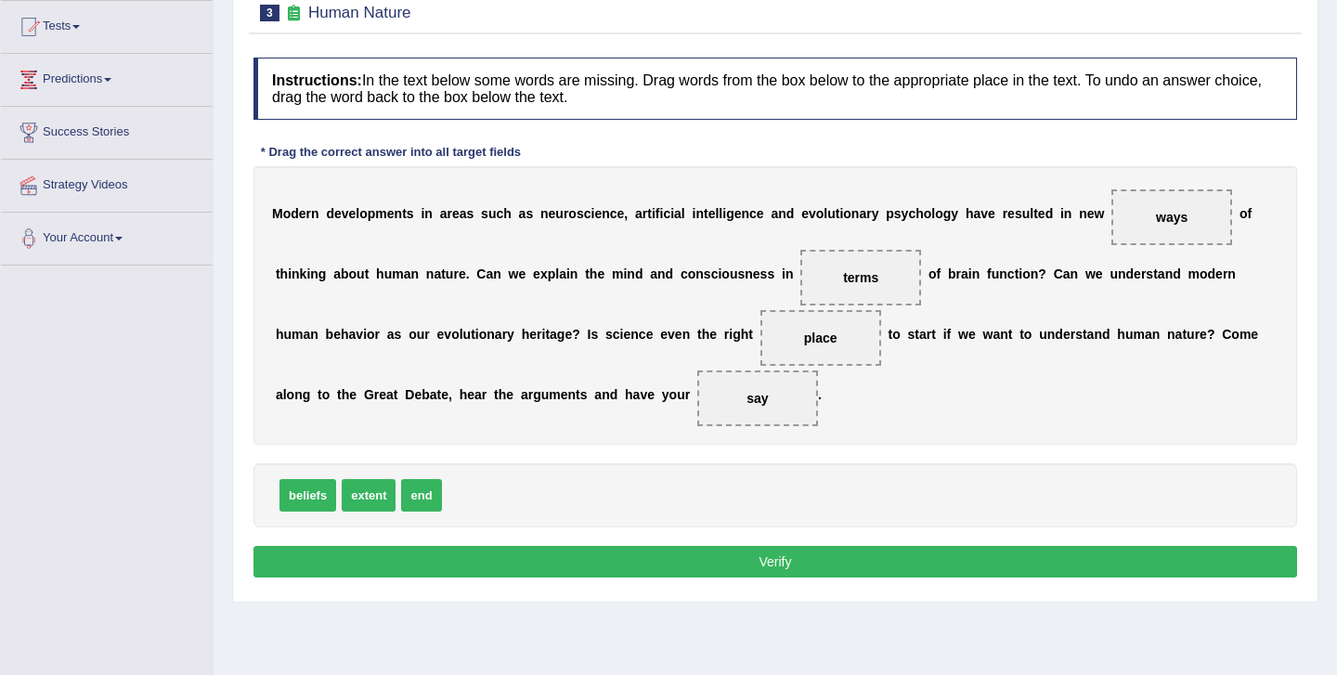
scroll to position [202, 0]
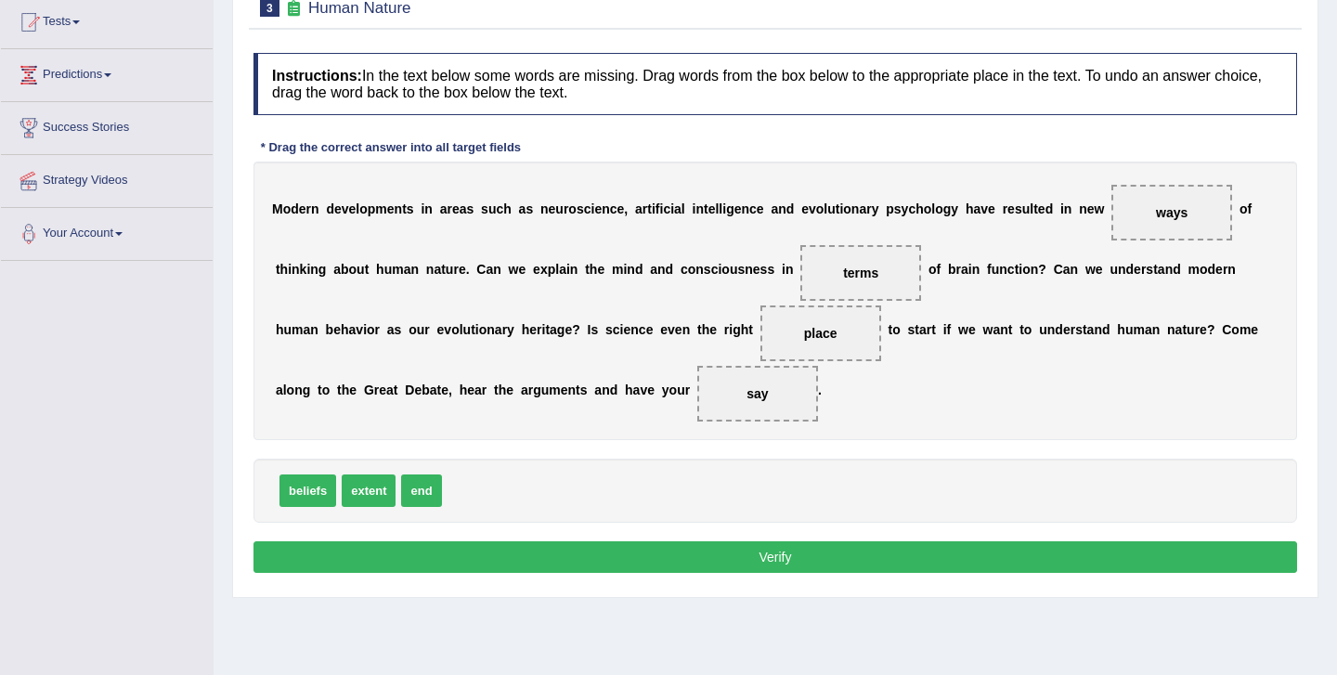
click at [711, 568] on button "Verify" at bounding box center [776, 557] width 1044 height 32
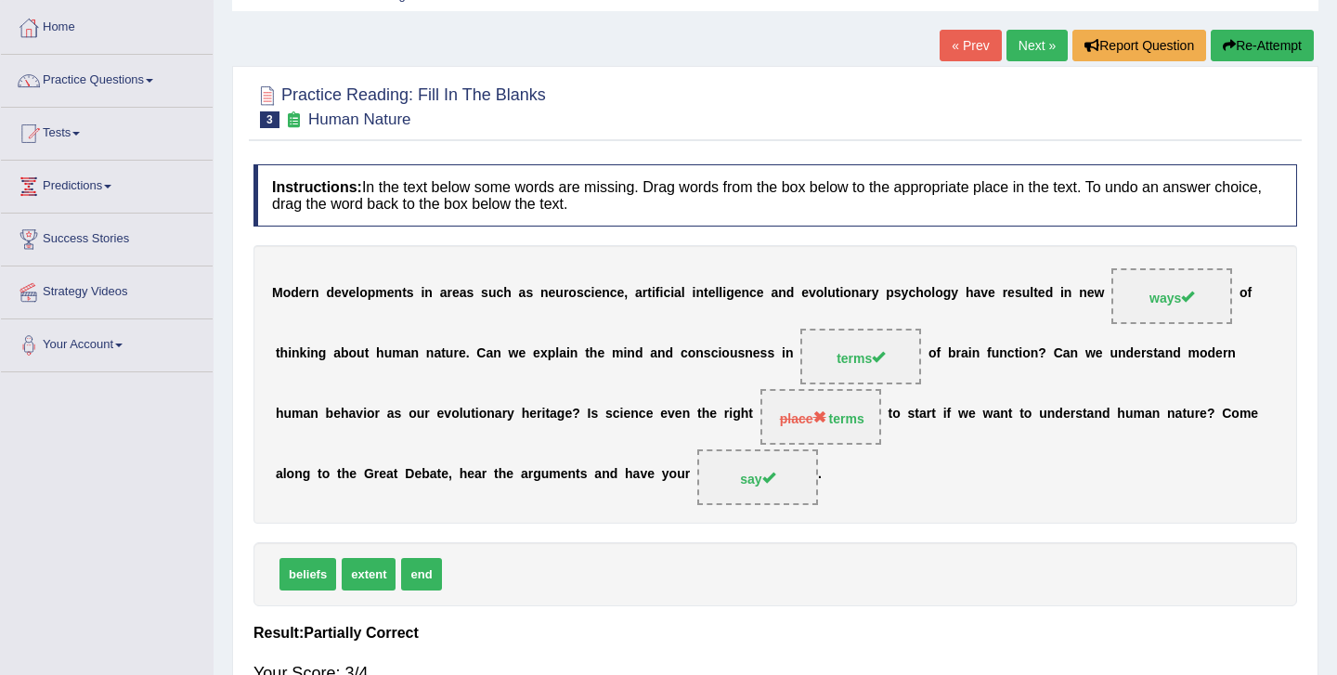
scroll to position [85, 0]
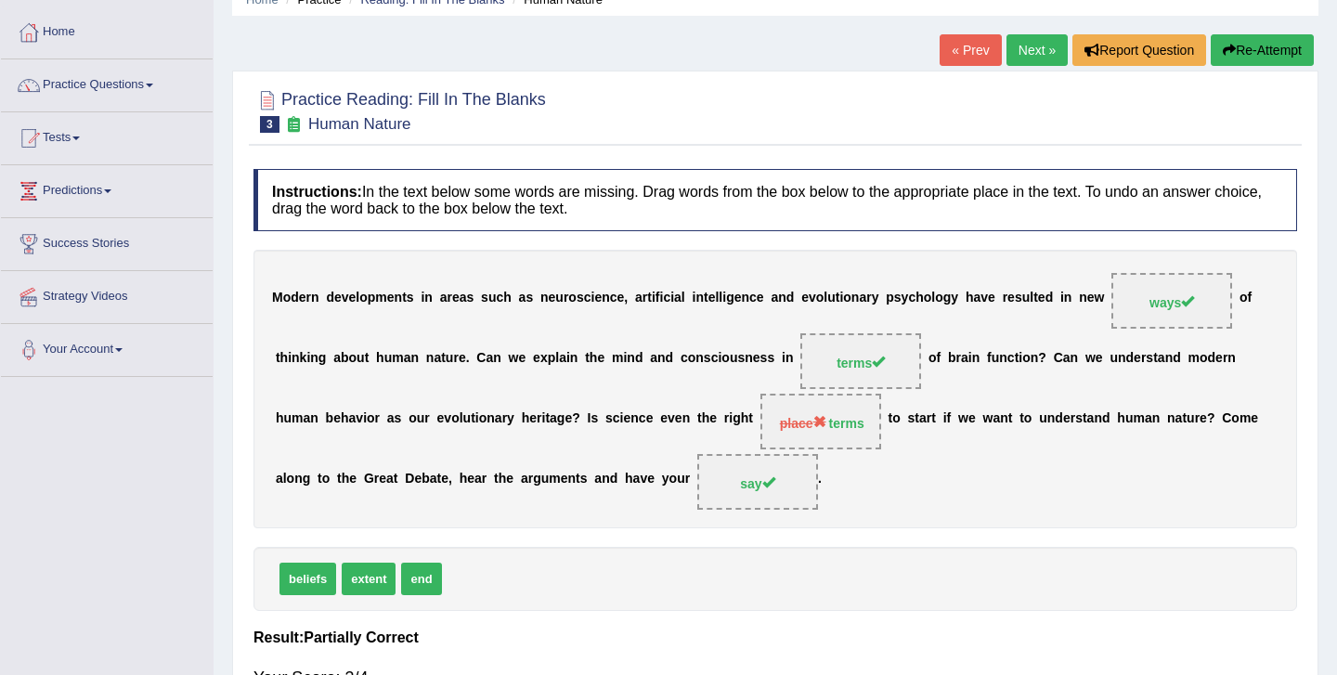
click at [1032, 39] on link "Next »" at bounding box center [1037, 50] width 61 height 32
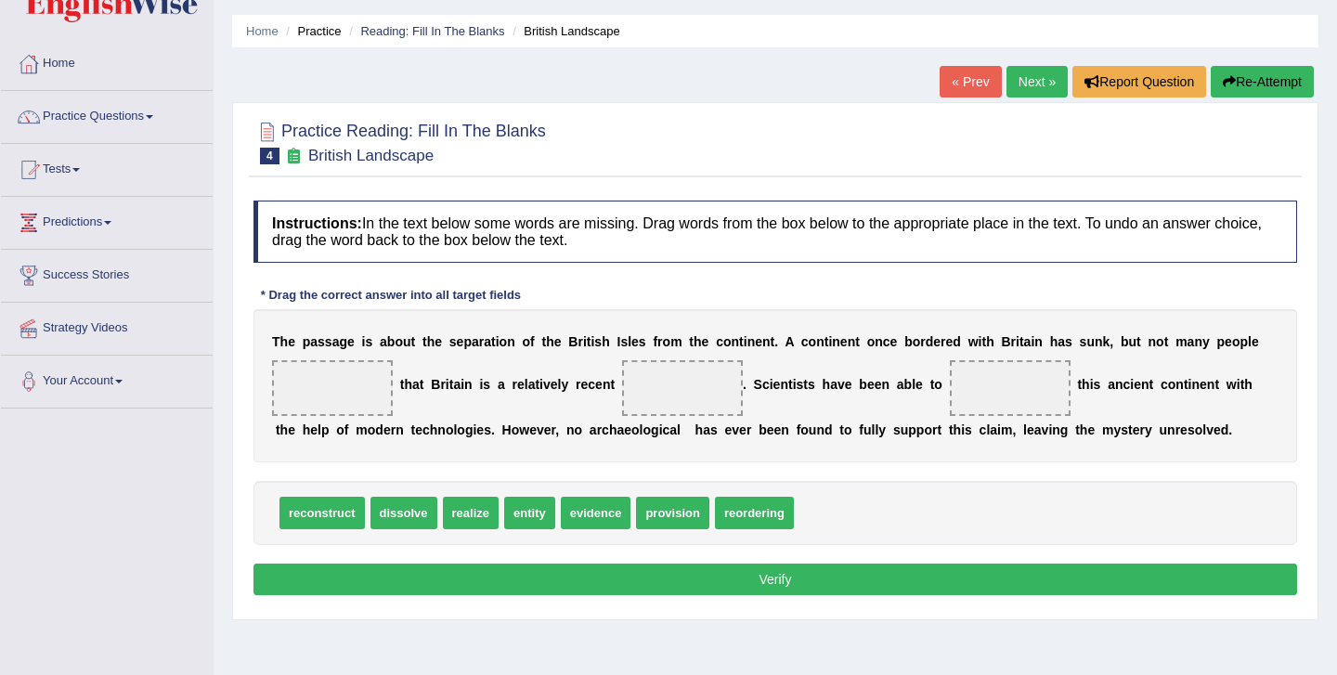
scroll to position [50, 0]
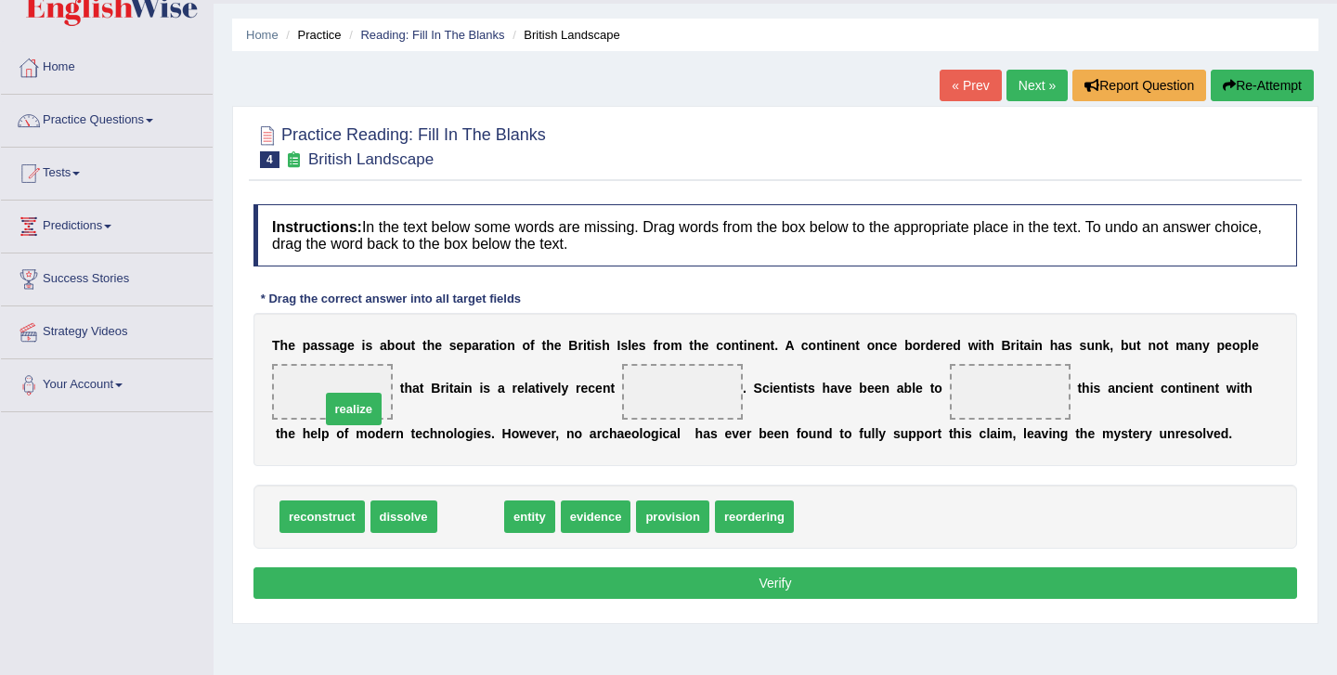
drag, startPoint x: 459, startPoint y: 530, endPoint x: 335, endPoint y: 413, distance: 170.1
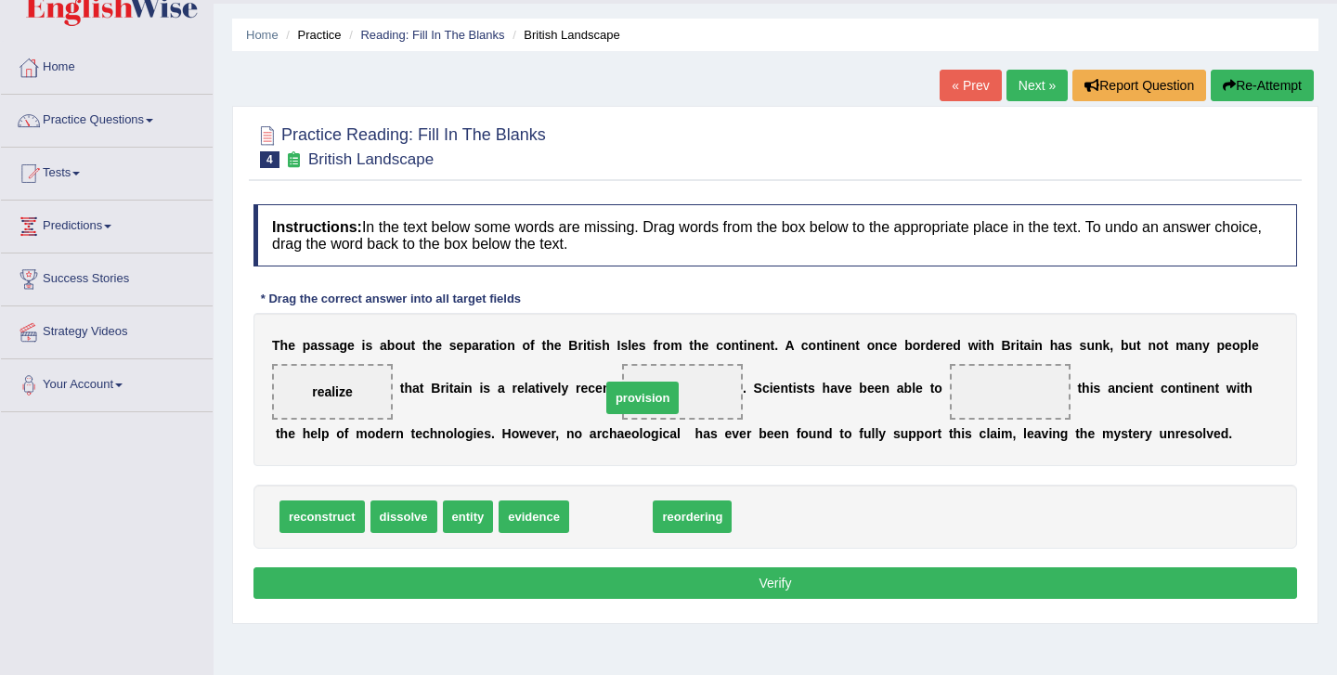
drag, startPoint x: 619, startPoint y: 519, endPoint x: 658, endPoint y: 399, distance: 125.7
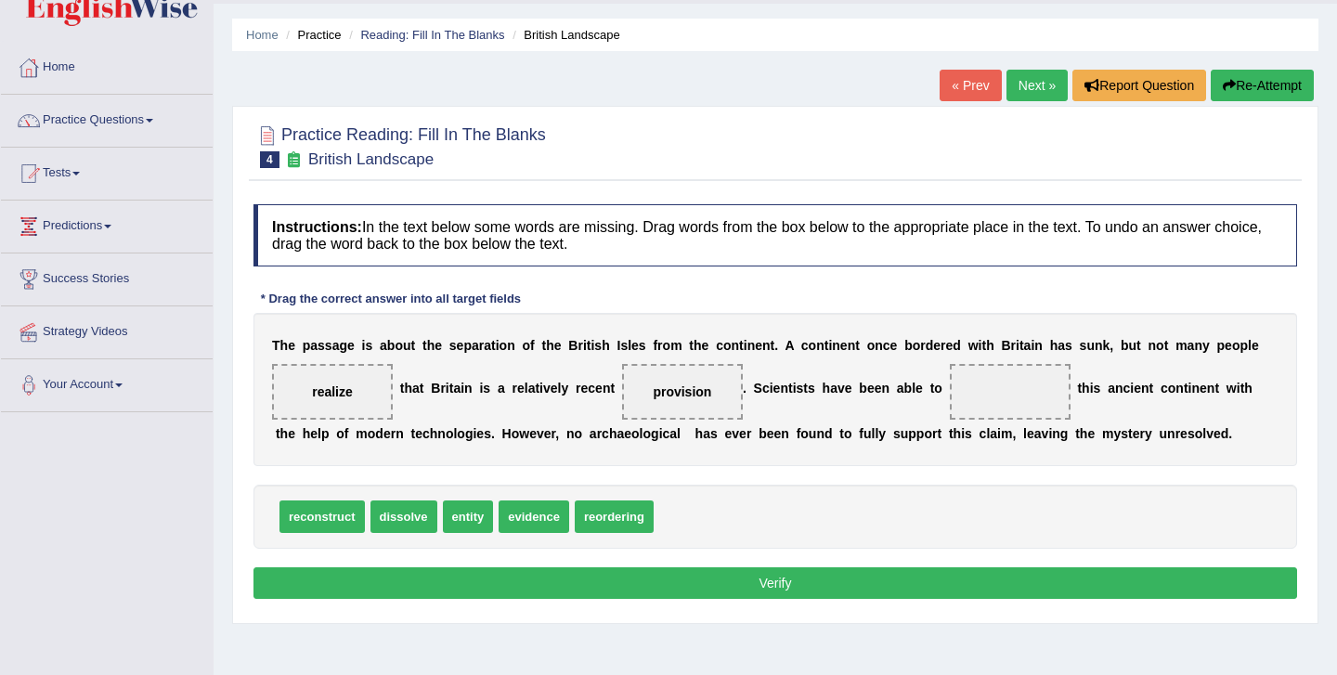
click at [629, 512] on span "reordering" at bounding box center [614, 517] width 79 height 33
drag, startPoint x: 536, startPoint y: 517, endPoint x: 1018, endPoint y: 409, distance: 494.1
click at [895, 587] on button "Verify" at bounding box center [776, 583] width 1044 height 32
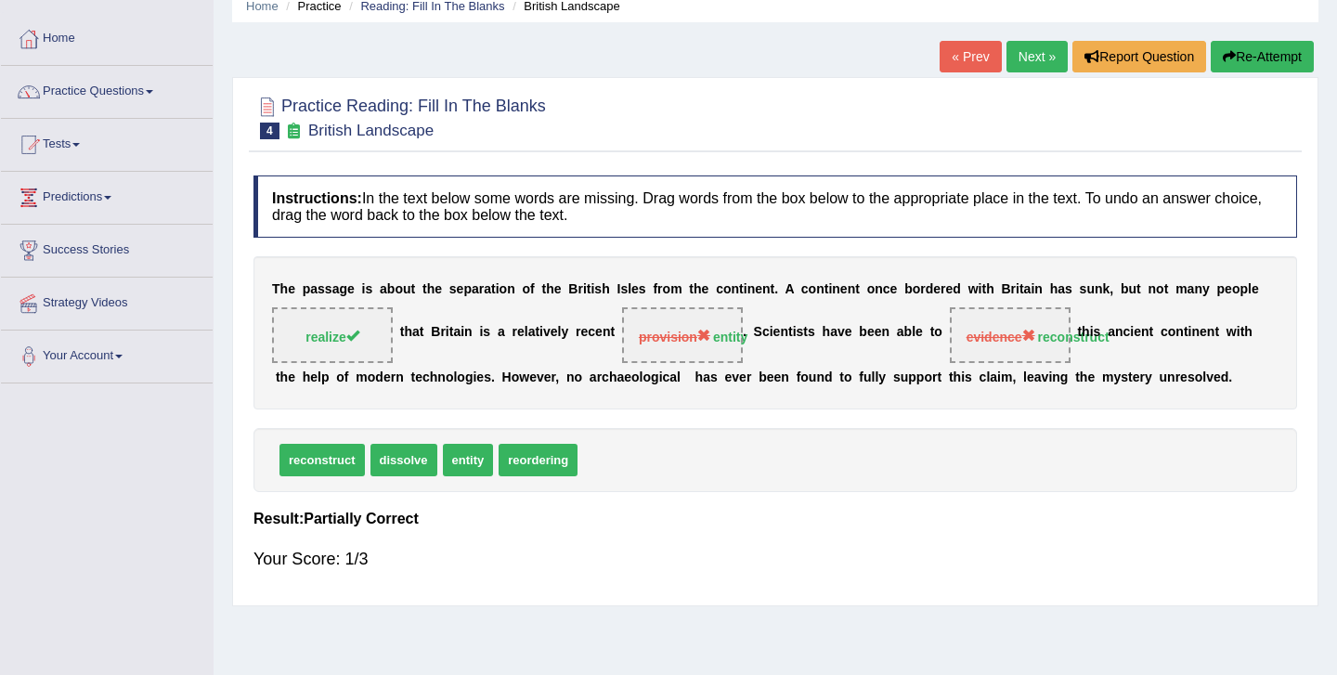
scroll to position [0, 0]
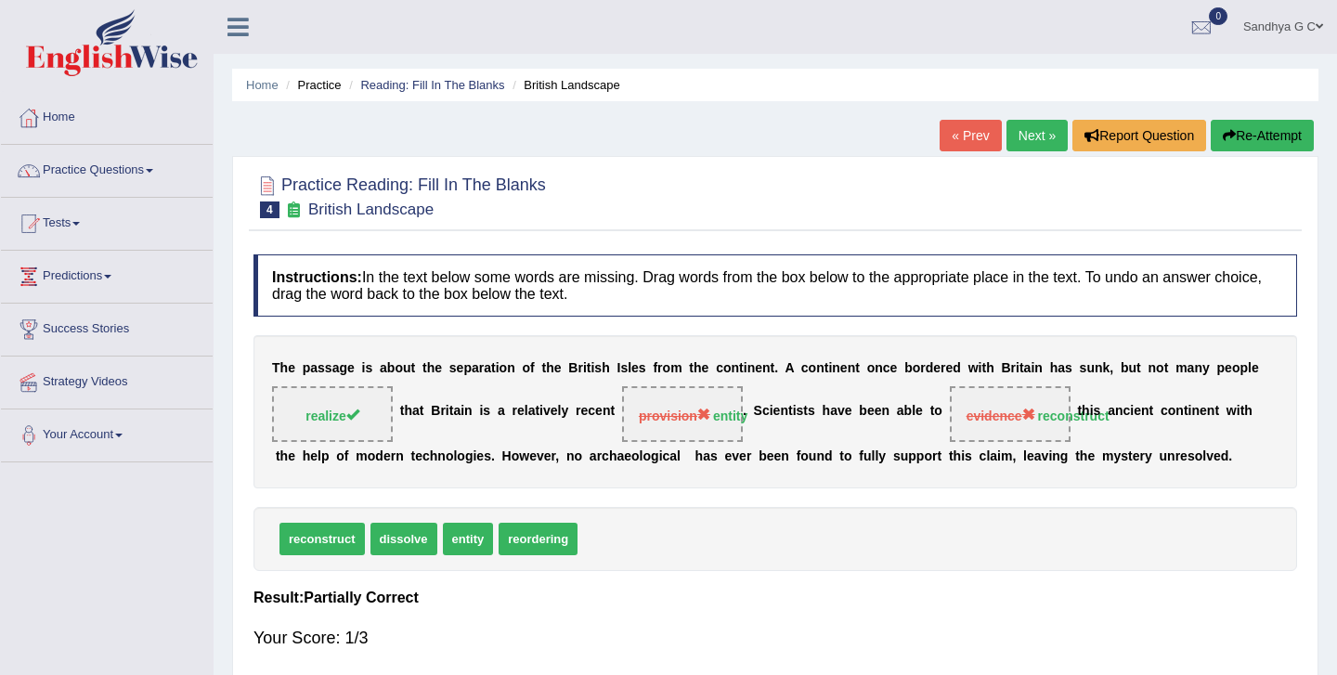
click at [1023, 140] on link "Next »" at bounding box center [1037, 136] width 61 height 32
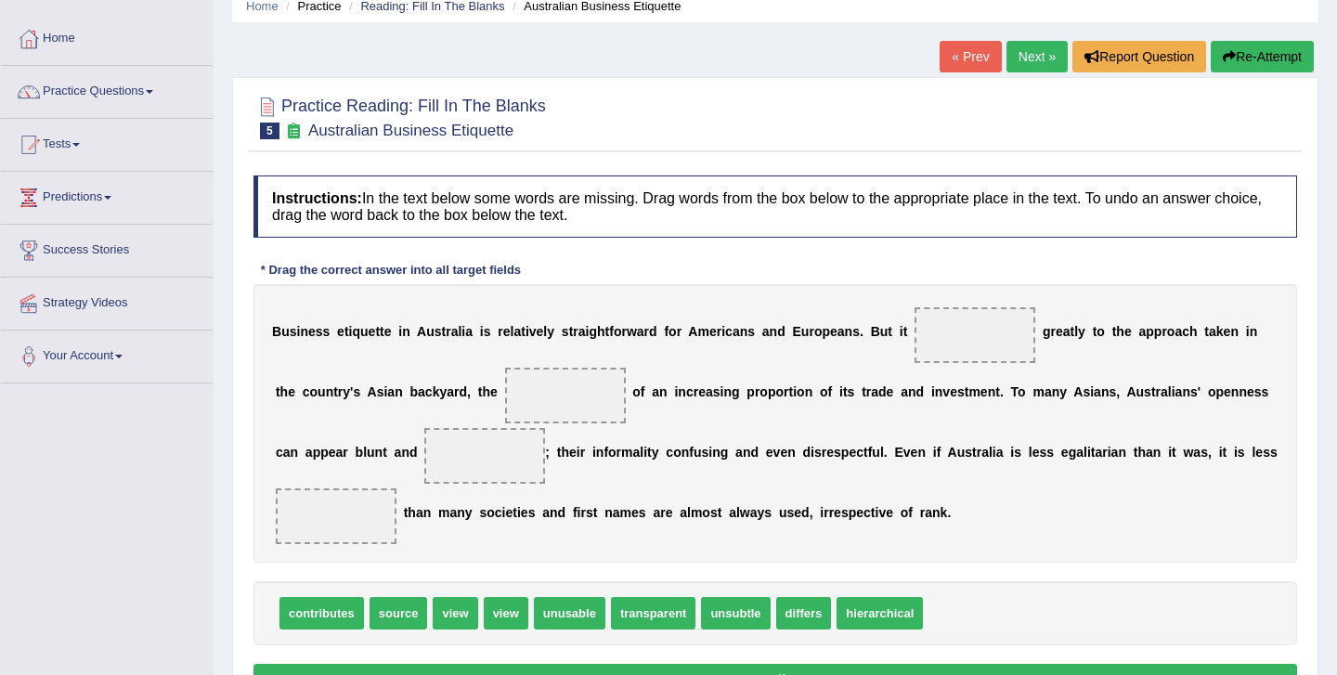
scroll to position [85, 0]
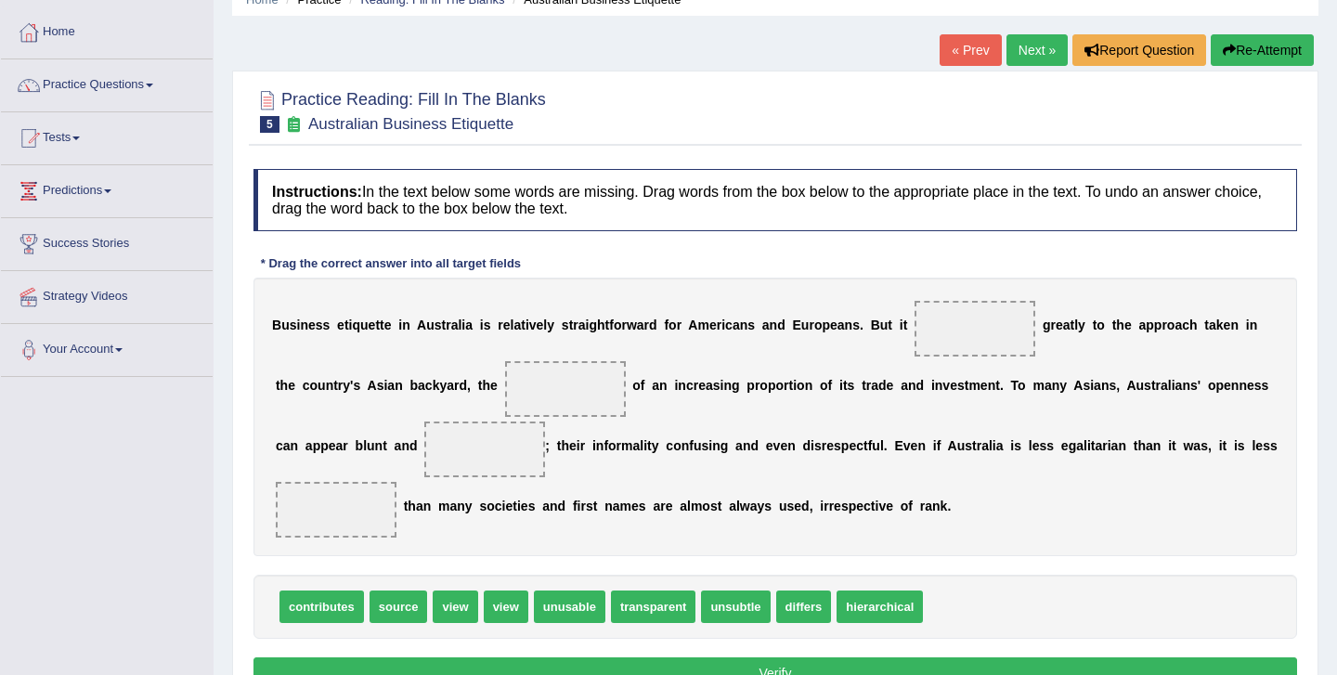
click at [713, 403] on div "B u s i n e s s e t i q u e t t e i n A u s t r a l i a i s r e l a t i v e l y…" at bounding box center [776, 417] width 1044 height 279
drag, startPoint x: 351, startPoint y: 603, endPoint x: 987, endPoint y: 346, distance: 685.9
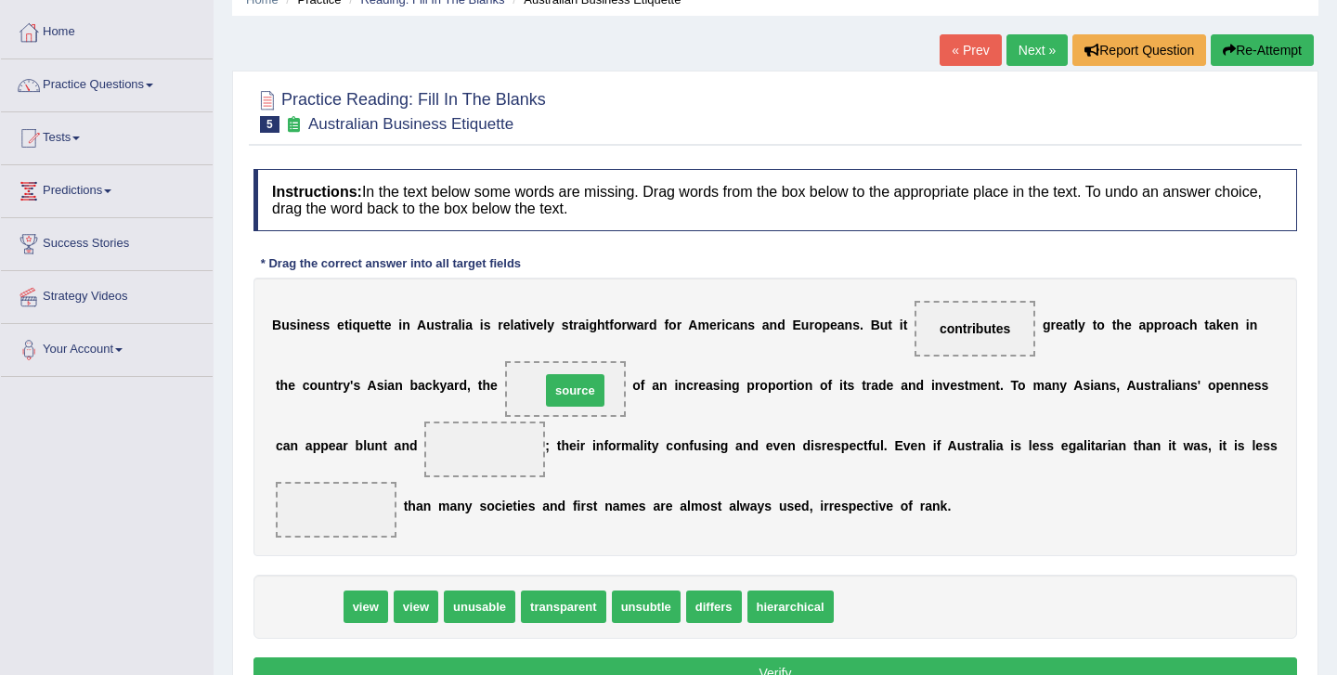
drag, startPoint x: 316, startPoint y: 615, endPoint x: 582, endPoint y: 397, distance: 343.9
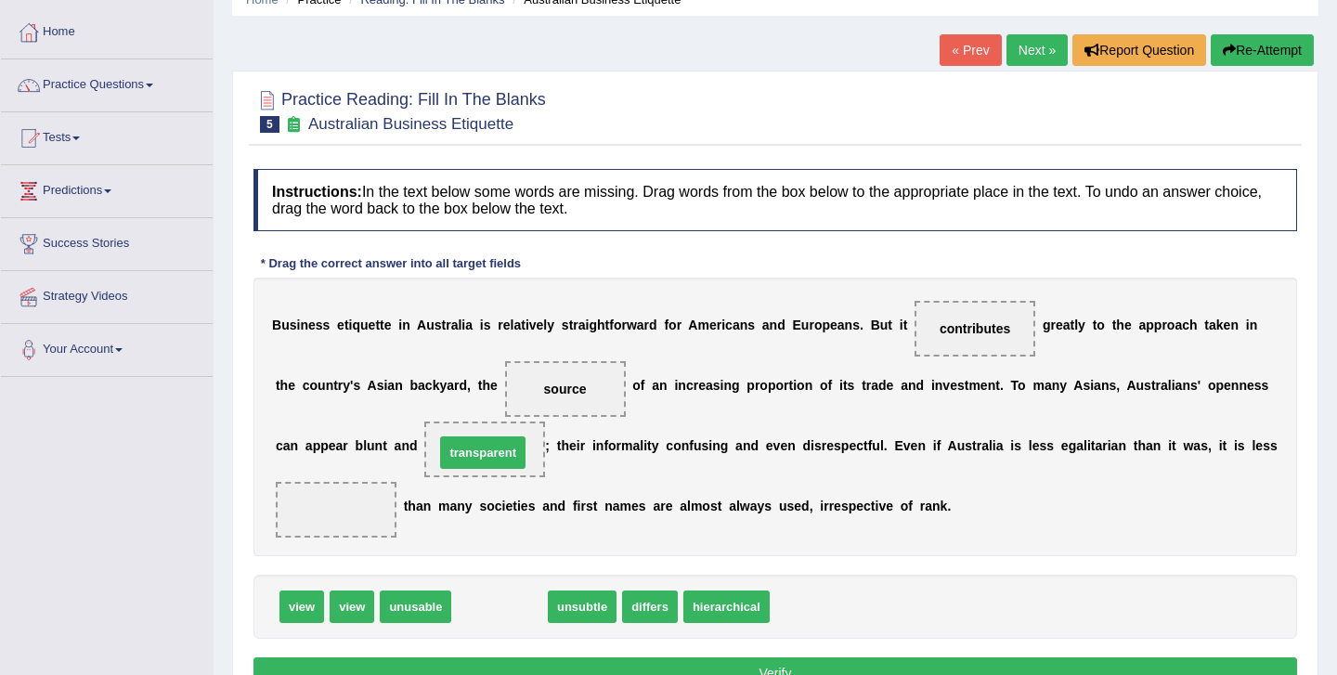
drag, startPoint x: 499, startPoint y: 606, endPoint x: 482, endPoint y: 452, distance: 155.1
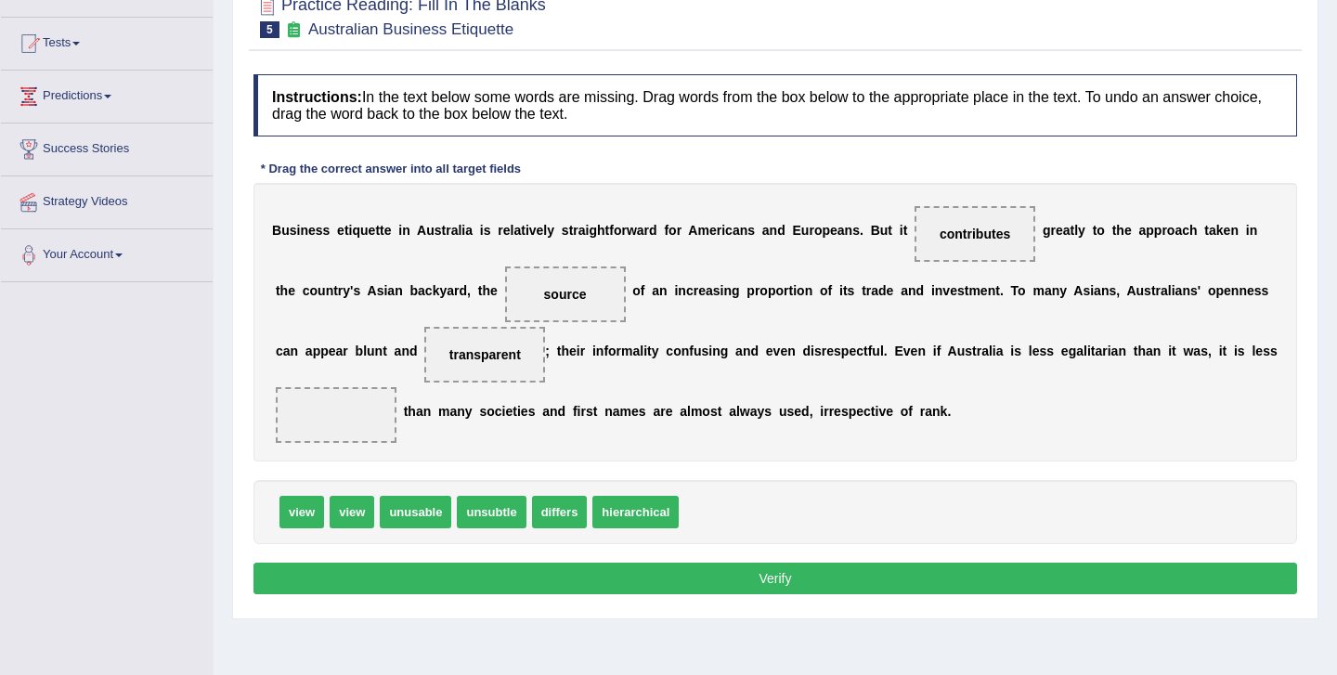
scroll to position [179, 0]
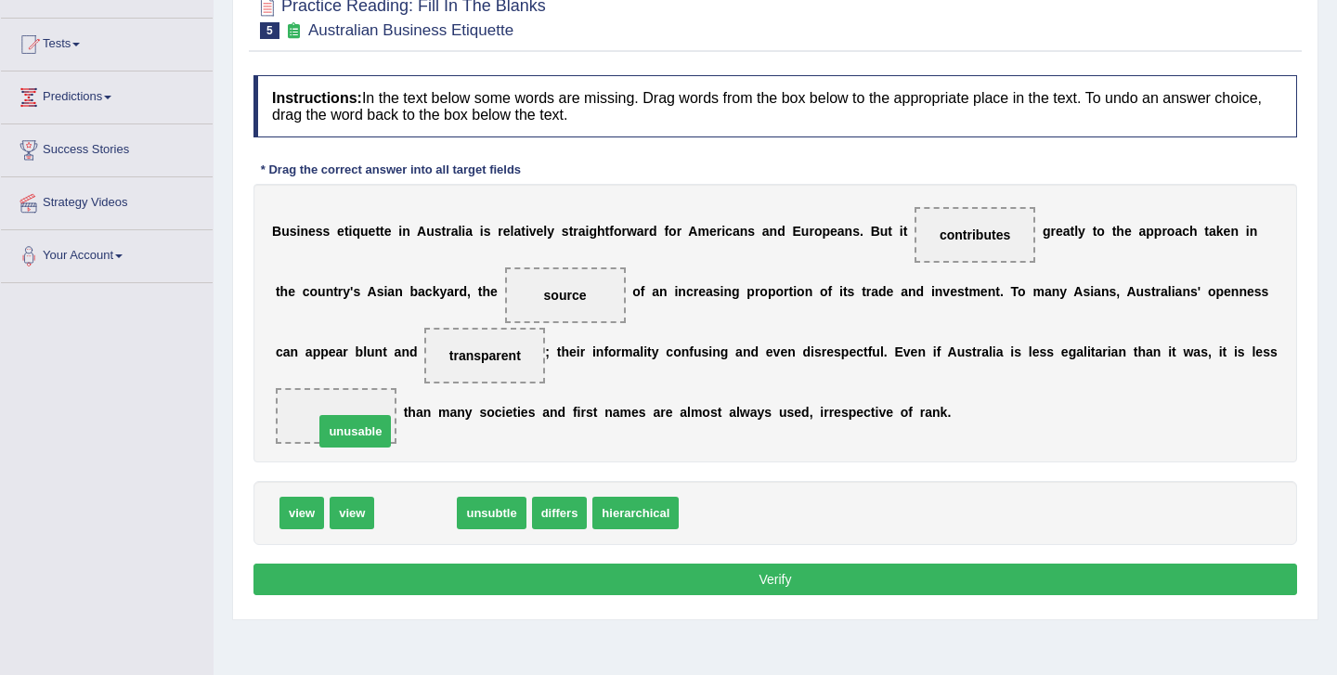
drag, startPoint x: 413, startPoint y: 519, endPoint x: 352, endPoint y: 436, distance: 102.9
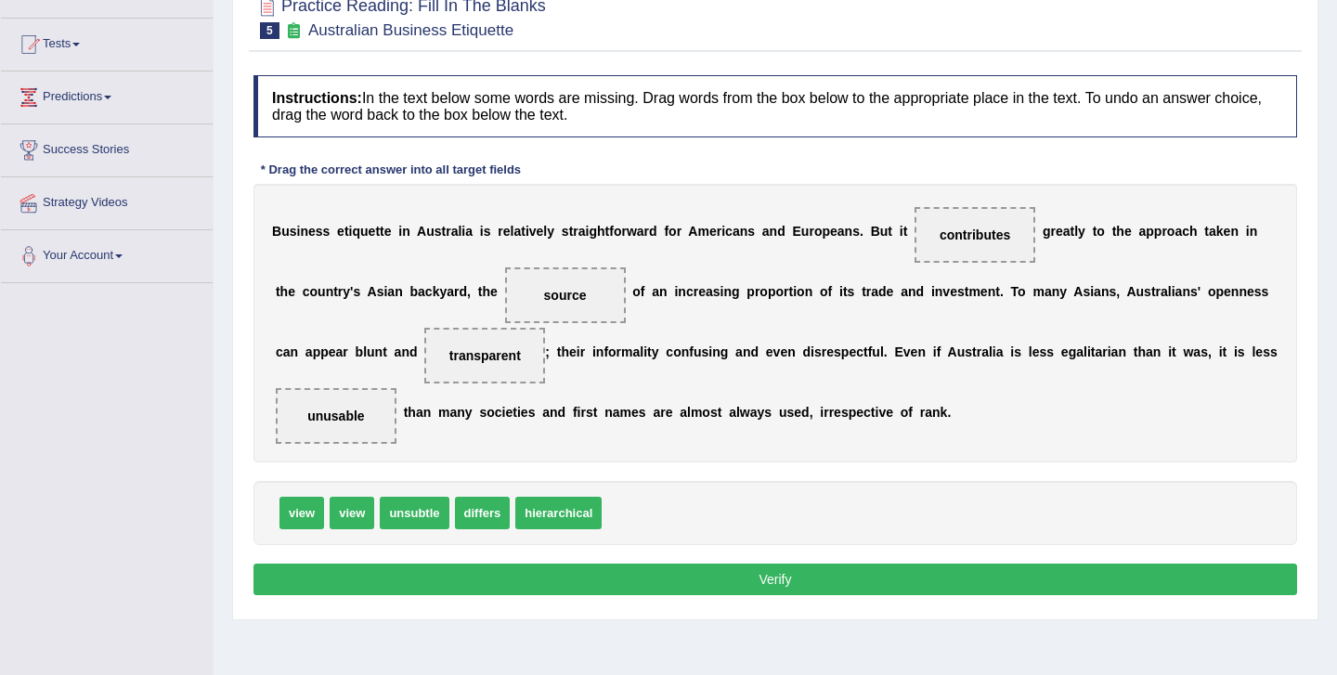
click at [609, 574] on button "Verify" at bounding box center [776, 580] width 1044 height 32
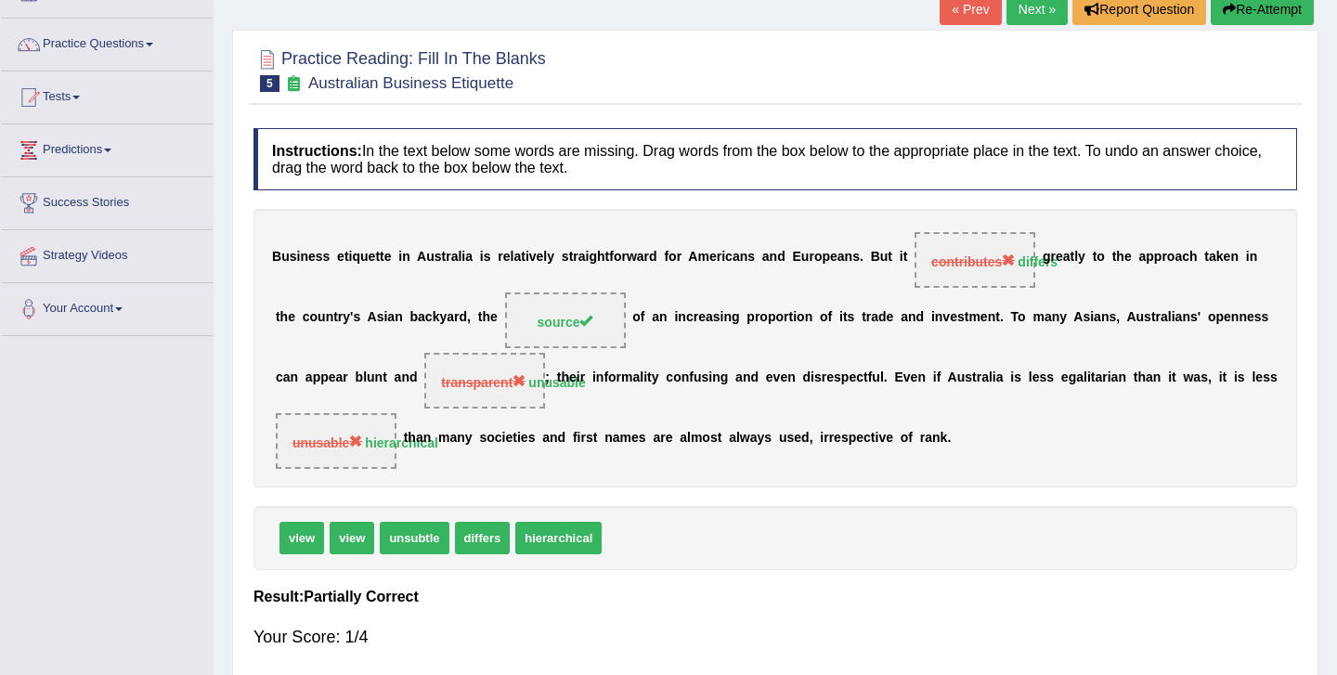
scroll to position [0, 0]
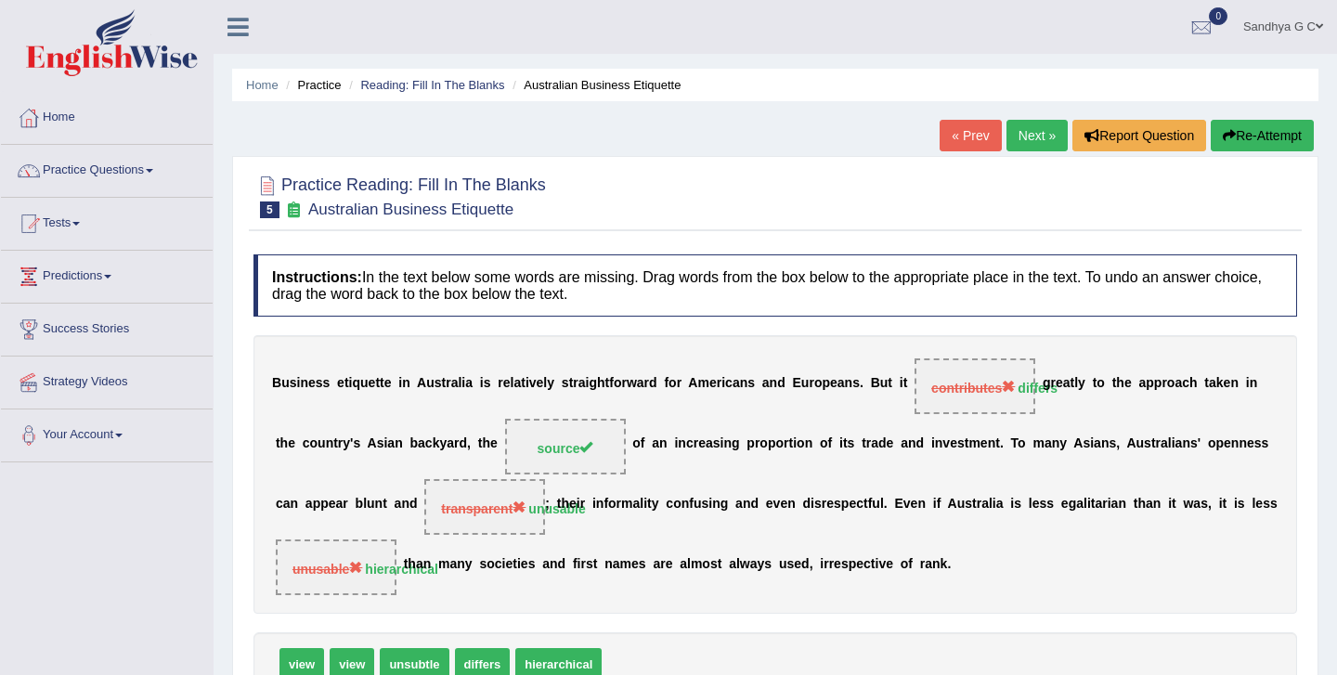
click at [1047, 133] on link "Next »" at bounding box center [1037, 136] width 61 height 32
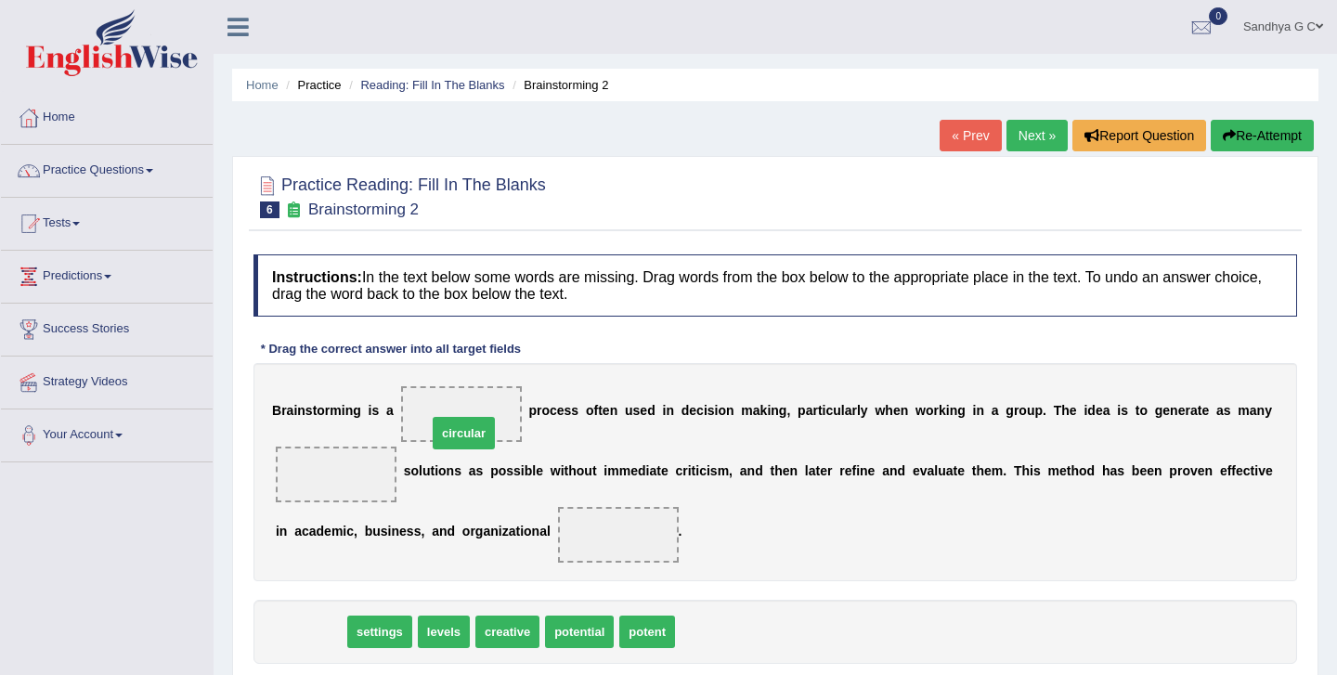
drag, startPoint x: 312, startPoint y: 628, endPoint x: 465, endPoint y: 429, distance: 251.0
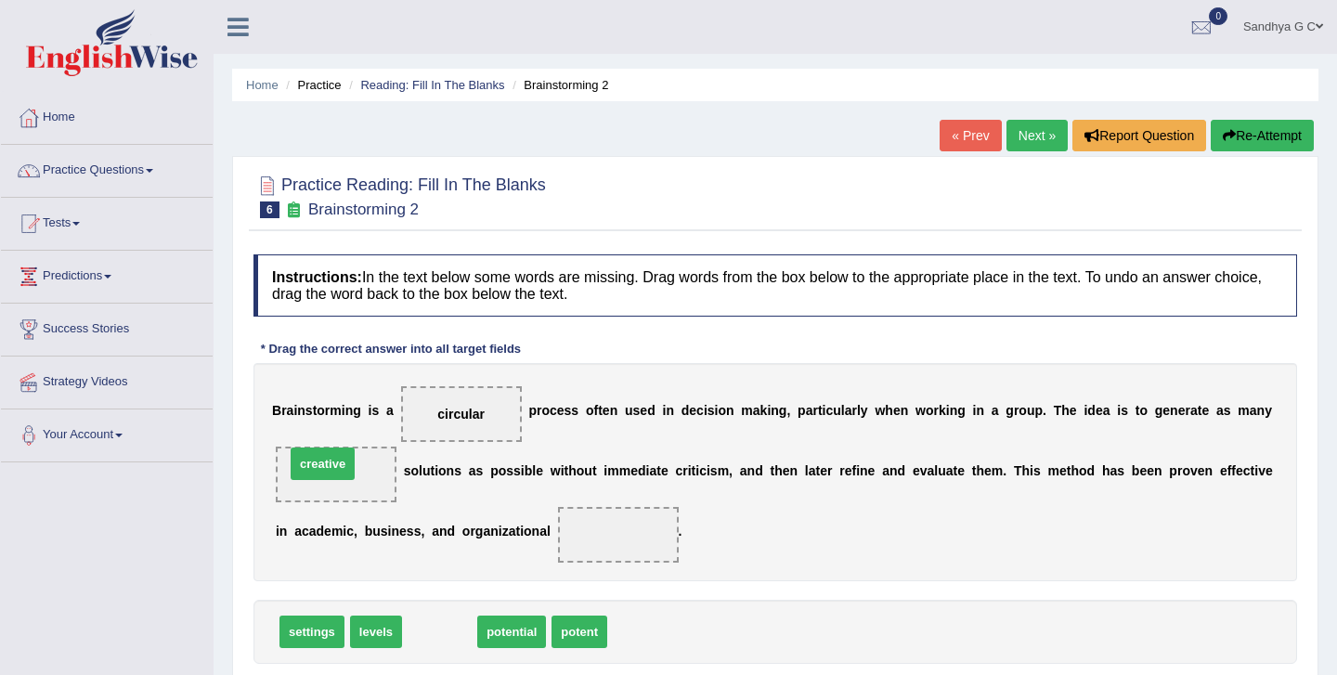
drag, startPoint x: 445, startPoint y: 629, endPoint x: 328, endPoint y: 461, distance: 204.8
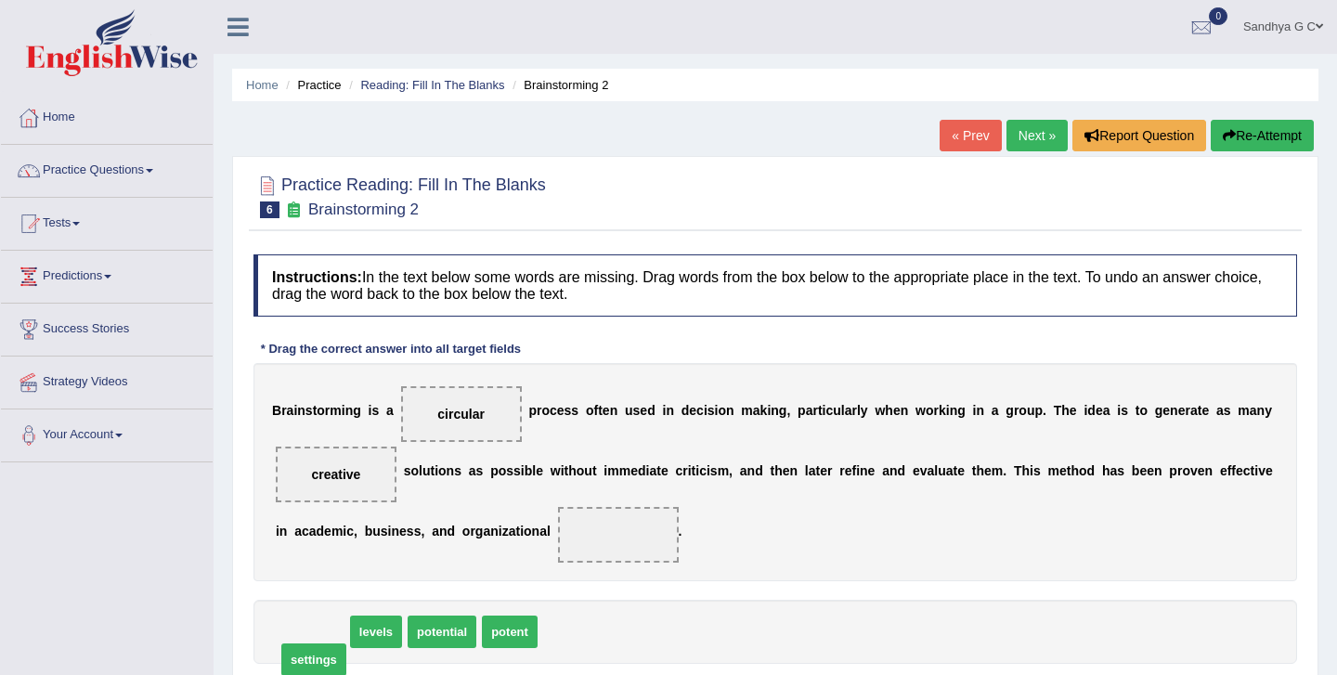
drag, startPoint x: 320, startPoint y: 632, endPoint x: 317, endPoint y: 660, distance: 29.0
drag, startPoint x: 299, startPoint y: 626, endPoint x: 618, endPoint y: 527, distance: 333.7
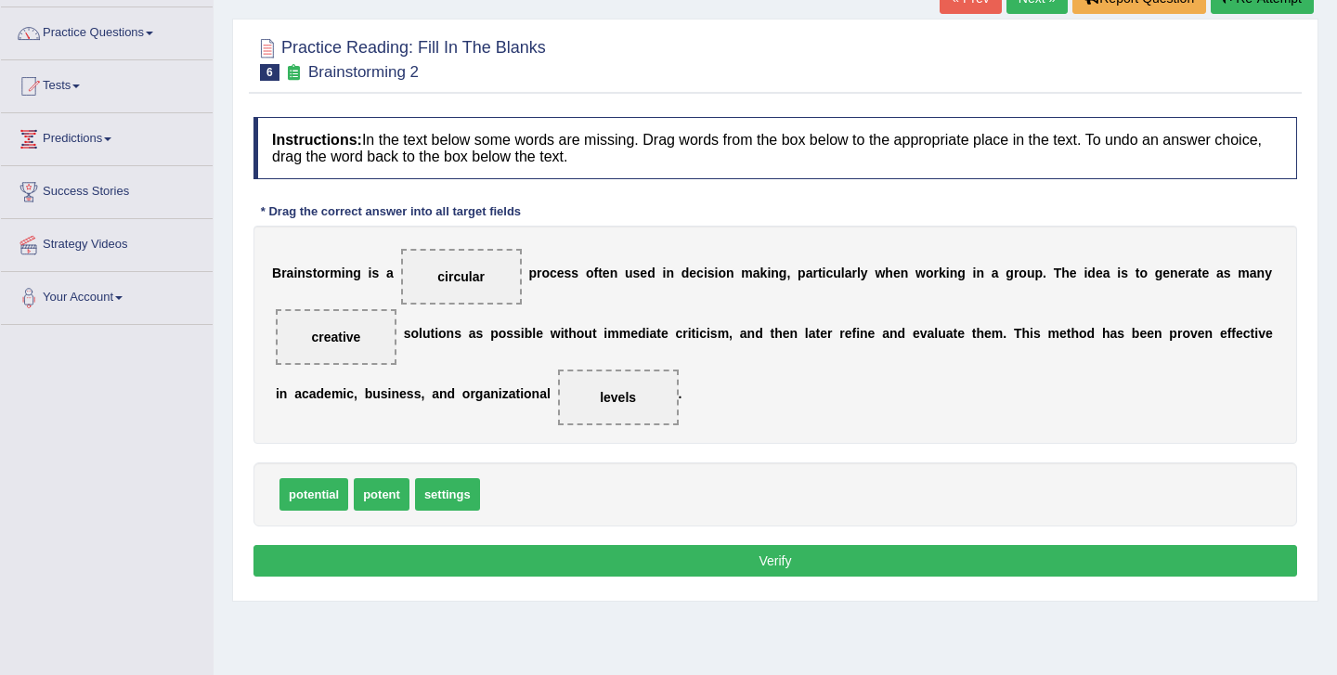
scroll to position [150, 0]
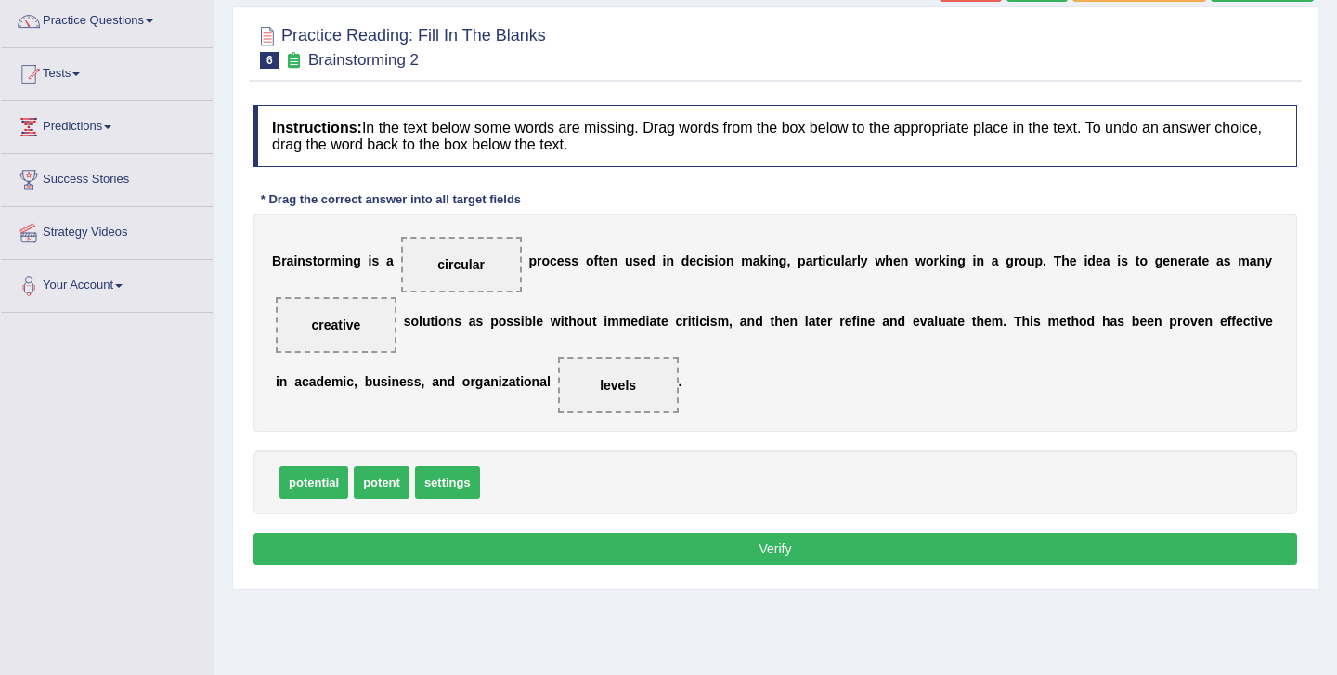
click at [645, 546] on button "Verify" at bounding box center [776, 549] width 1044 height 32
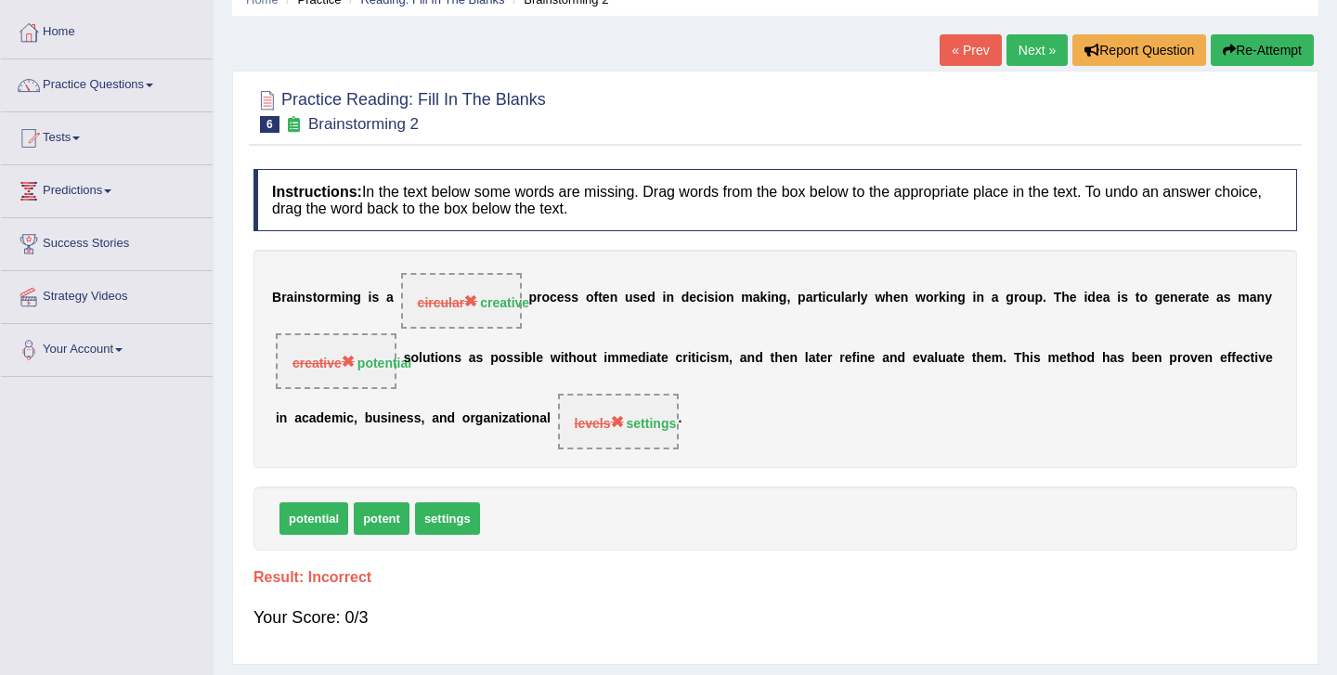
scroll to position [72, 0]
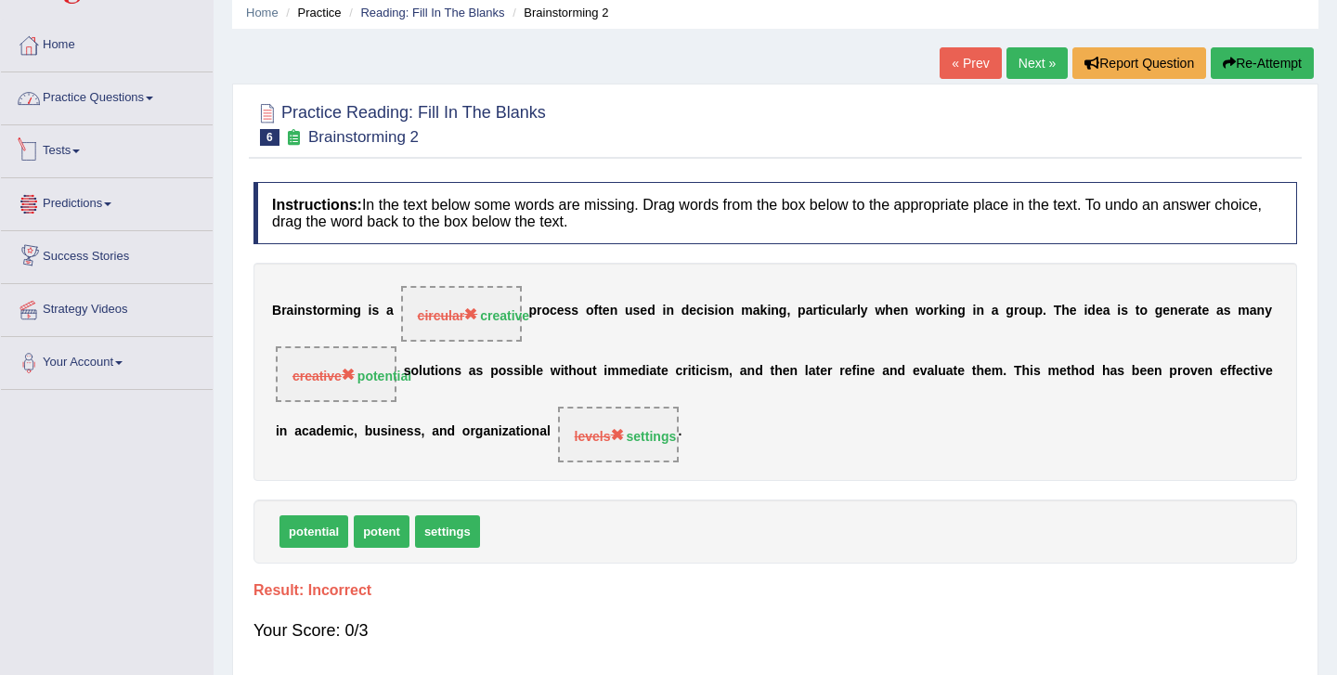
click at [166, 117] on link "Practice Questions" at bounding box center [107, 95] width 212 height 46
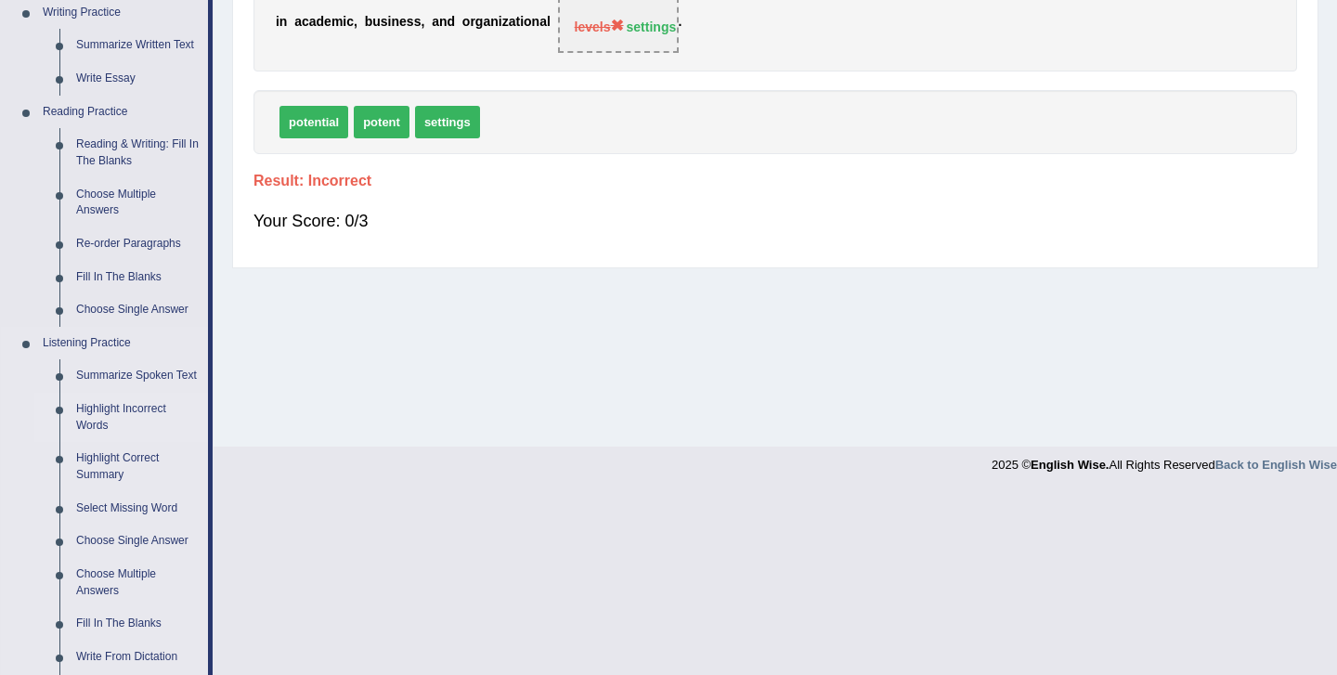
scroll to position [479, 0]
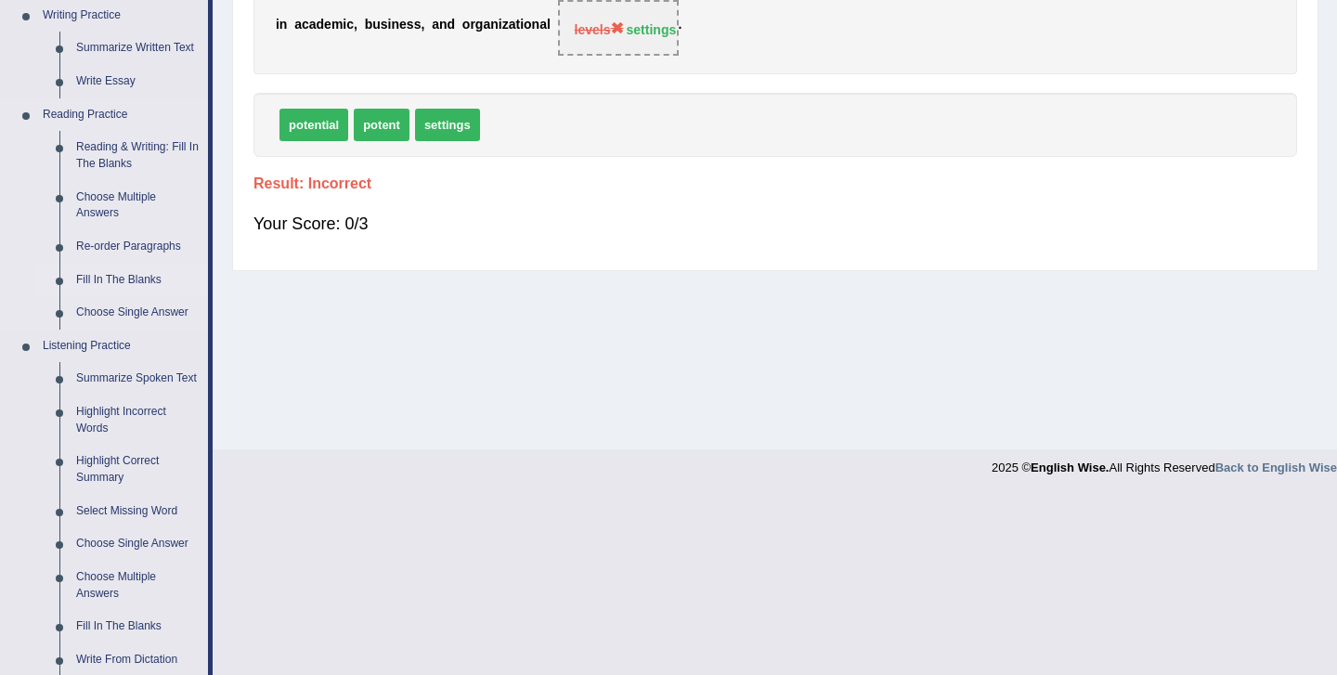
click at [136, 279] on link "Fill In The Blanks" at bounding box center [138, 280] width 140 height 33
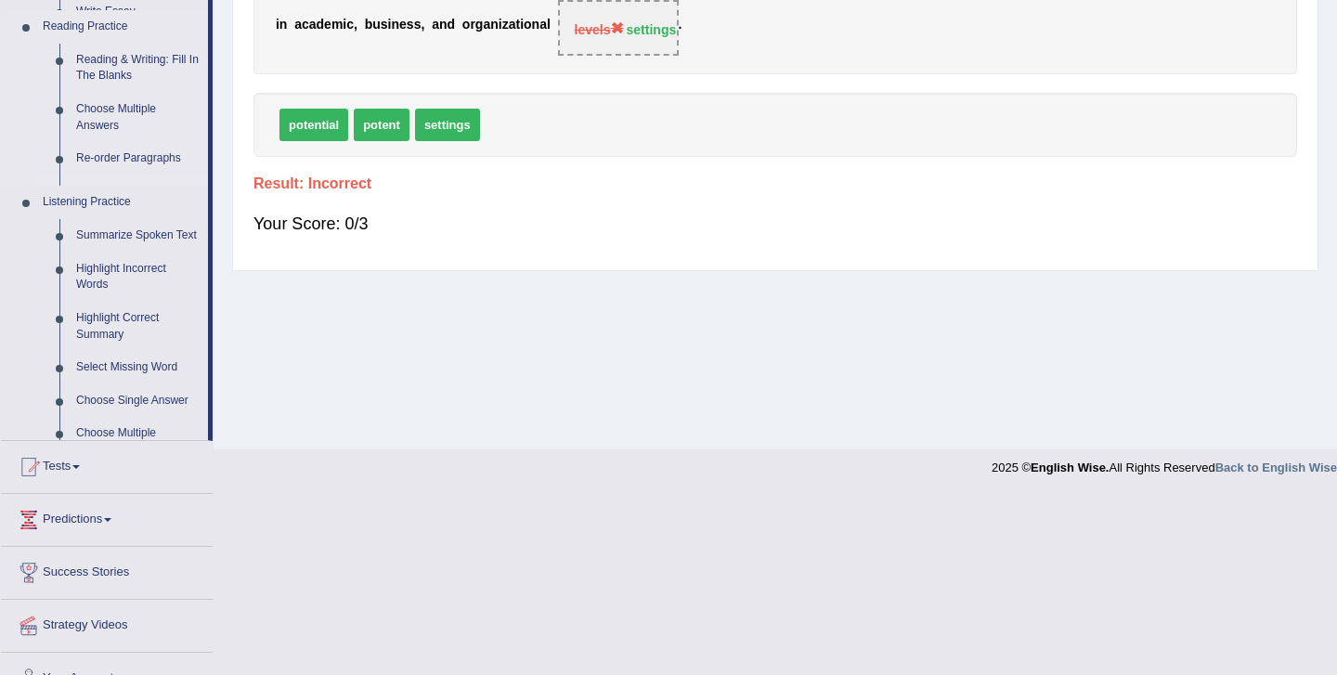
scroll to position [300, 0]
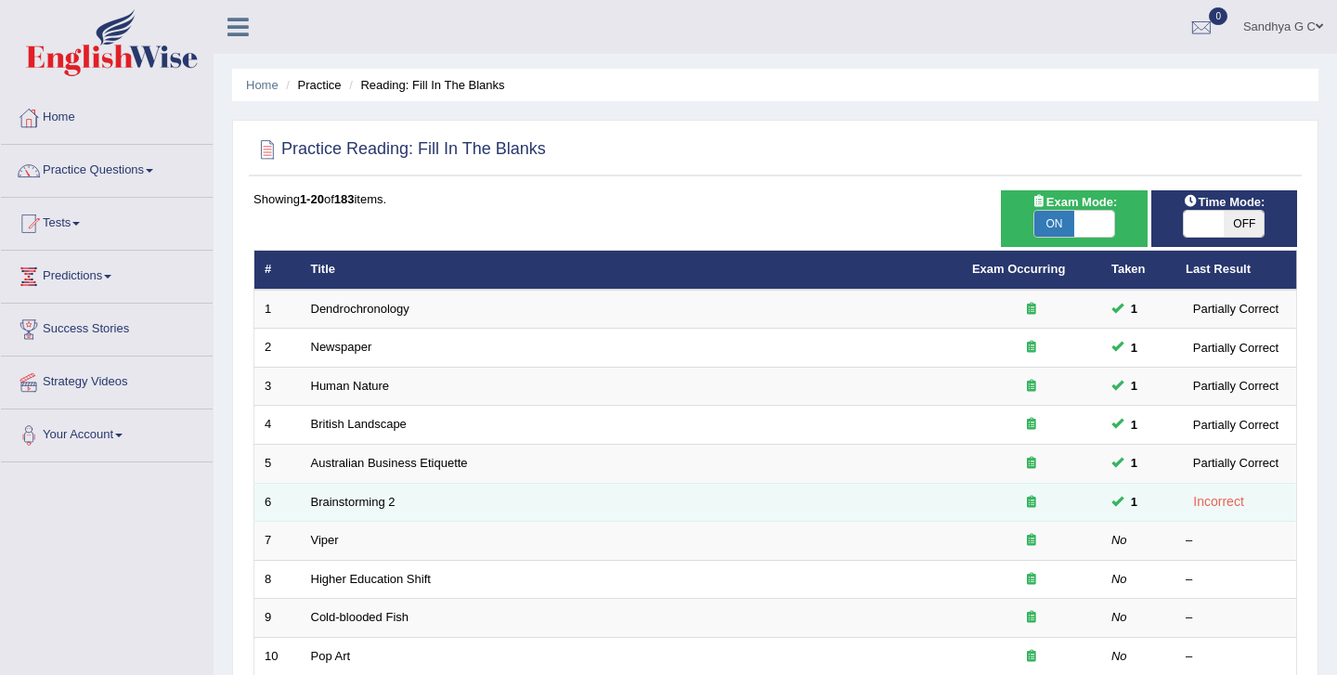
click at [1114, 503] on span at bounding box center [1118, 501] width 12 height 12
click at [1221, 511] on div "Incorrect" at bounding box center [1219, 501] width 66 height 21
click at [366, 508] on link "Brainstorming 2" at bounding box center [353, 502] width 85 height 14
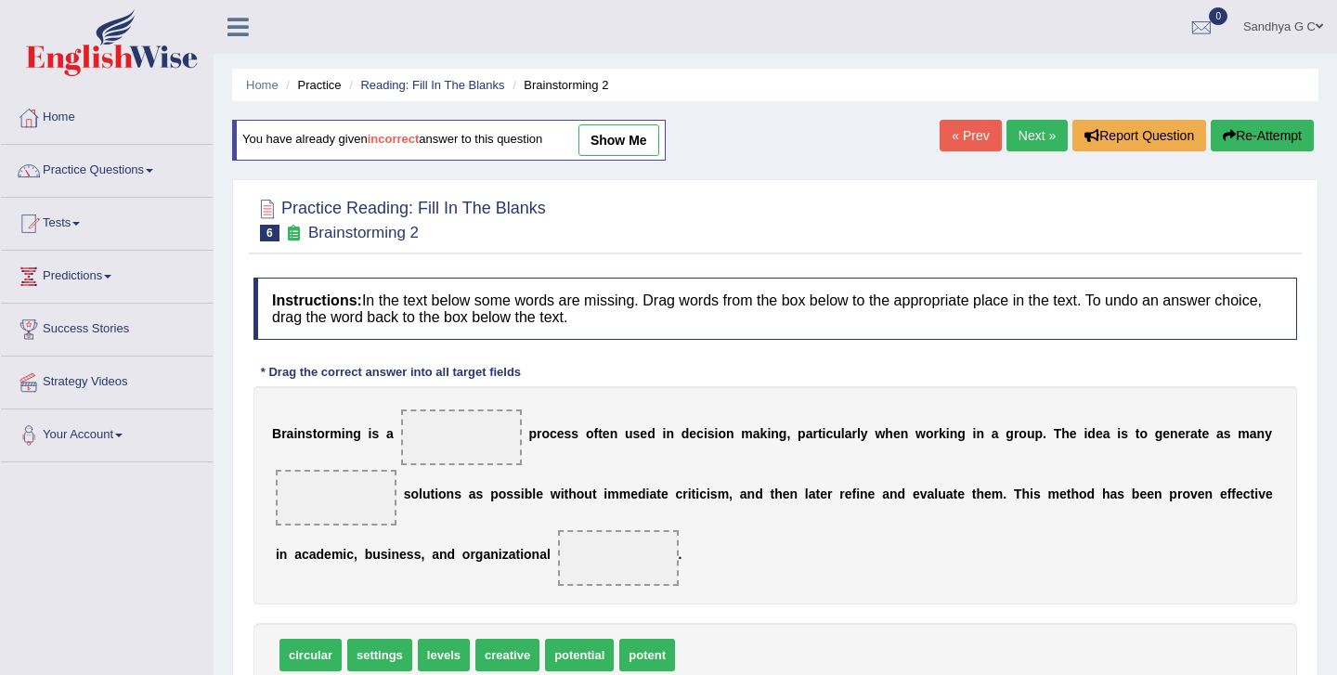
click at [656, 136] on link "show me" at bounding box center [619, 140] width 81 height 32
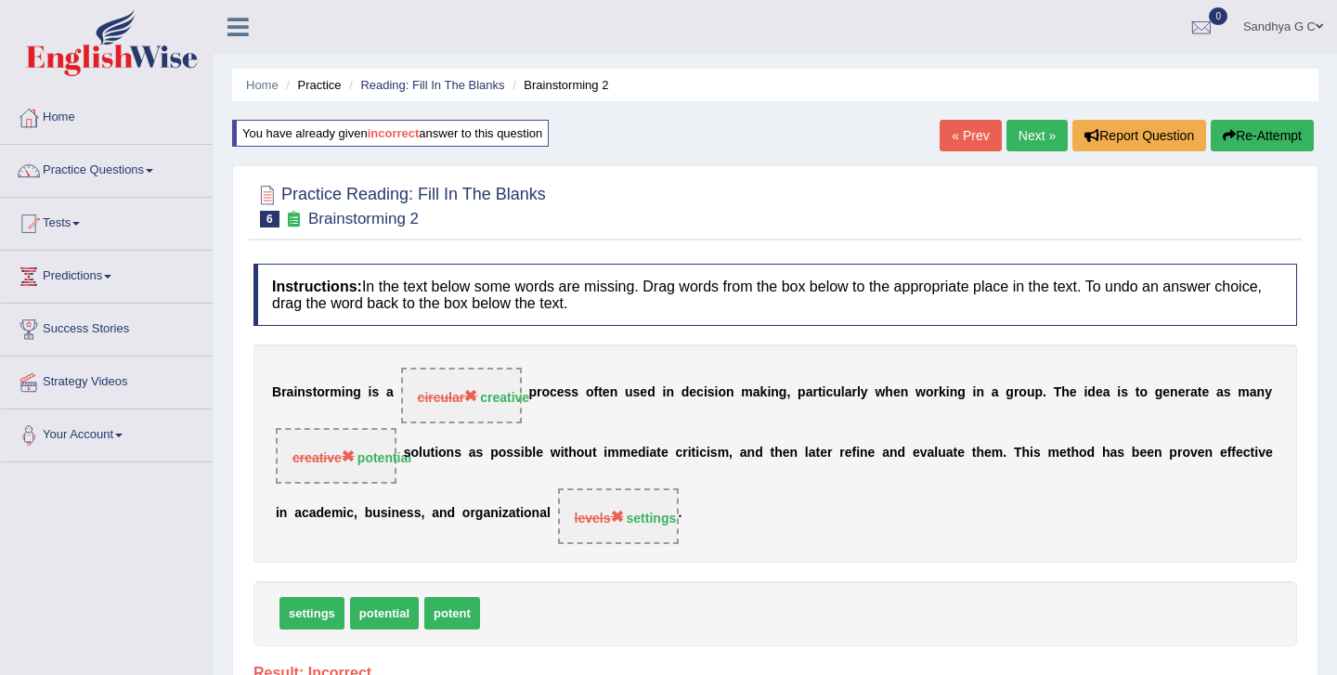
click at [959, 138] on link "« Prev" at bounding box center [970, 136] width 61 height 32
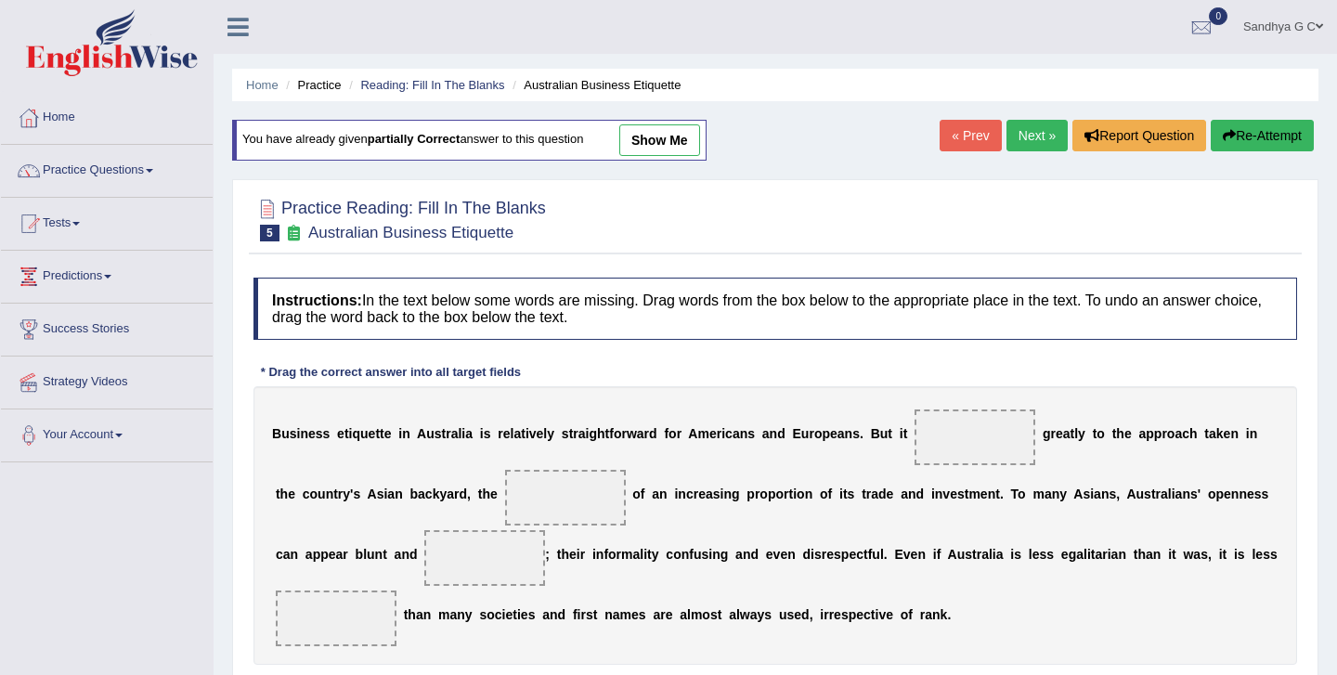
click at [1024, 135] on link "Next »" at bounding box center [1037, 136] width 61 height 32
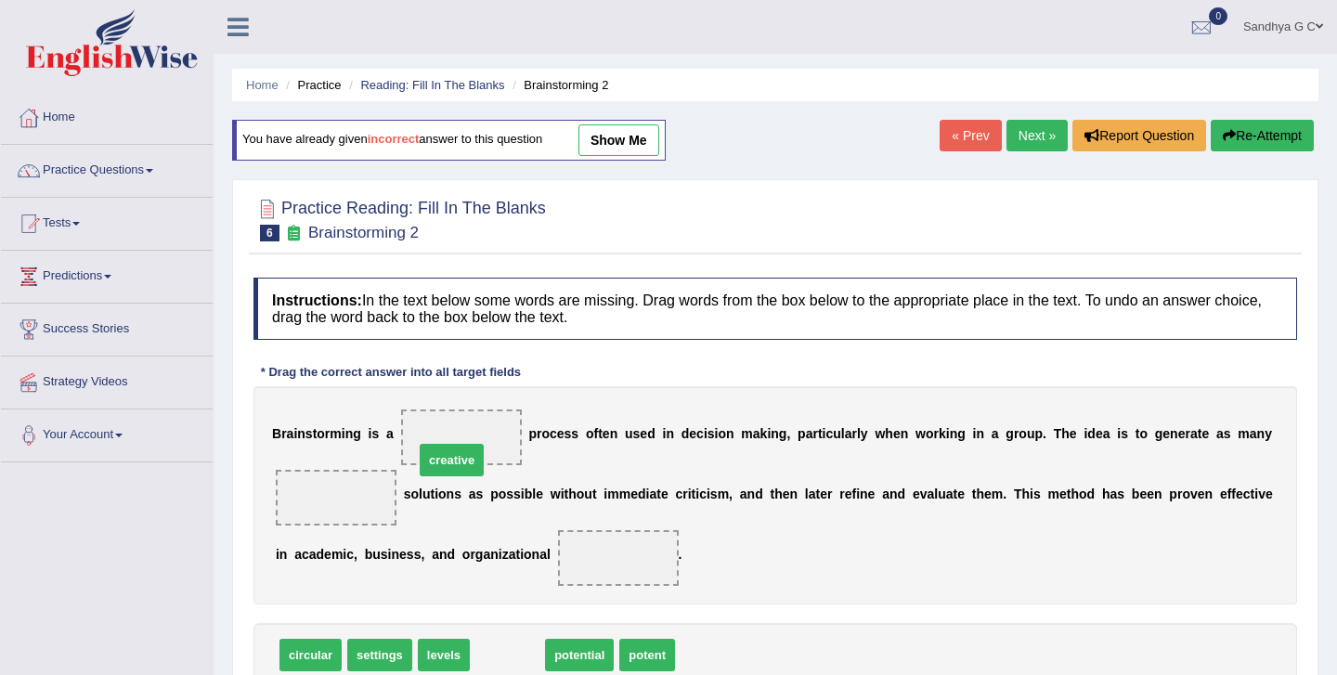
drag, startPoint x: 506, startPoint y: 658, endPoint x: 453, endPoint y: 458, distance: 206.6
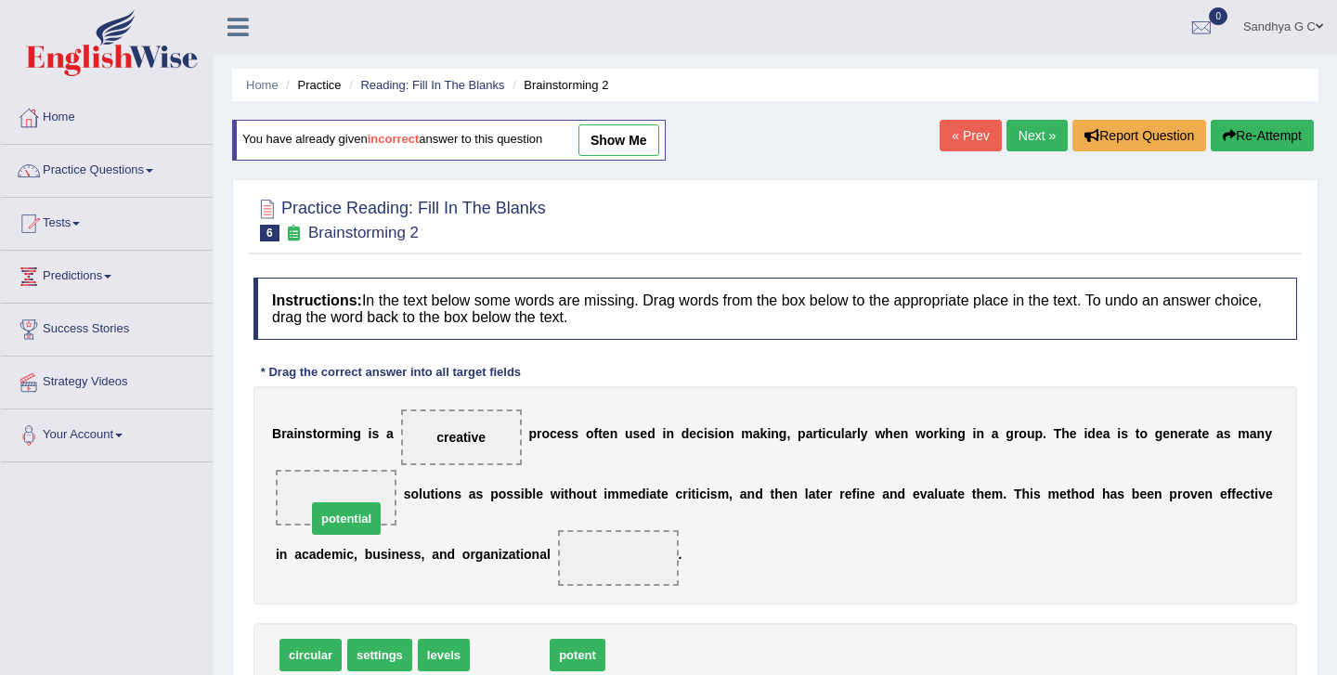
drag, startPoint x: 511, startPoint y: 654, endPoint x: 347, endPoint y: 515, distance: 214.2
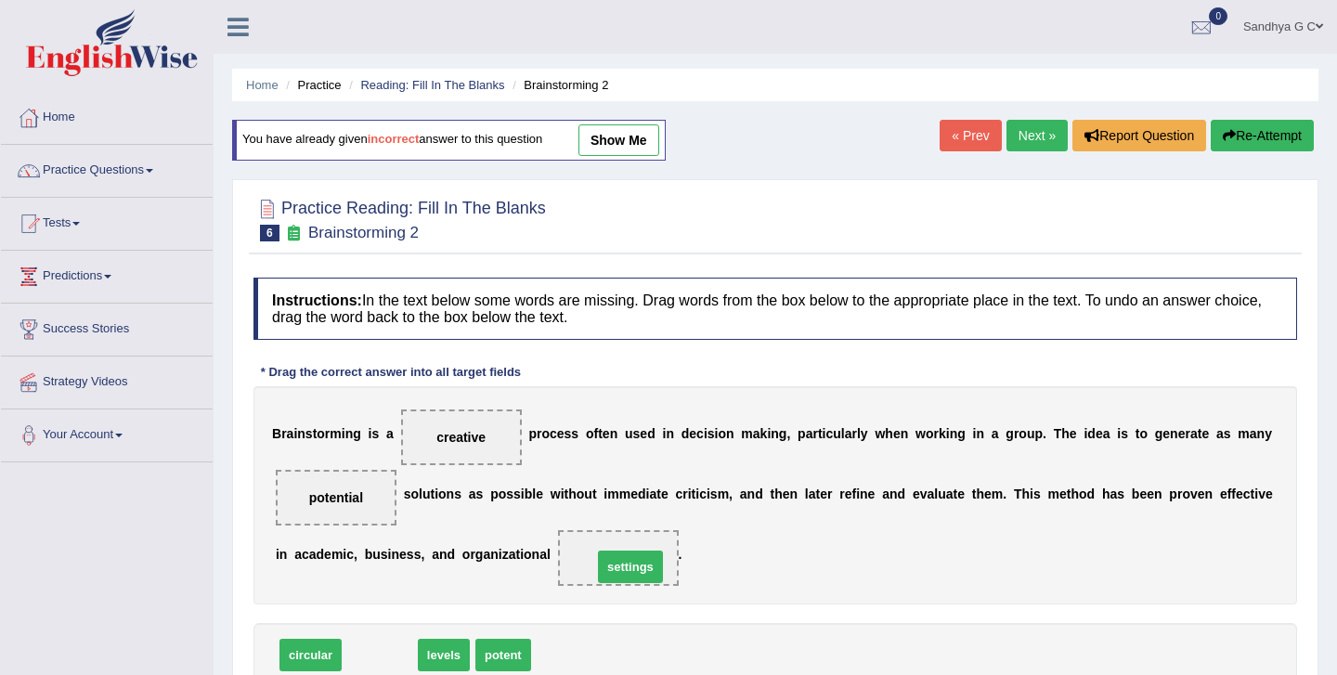
drag, startPoint x: 384, startPoint y: 654, endPoint x: 634, endPoint y: 566, distance: 265.8
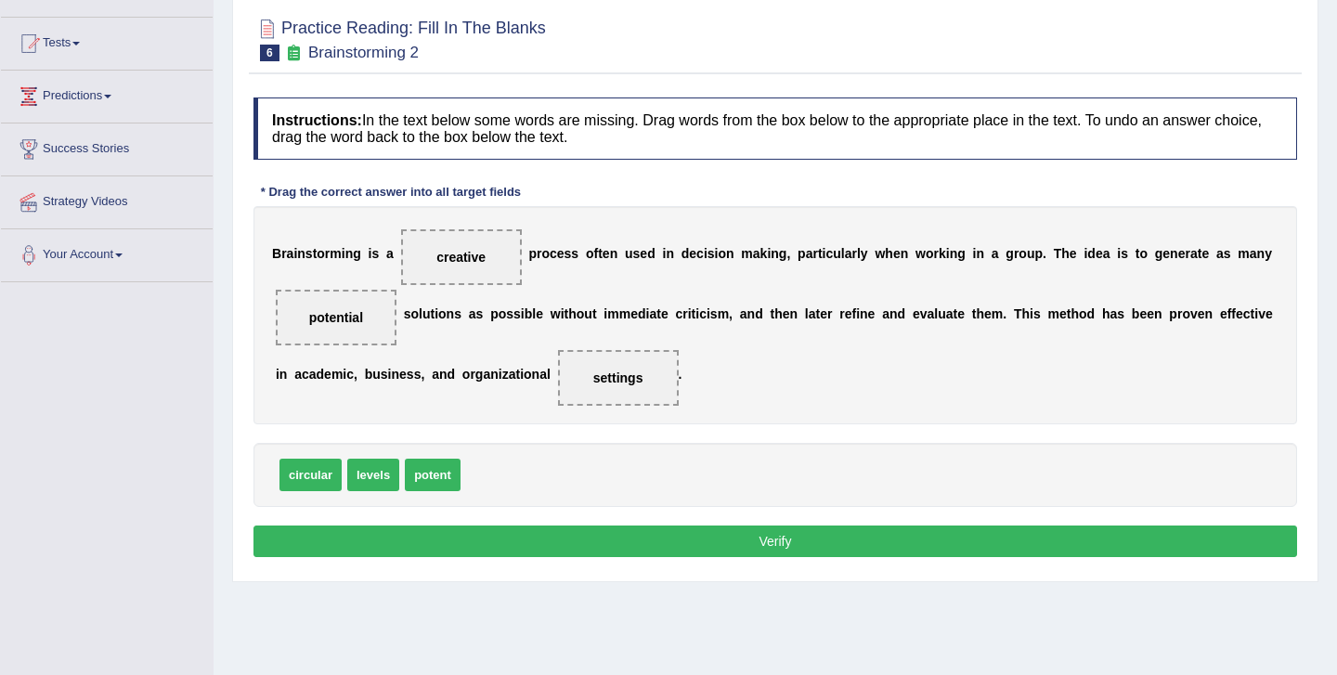
scroll to position [185, 0]
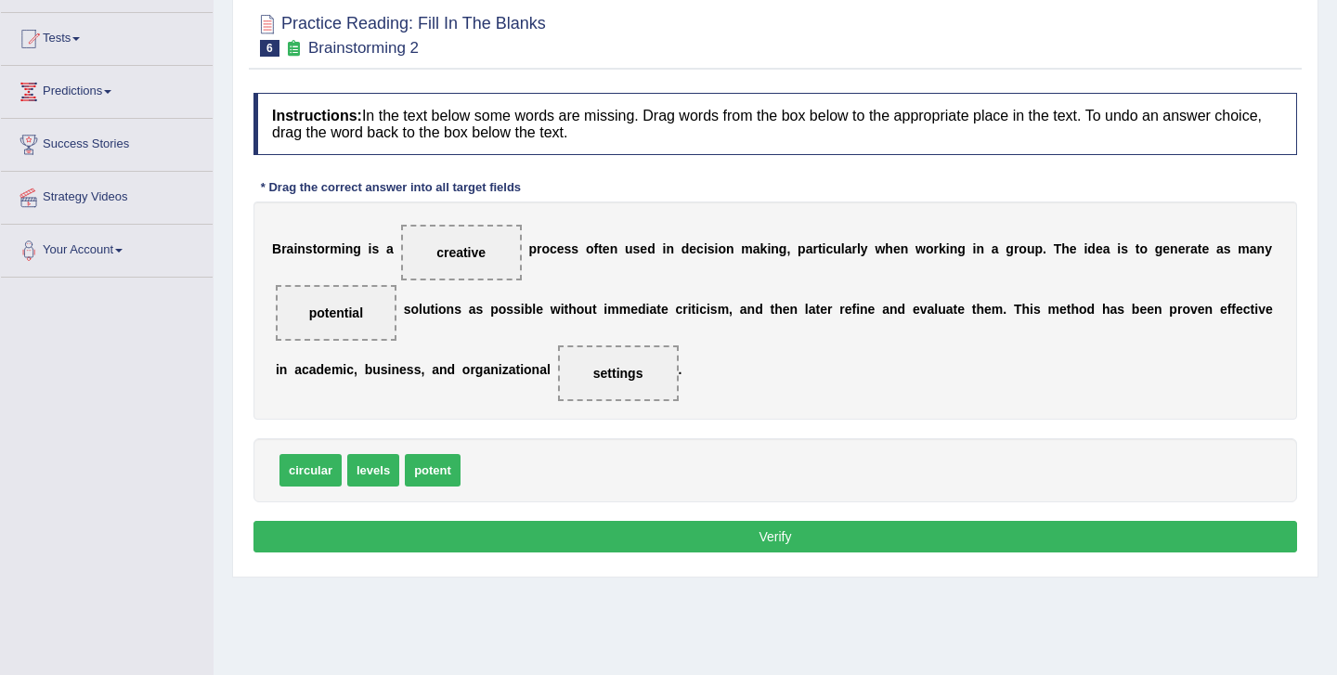
click at [743, 543] on button "Verify" at bounding box center [776, 537] width 1044 height 32
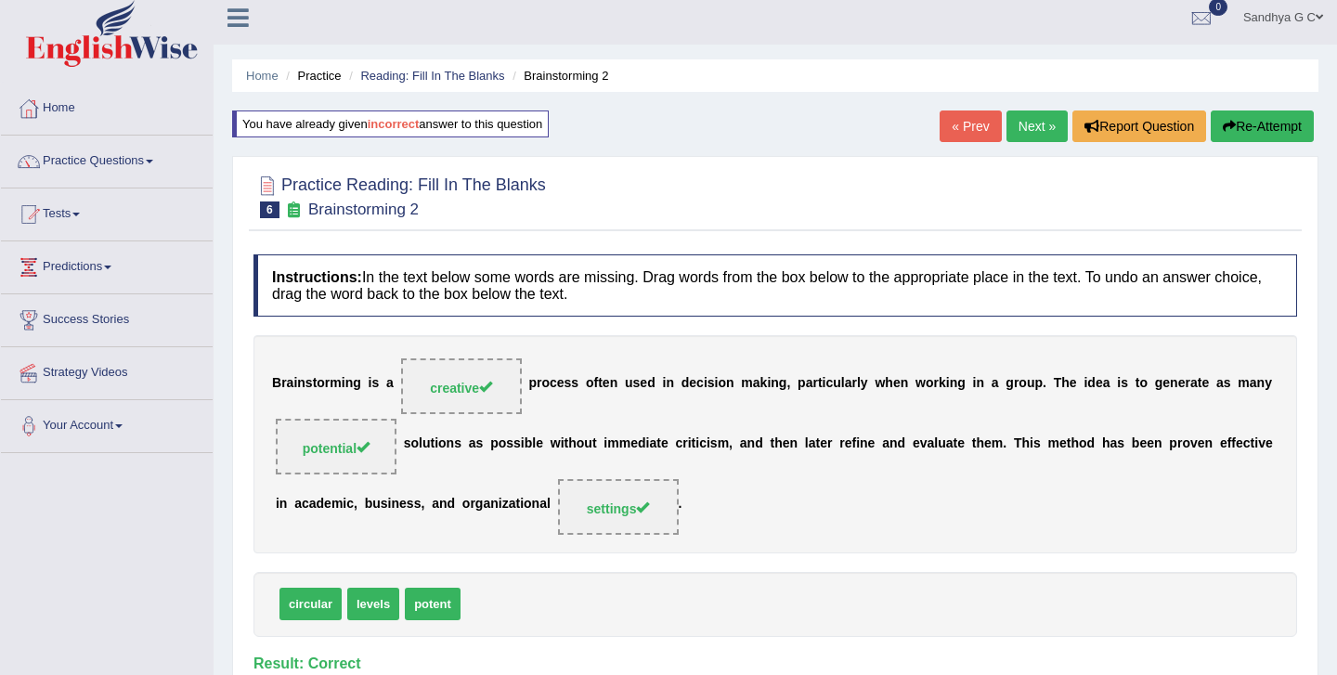
scroll to position [0, 0]
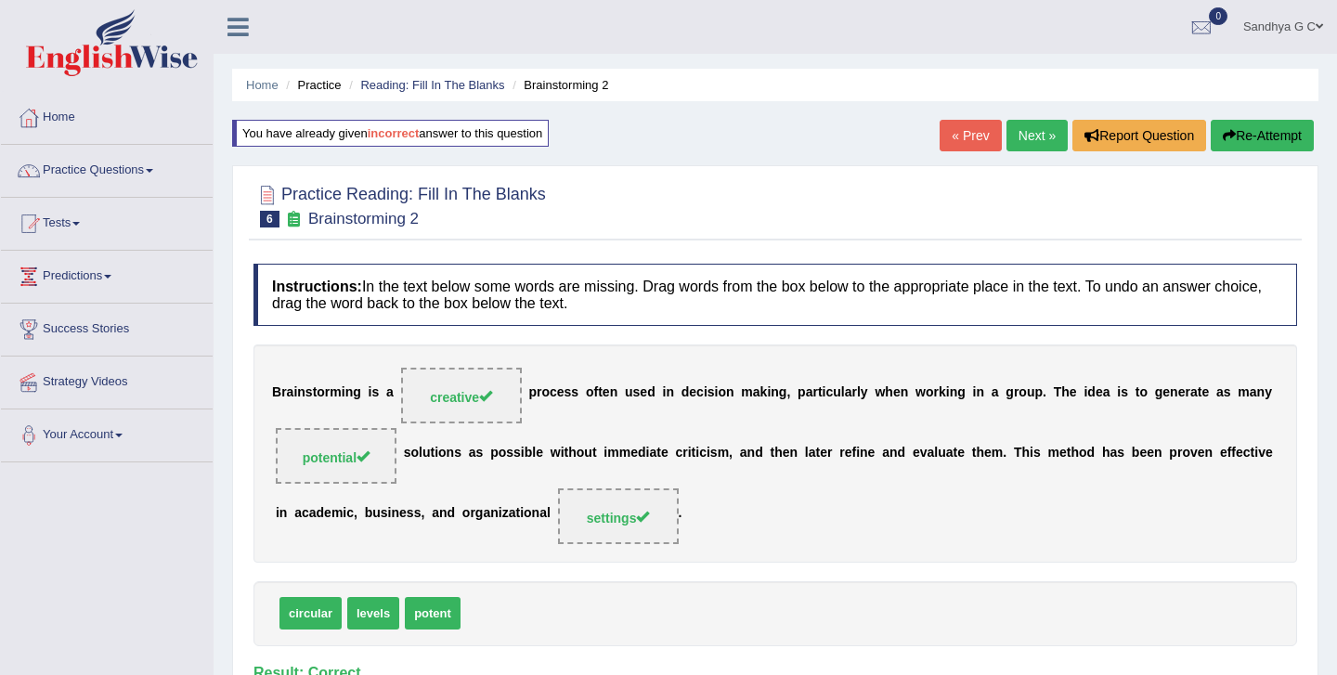
click at [1036, 132] on link "Next »" at bounding box center [1037, 136] width 61 height 32
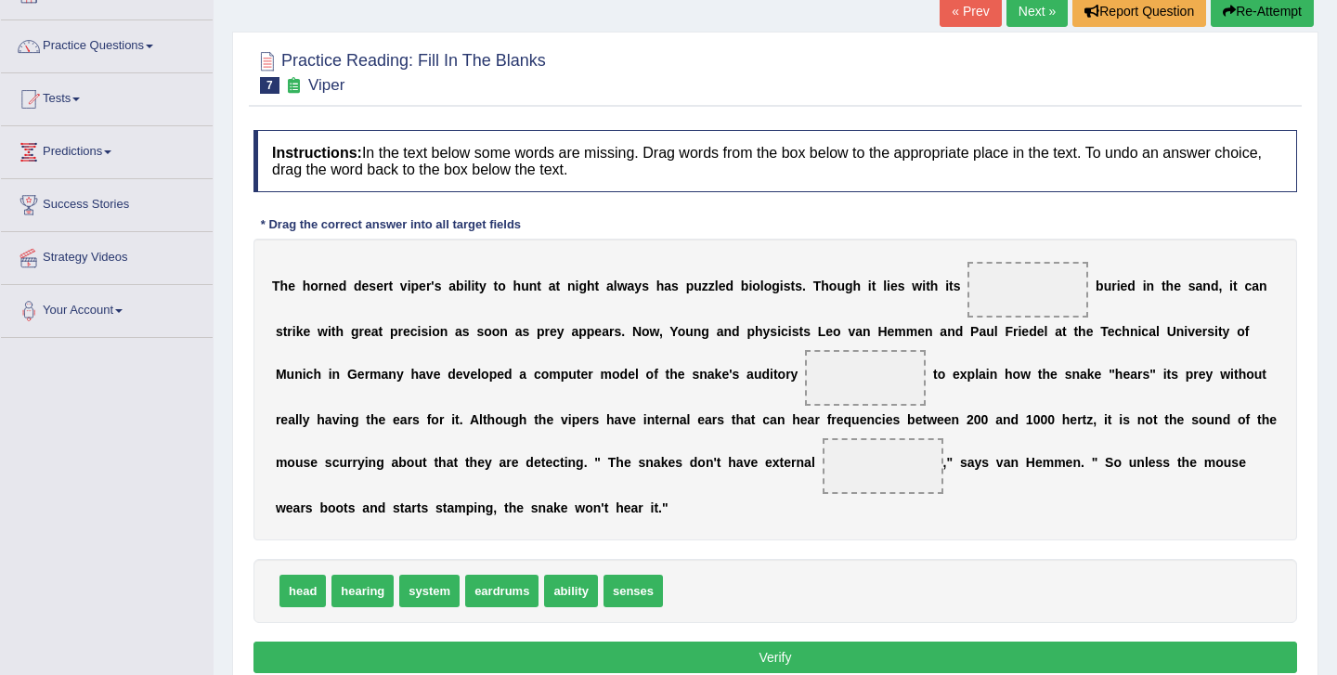
scroll to position [126, 0]
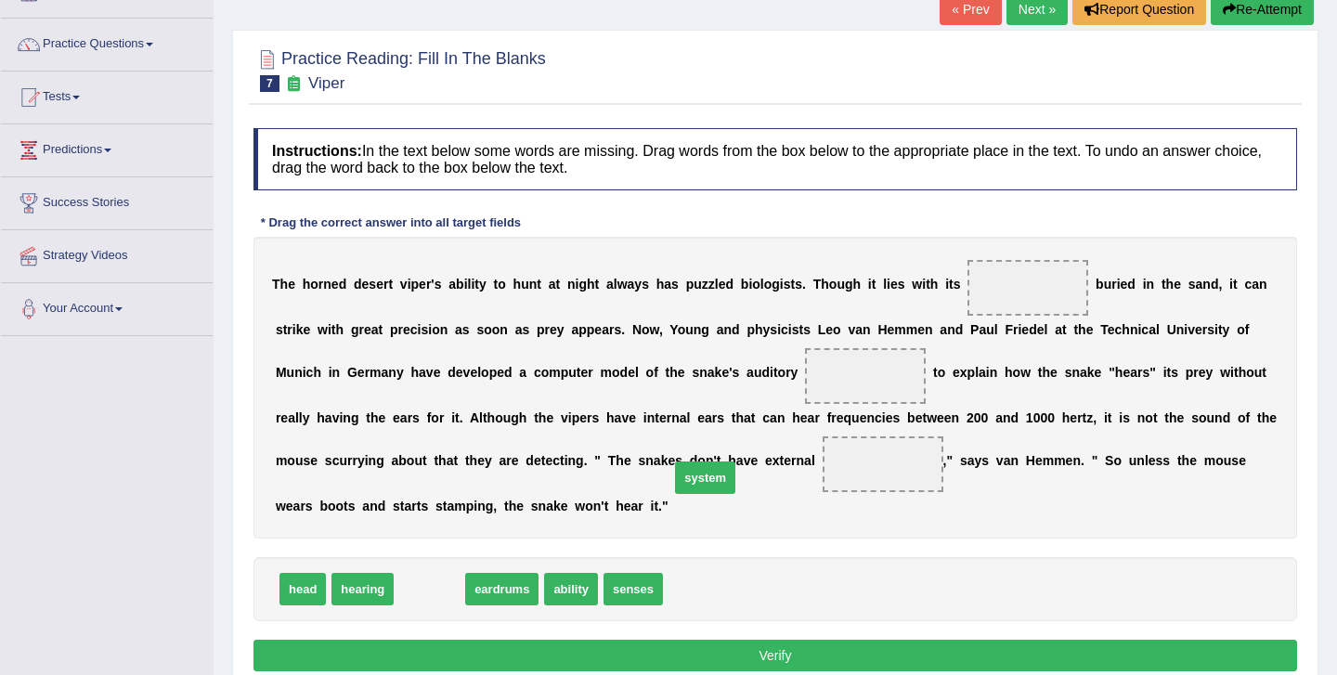
drag, startPoint x: 430, startPoint y: 588, endPoint x: 706, endPoint y: 471, distance: 299.6
click at [705, 474] on span "system" at bounding box center [705, 478] width 60 height 33
drag, startPoint x: 420, startPoint y: 598, endPoint x: 960, endPoint y: 319, distance: 608.5
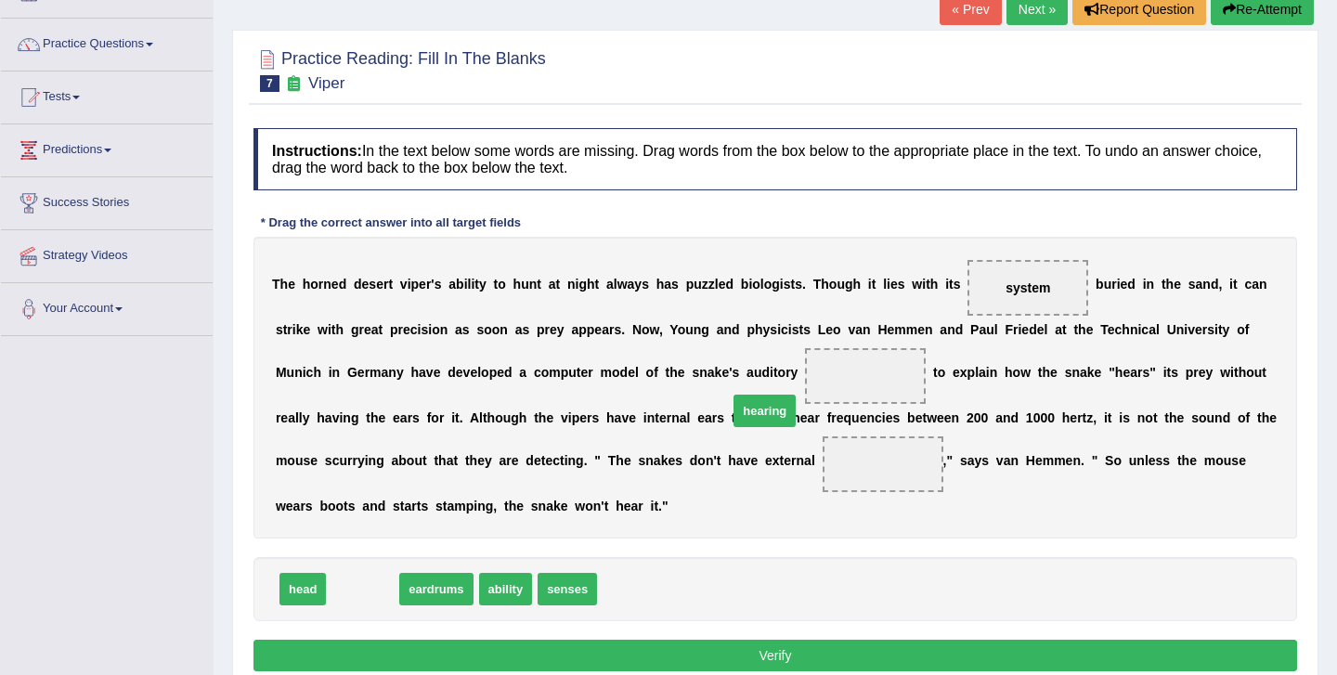
drag, startPoint x: 356, startPoint y: 592, endPoint x: 762, endPoint y: 412, distance: 444.5
click at [762, 412] on span "hearing" at bounding box center [765, 411] width 62 height 33
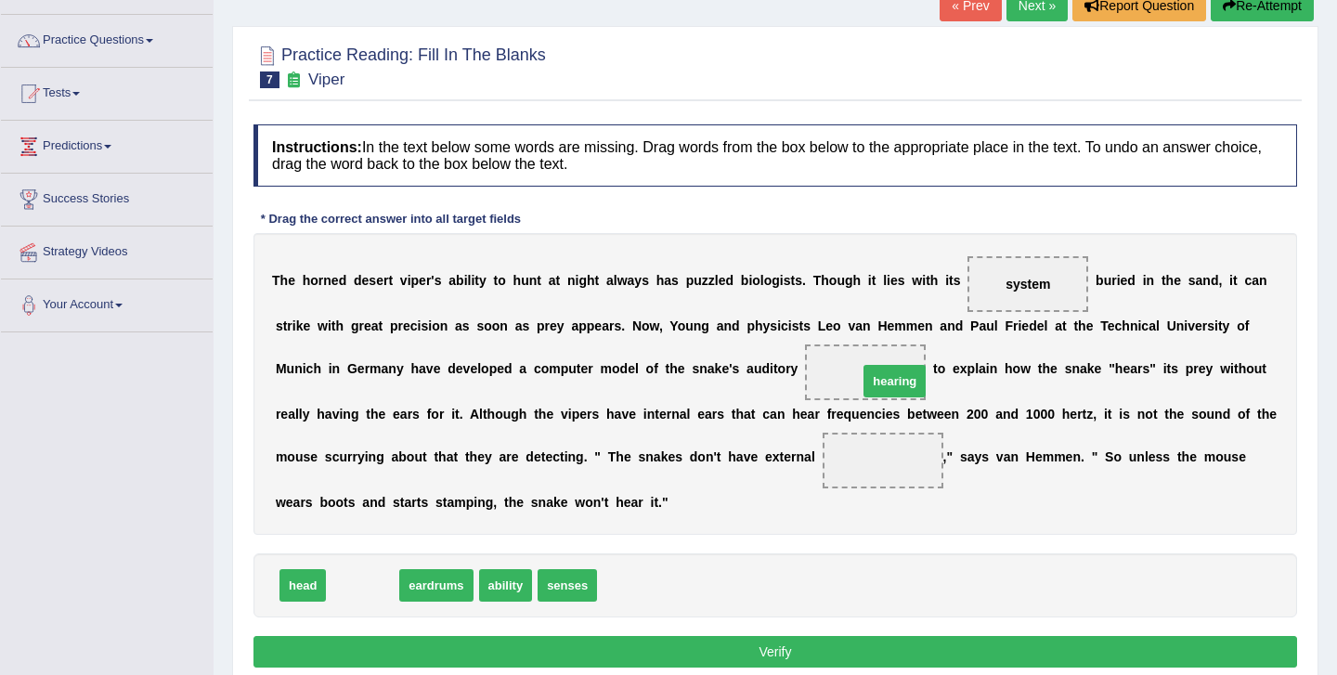
drag, startPoint x: 355, startPoint y: 580, endPoint x: 887, endPoint y: 375, distance: 570.4
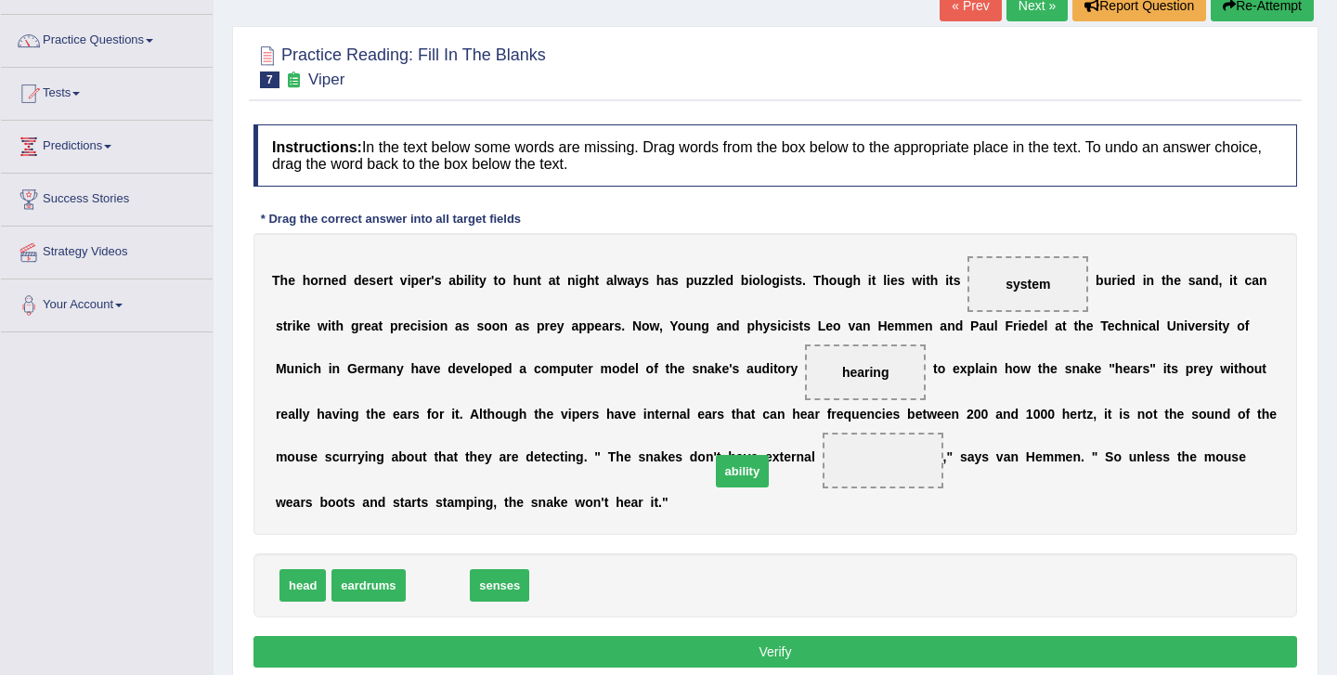
drag, startPoint x: 429, startPoint y: 590, endPoint x: 737, endPoint y: 475, distance: 329.1
click at [737, 475] on span "ability" at bounding box center [743, 471] width 54 height 33
click at [738, 475] on div "T h e h o r n e d d e s e r t v i p e r ' s a b i l i t y t o h u n t a t n i g…" at bounding box center [776, 384] width 1044 height 302
drag, startPoint x: 428, startPoint y: 587, endPoint x: 810, endPoint y: 472, distance: 398.7
click at [679, 653] on button "Verify" at bounding box center [776, 652] width 1044 height 32
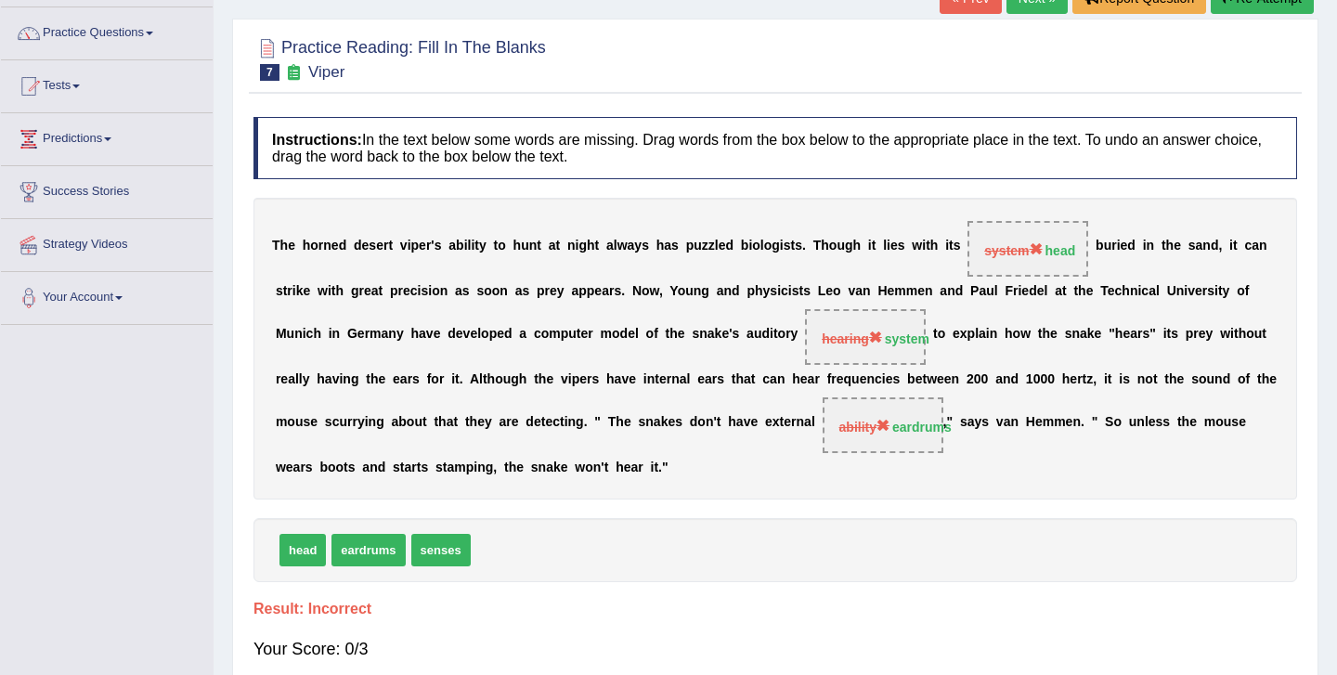
scroll to position [0, 0]
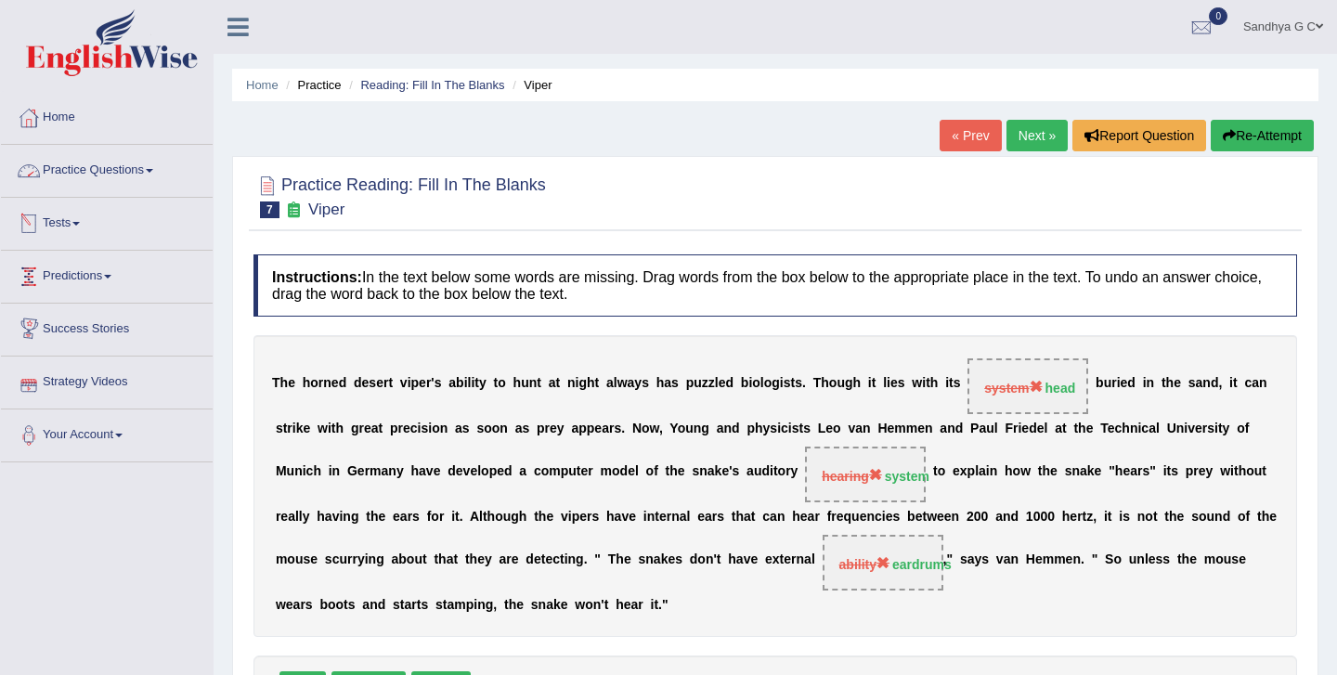
click at [167, 165] on link "Practice Questions" at bounding box center [107, 168] width 212 height 46
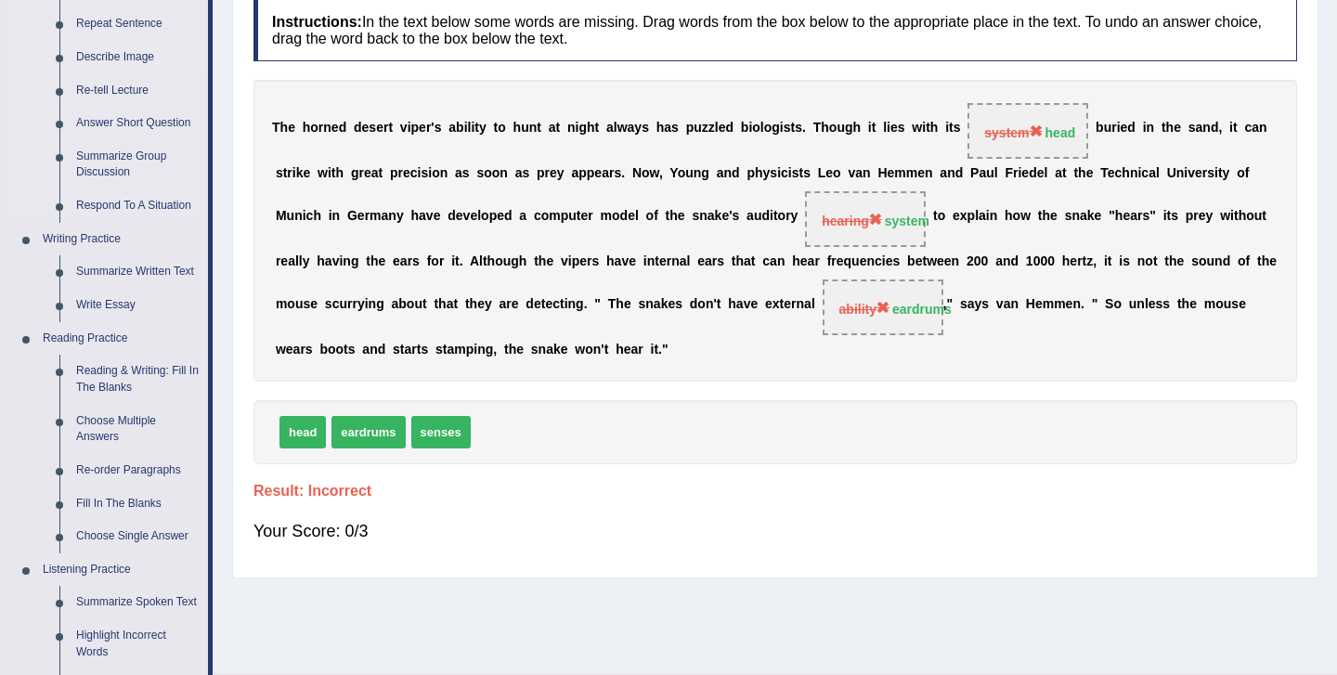
scroll to position [261, 0]
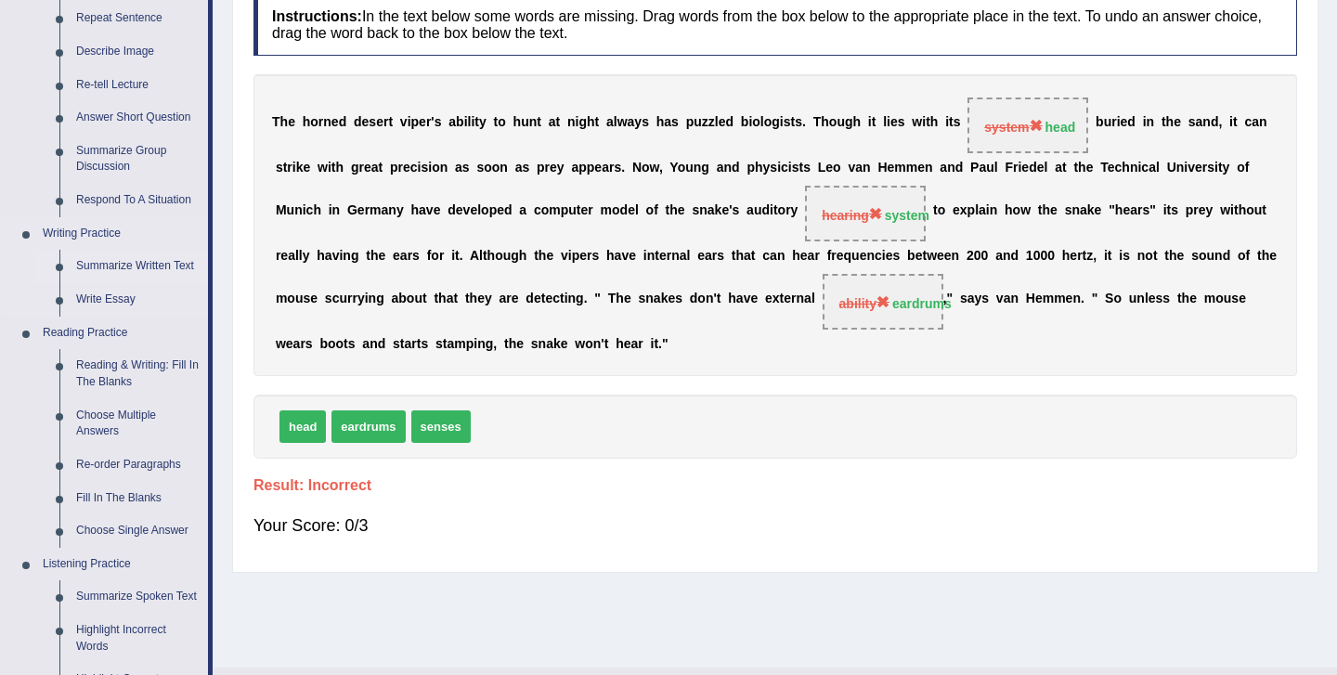
click at [128, 257] on link "Summarize Written Text" at bounding box center [138, 266] width 140 height 33
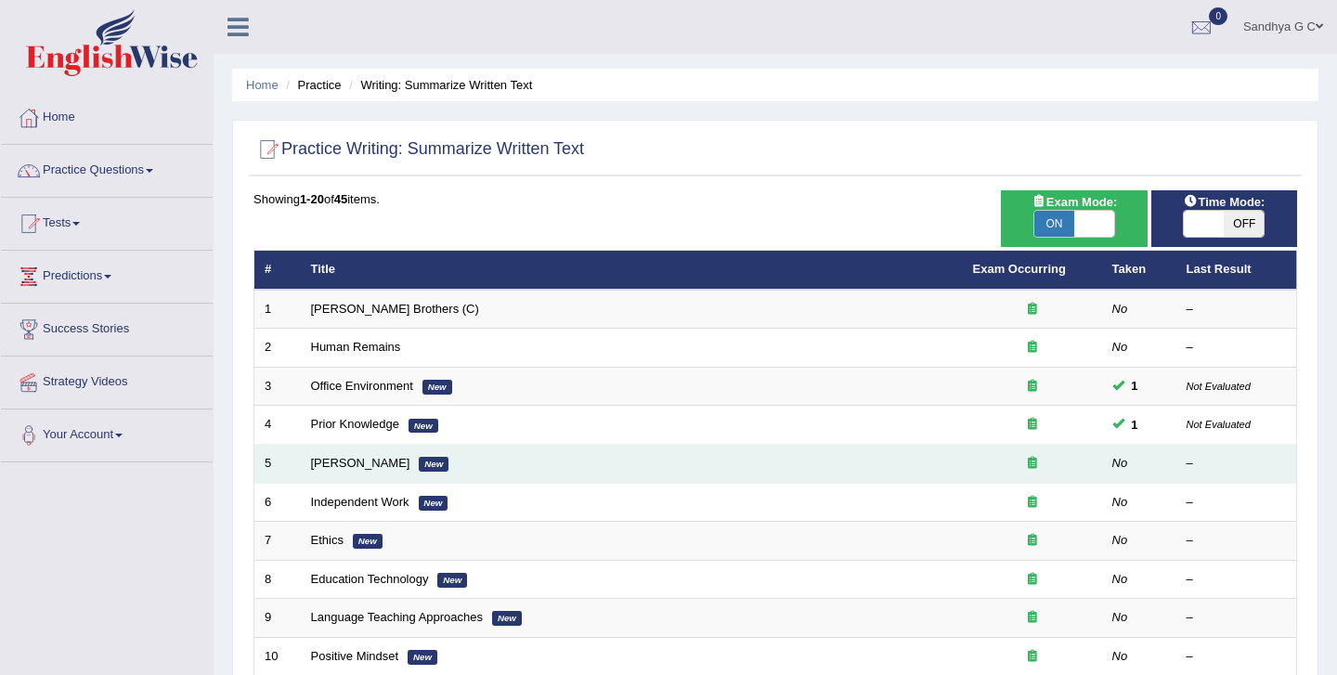
click at [402, 465] on td "Bertrand Russell New" at bounding box center [632, 464] width 662 height 39
click at [358, 462] on link "[PERSON_NAME]" at bounding box center [360, 463] width 99 height 14
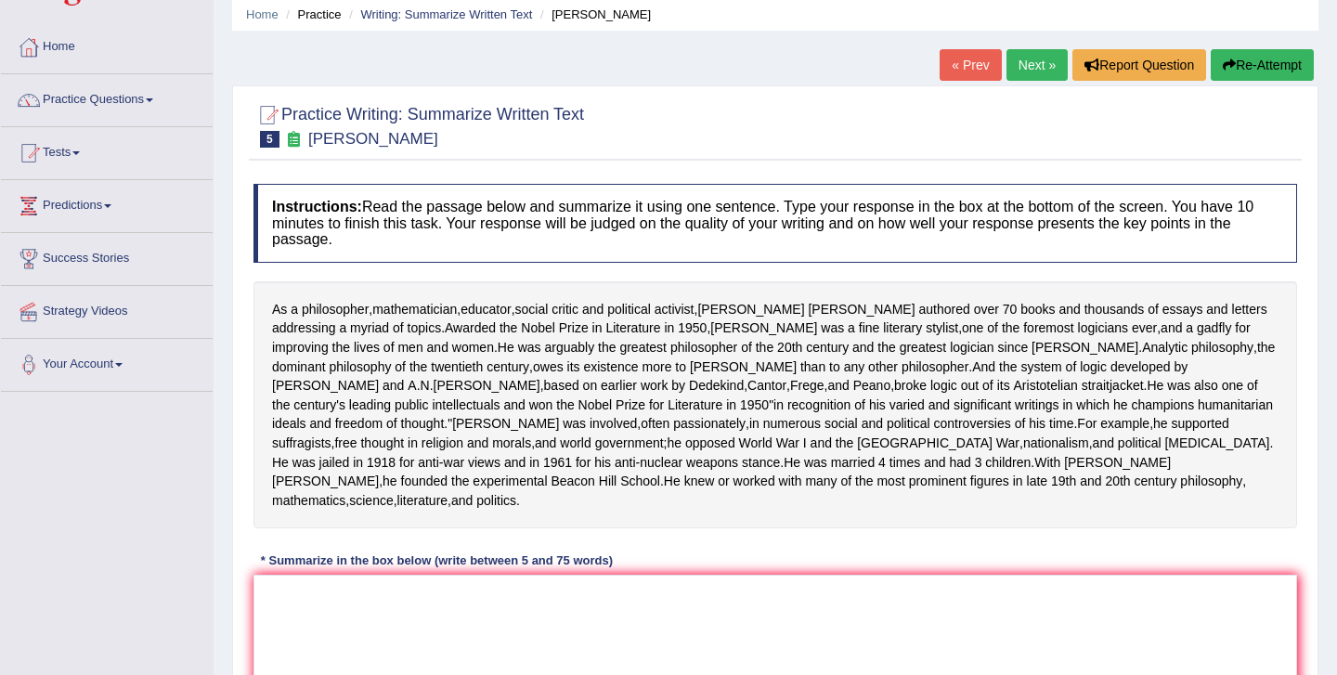
scroll to position [59, 0]
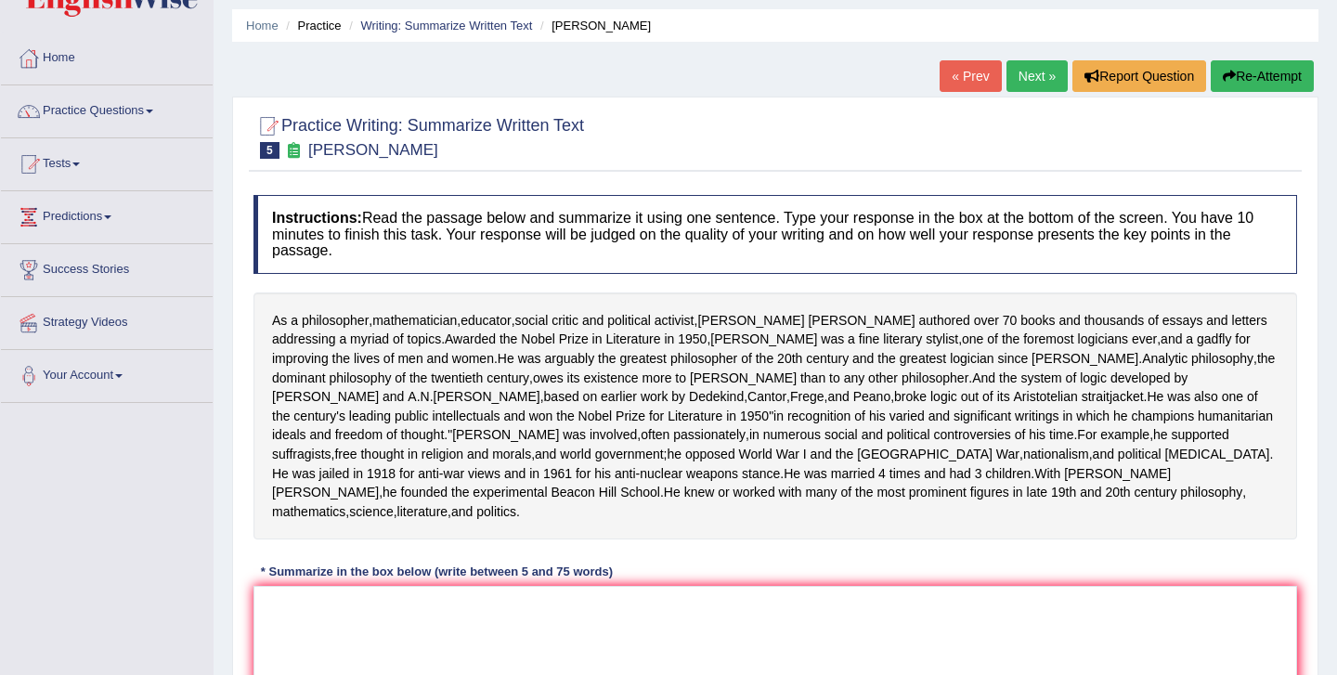
click at [1045, 72] on link "Next »" at bounding box center [1037, 76] width 61 height 32
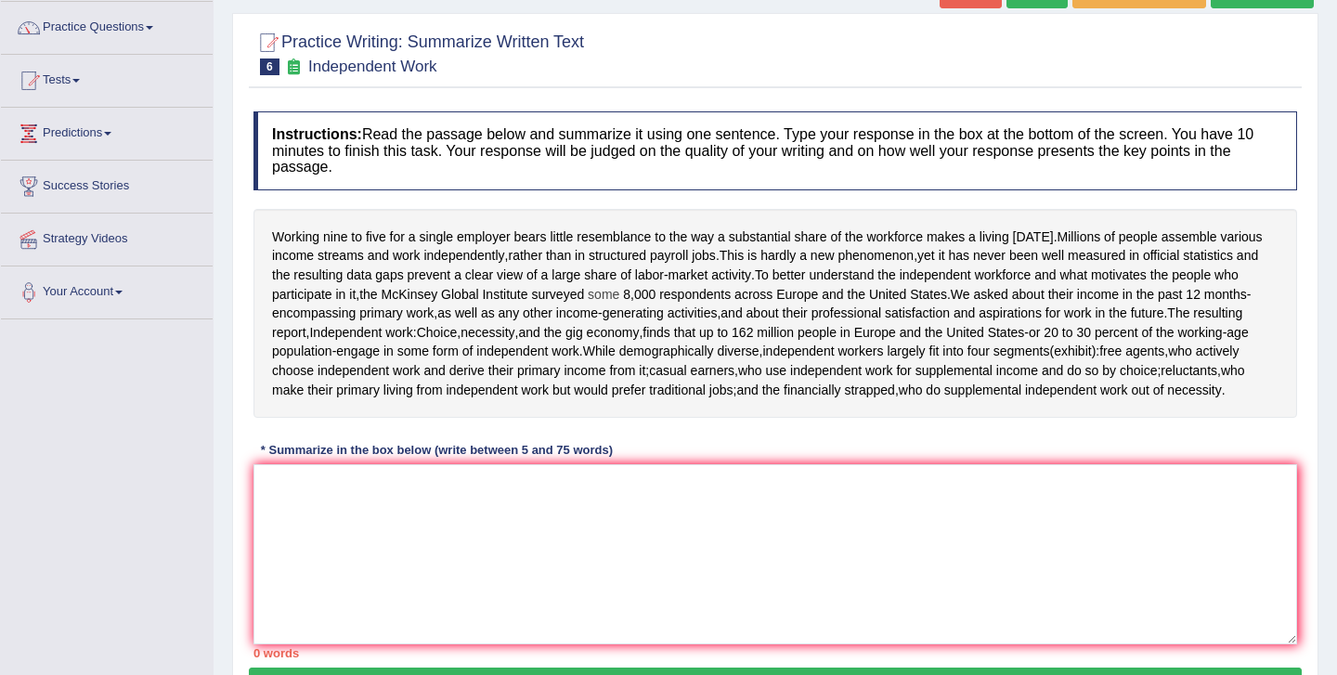
scroll to position [147, 0]
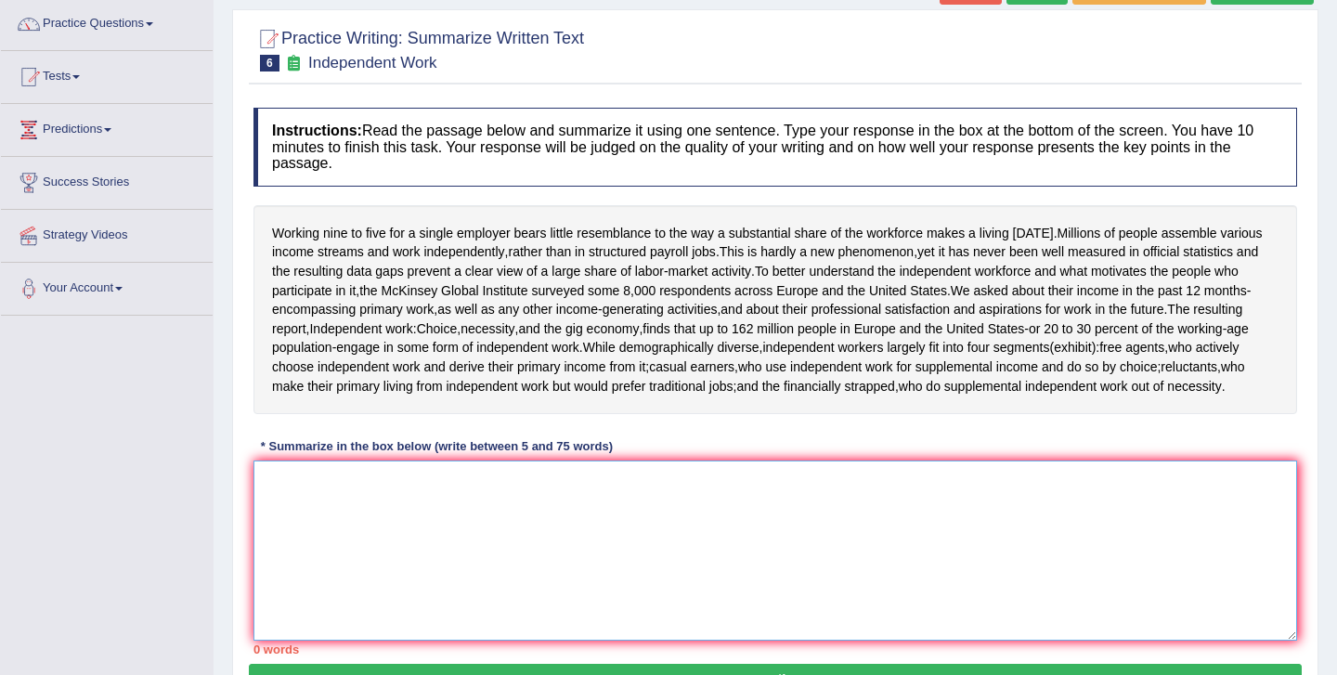
click at [567, 517] on textarea at bounding box center [776, 551] width 1044 height 180
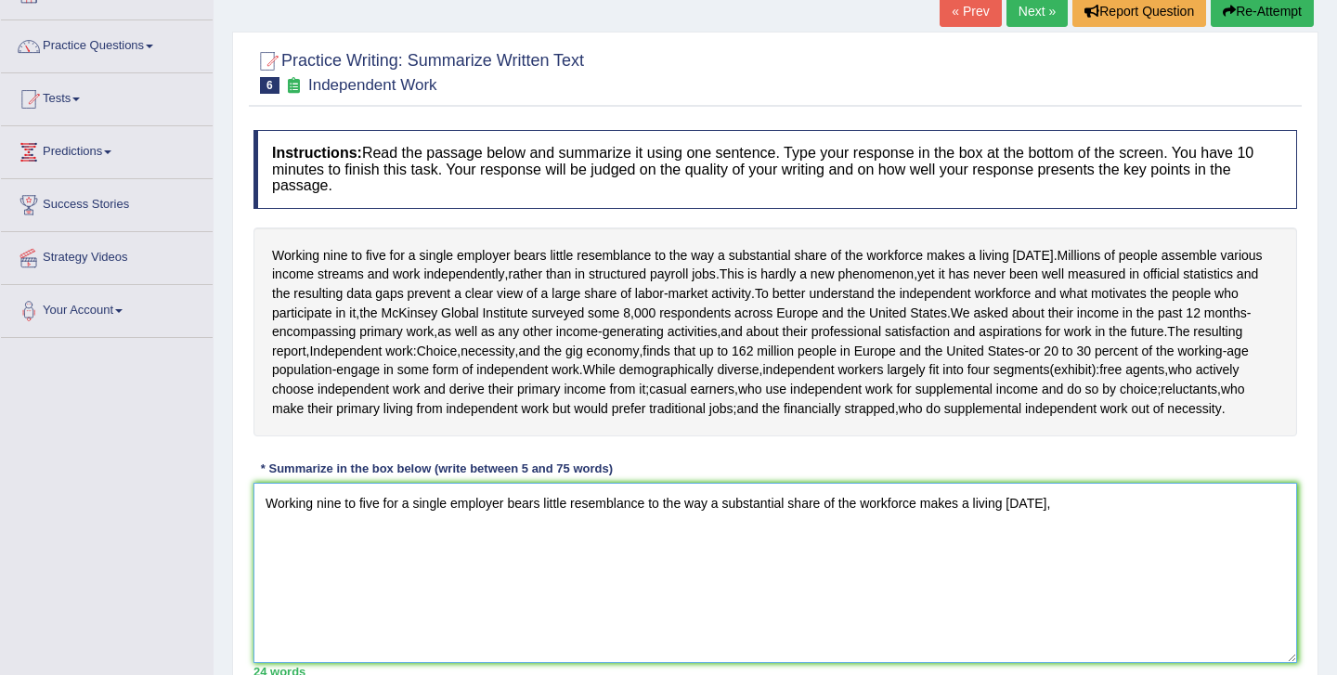
scroll to position [127, 0]
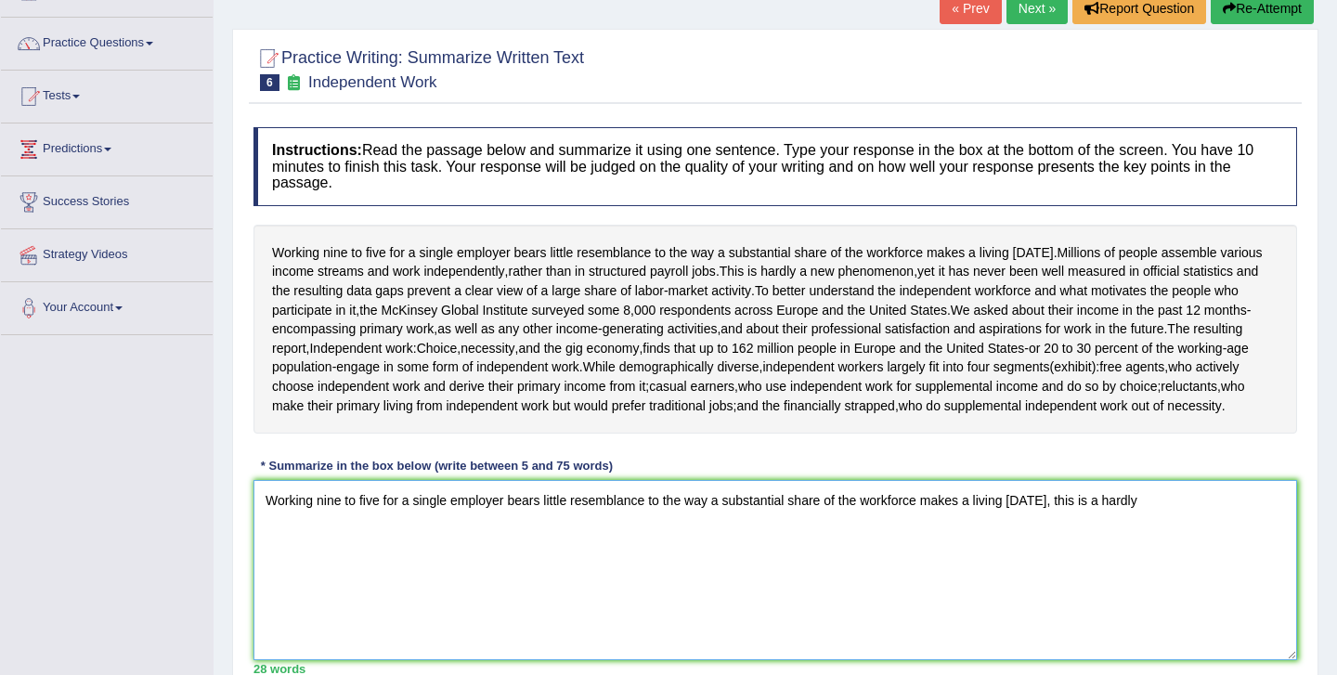
click at [567, 517] on textarea "Working nine to five for a single employer bears little resemblance to the way …" at bounding box center [776, 570] width 1044 height 180
click at [1152, 523] on textarea "Working nine to five for a single employer bears little resemblance to the way …" at bounding box center [776, 570] width 1044 height 180
click at [863, 549] on textarea "Working nine to five for a single employer bears little resemblance to the way …" at bounding box center [776, 570] width 1044 height 180
click at [951, 541] on textarea "Working nine to five for a single employer bears little resemblance to the way …" at bounding box center [776, 570] width 1044 height 180
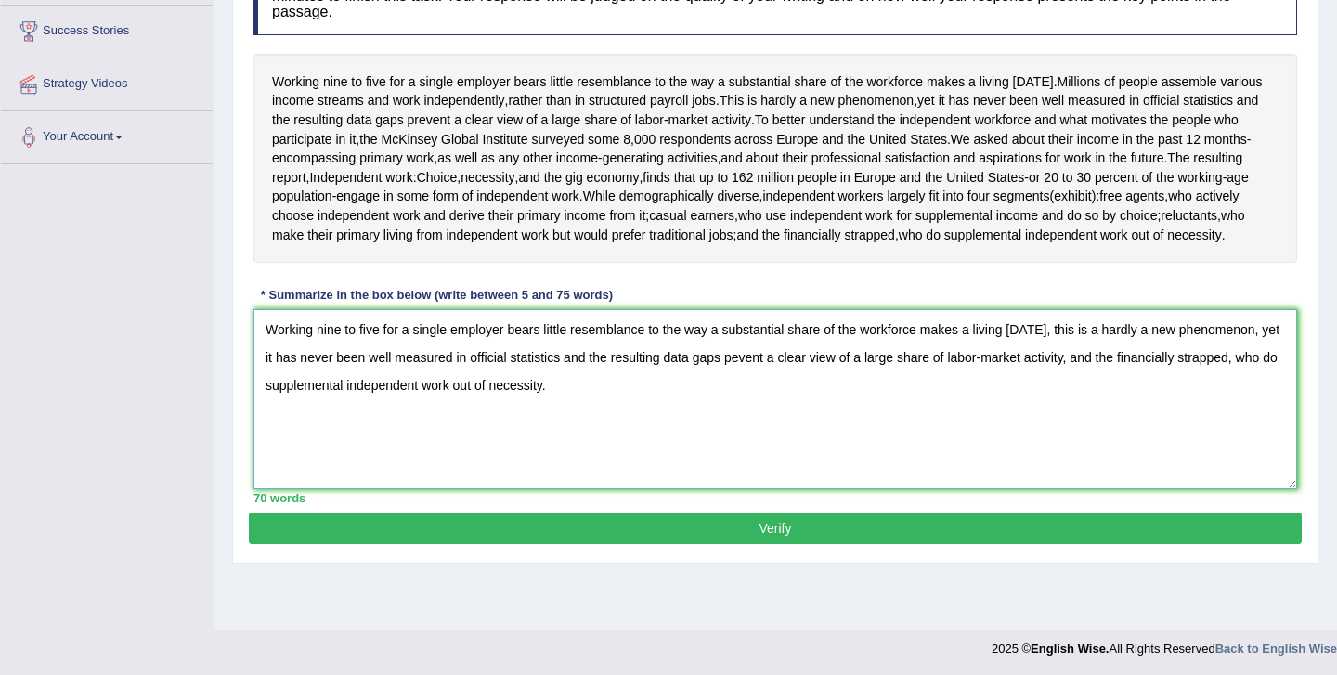
scroll to position [300, 0]
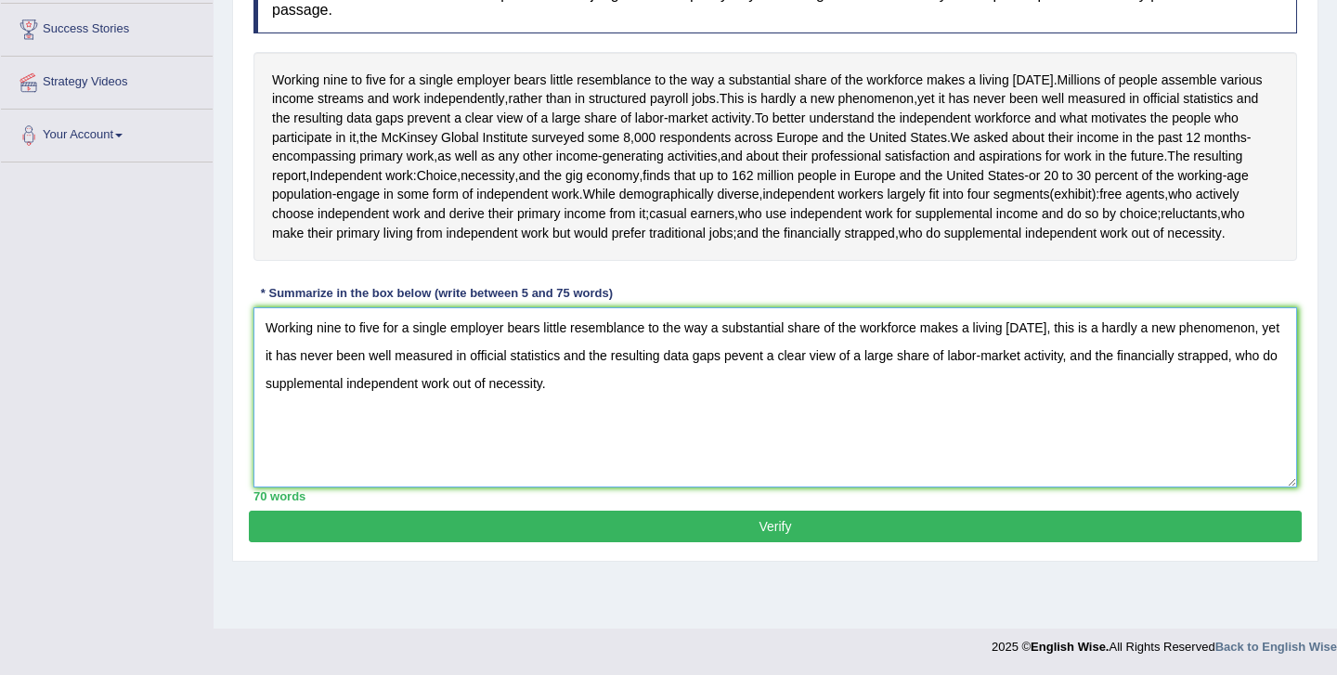
type textarea "Working nine to five for a single employer bears little resemblance to the way …"
click at [951, 542] on button "Verify" at bounding box center [775, 527] width 1053 height 32
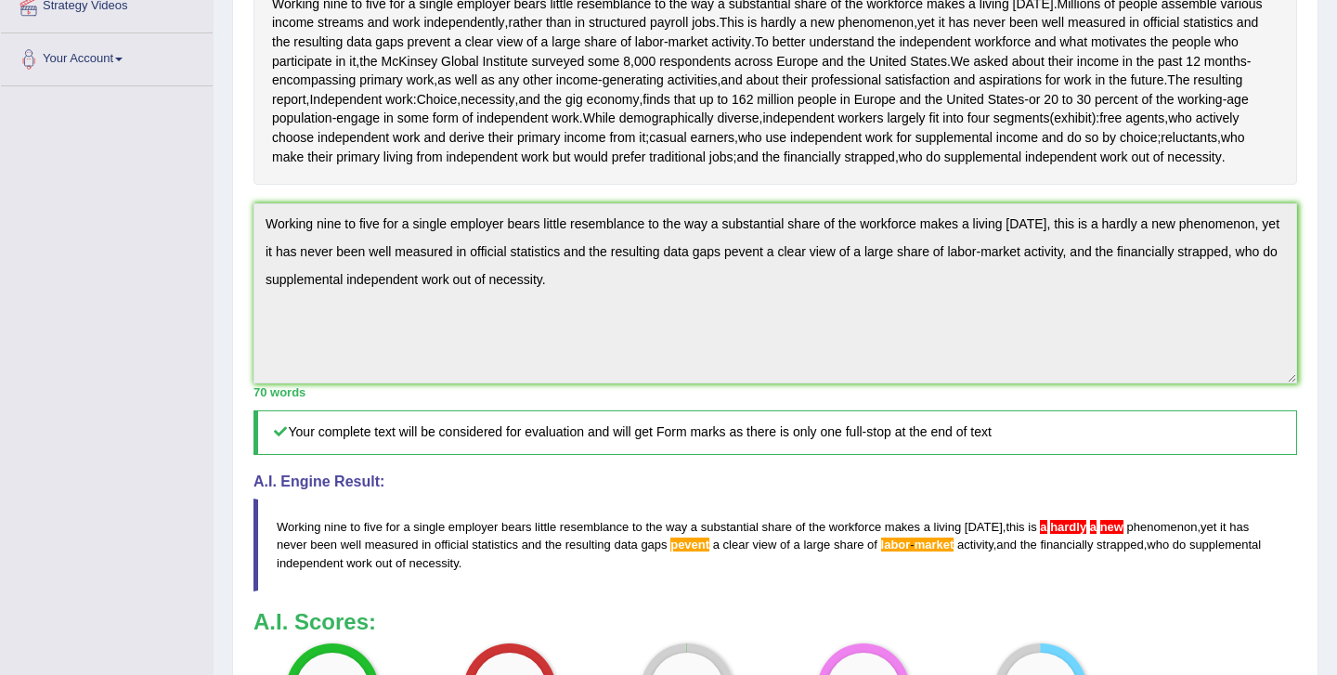
scroll to position [378, 0]
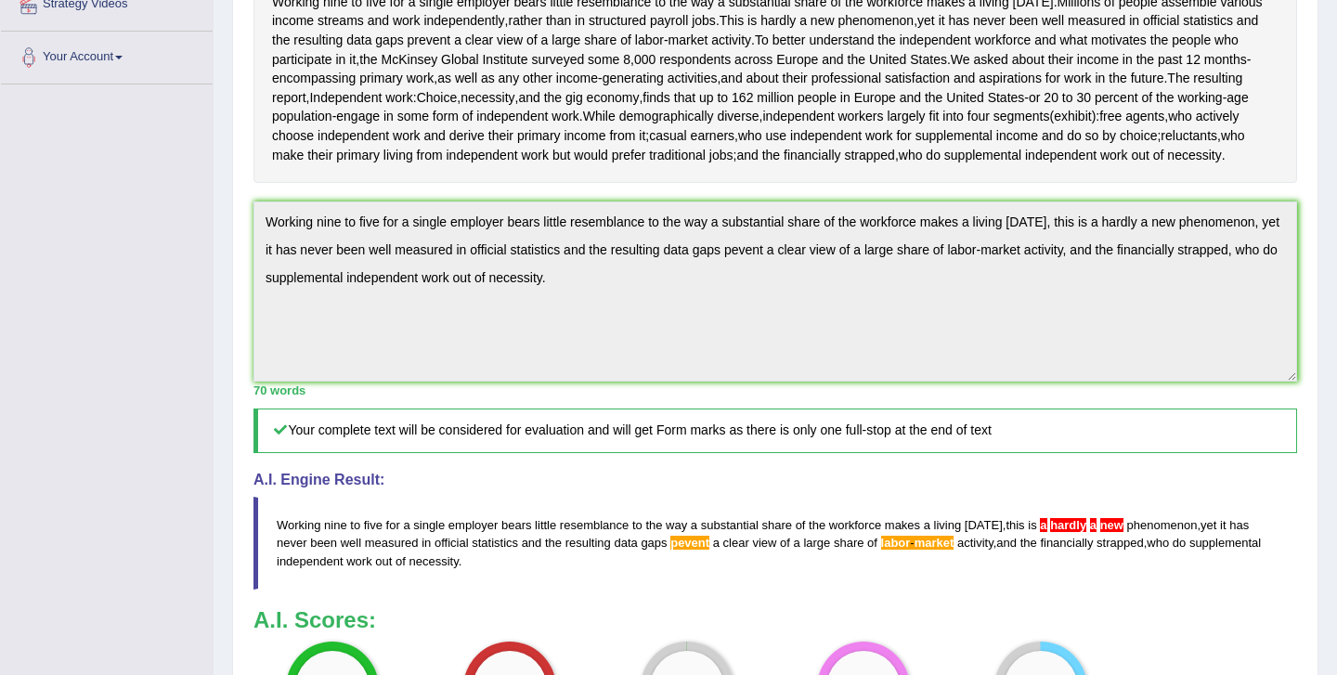
click at [1043, 532] on span "a" at bounding box center [1043, 525] width 7 height 14
click at [1073, 532] on span "hardly" at bounding box center [1068, 525] width 36 height 14
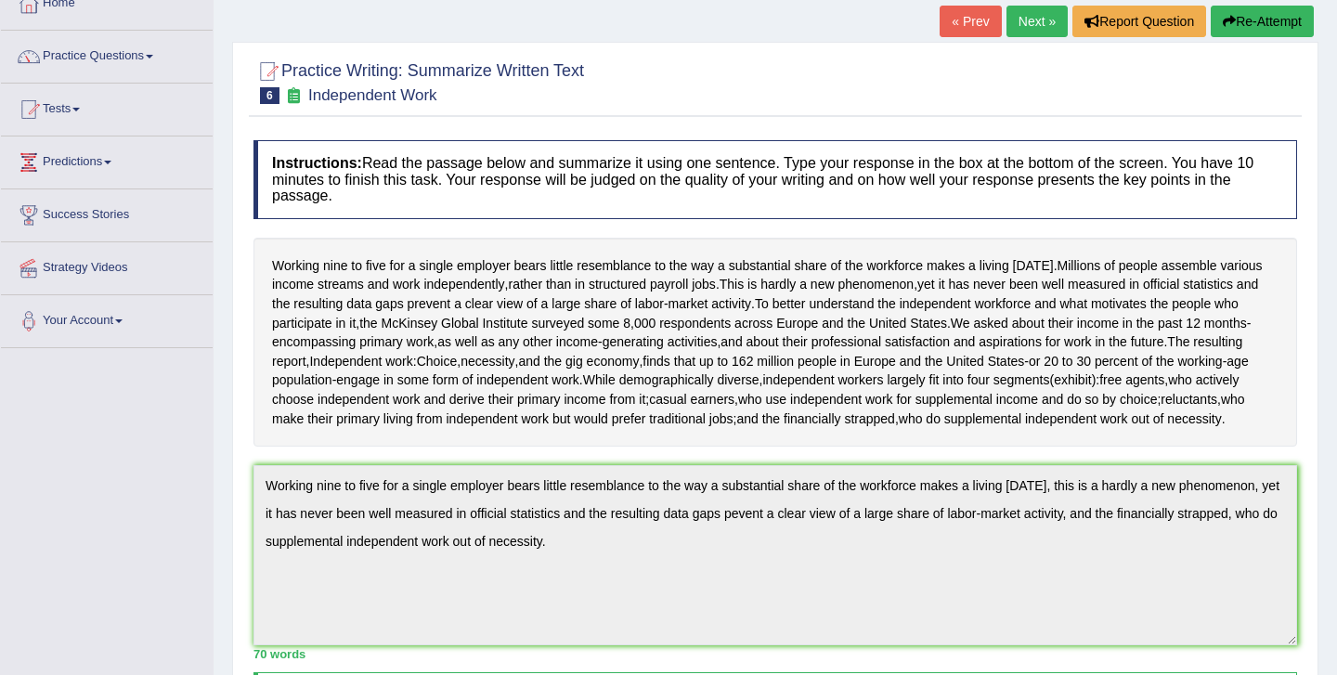
scroll to position [0, 0]
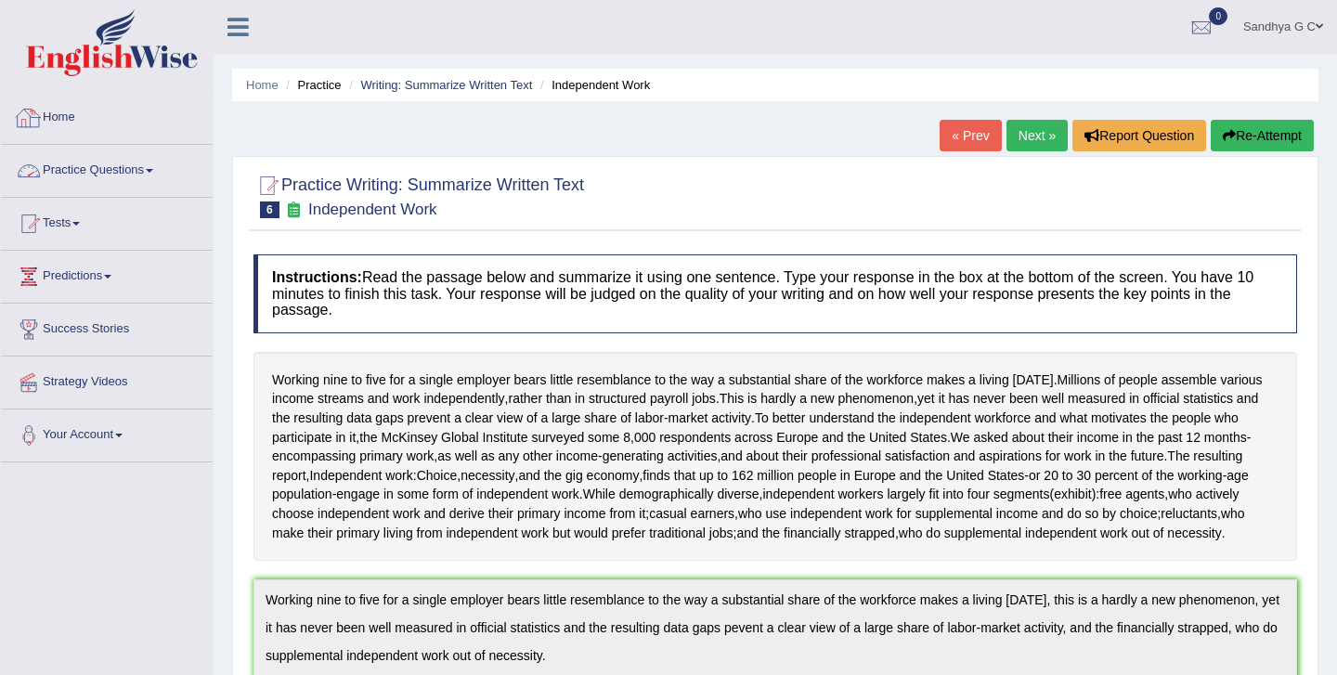
click at [150, 163] on link "Practice Questions" at bounding box center [107, 168] width 212 height 46
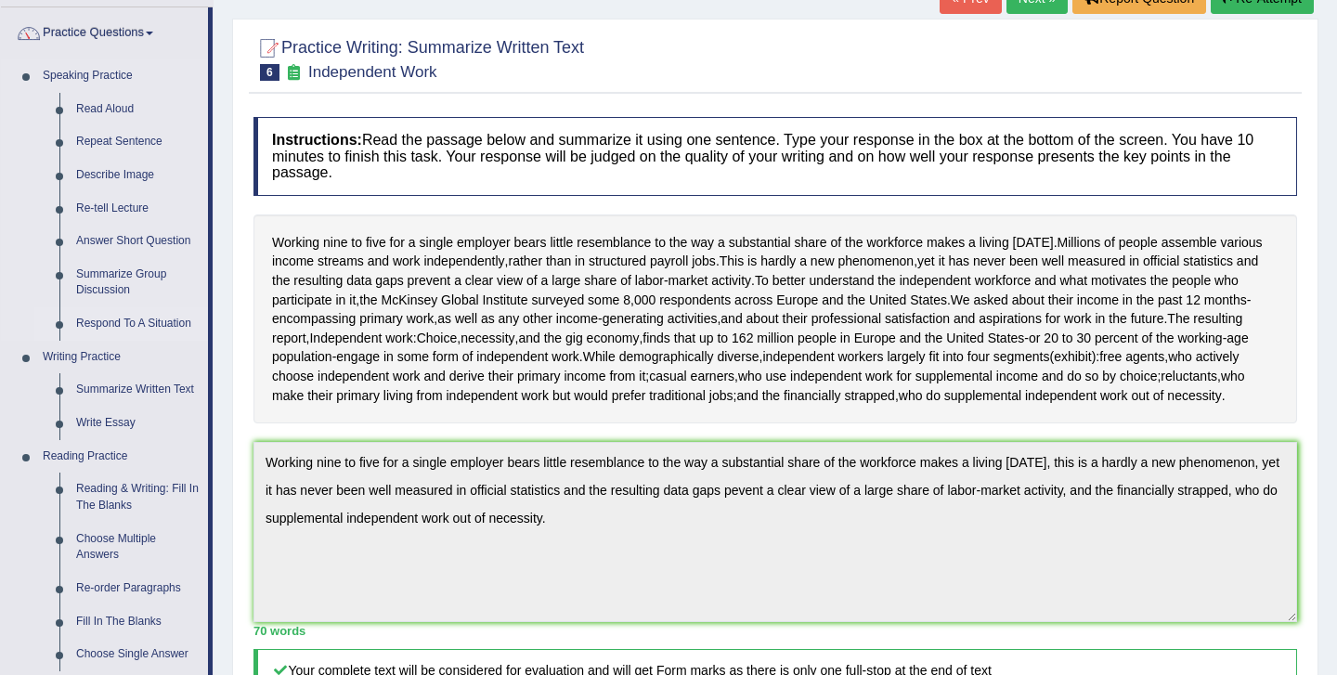
scroll to position [139, 0]
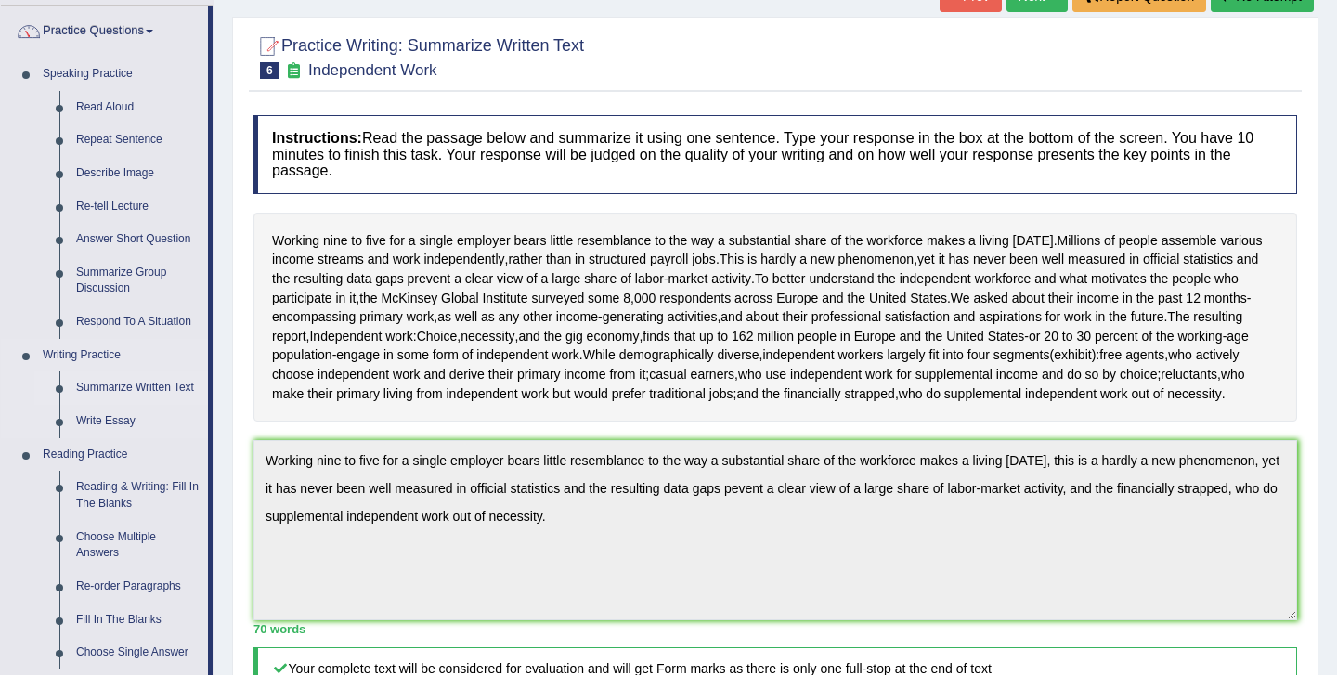
click at [144, 386] on link "Summarize Written Text" at bounding box center [138, 387] width 140 height 33
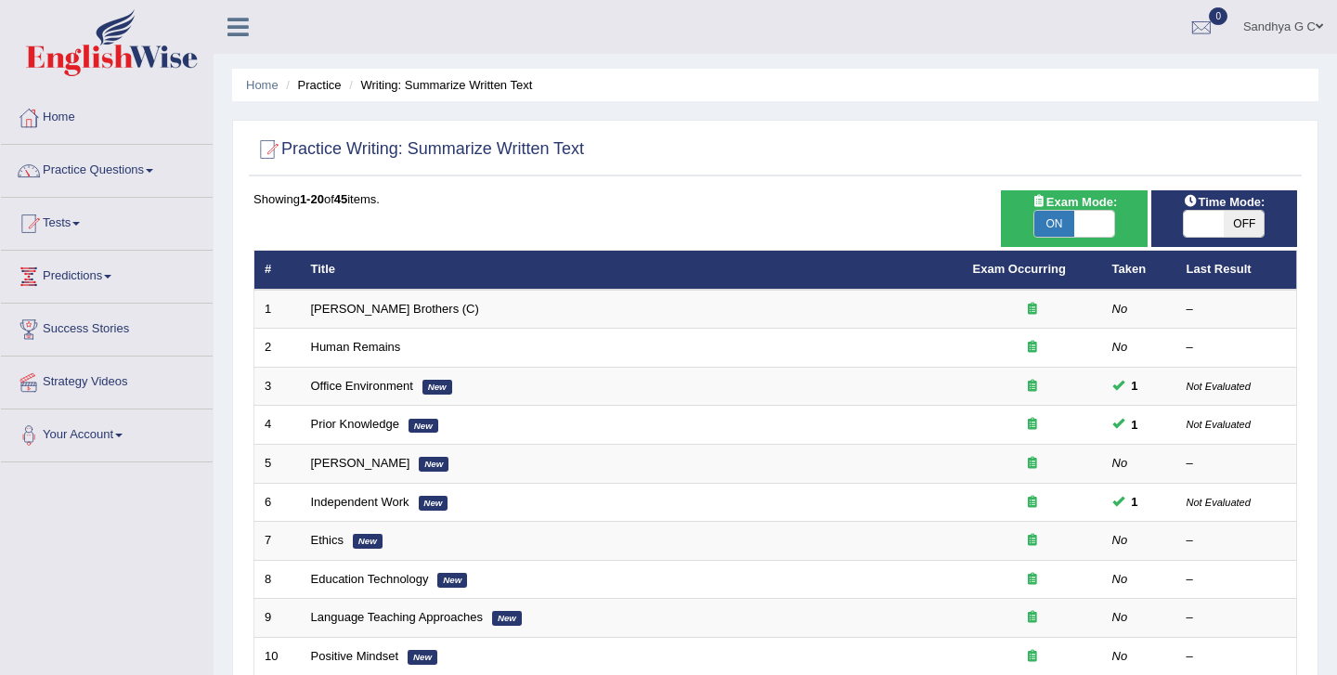
click at [144, 386] on link "Strategy Videos" at bounding box center [107, 380] width 212 height 46
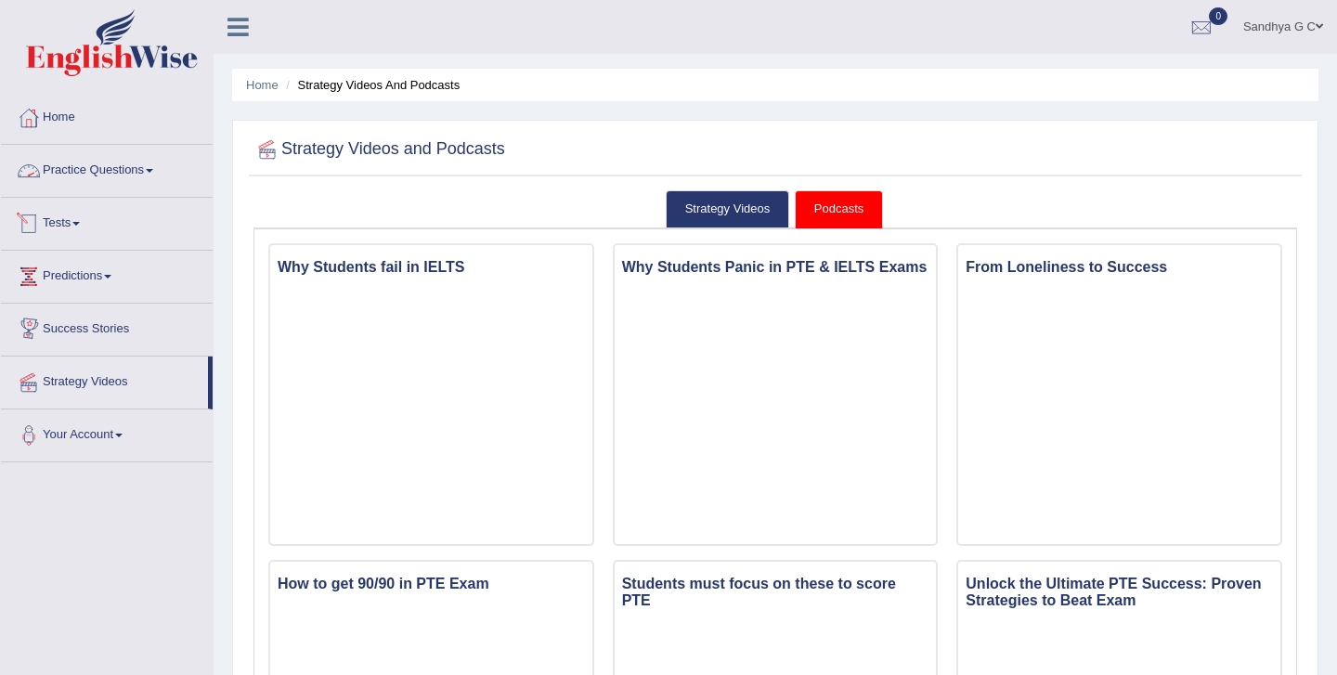
click at [124, 185] on link "Practice Questions" at bounding box center [107, 168] width 212 height 46
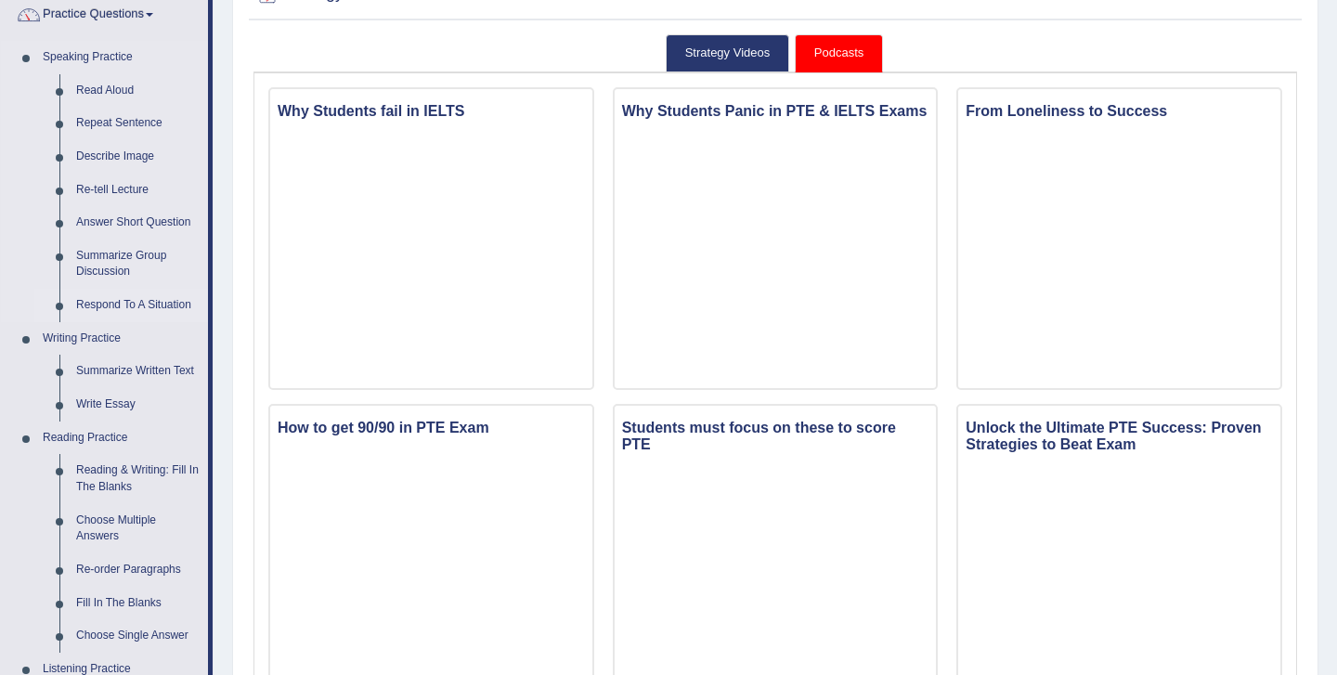
scroll to position [199, 0]
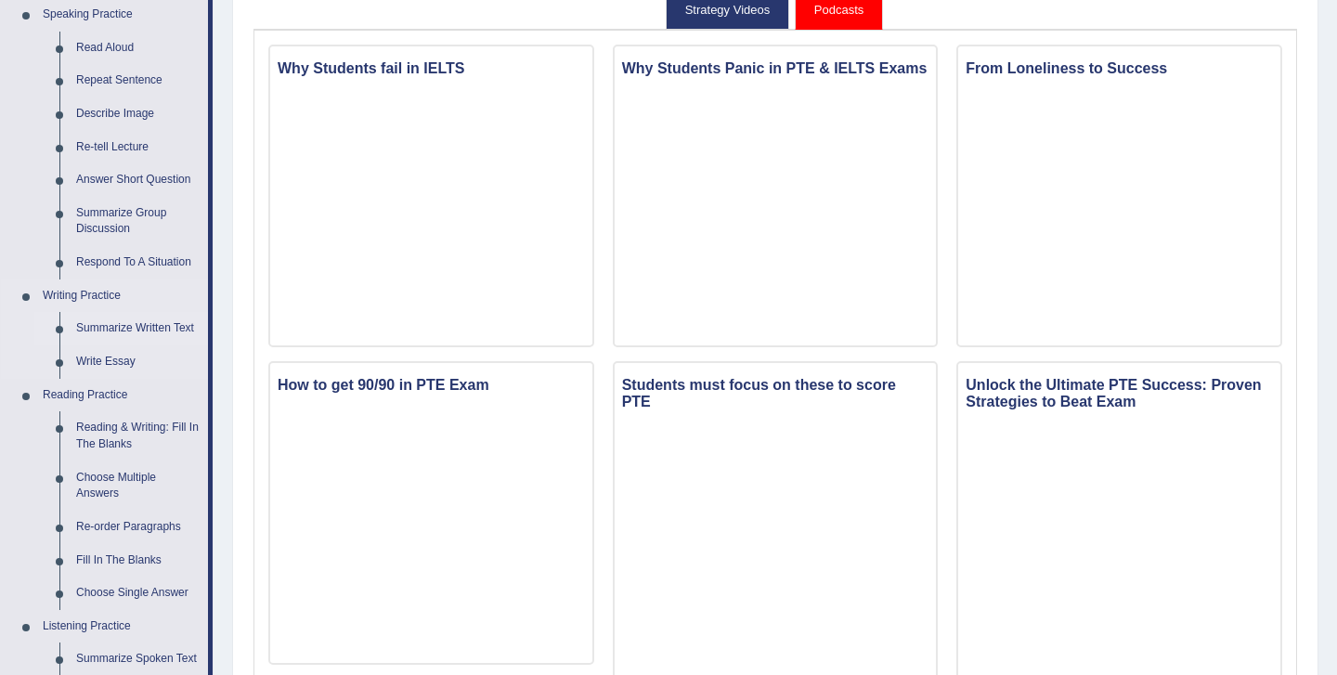
click at [161, 325] on link "Summarize Written Text" at bounding box center [138, 328] width 140 height 33
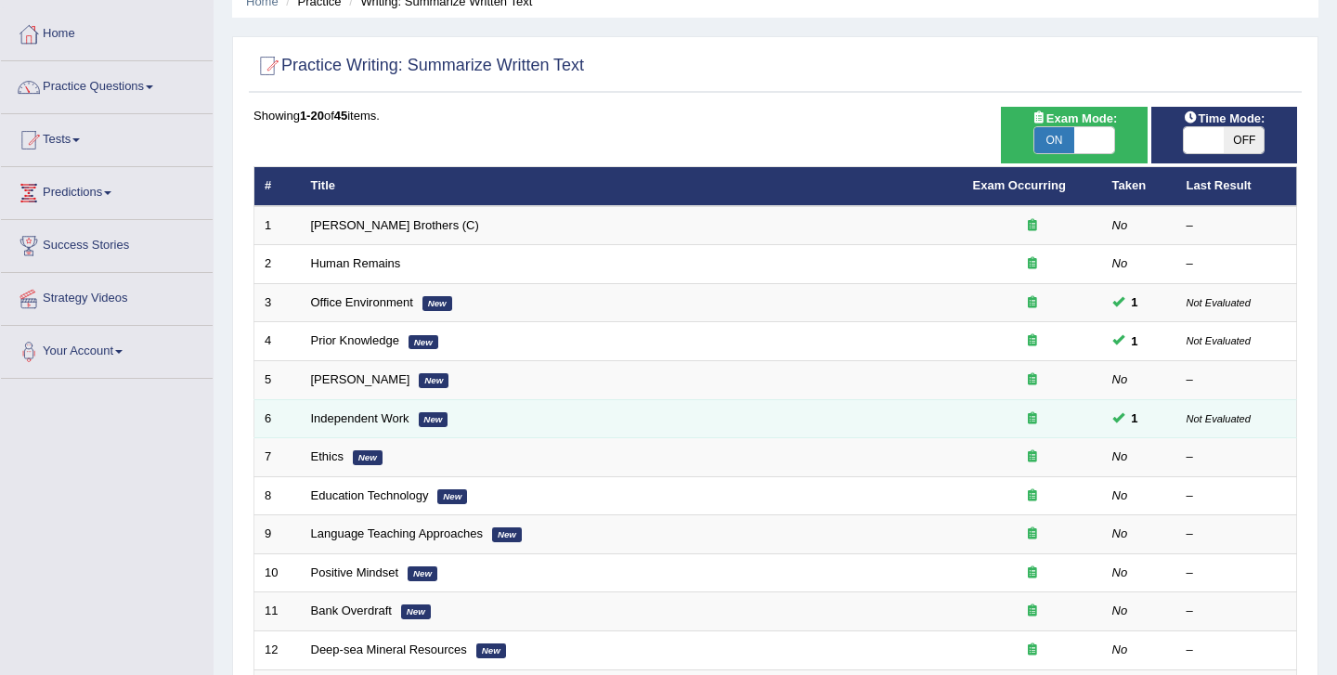
scroll to position [81, 0]
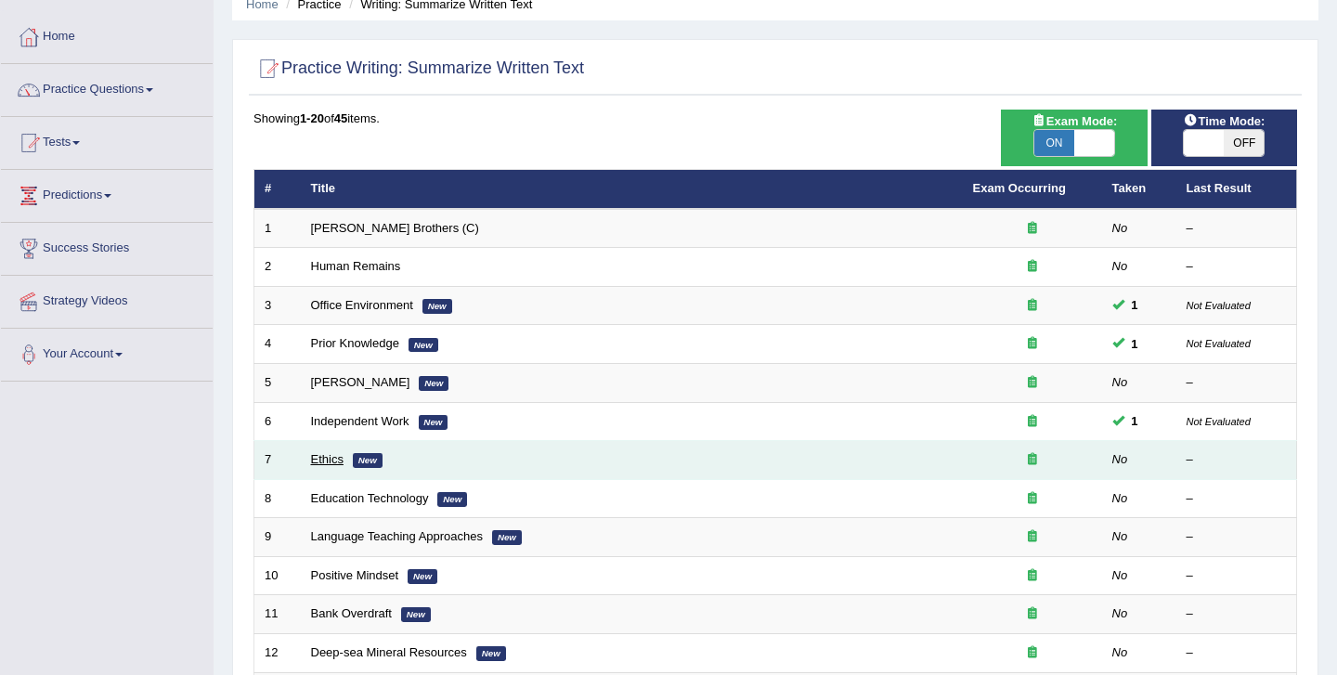
click at [318, 459] on link "Ethics" at bounding box center [327, 459] width 33 height 14
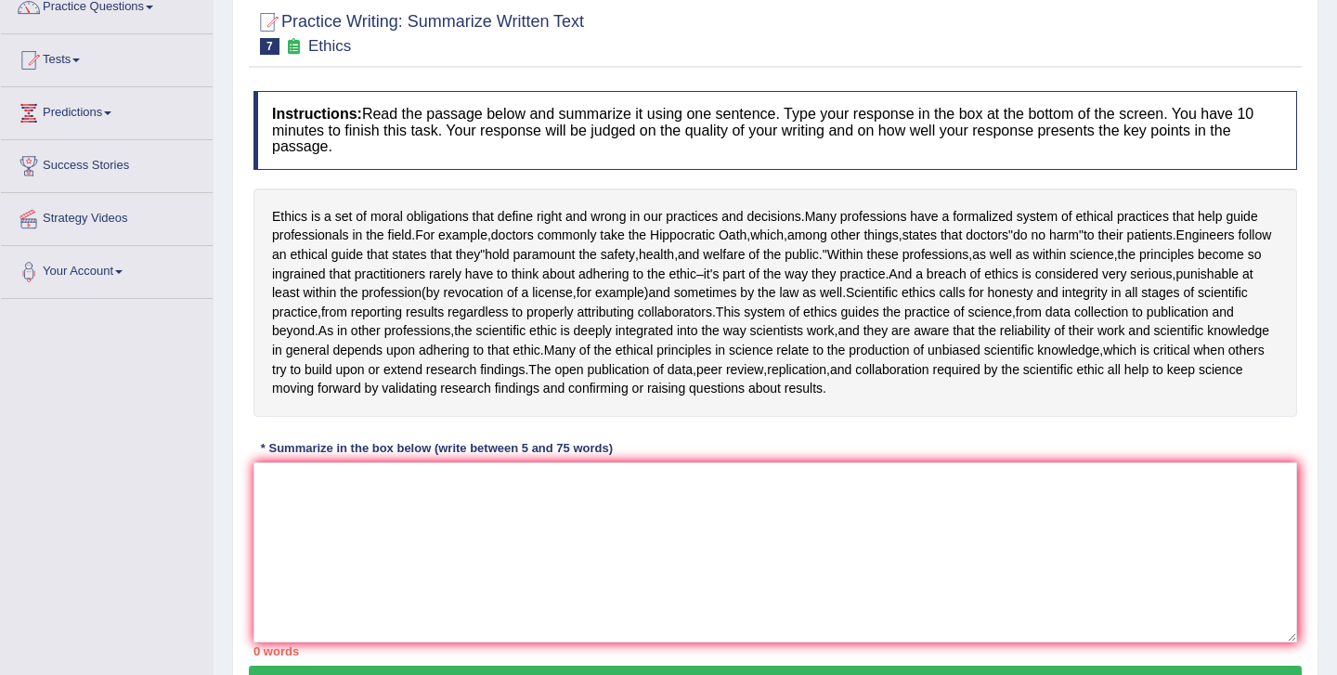
scroll to position [166, 0]
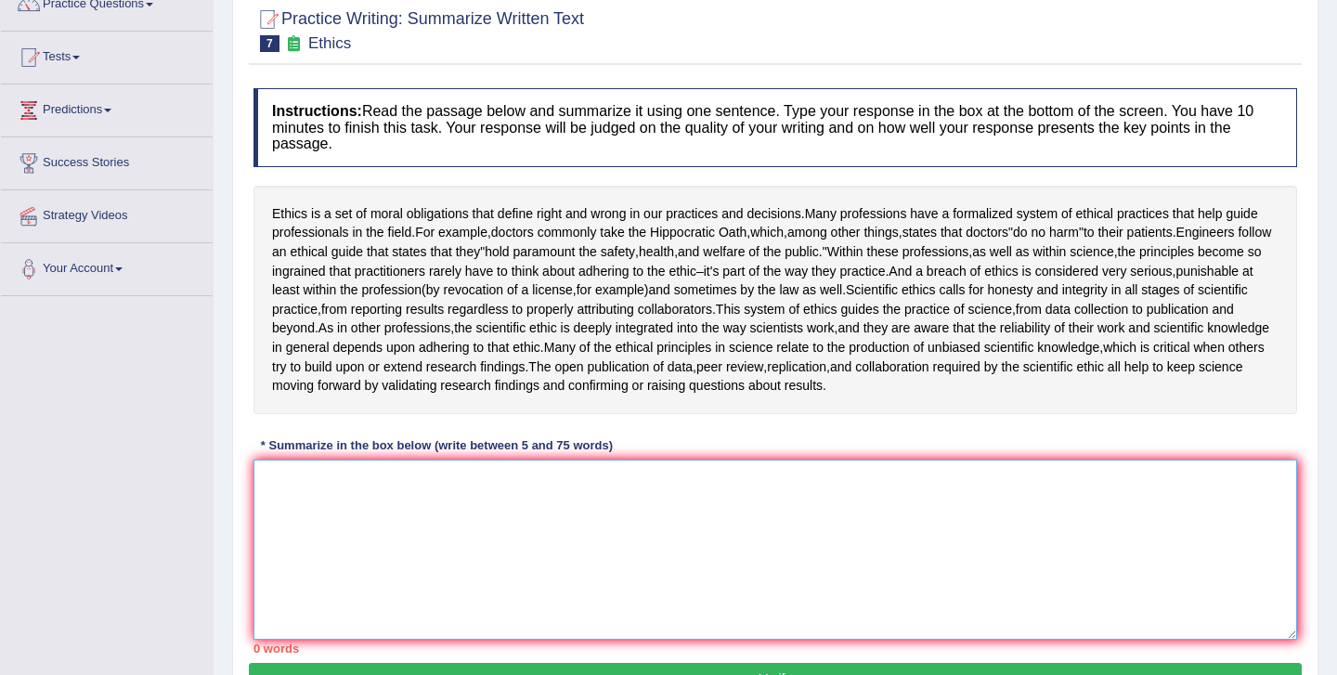
click at [639, 544] on textarea at bounding box center [776, 550] width 1044 height 180
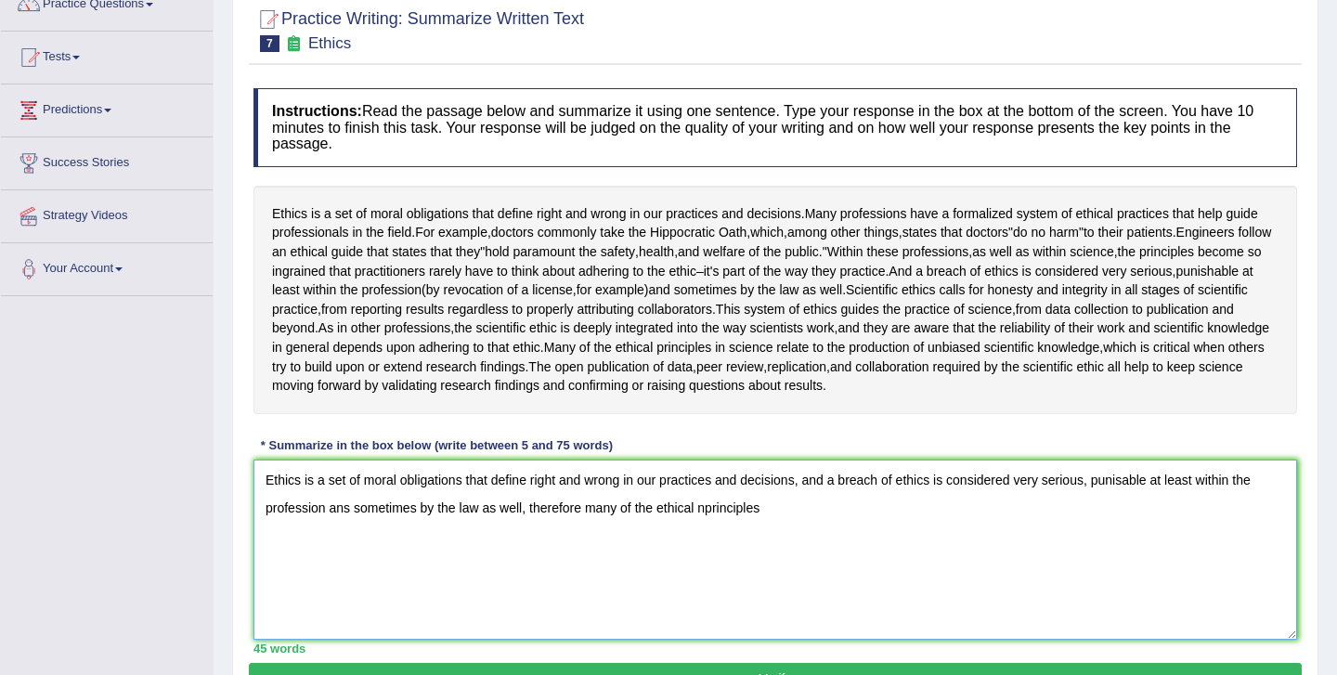
click at [706, 502] on textarea "Ethics is a set of moral obligations that define right and wrong in our practic…" at bounding box center [776, 550] width 1044 height 180
click at [767, 504] on textarea "Ethics is a set of moral obligations that define right and wrong in our practic…" at bounding box center [776, 550] width 1044 height 180
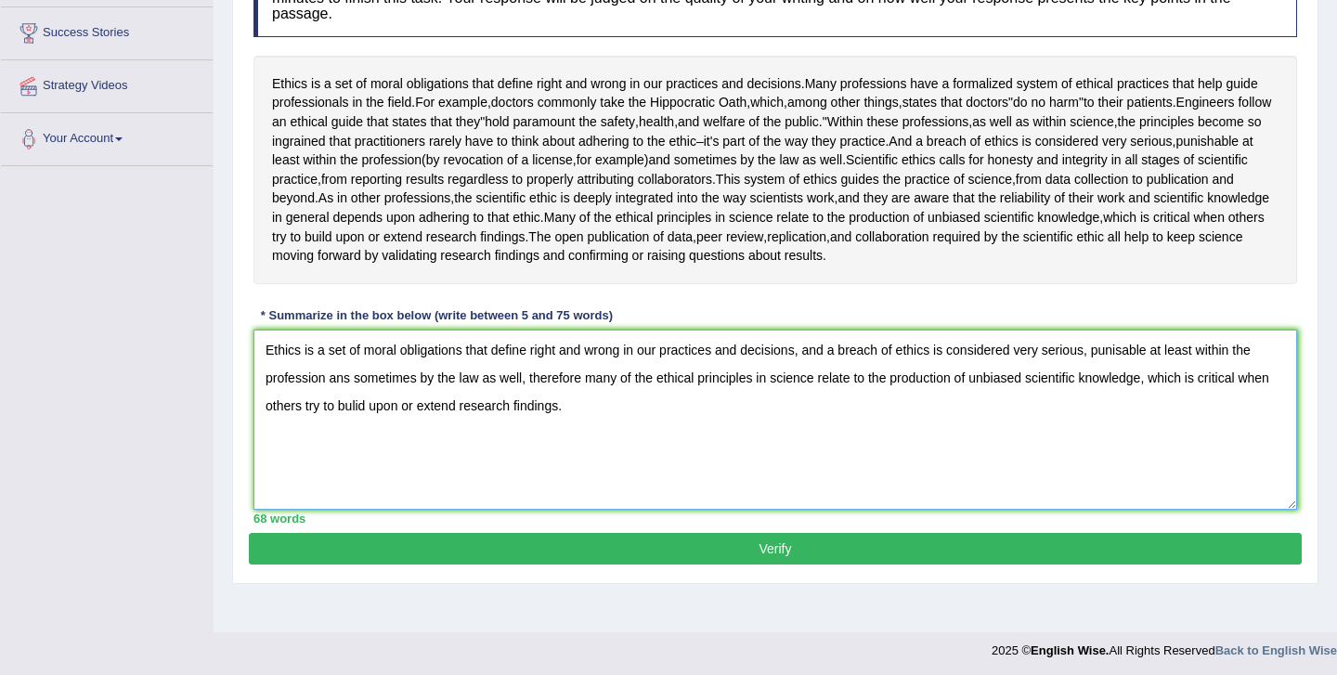
scroll to position [300, 0]
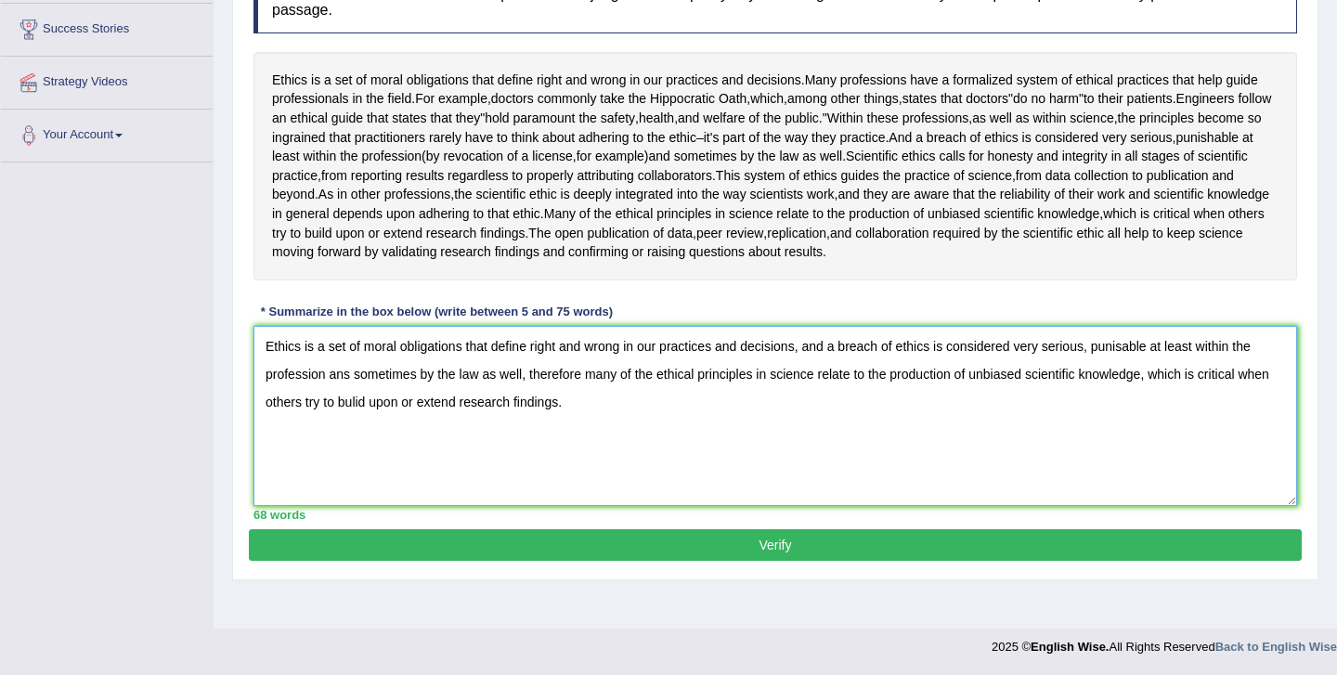
type textarea "Ethics is a set of moral obligations that define right and wrong in our practic…"
click at [831, 543] on button "Verify" at bounding box center [775, 545] width 1053 height 32
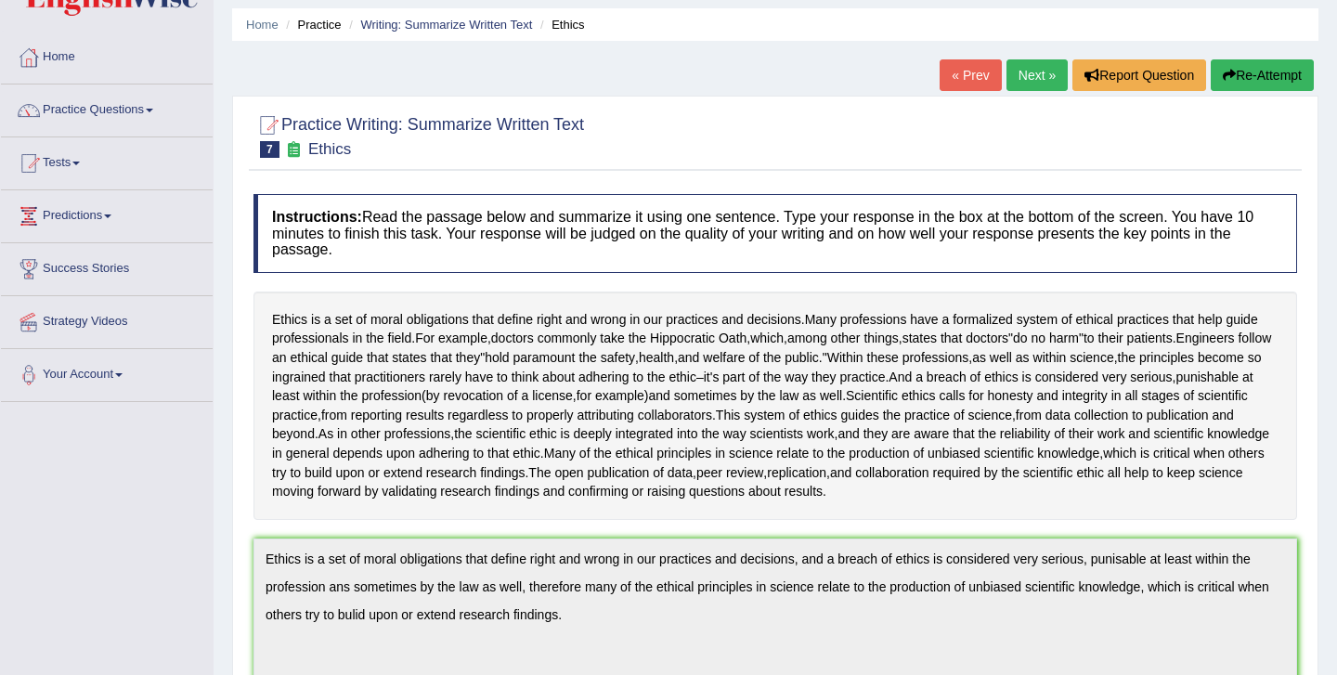
scroll to position [59, 0]
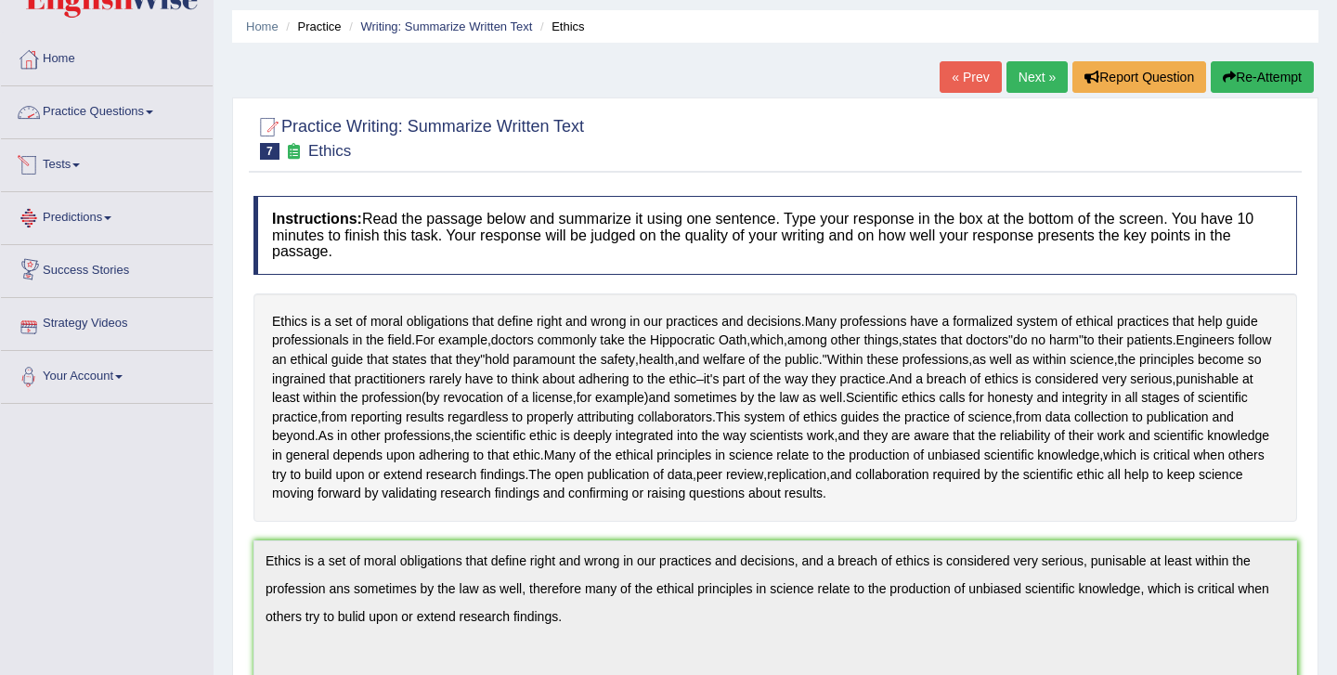
click at [114, 105] on link "Practice Questions" at bounding box center [107, 109] width 212 height 46
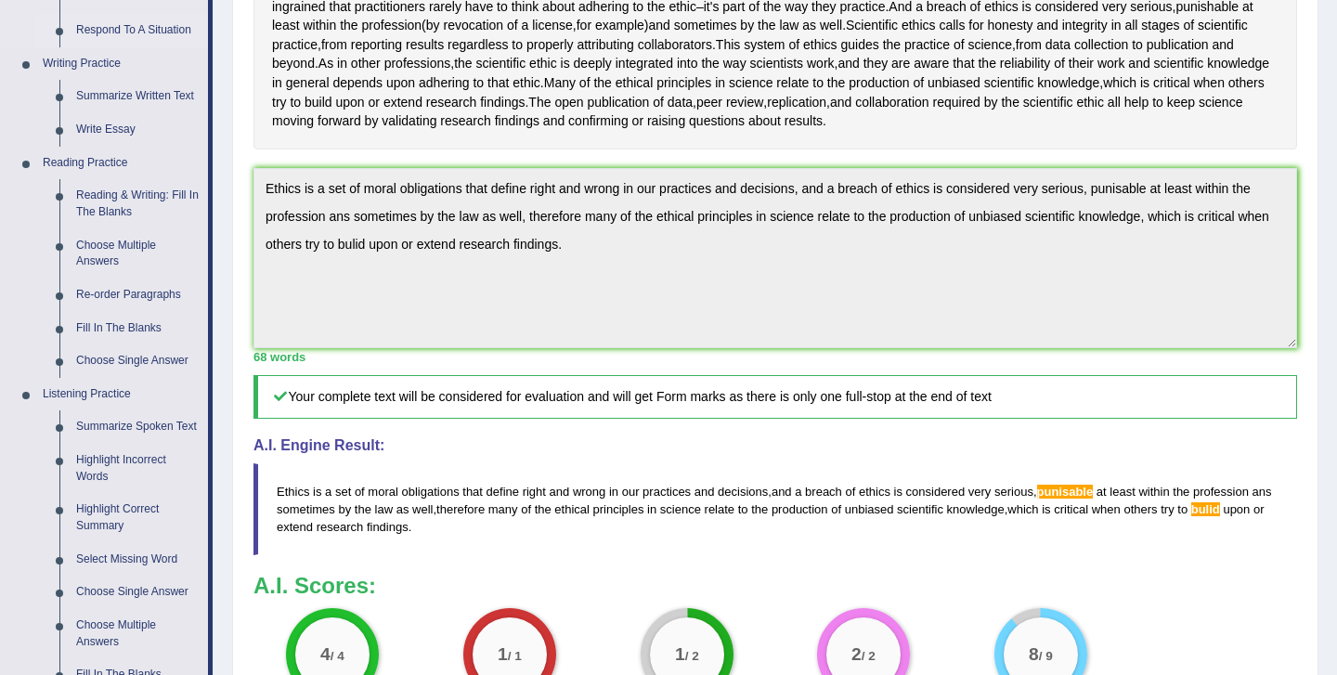
scroll to position [424, 0]
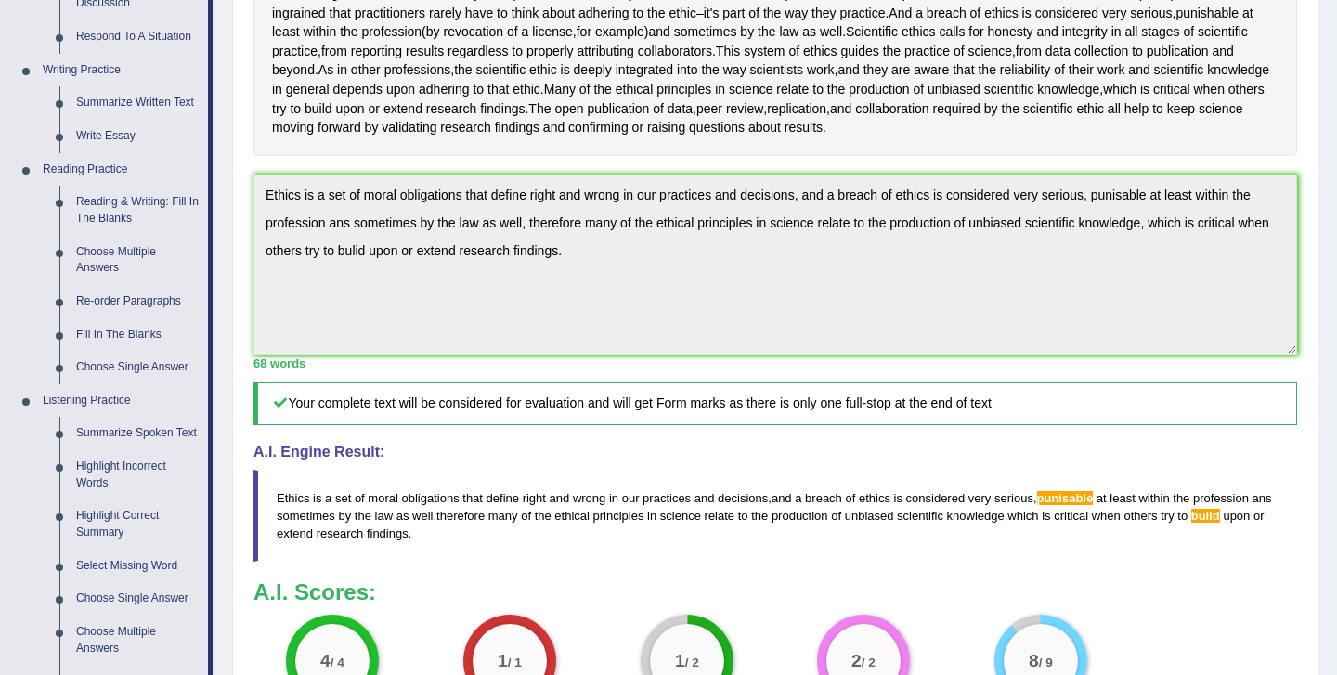
click at [137, 101] on link "Summarize Written Text" at bounding box center [138, 102] width 140 height 33
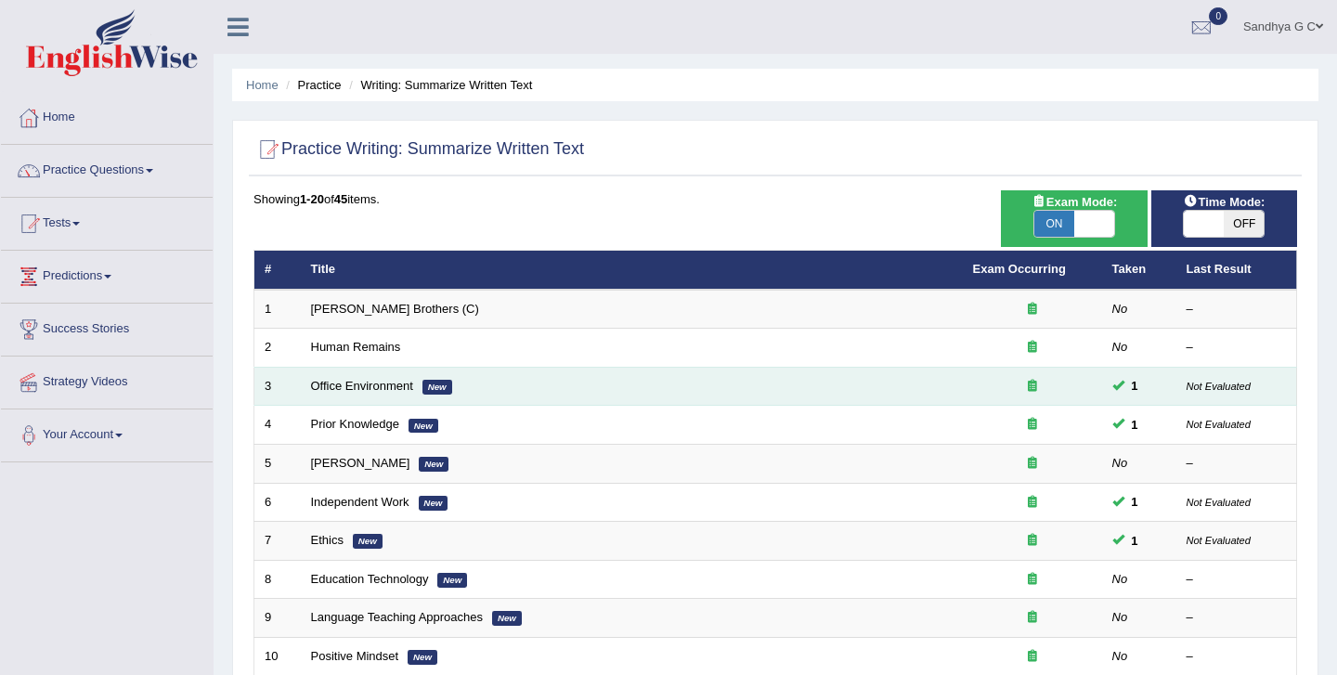
click at [1235, 387] on small "Not Evaluated" at bounding box center [1219, 386] width 64 height 11
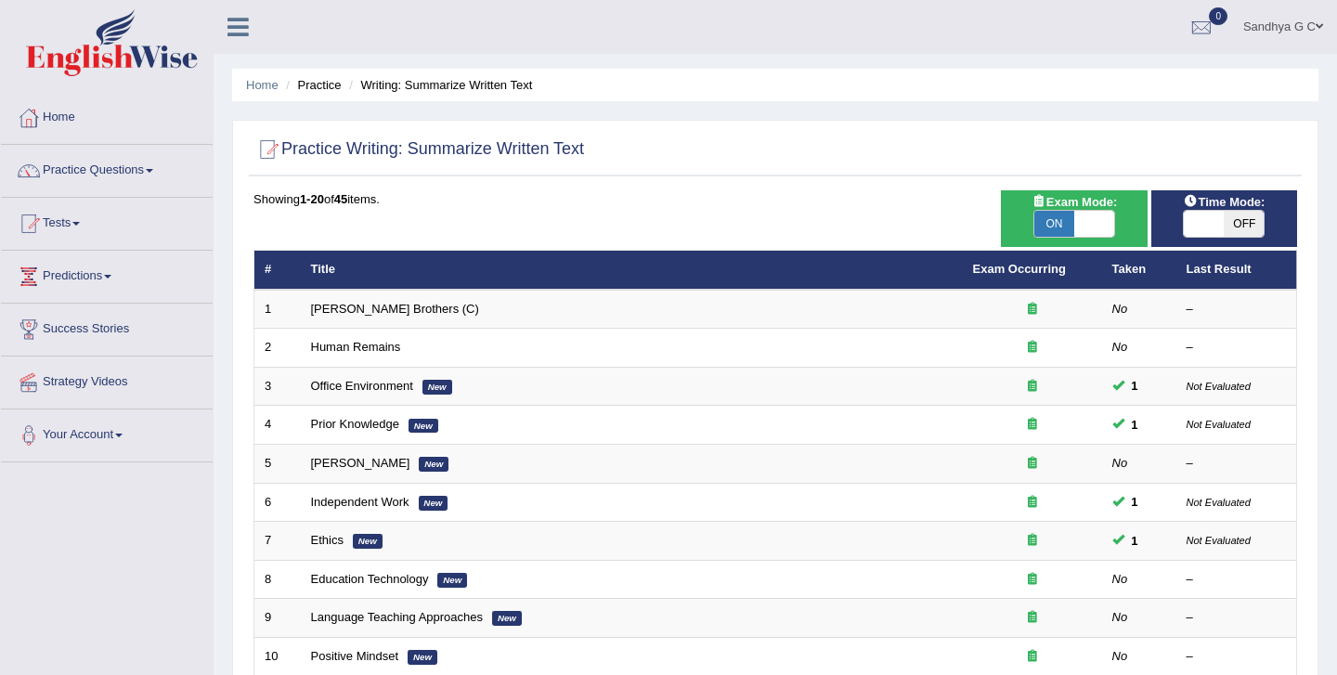
click at [230, 230] on div "Home Practice Writing: Summarize Written Text Practice Writing: Summarize Writt…" at bounding box center [776, 591] width 1124 height 1183
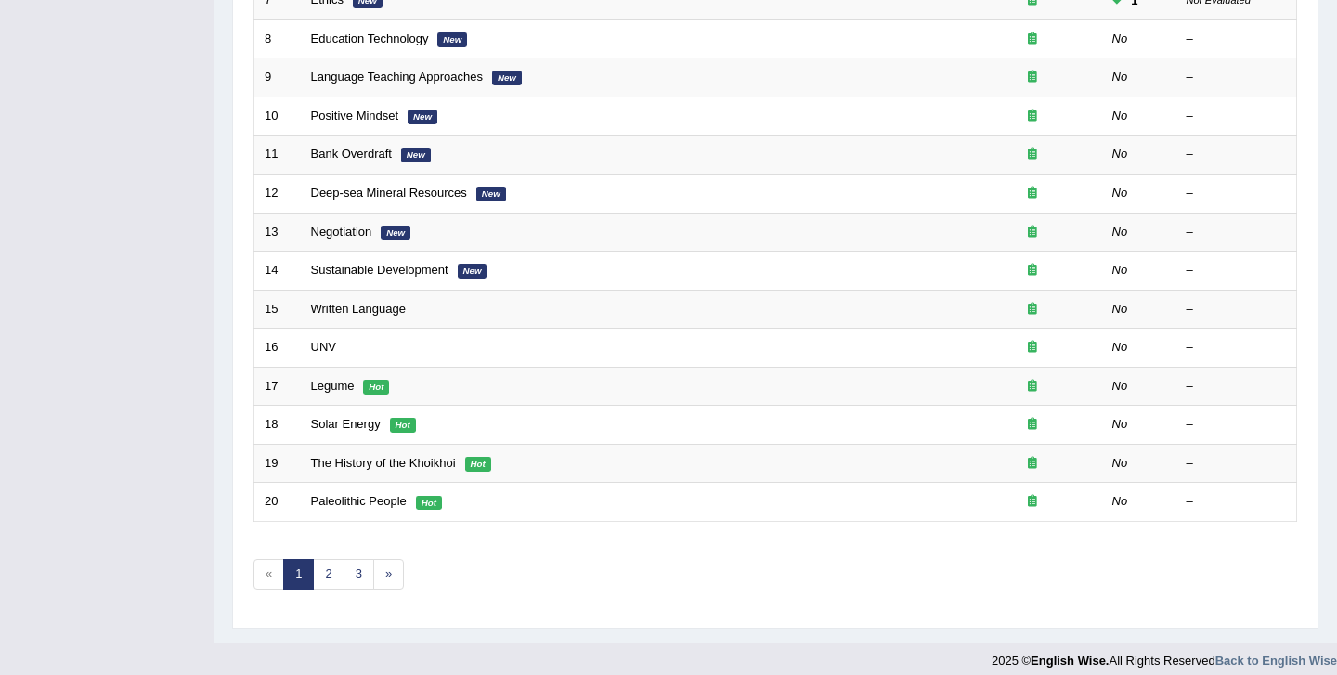
scroll to position [554, 0]
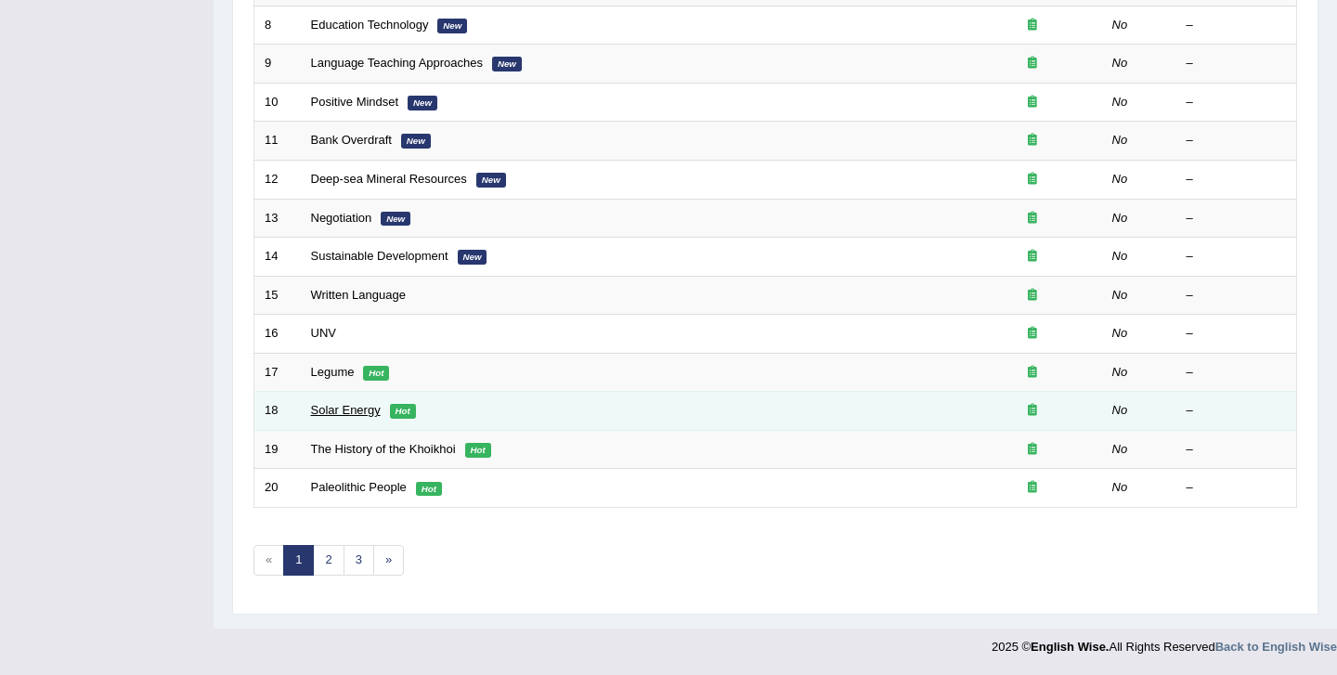
click at [337, 410] on link "Solar Energy" at bounding box center [346, 410] width 70 height 14
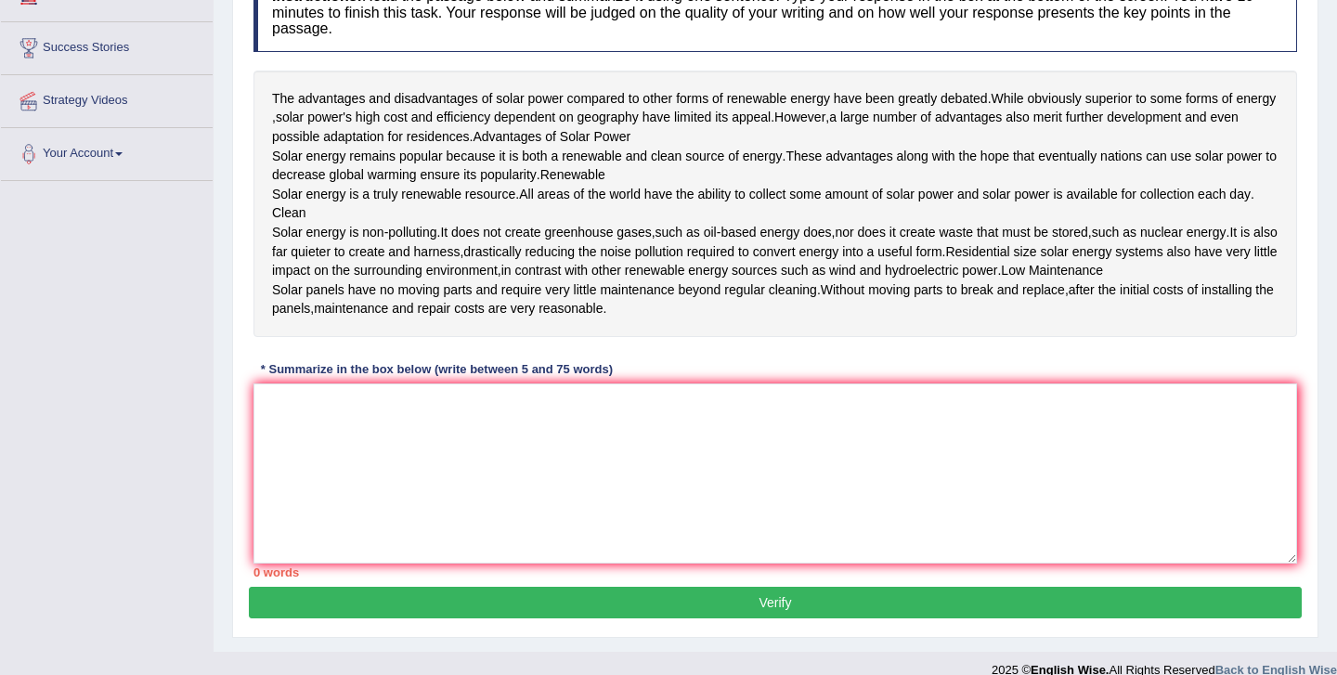
scroll to position [290, 0]
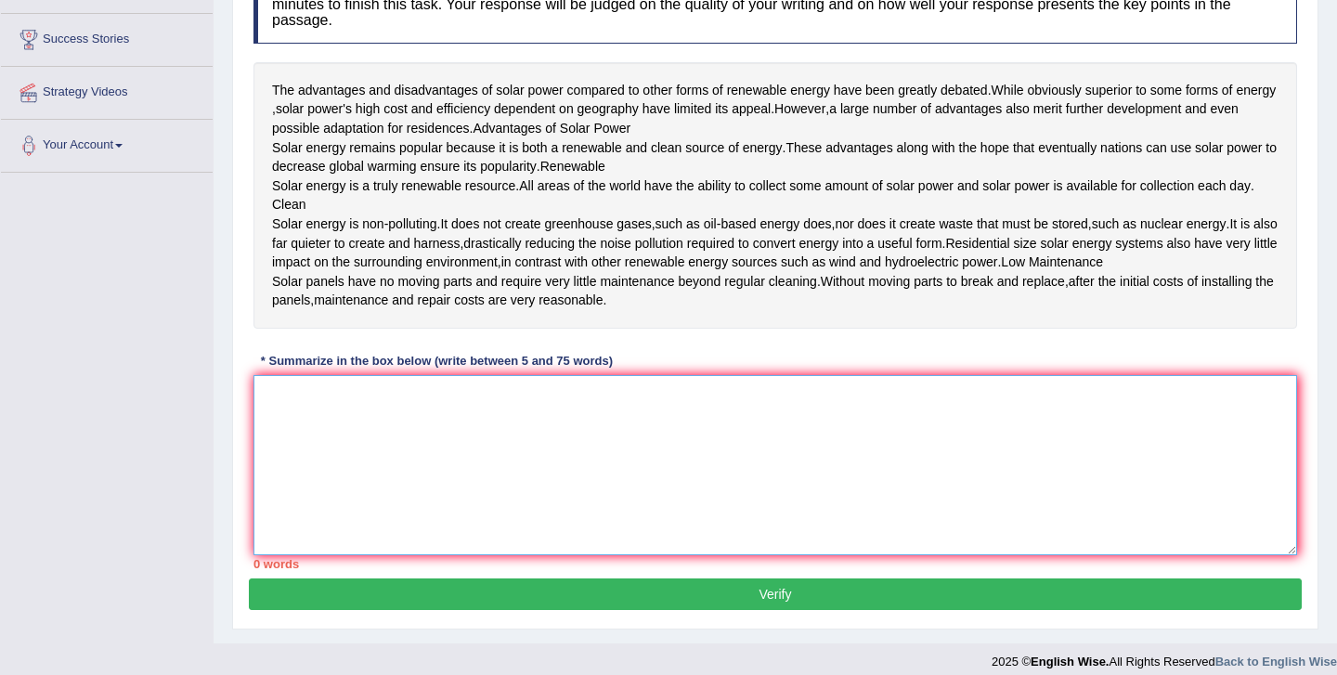
click at [536, 530] on textarea at bounding box center [776, 465] width 1044 height 180
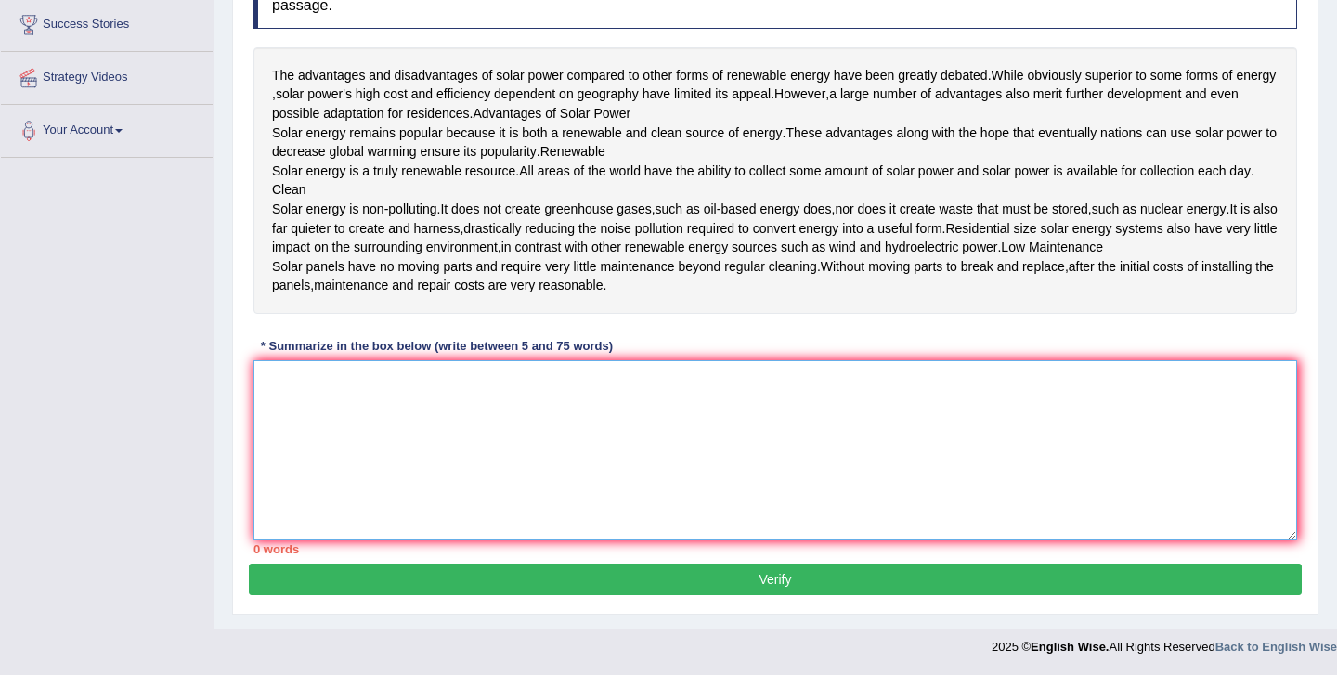
scroll to position [328, 0]
click at [571, 473] on textarea at bounding box center [776, 450] width 1044 height 180
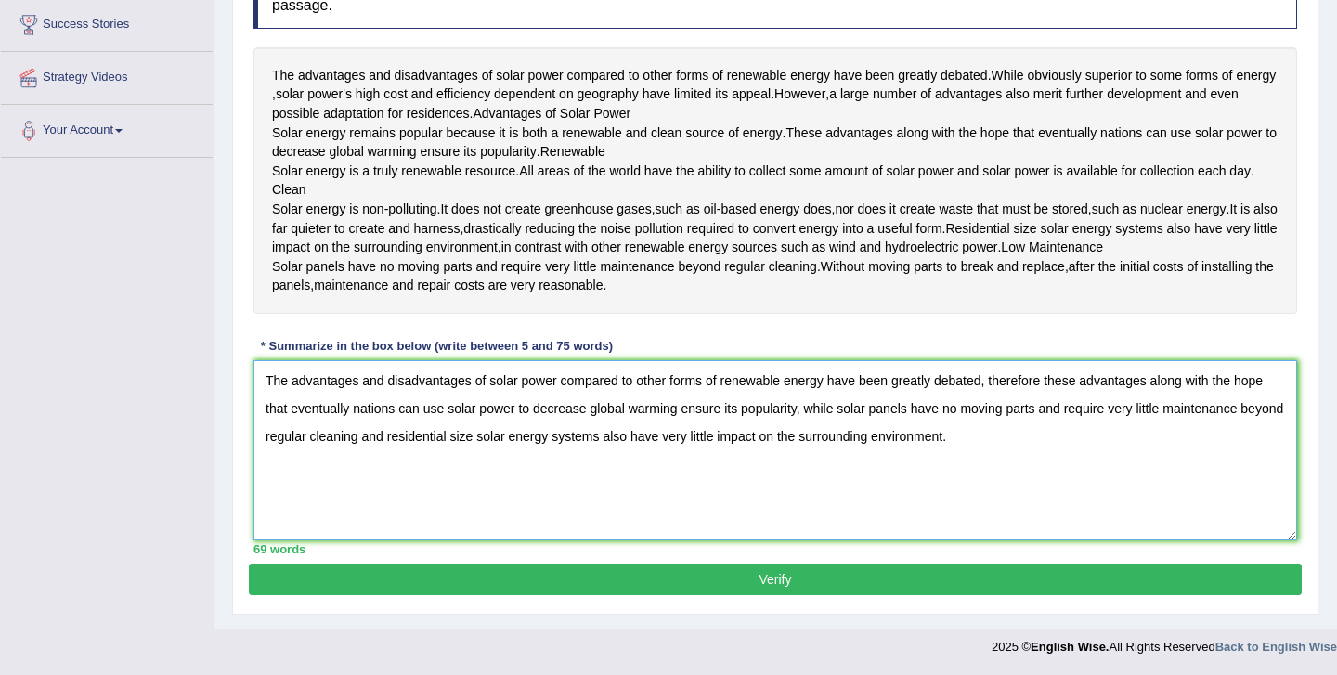
scroll to position [362, 0]
type textarea "The advantages and disadvantages of solar power compared to other forms of rene…"
click at [541, 572] on button "Verify" at bounding box center [775, 580] width 1053 height 32
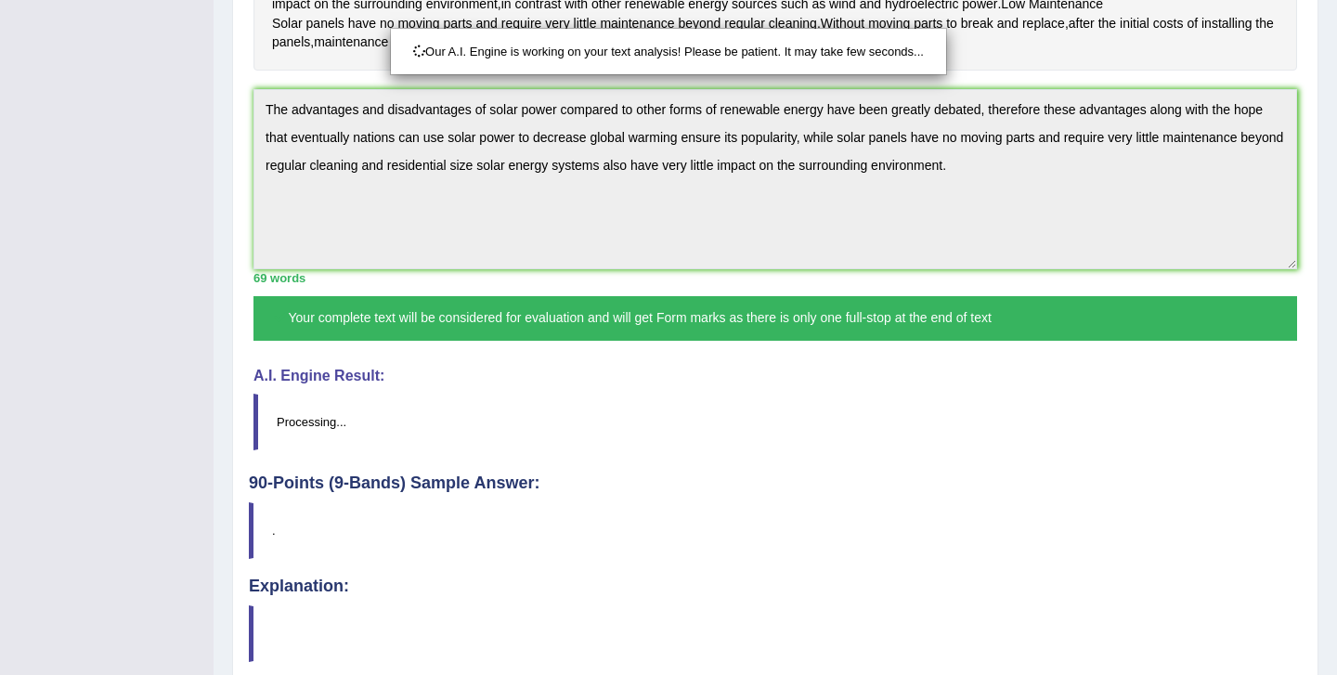
scroll to position [672, 0]
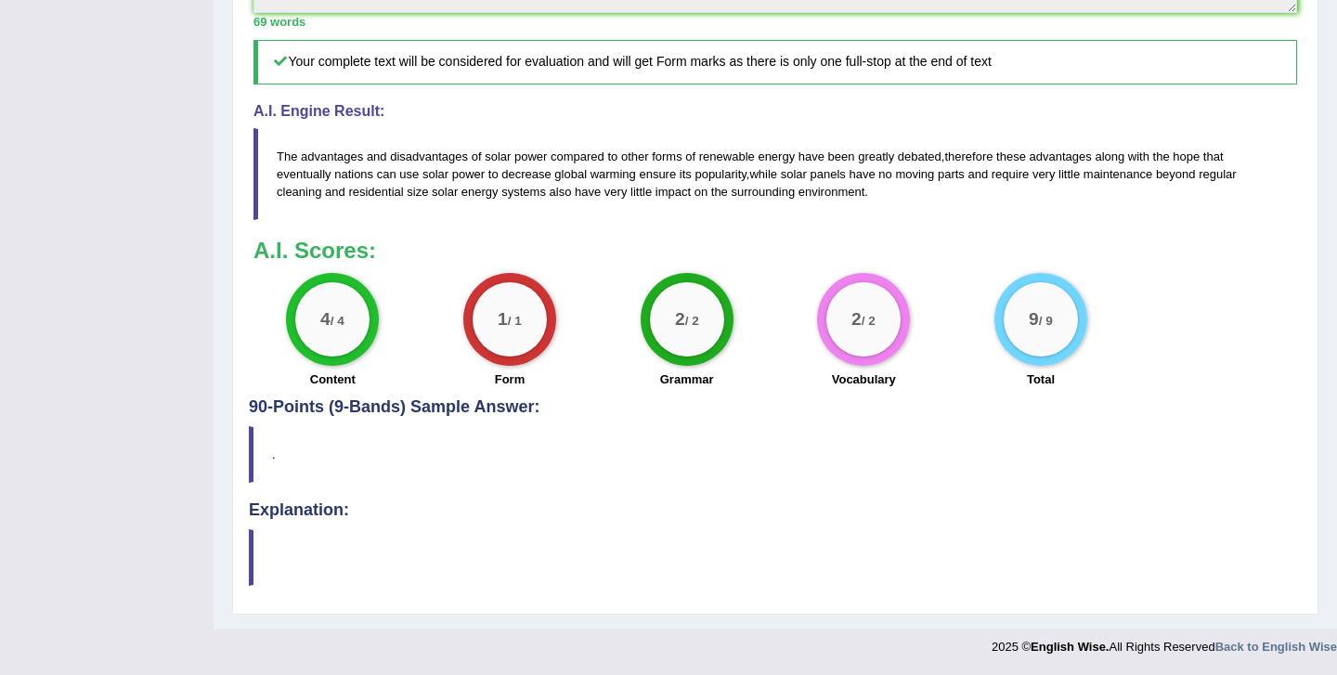
click at [541, 576] on blockquote at bounding box center [775, 557] width 1053 height 57
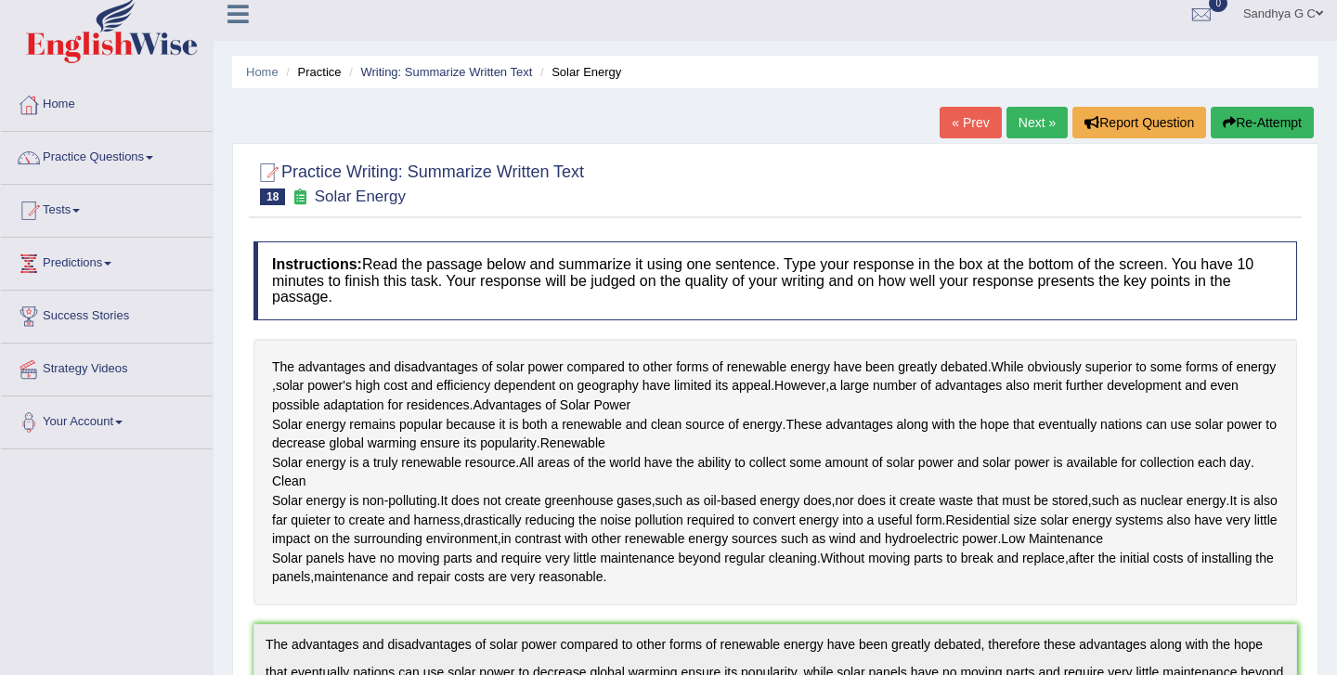
scroll to position [0, 0]
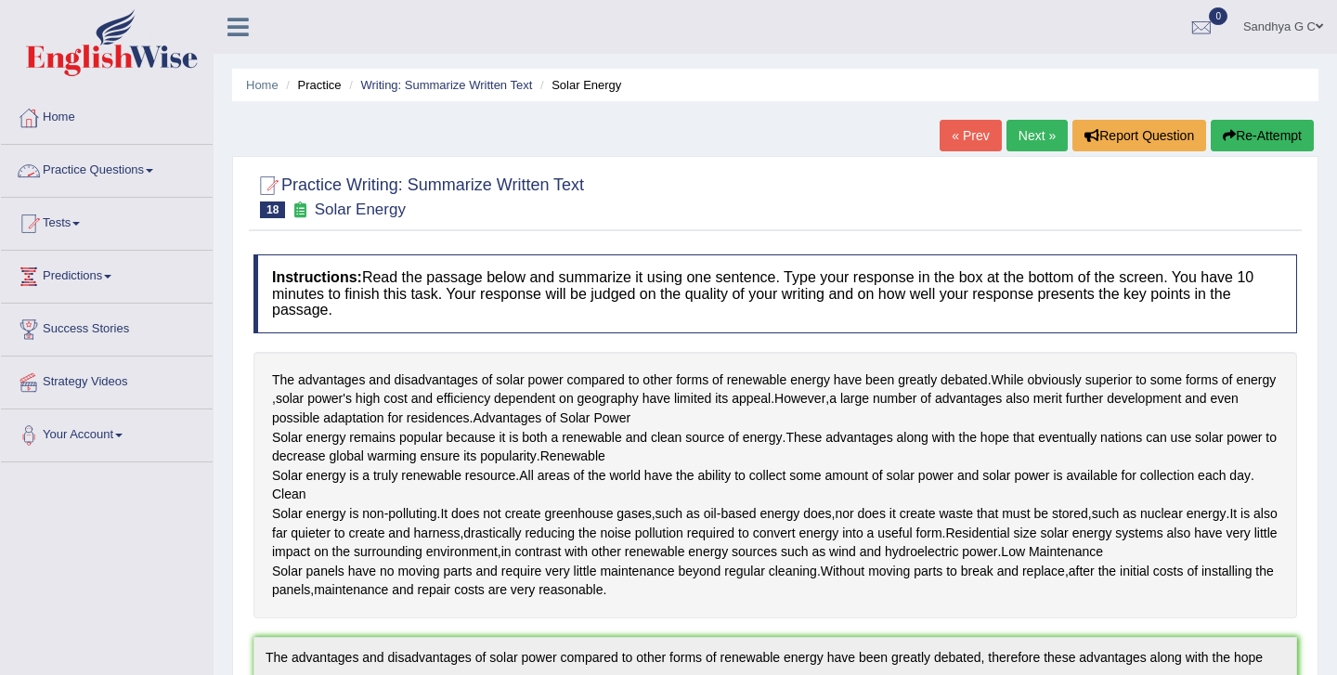
click at [155, 179] on link "Practice Questions" at bounding box center [107, 168] width 212 height 46
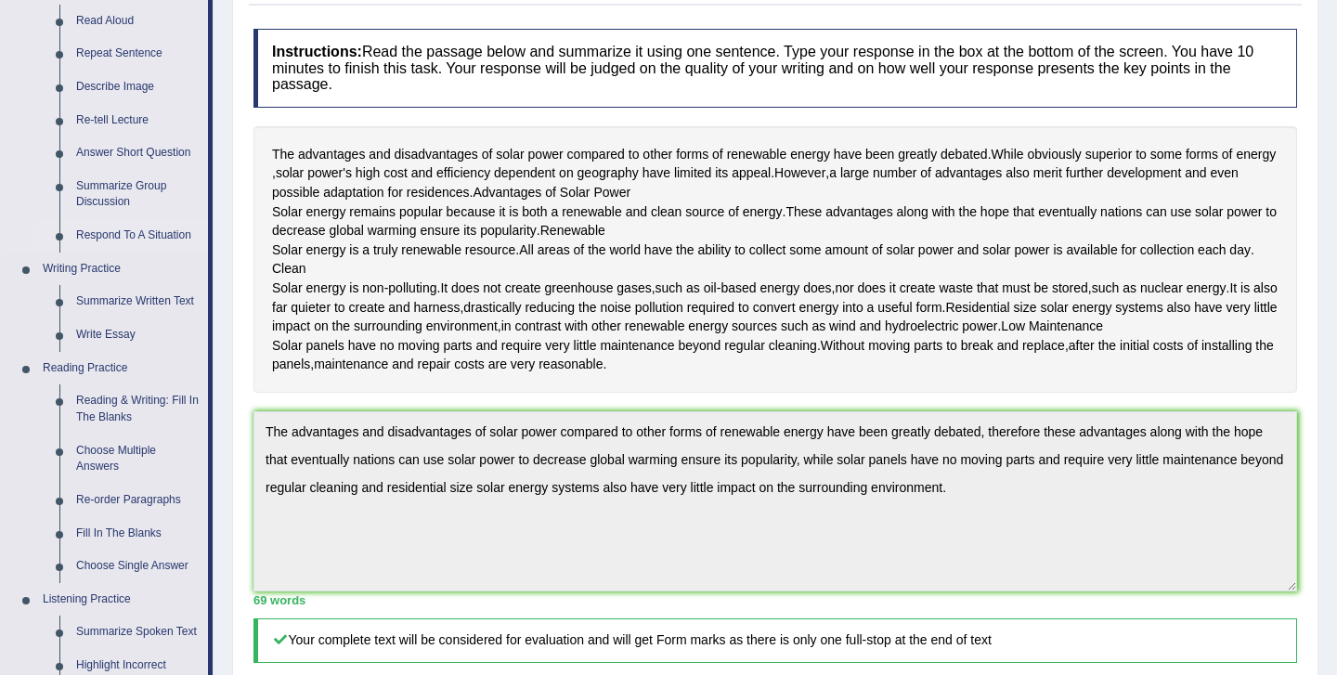
scroll to position [237, 0]
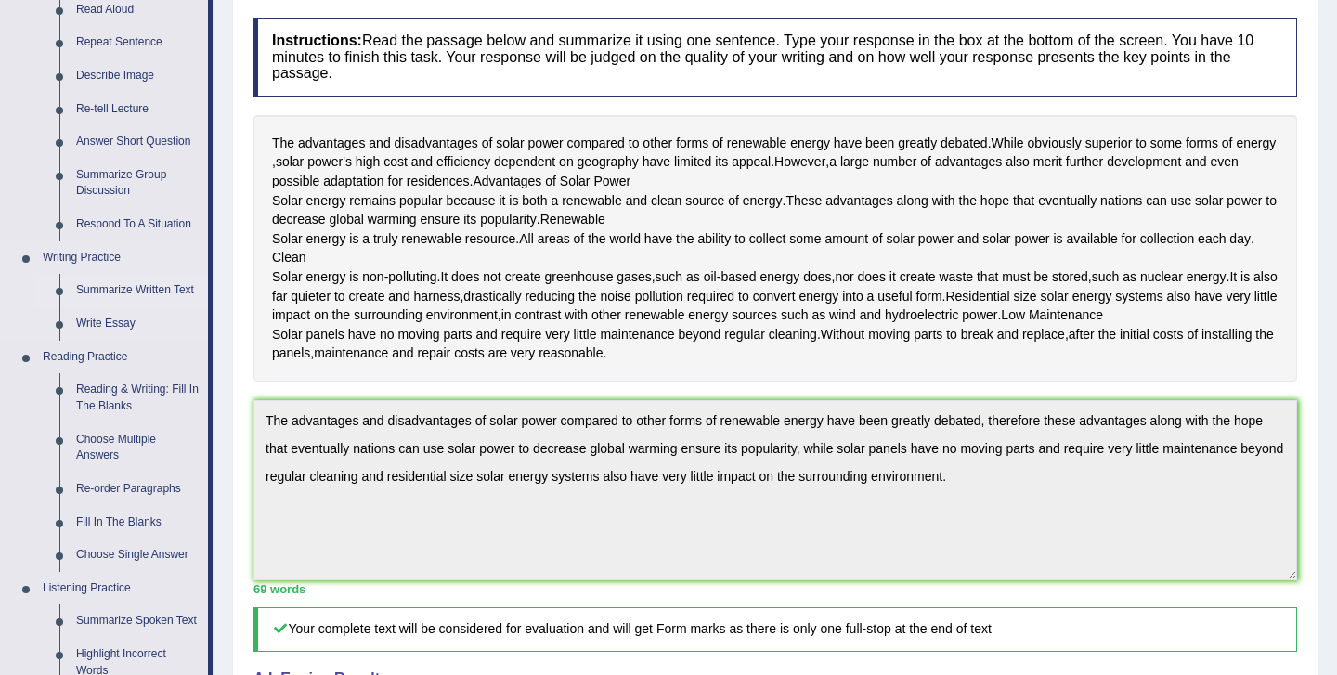
click at [155, 287] on link "Summarize Written Text" at bounding box center [138, 290] width 140 height 33
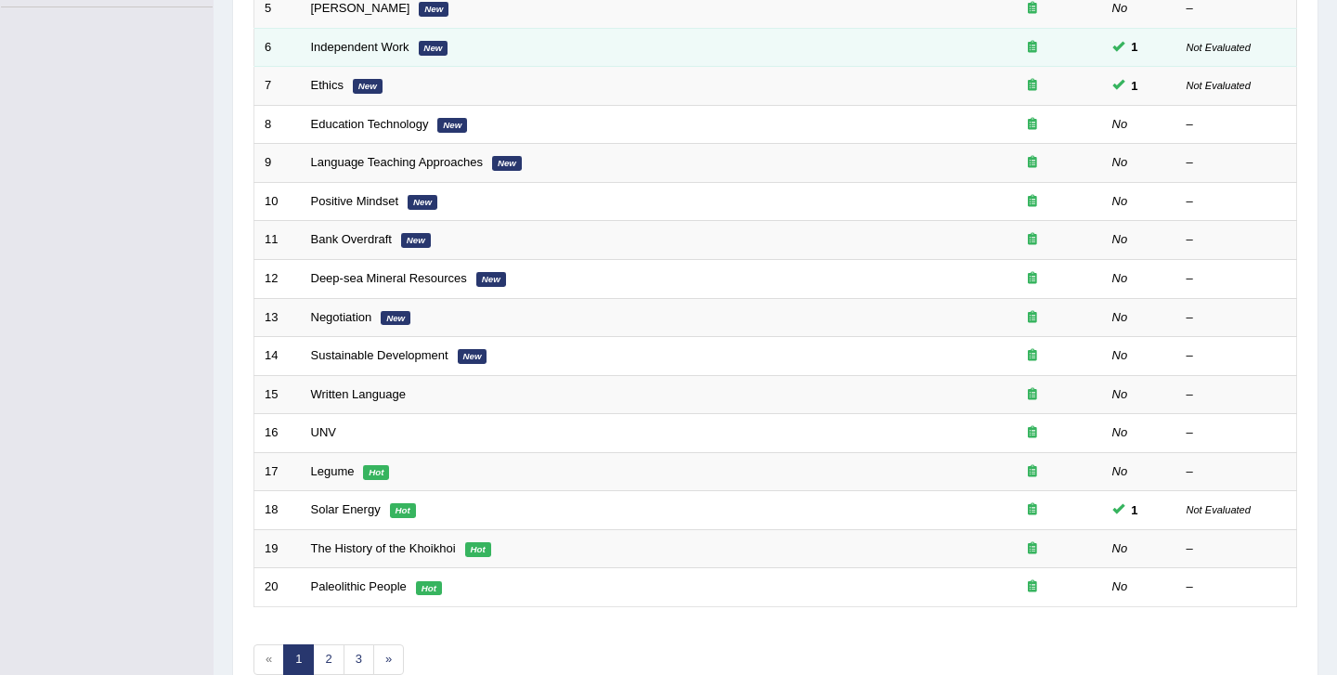
scroll to position [554, 0]
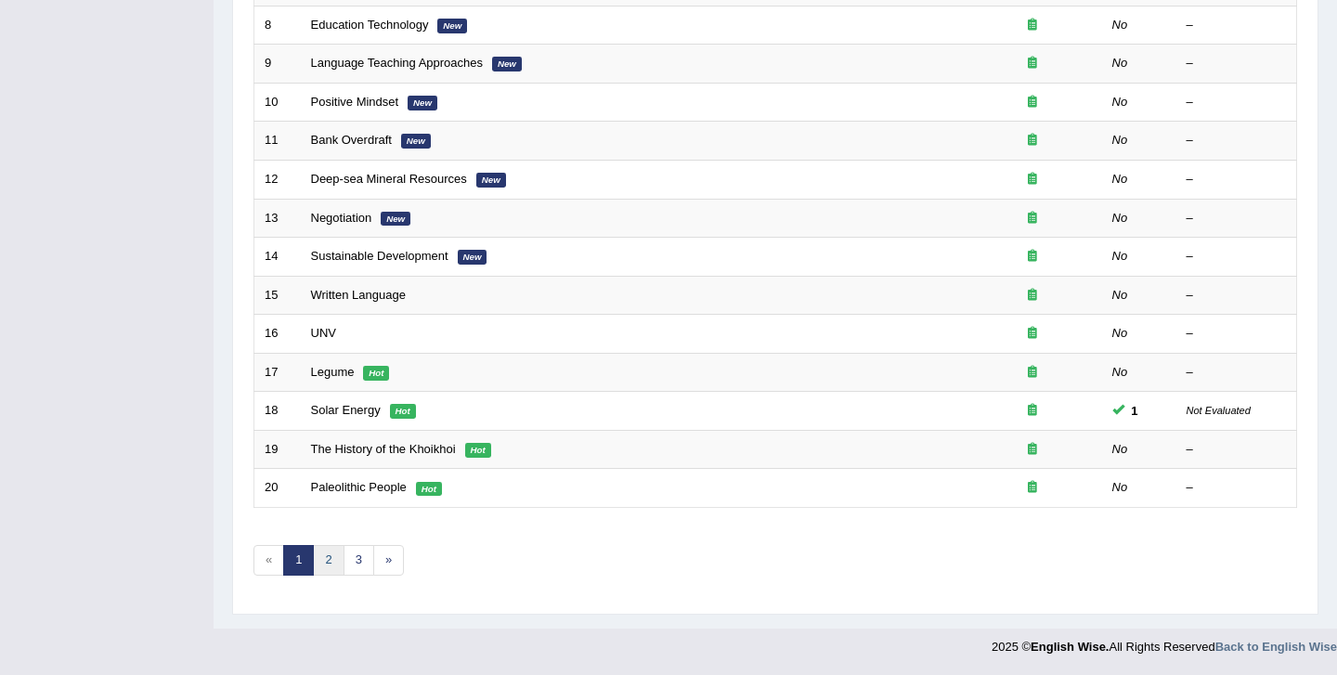
click at [328, 563] on link "2" at bounding box center [328, 560] width 31 height 31
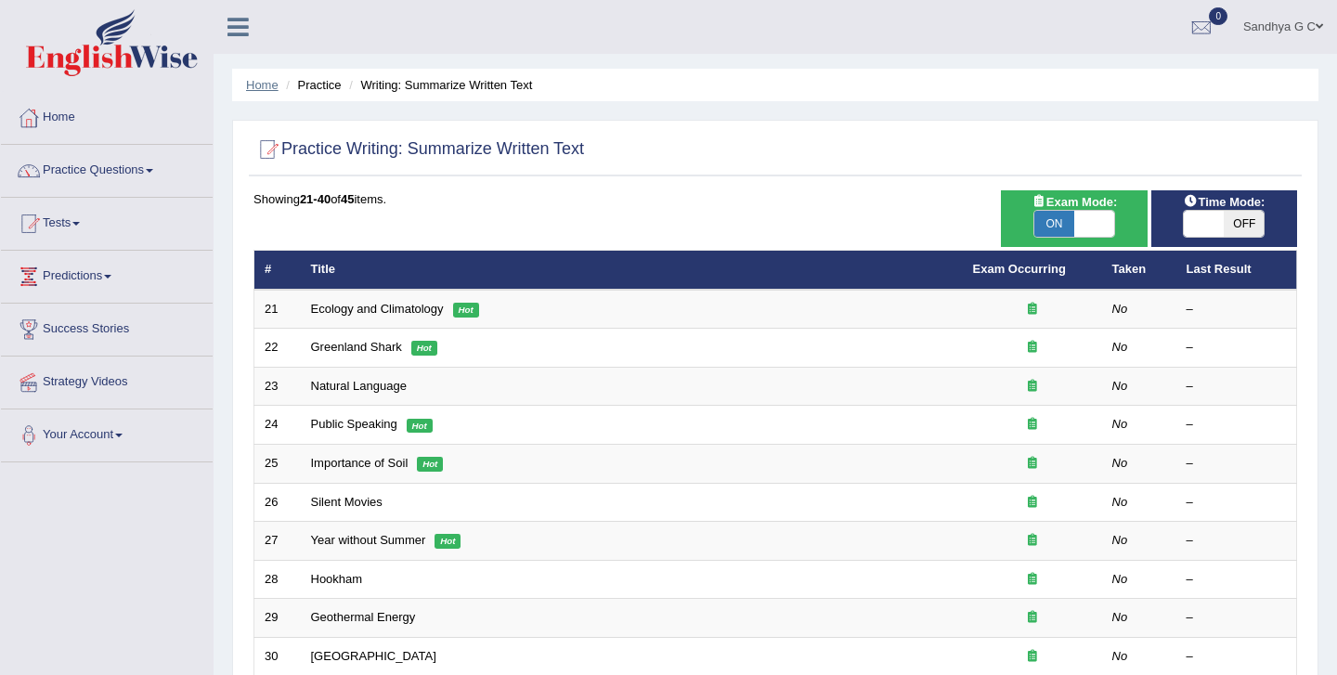
click at [251, 88] on link "Home" at bounding box center [262, 85] width 33 height 14
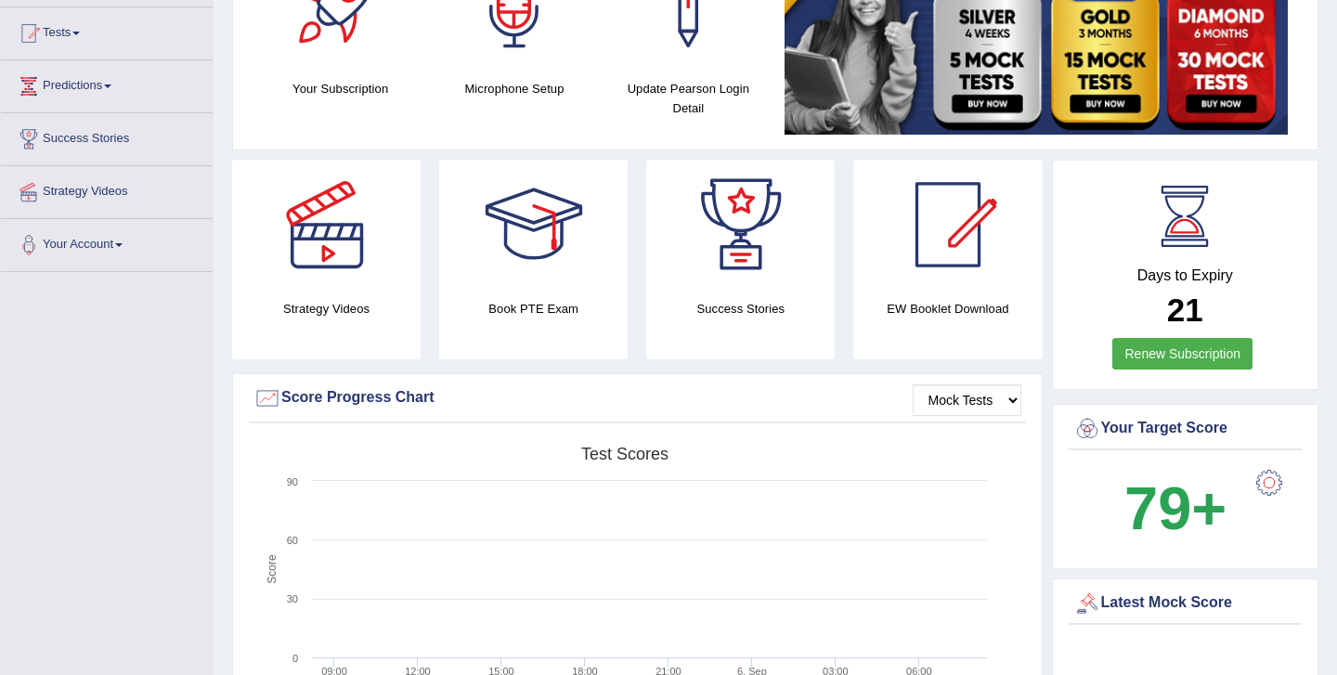
scroll to position [189, 0]
click at [135, 197] on link "Strategy Videos" at bounding box center [107, 190] width 212 height 46
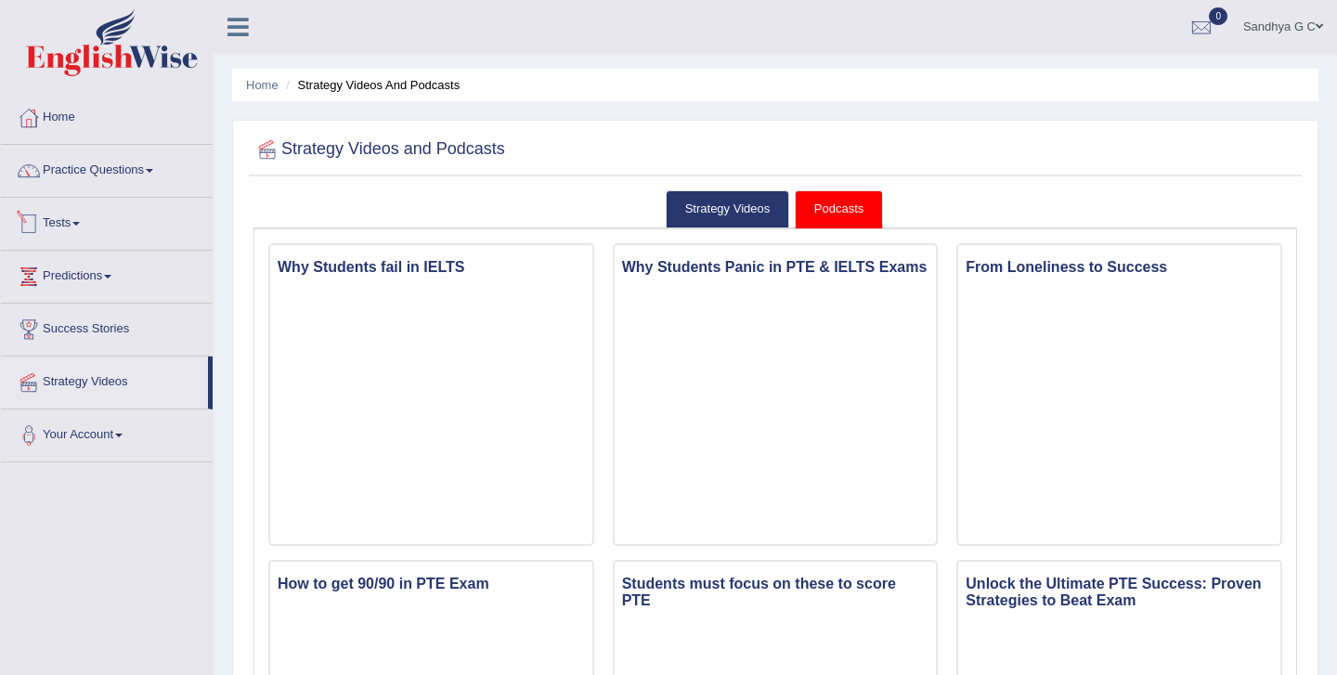
click at [84, 228] on link "Tests" at bounding box center [107, 221] width 212 height 46
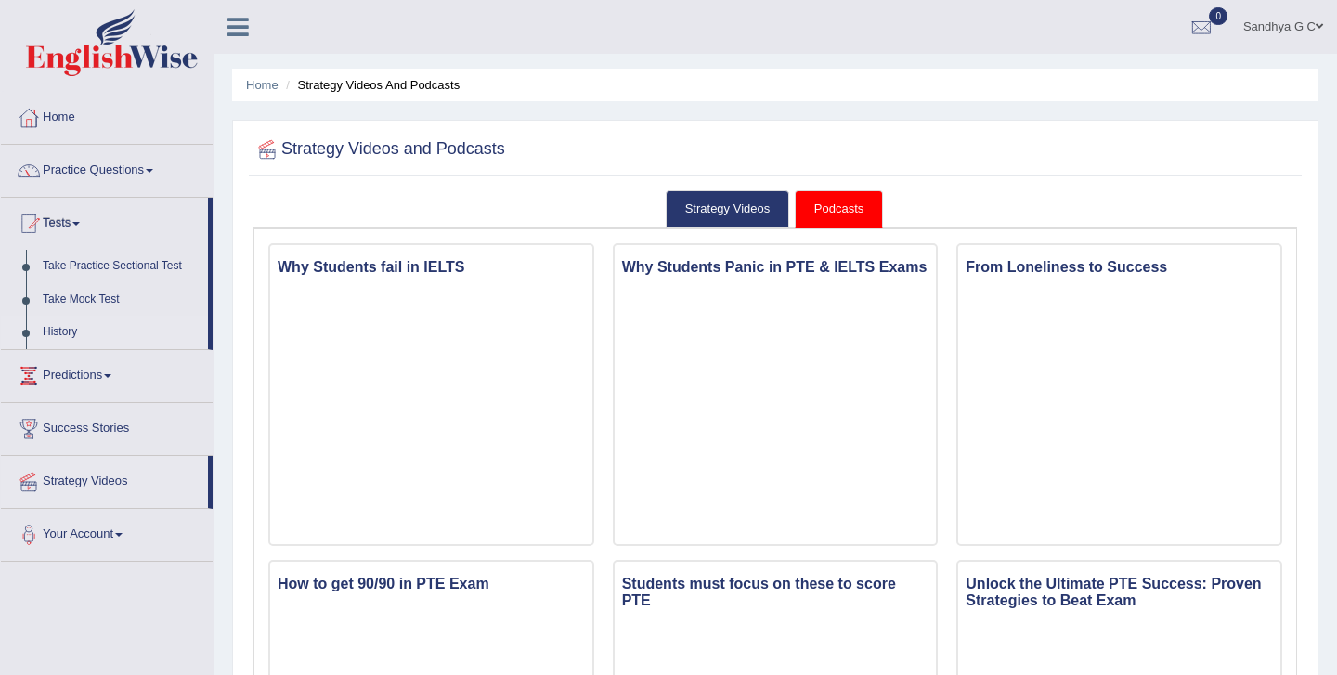
click at [65, 336] on link "History" at bounding box center [121, 332] width 174 height 33
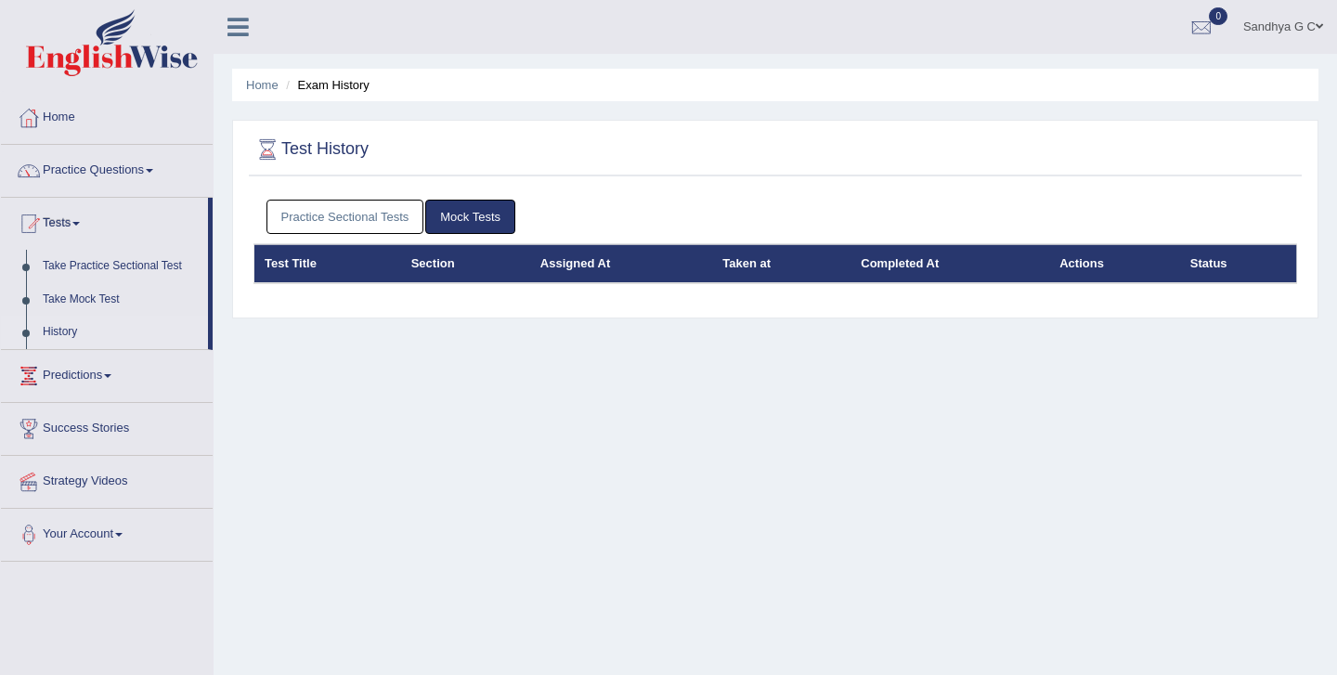
click at [360, 209] on link "Practice Sectional Tests" at bounding box center [346, 217] width 158 height 34
click at [474, 217] on link "Mock Tests" at bounding box center [470, 217] width 90 height 34
click at [161, 265] on link "Take Practice Sectional Test" at bounding box center [121, 266] width 174 height 33
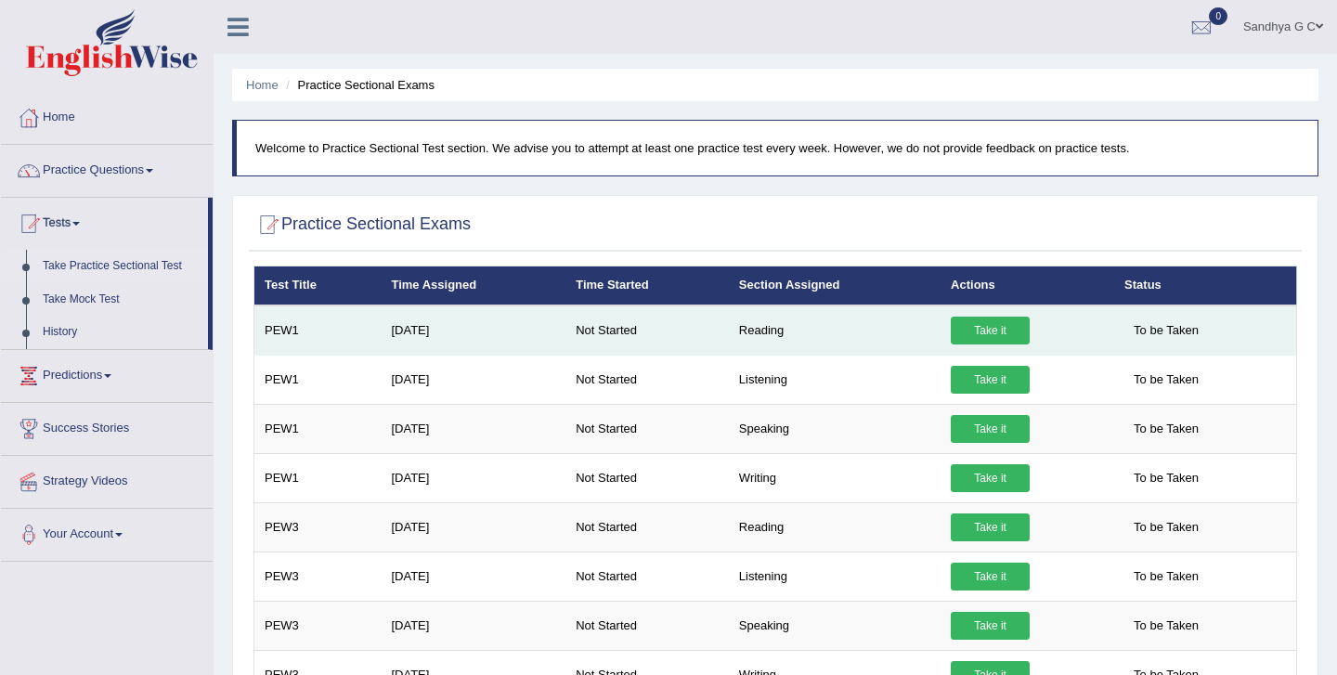
click at [996, 330] on link "Take it" at bounding box center [990, 331] width 79 height 28
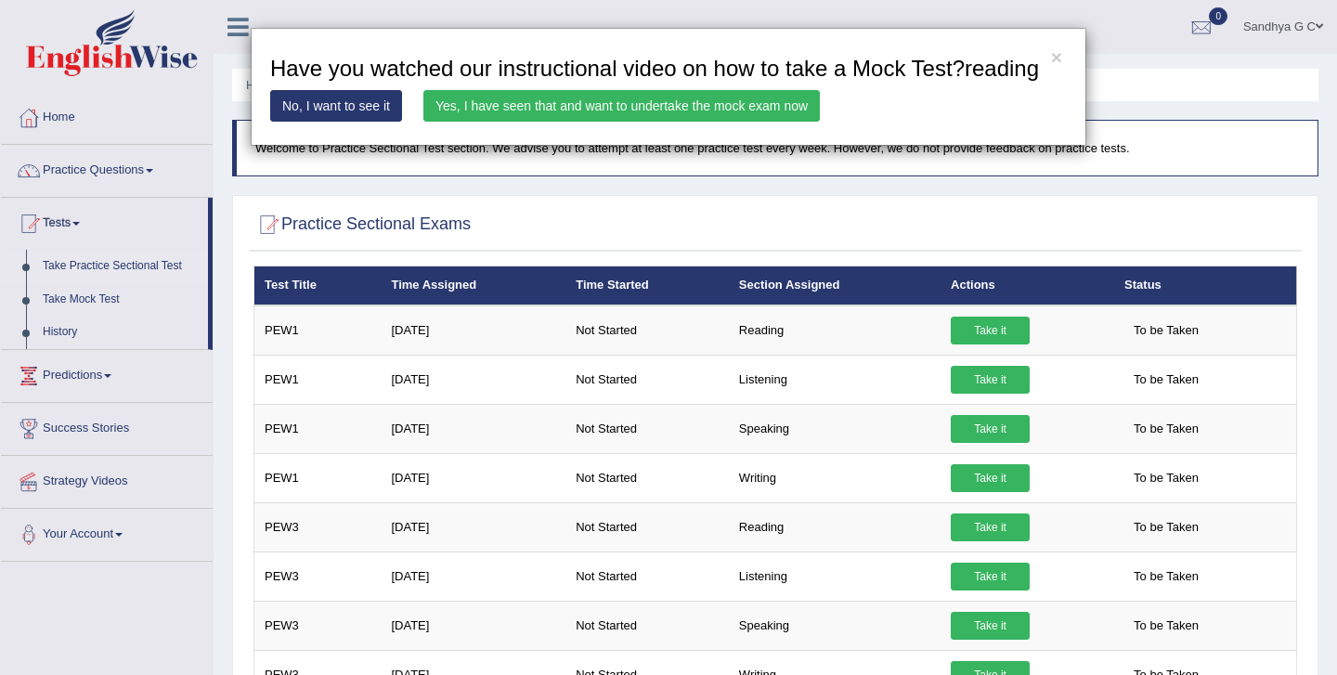
click at [368, 118] on link "No, I want to see it" at bounding box center [336, 106] width 132 height 32
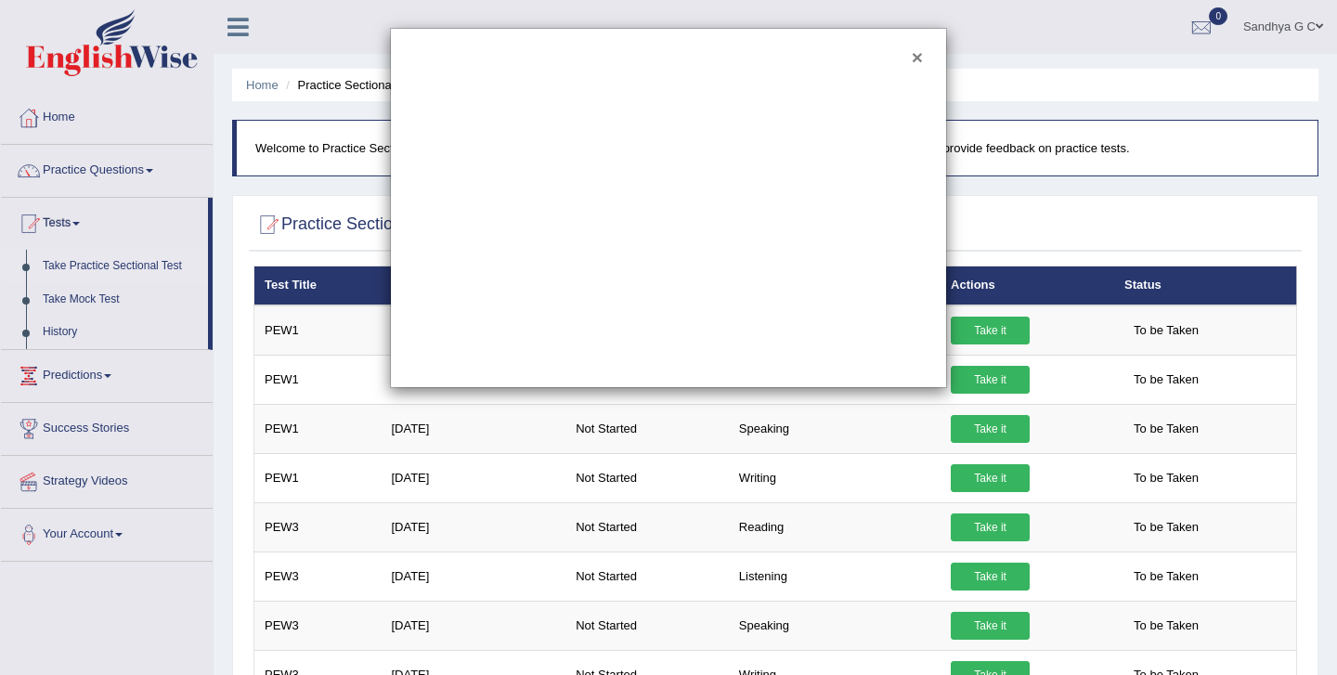
click at [918, 57] on button "×" at bounding box center [917, 57] width 11 height 20
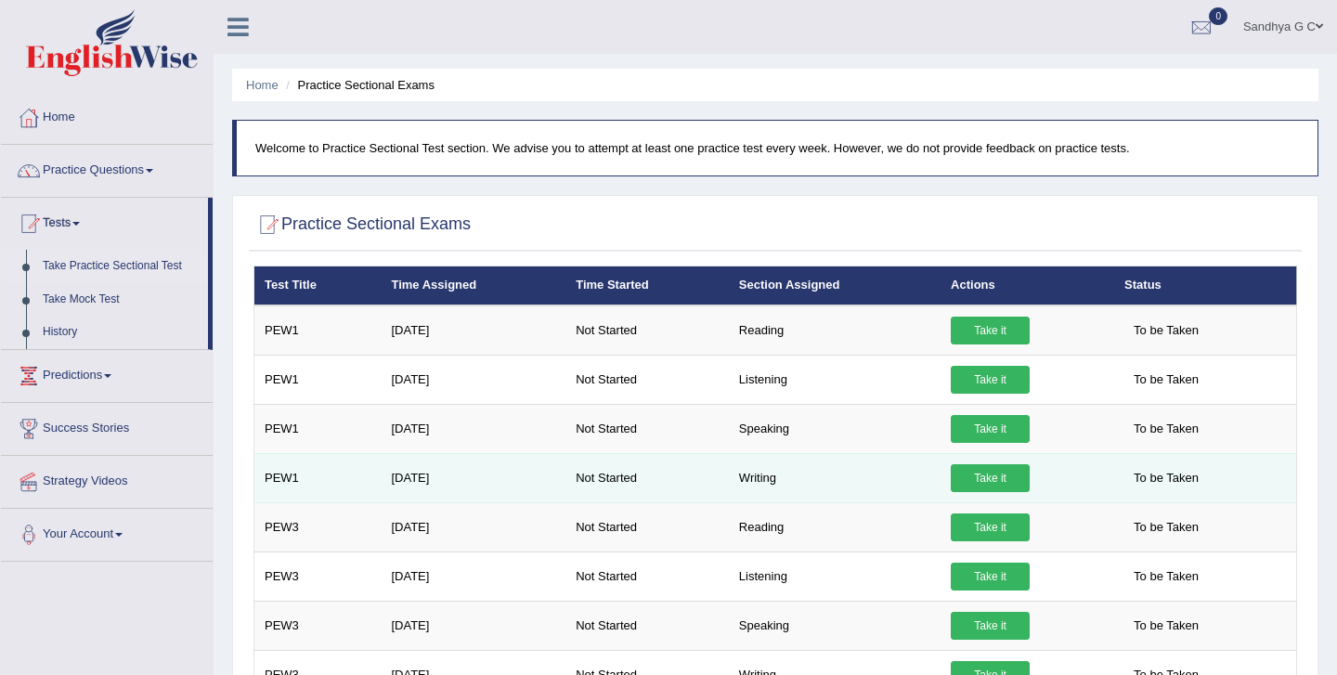
click at [1010, 475] on link "Take it" at bounding box center [990, 478] width 79 height 28
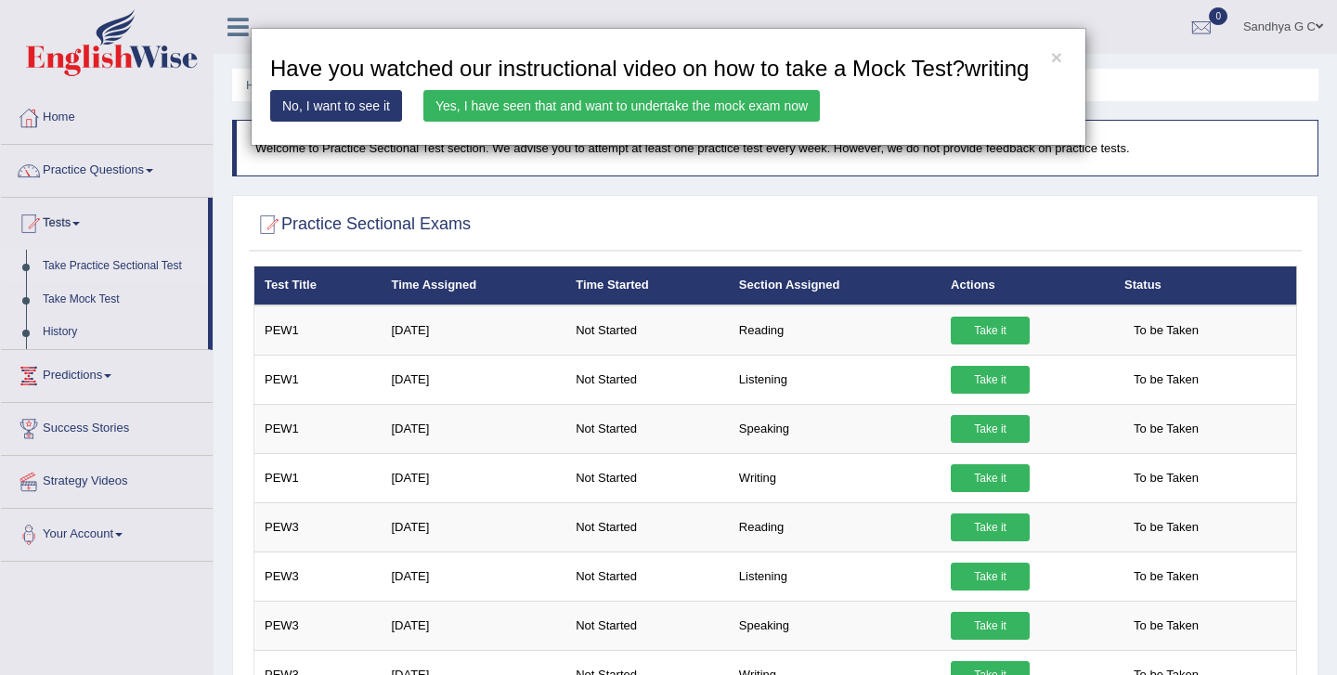
click at [726, 122] on link "Yes, I have seen that and want to undertake the mock exam now" at bounding box center [621, 106] width 397 height 32
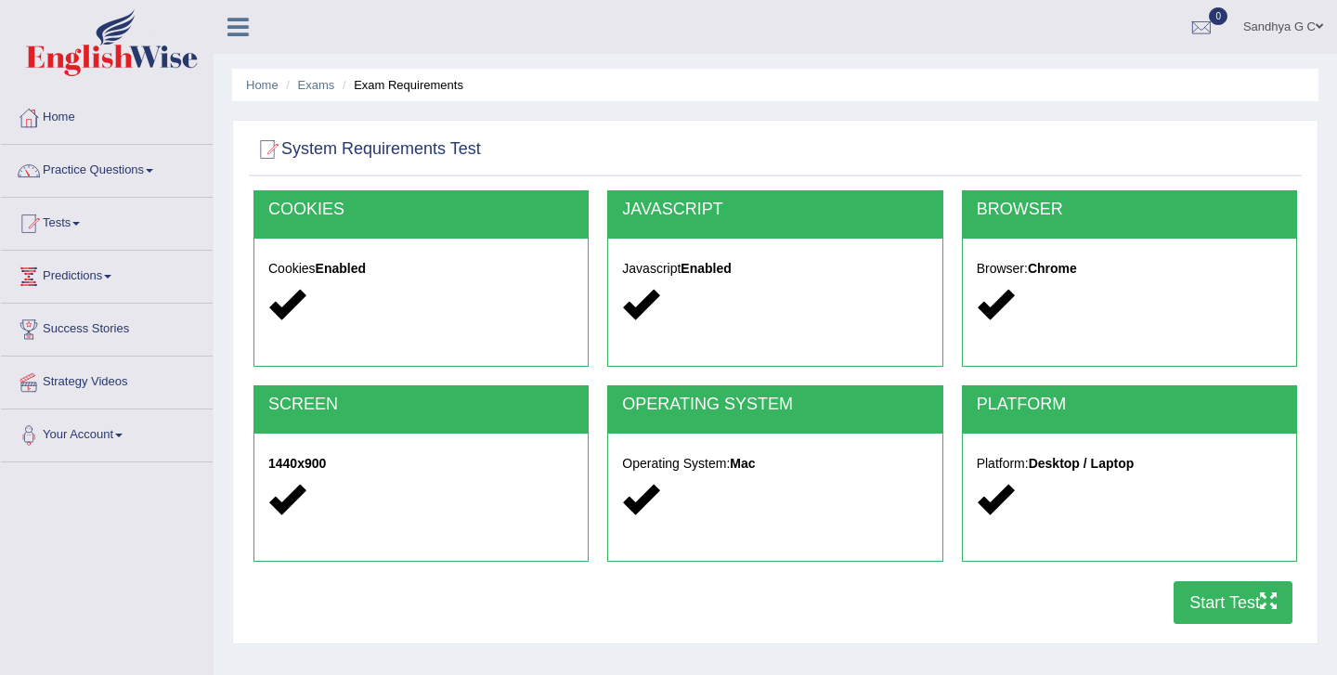
click at [1238, 600] on button "Start Test" at bounding box center [1233, 602] width 119 height 43
click at [107, 185] on link "Practice Questions" at bounding box center [107, 168] width 212 height 46
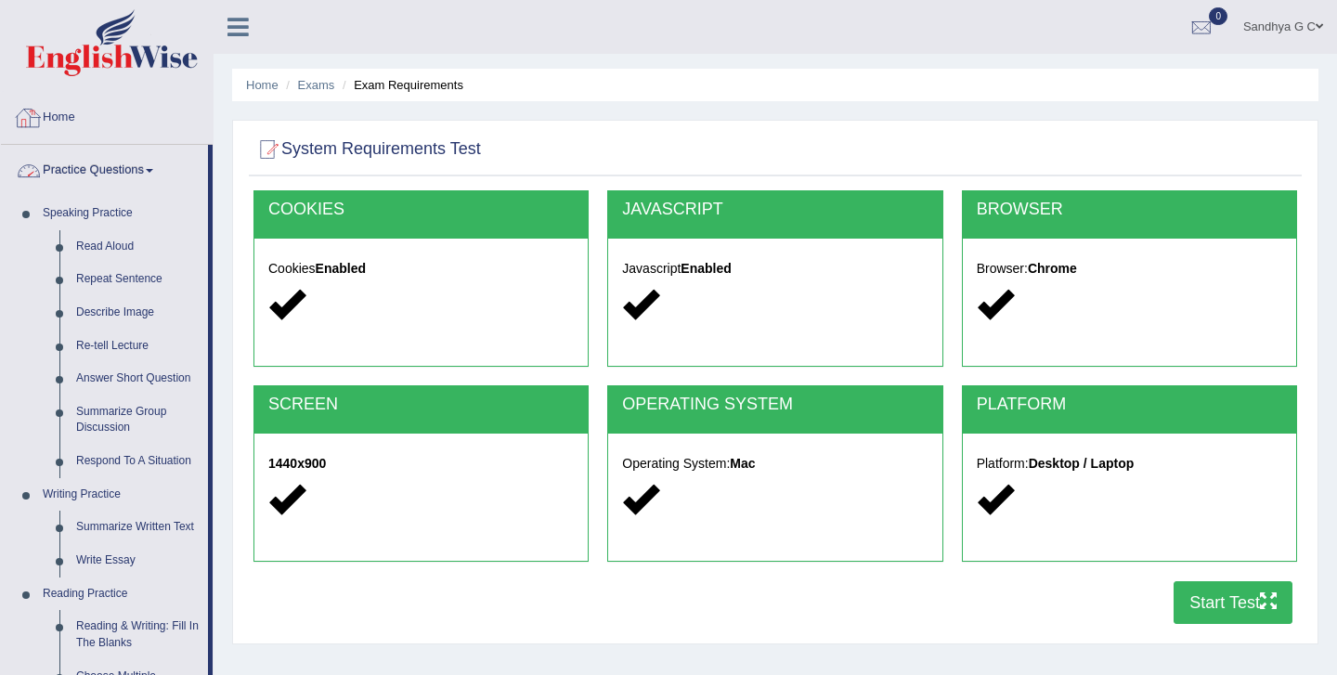
click at [145, 162] on link "Practice Questions" at bounding box center [104, 168] width 207 height 46
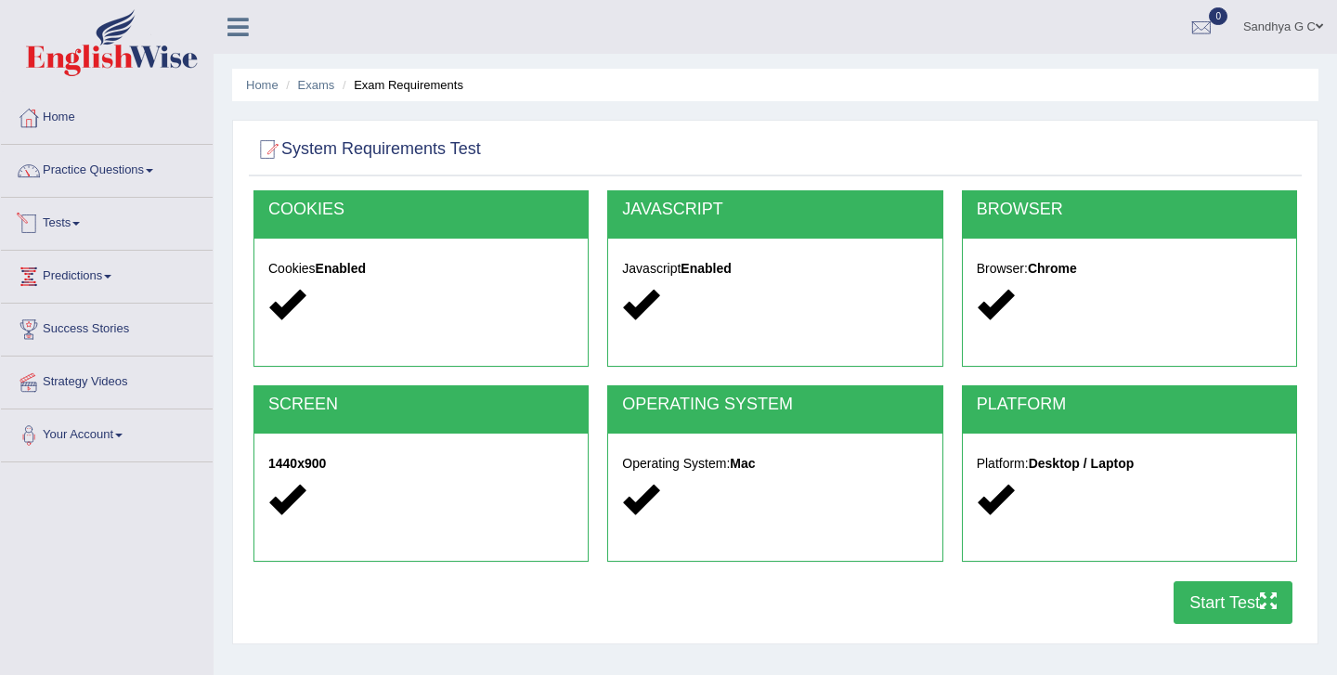
click at [108, 229] on link "Tests" at bounding box center [107, 221] width 212 height 46
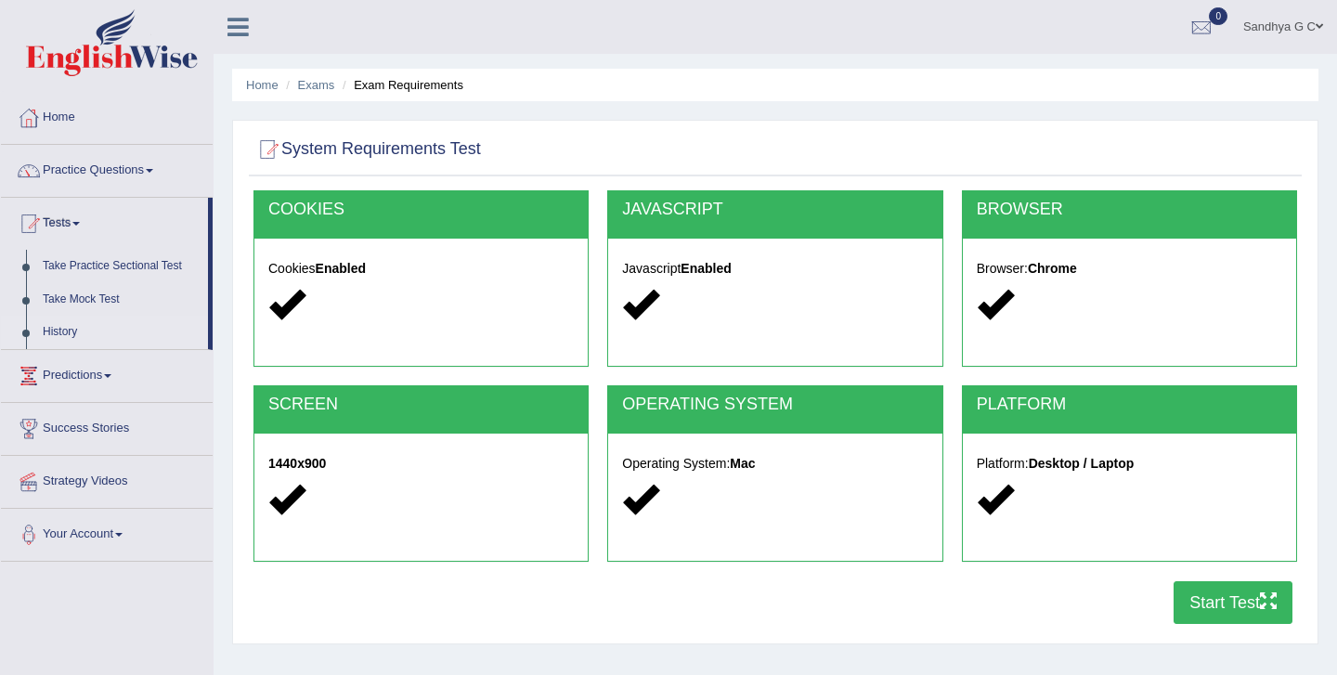
click at [74, 330] on link "History" at bounding box center [121, 332] width 174 height 33
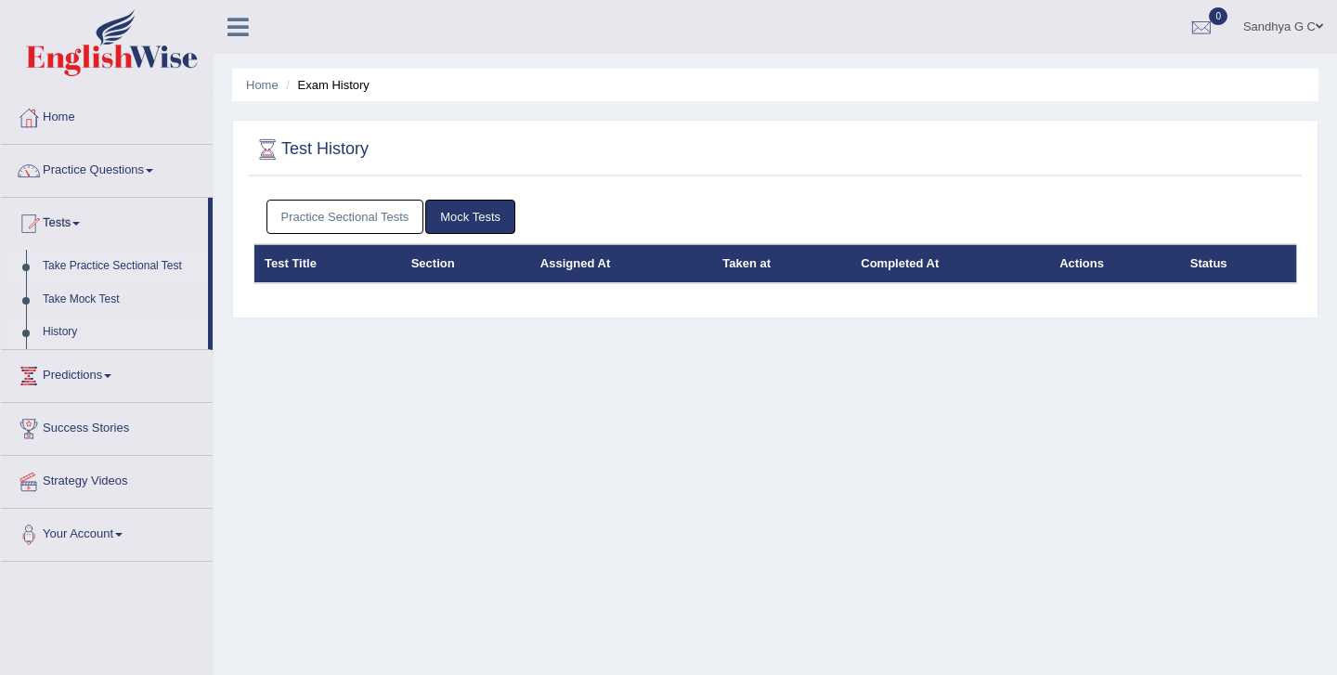
click at [160, 260] on link "Take Practice Sectional Test" at bounding box center [121, 266] width 174 height 33
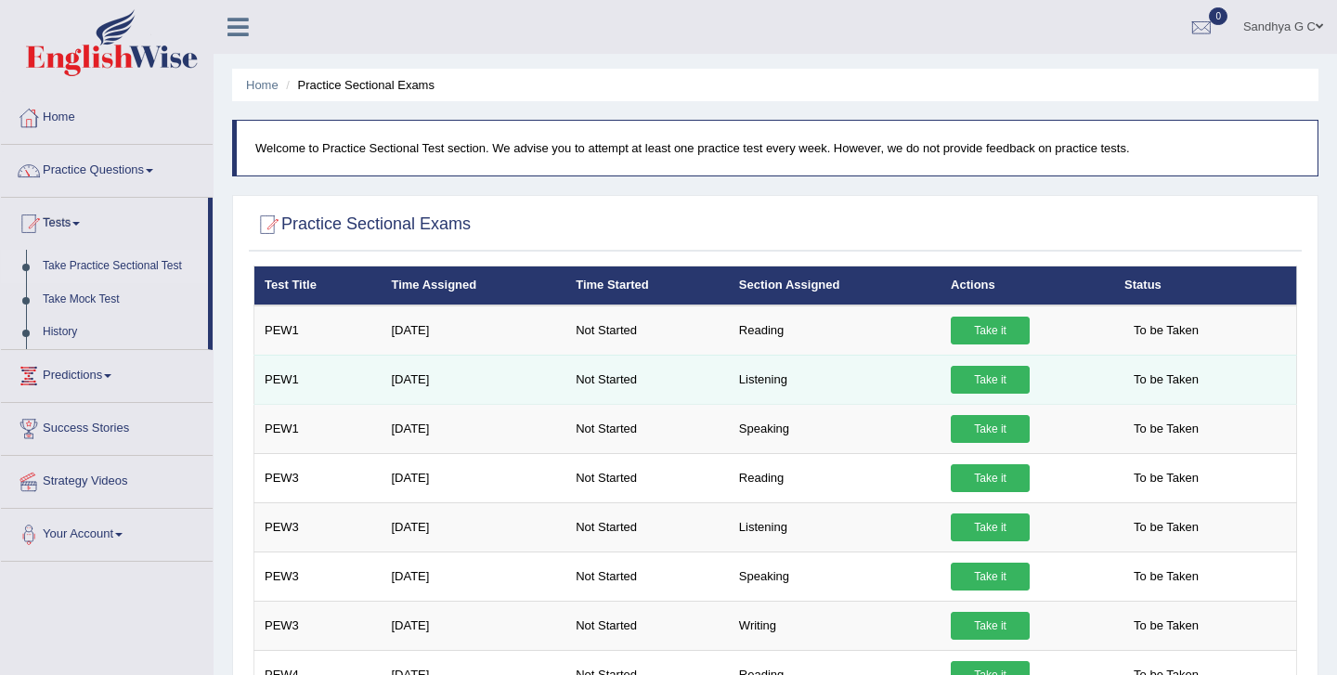
click at [827, 375] on td "Listening" at bounding box center [835, 379] width 212 height 49
click at [981, 373] on link "Take it" at bounding box center [990, 380] width 79 height 28
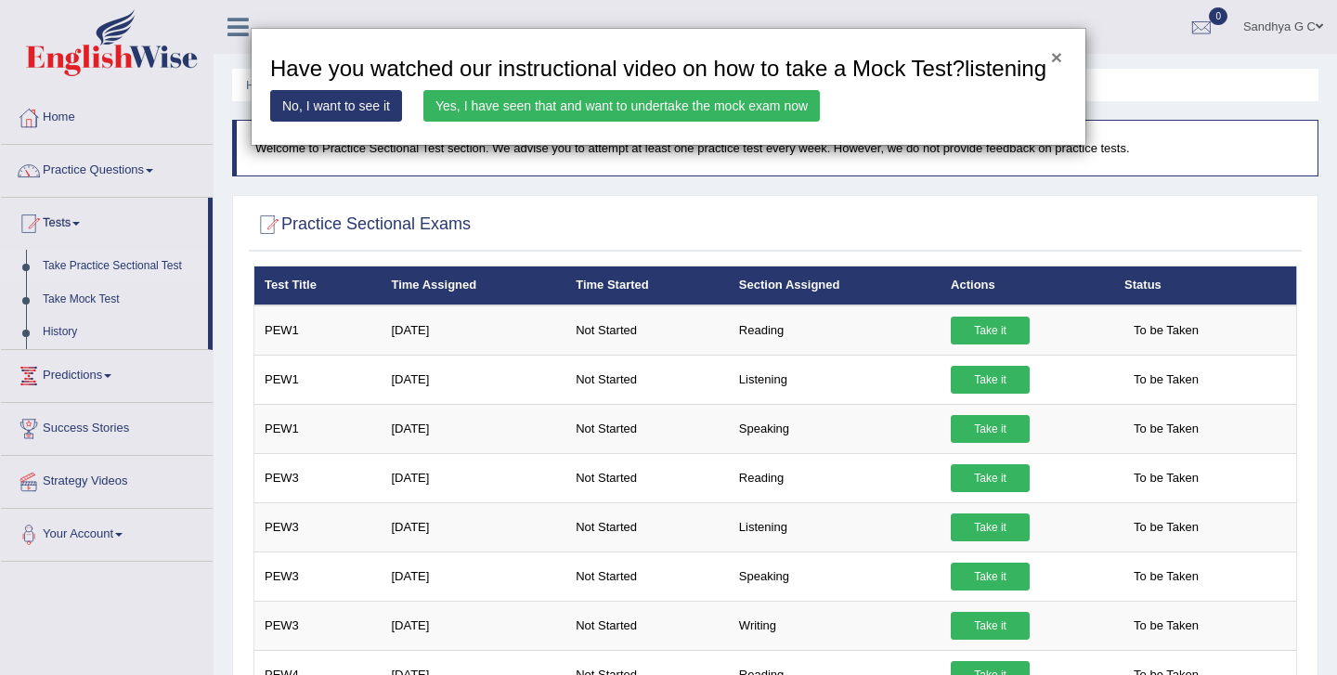
click at [1059, 52] on button "×" at bounding box center [1056, 57] width 11 height 20
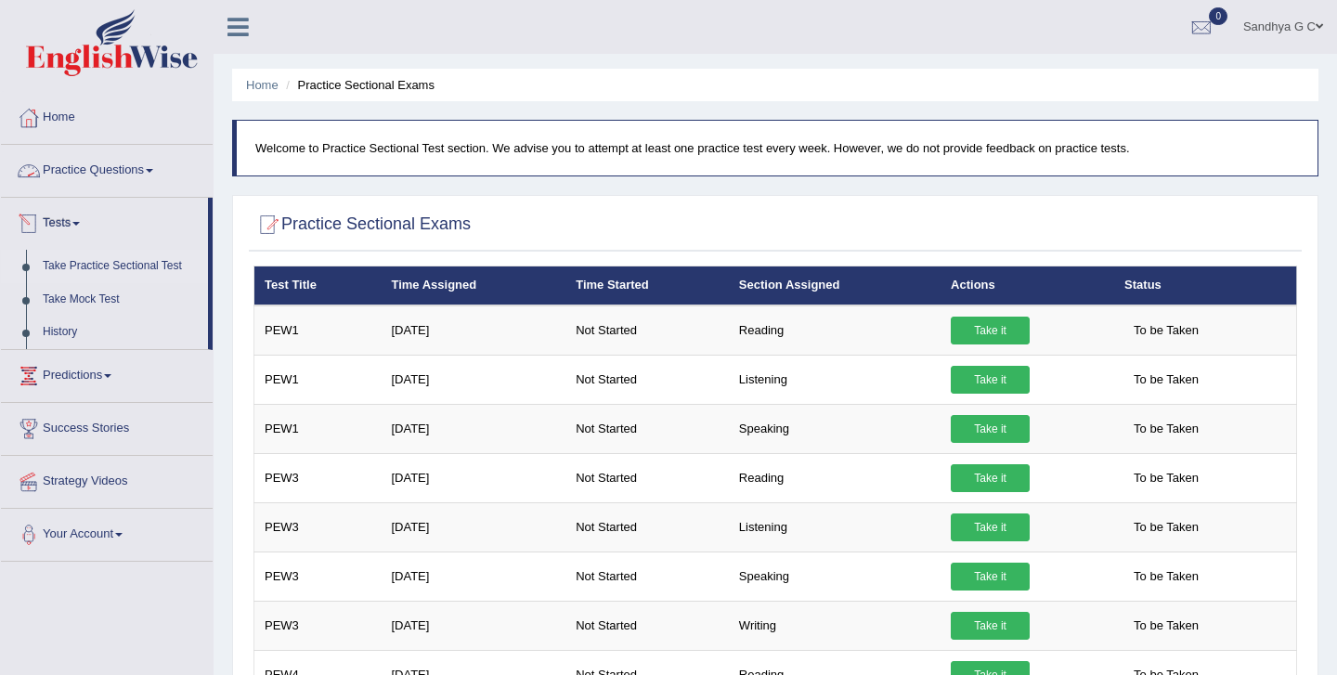
click at [164, 178] on link "Practice Questions" at bounding box center [107, 168] width 212 height 46
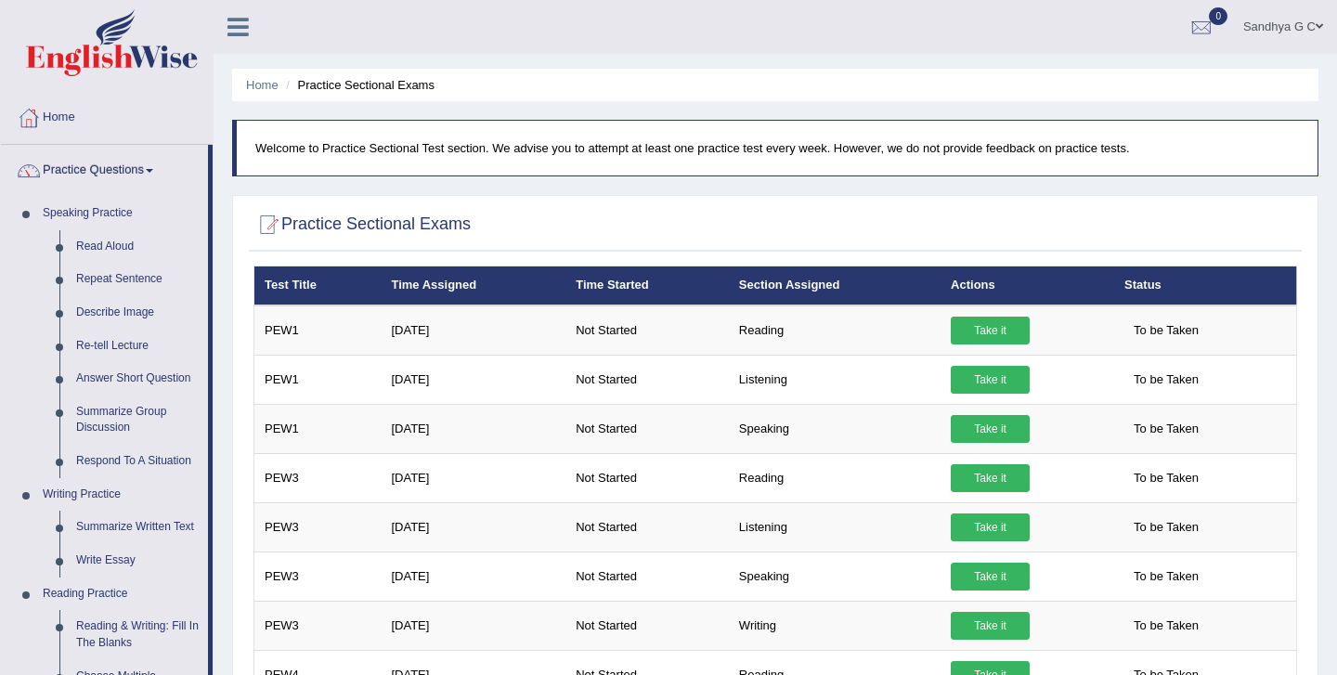
click at [164, 178] on link "Practice Questions" at bounding box center [104, 168] width 207 height 46
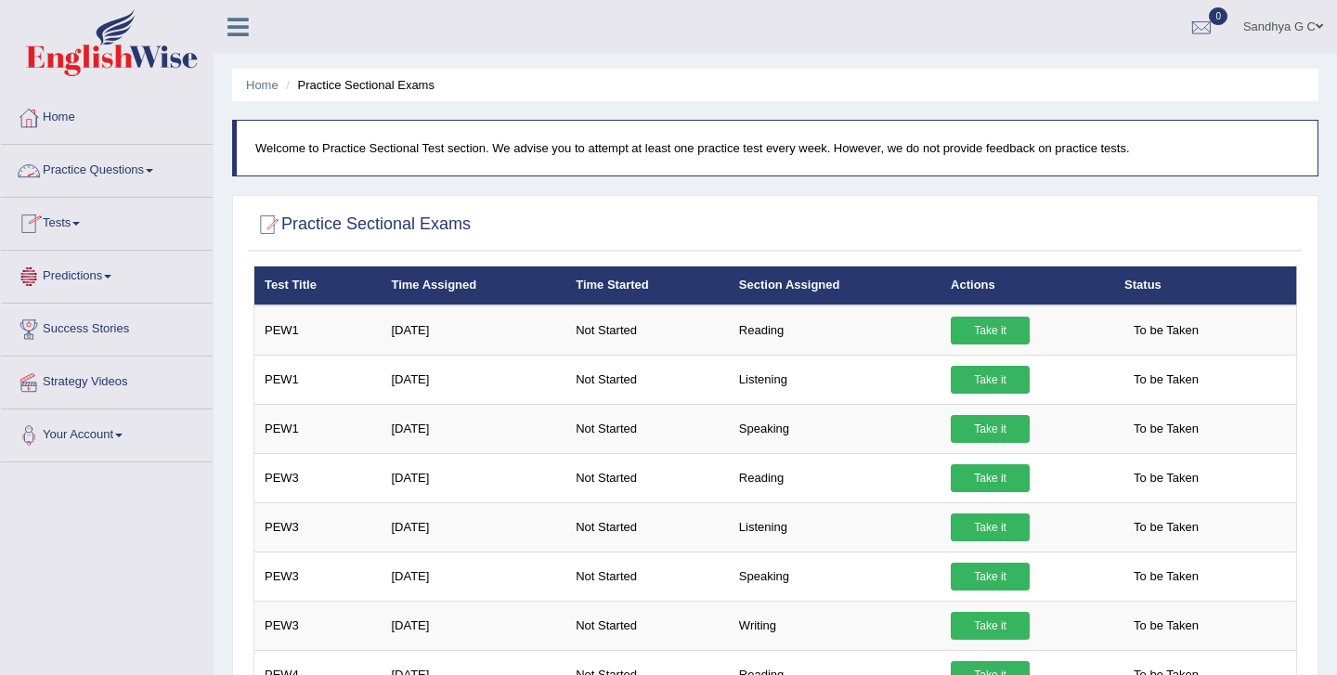
click at [164, 178] on link "Practice Questions" at bounding box center [107, 168] width 212 height 46
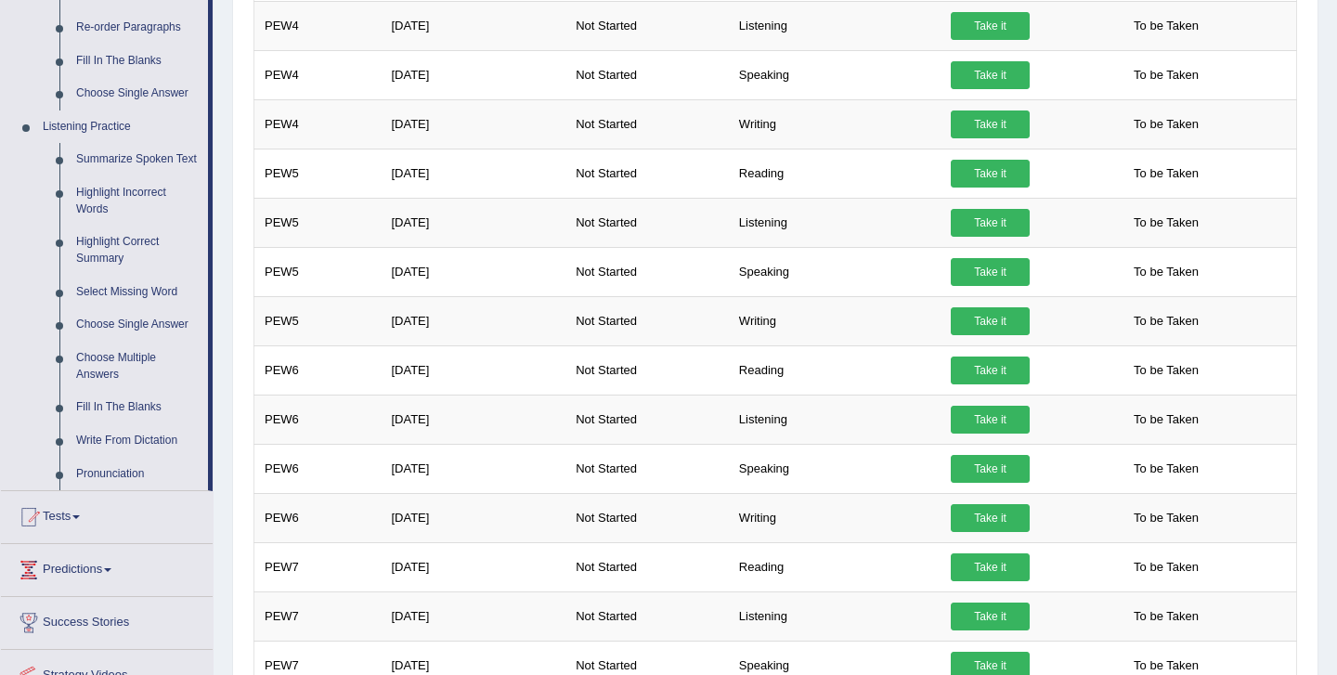
scroll to position [710, 0]
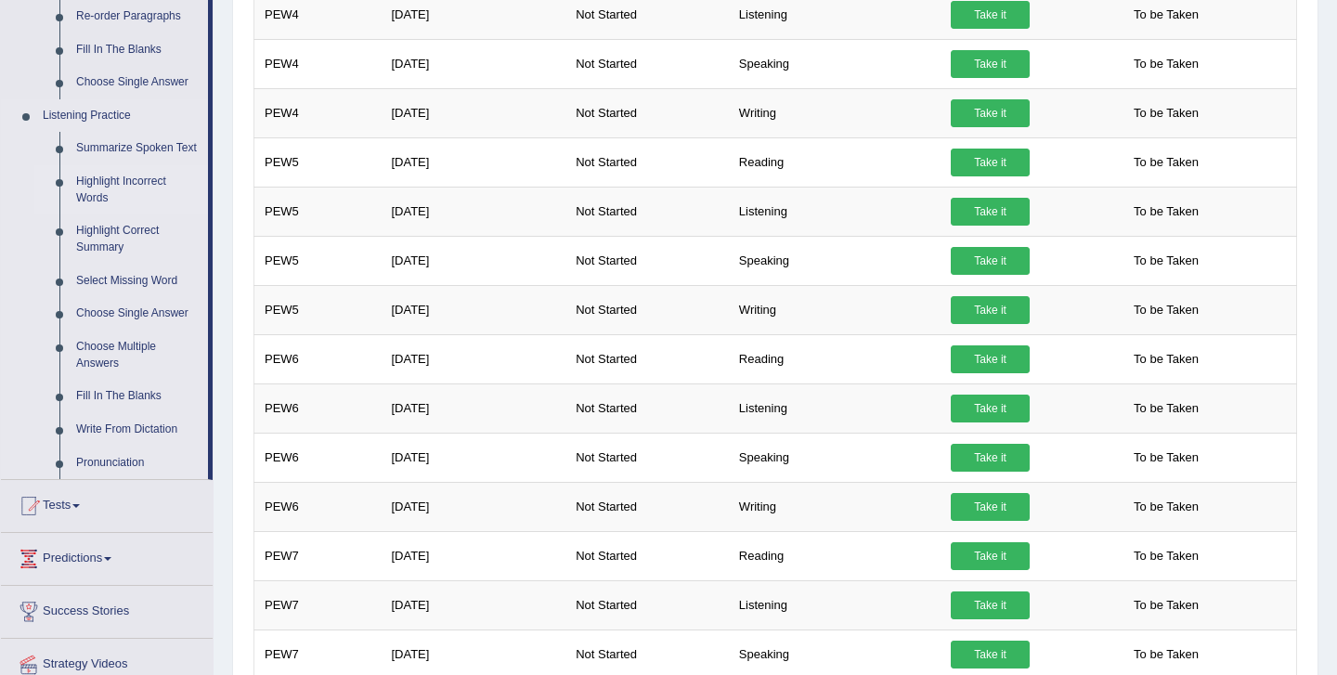
click at [111, 202] on link "Highlight Incorrect Words" at bounding box center [138, 189] width 140 height 49
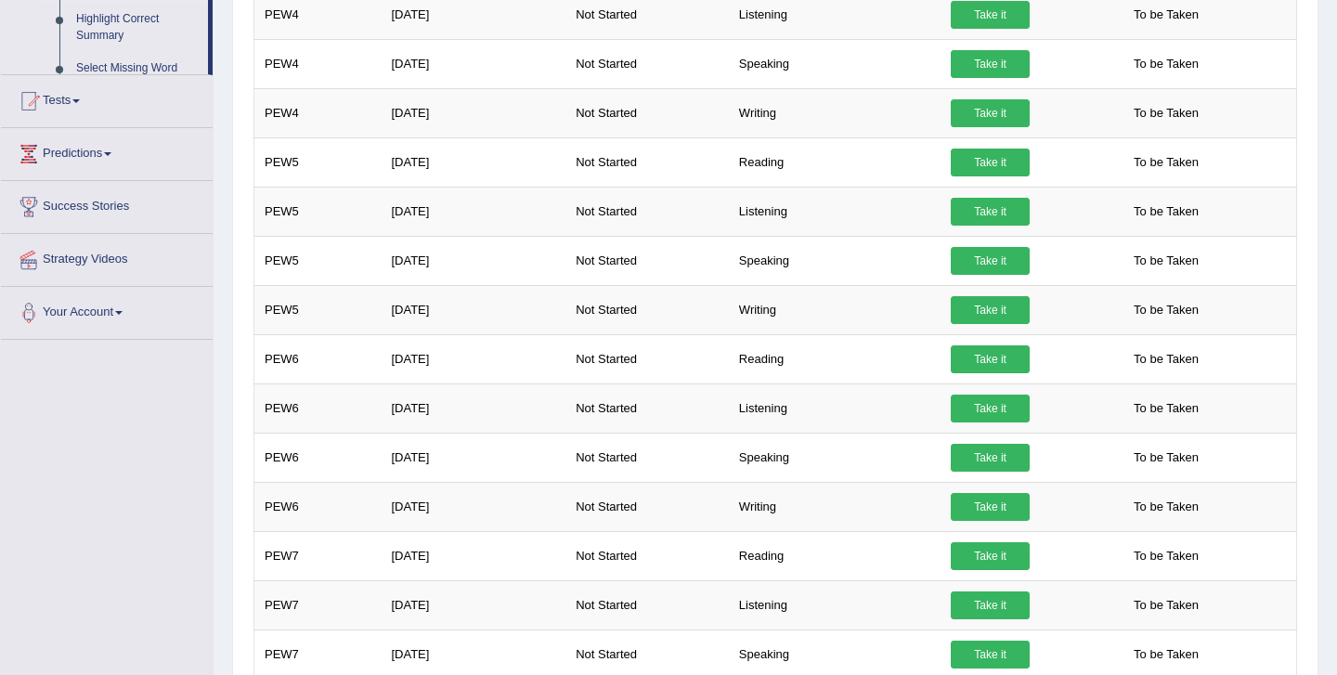
scroll to position [296, 0]
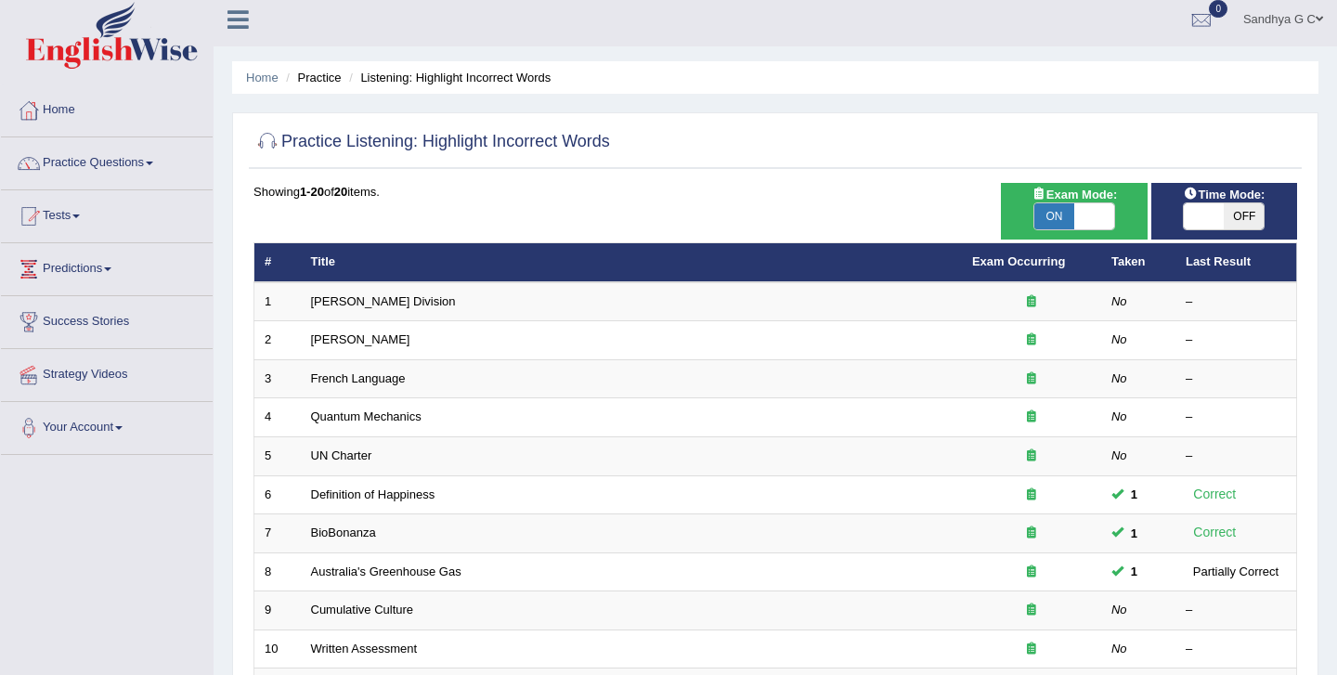
scroll to position [4, 0]
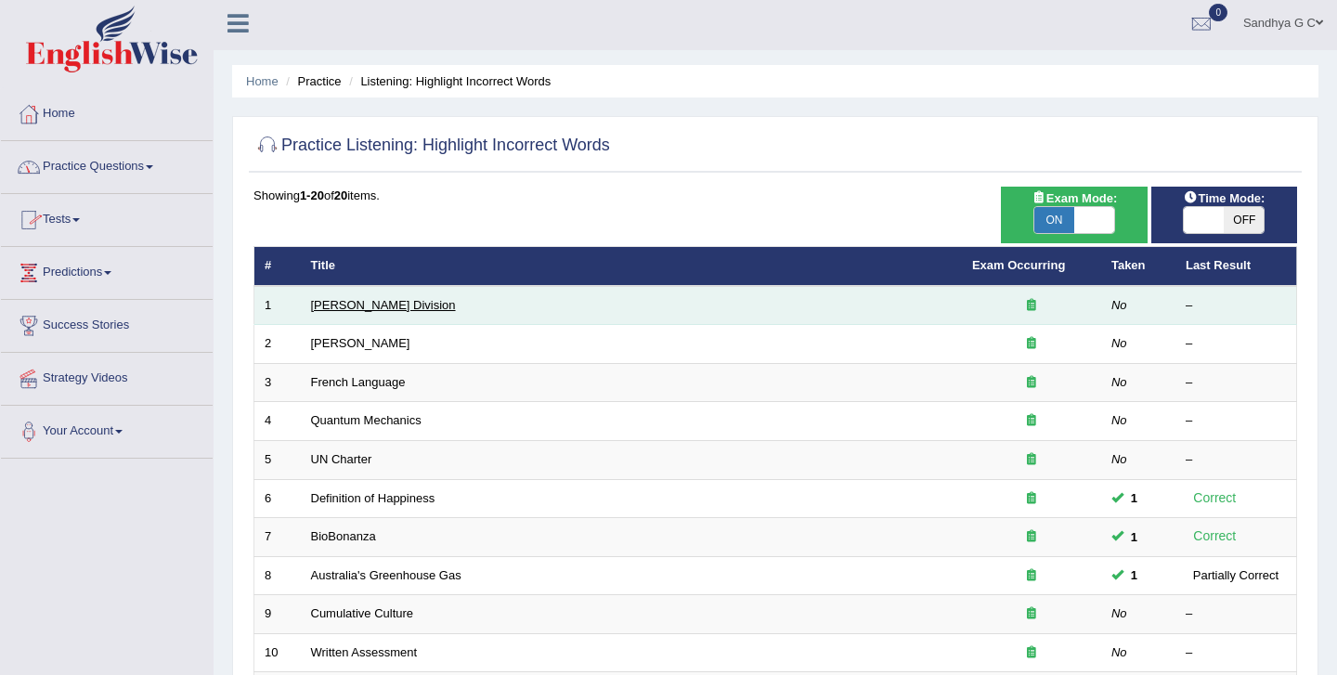
click at [359, 306] on link "[PERSON_NAME] Division" at bounding box center [383, 305] width 145 height 14
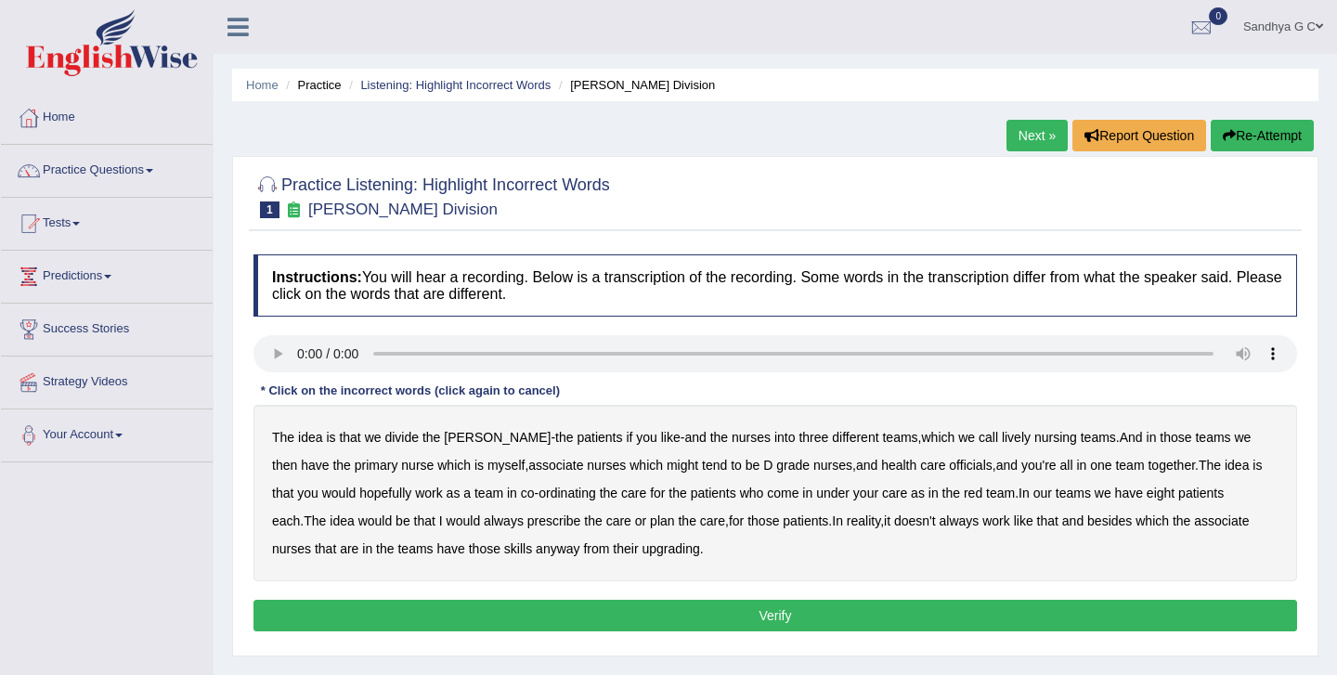
click at [1002, 436] on b "lively" at bounding box center [1016, 437] width 29 height 15
click at [667, 464] on b "might" at bounding box center [683, 465] width 32 height 15
click at [949, 463] on b "officials" at bounding box center [970, 465] width 43 height 15
click at [484, 520] on b "always" at bounding box center [504, 521] width 40 height 15
click at [642, 549] on b "upgrading" at bounding box center [671, 548] width 58 height 15
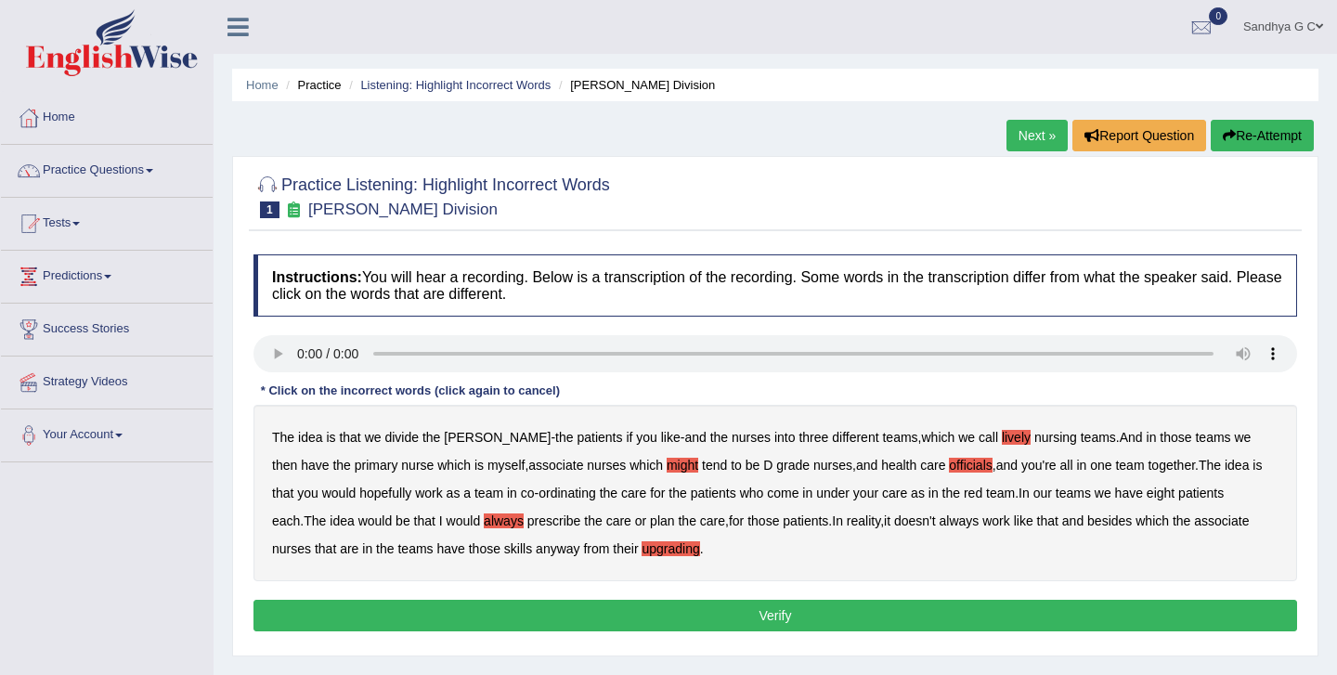
click at [606, 609] on button "Verify" at bounding box center [776, 616] width 1044 height 32
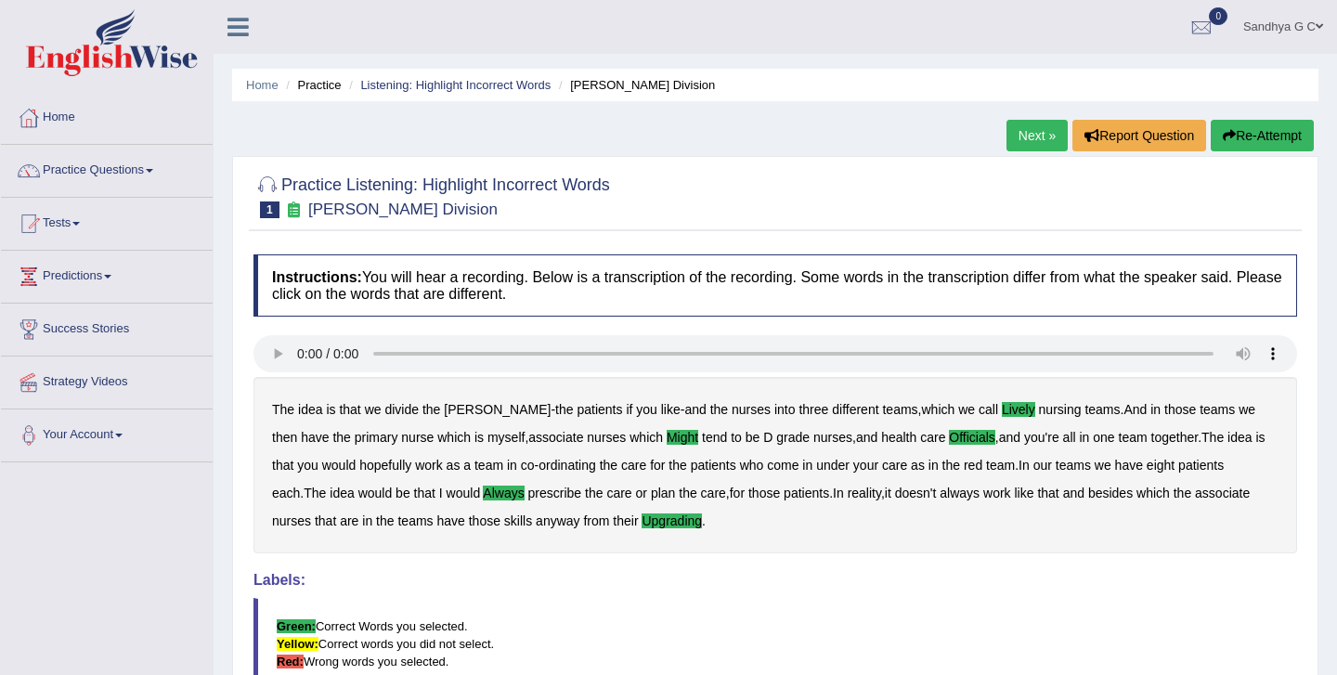
click at [1034, 135] on link "Next »" at bounding box center [1037, 136] width 61 height 32
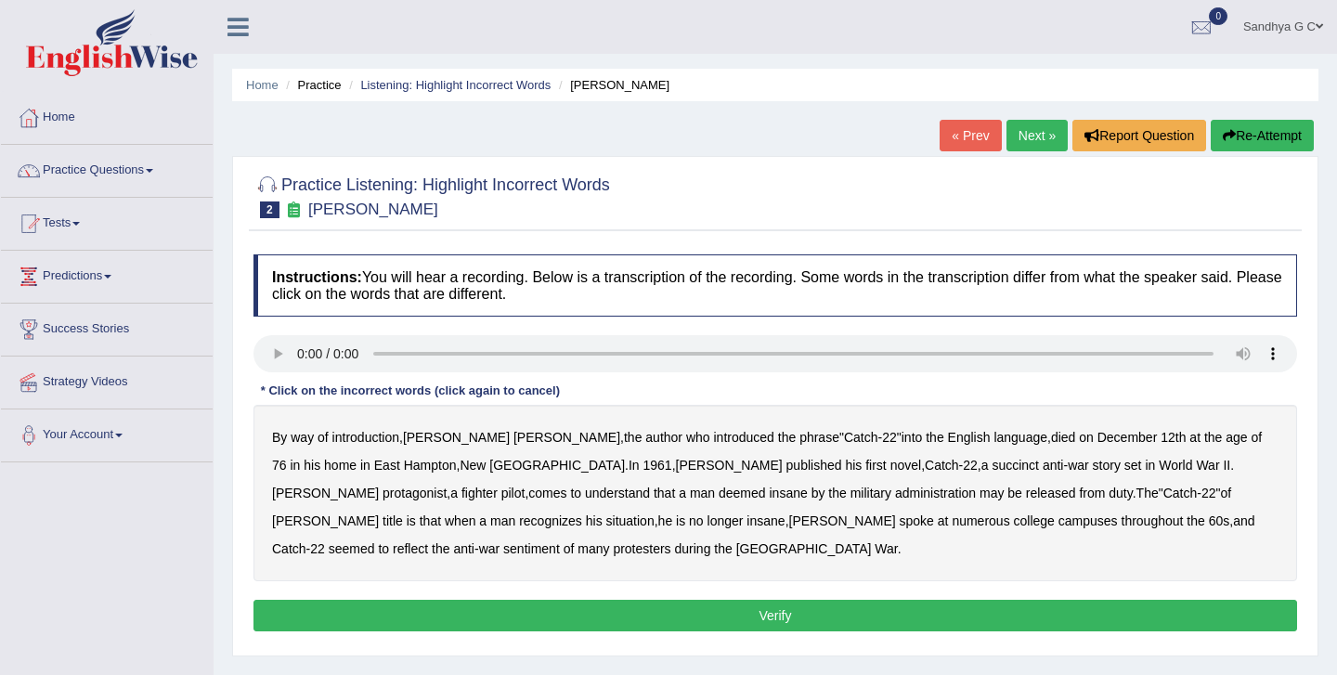
click at [992, 462] on b "succinct" at bounding box center [1015, 465] width 47 height 15
click at [895, 500] on b "administration" at bounding box center [935, 493] width 81 height 15
click at [655, 514] on b "situation" at bounding box center [630, 521] width 48 height 15
click at [428, 541] on b "reflect" at bounding box center [410, 548] width 35 height 15
click at [881, 609] on button "Verify" at bounding box center [776, 616] width 1044 height 32
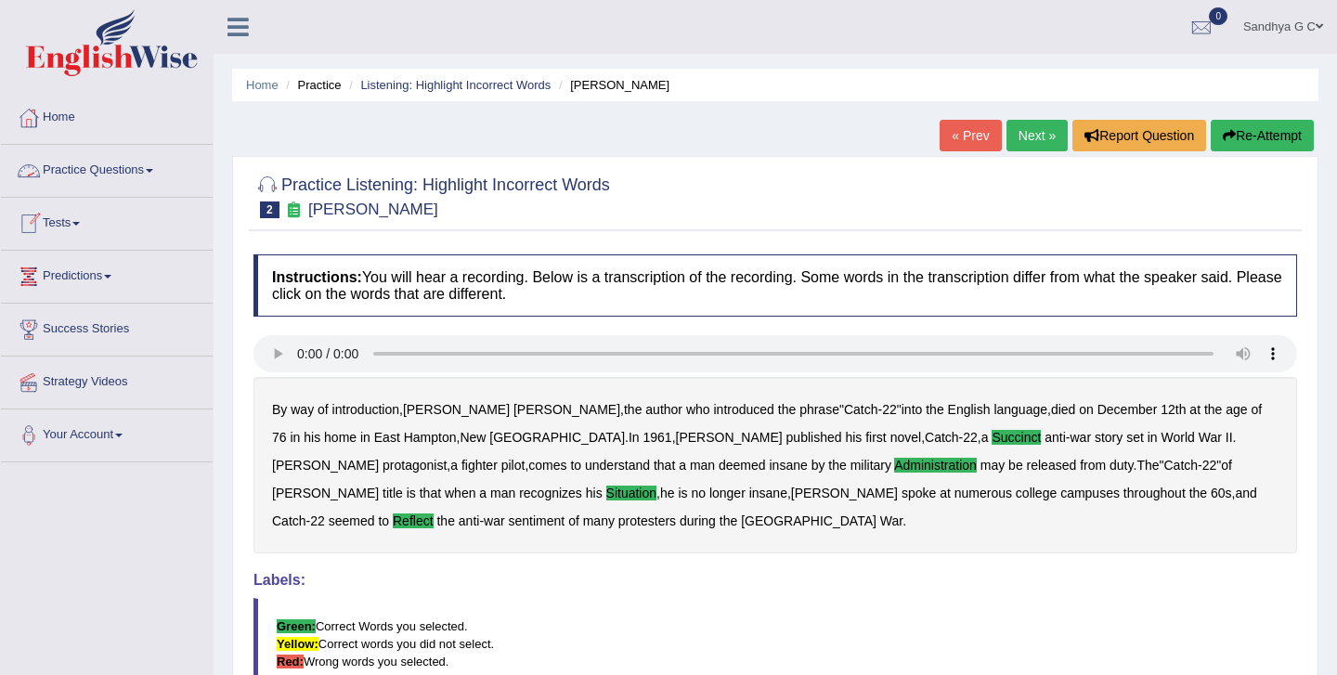
click at [184, 165] on link "Practice Questions" at bounding box center [107, 168] width 212 height 46
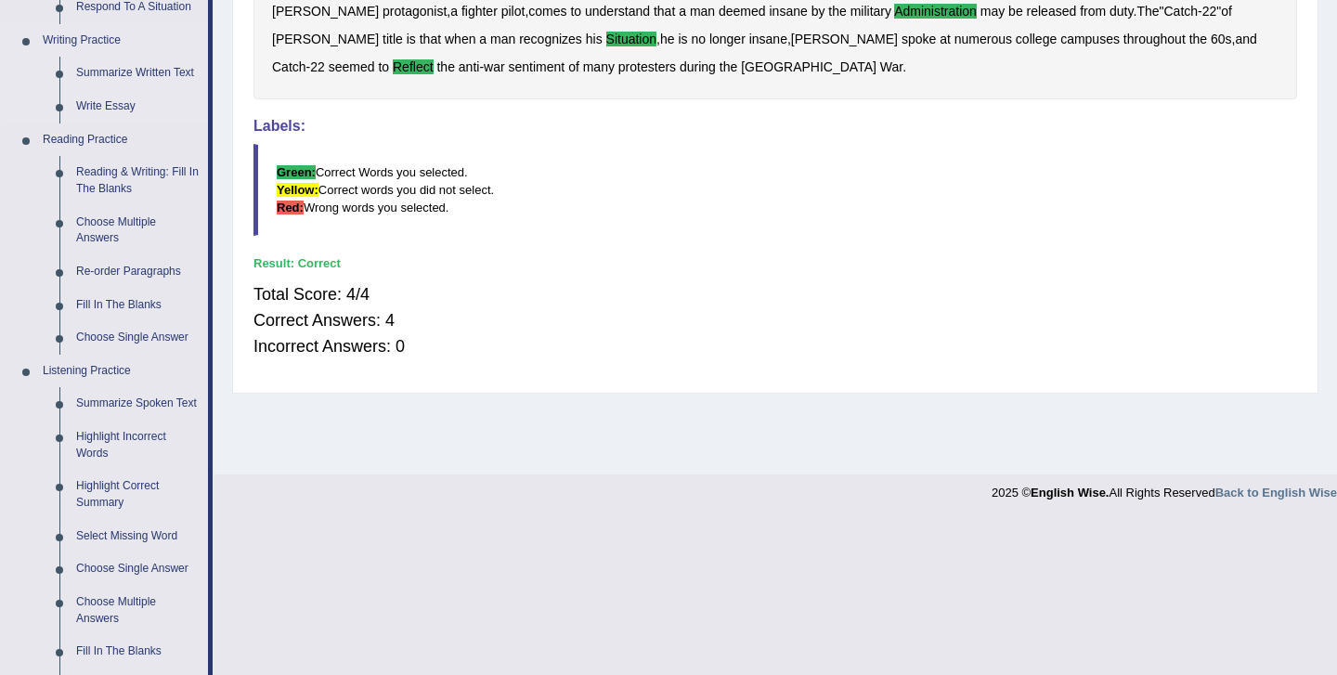
scroll to position [459, 0]
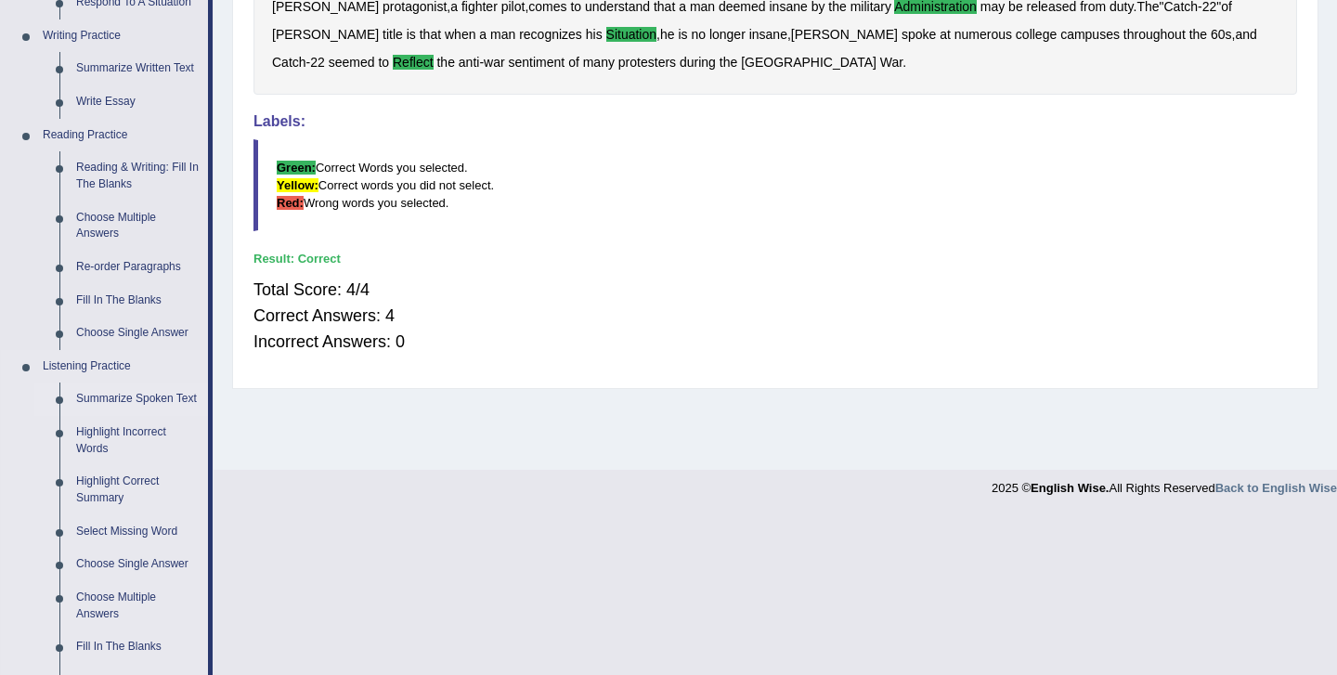
click at [138, 398] on link "Summarize Spoken Text" at bounding box center [138, 399] width 140 height 33
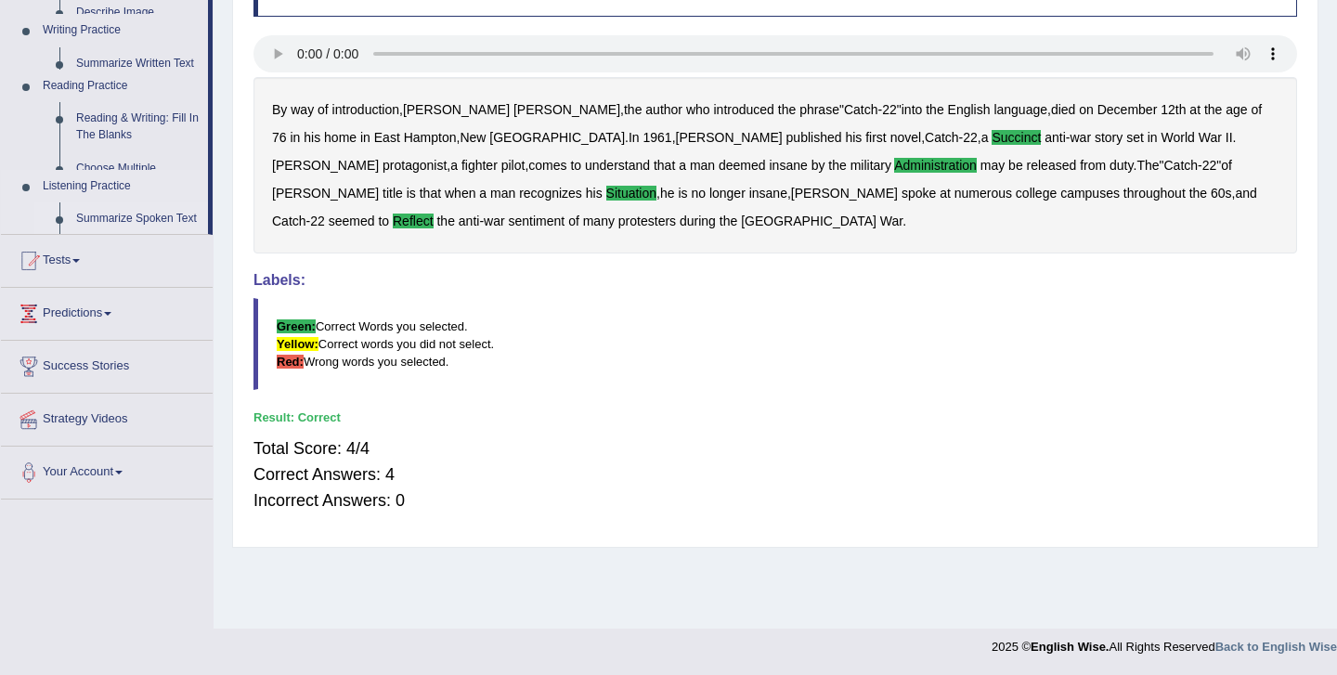
click at [138, 398] on ul "Home Practice Questions Speaking Practice Read Aloud Repeat Sentence Describe I…" at bounding box center [107, 146] width 212 height 708
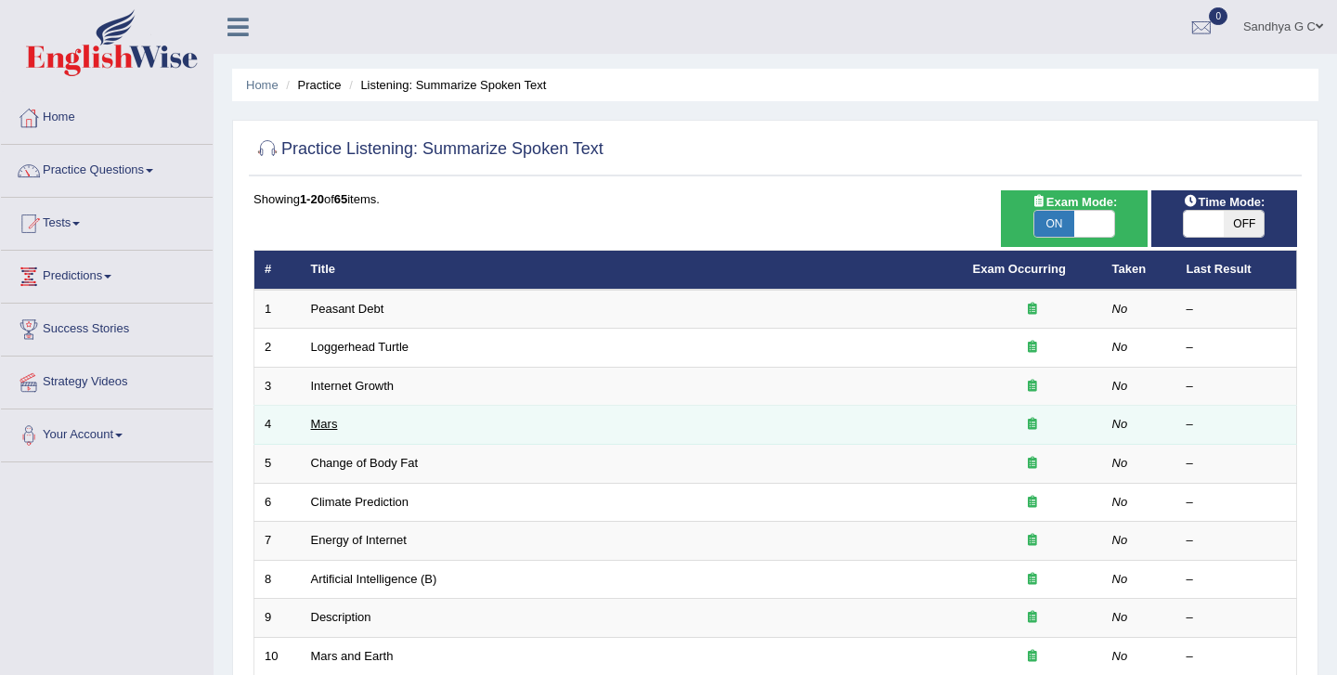
click at [327, 427] on link "Mars" at bounding box center [324, 424] width 27 height 14
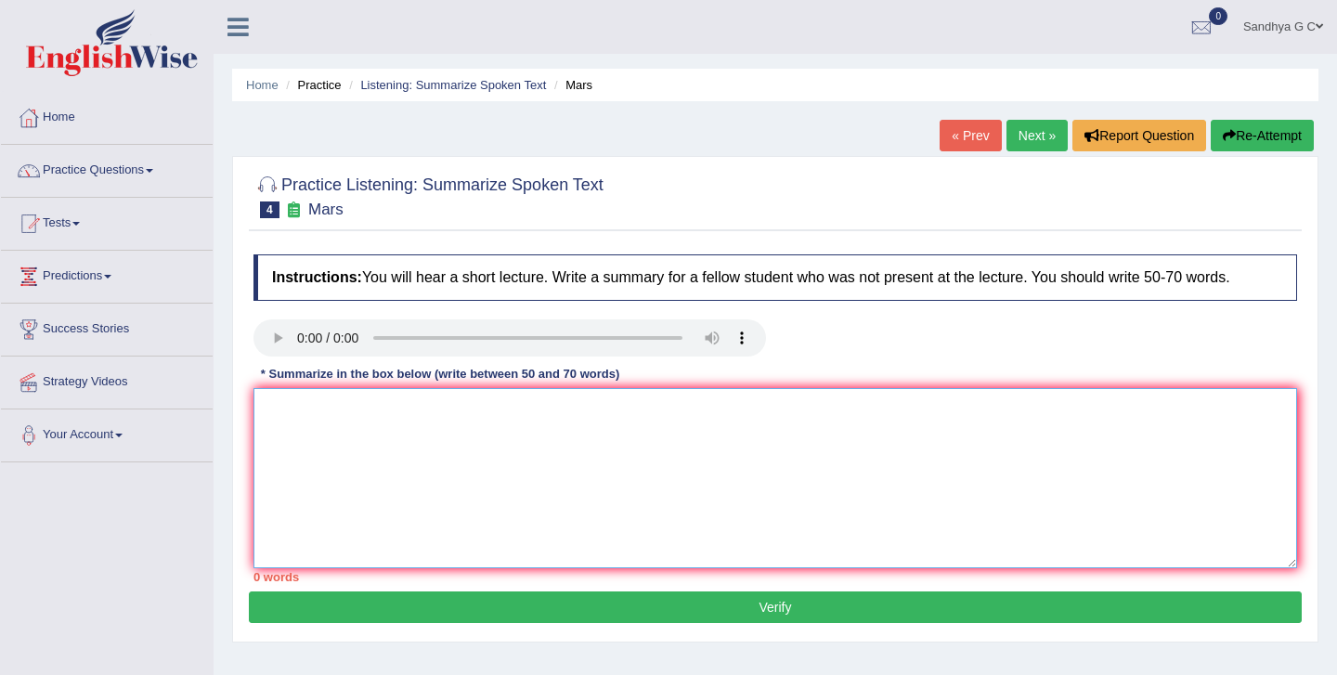
click at [445, 448] on textarea at bounding box center [776, 478] width 1044 height 180
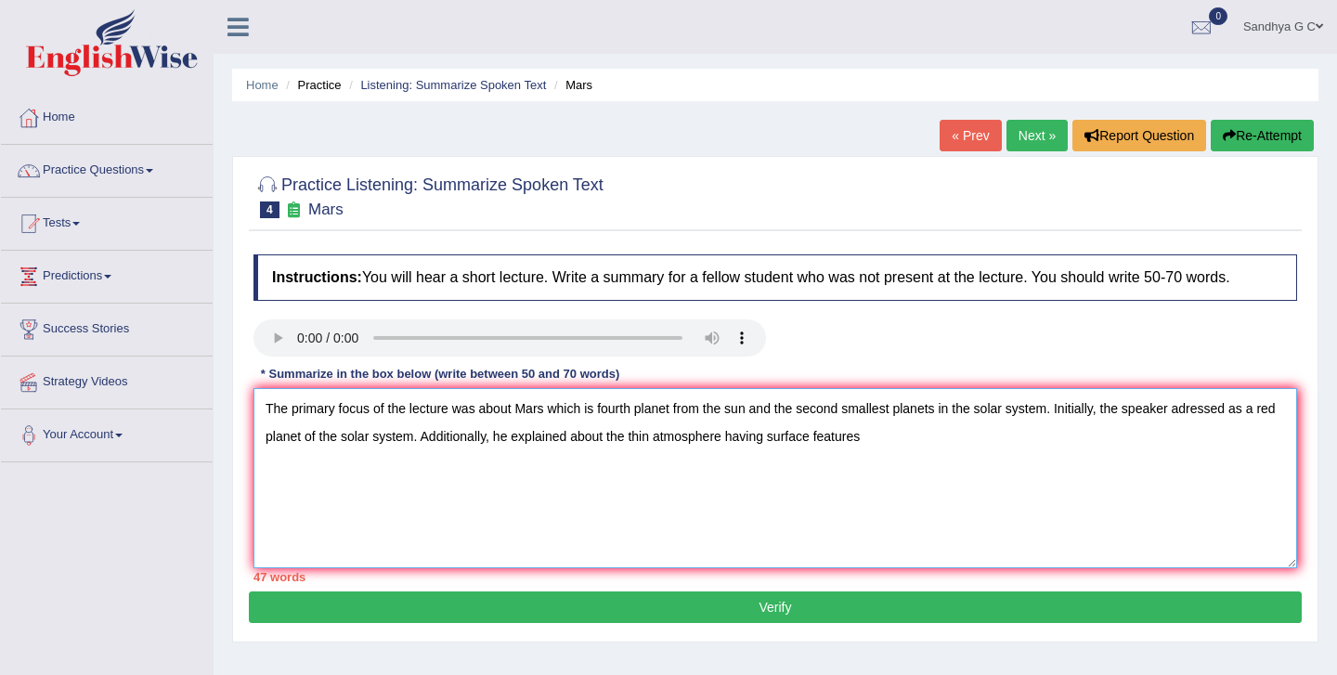
click at [1193, 401] on textarea "The primary focus of the lecture was about Mars which is fourth planet from the…" at bounding box center [776, 478] width 1044 height 180
click at [901, 441] on textarea "The primary focus of the lecture was about Mars which is fourth planet from the…" at bounding box center [776, 478] width 1044 height 180
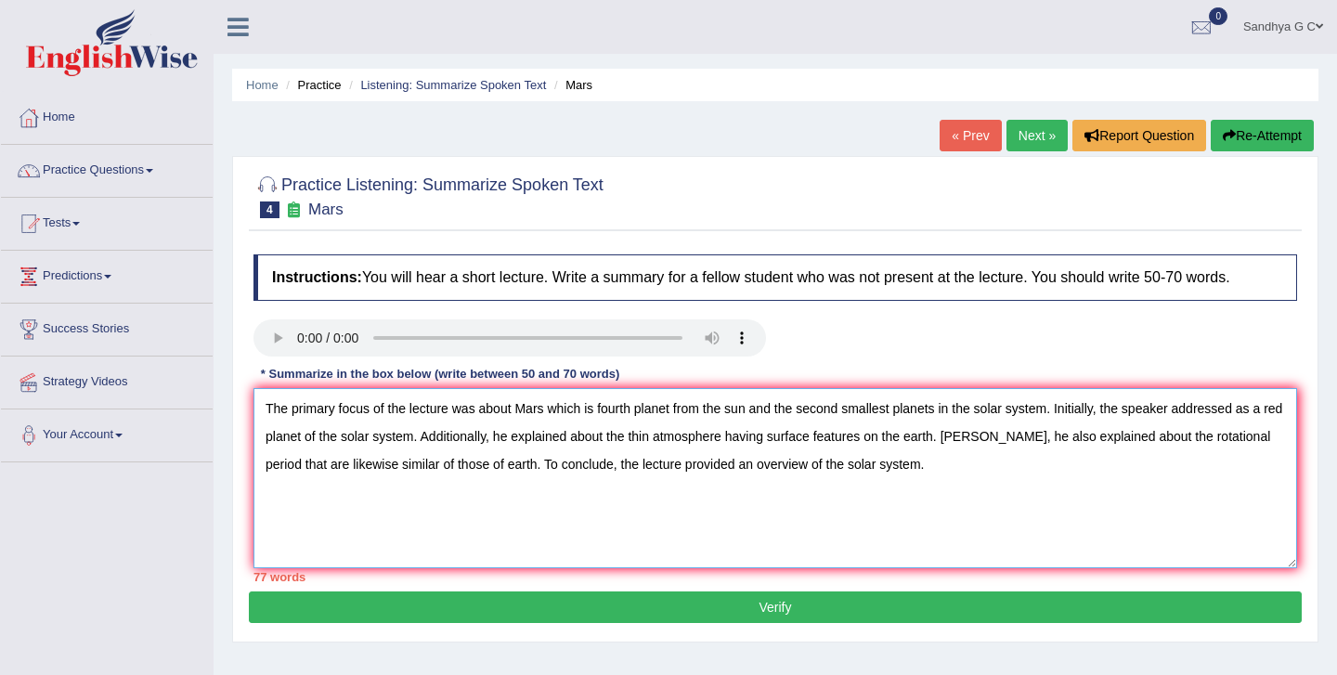
click at [675, 410] on textarea "The primary focus of the lecture was about Mars which is fourth planet from the…" at bounding box center [776, 478] width 1044 height 180
drag, startPoint x: 764, startPoint y: 407, endPoint x: 821, endPoint y: 404, distance: 56.7
click at [822, 404] on textarea "The primary focus of the lecture was about Mars which is fourth planets from th…" at bounding box center [776, 478] width 1044 height 180
drag, startPoint x: 762, startPoint y: 410, endPoint x: 1067, endPoint y: 399, distance: 305.7
click at [1067, 399] on textarea "The primary focus of the lecture was about Mars which is fourth planets from th…" at bounding box center [776, 478] width 1044 height 180
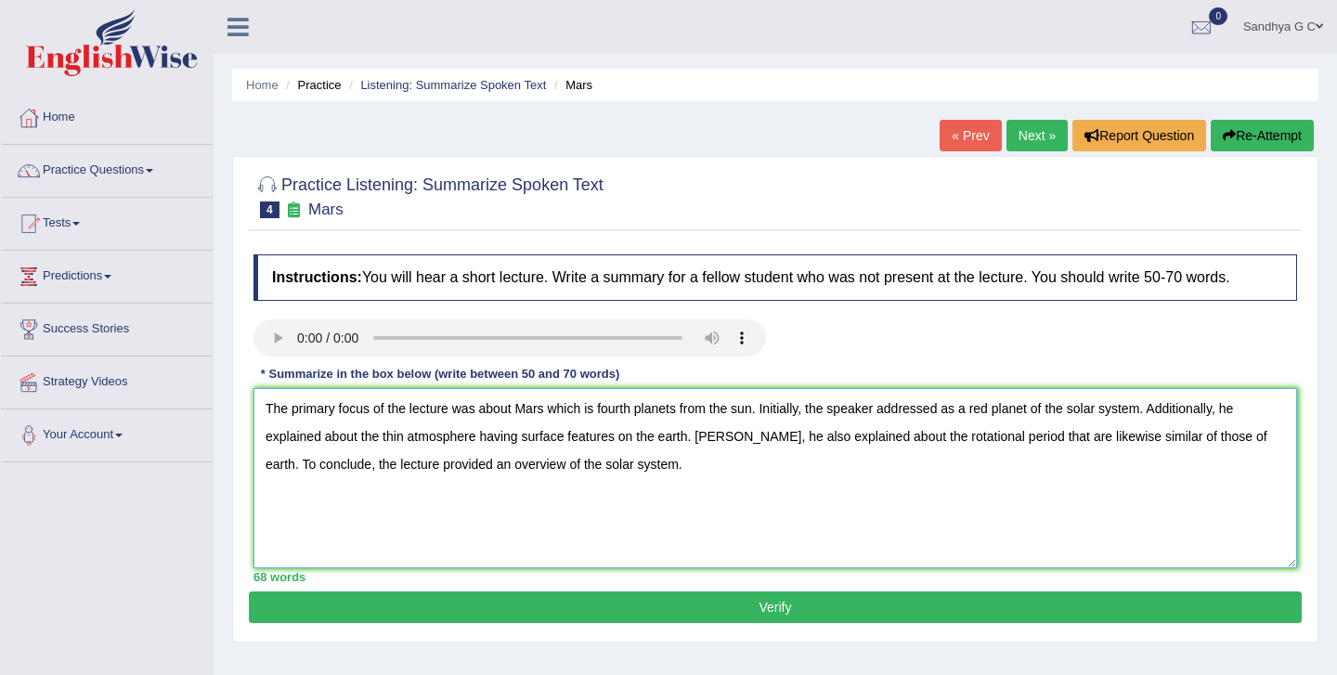
type textarea "The primary focus of the lecture was about Mars which is fourth planets from th…"
click at [800, 604] on button "Verify" at bounding box center [775, 608] width 1053 height 32
